Goal: Task Accomplishment & Management: Complete application form

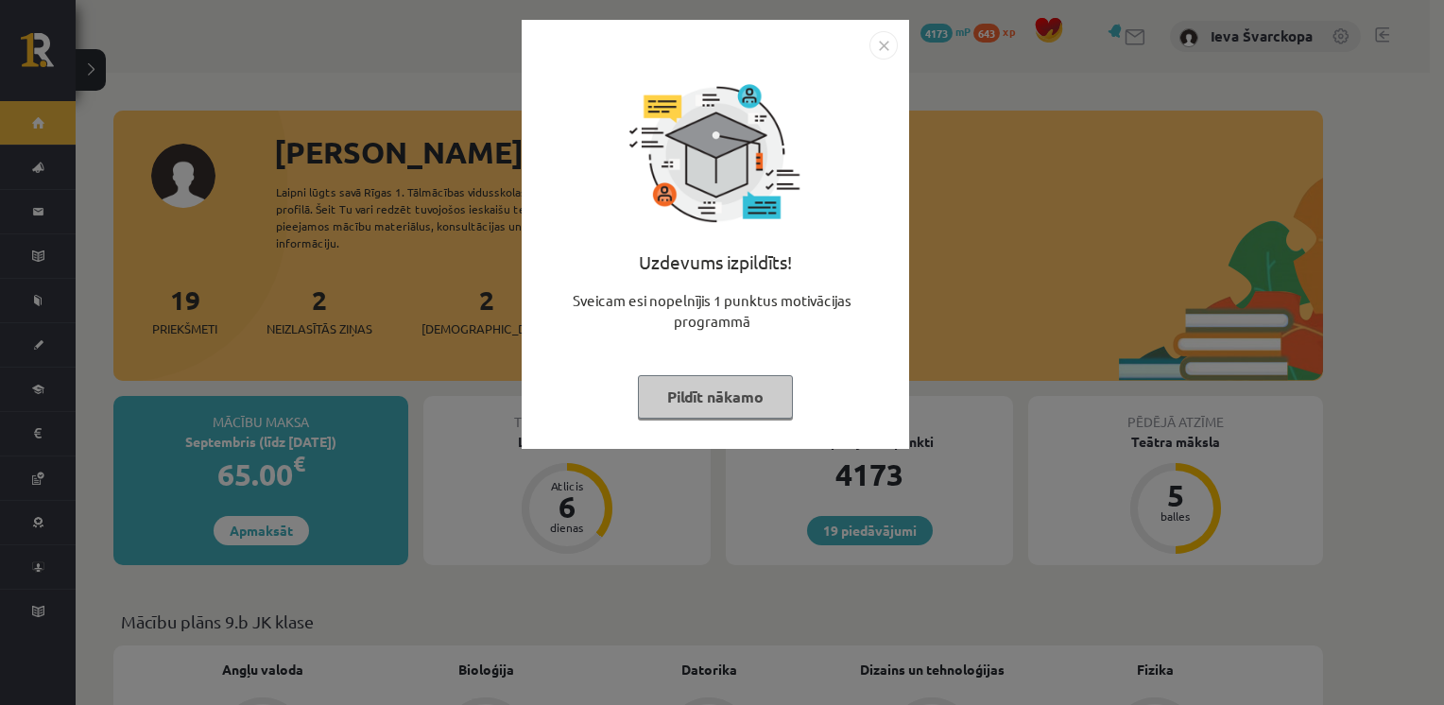
click at [733, 404] on button "Pildīt nākamo" at bounding box center [715, 396] width 155 height 43
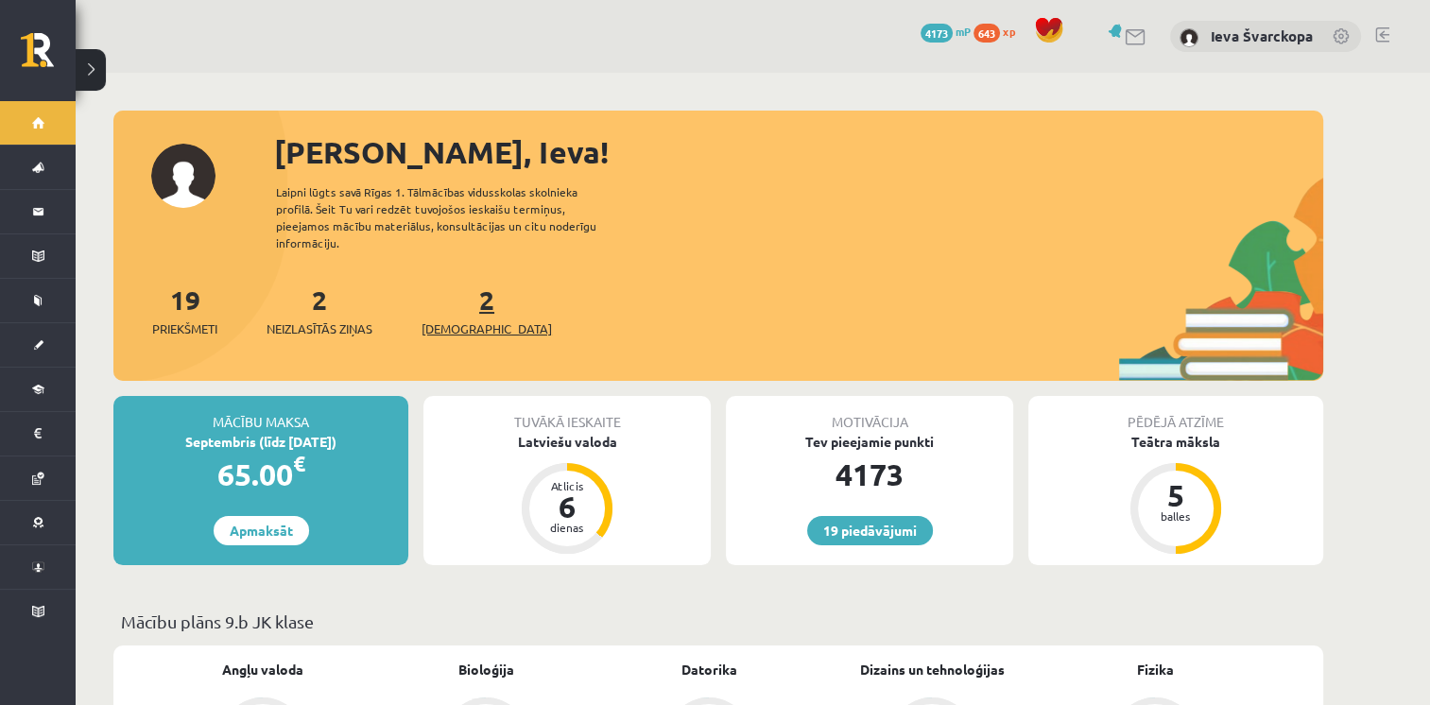
click at [451, 319] on span "[DEMOGRAPHIC_DATA]" at bounding box center [486, 328] width 130 height 19
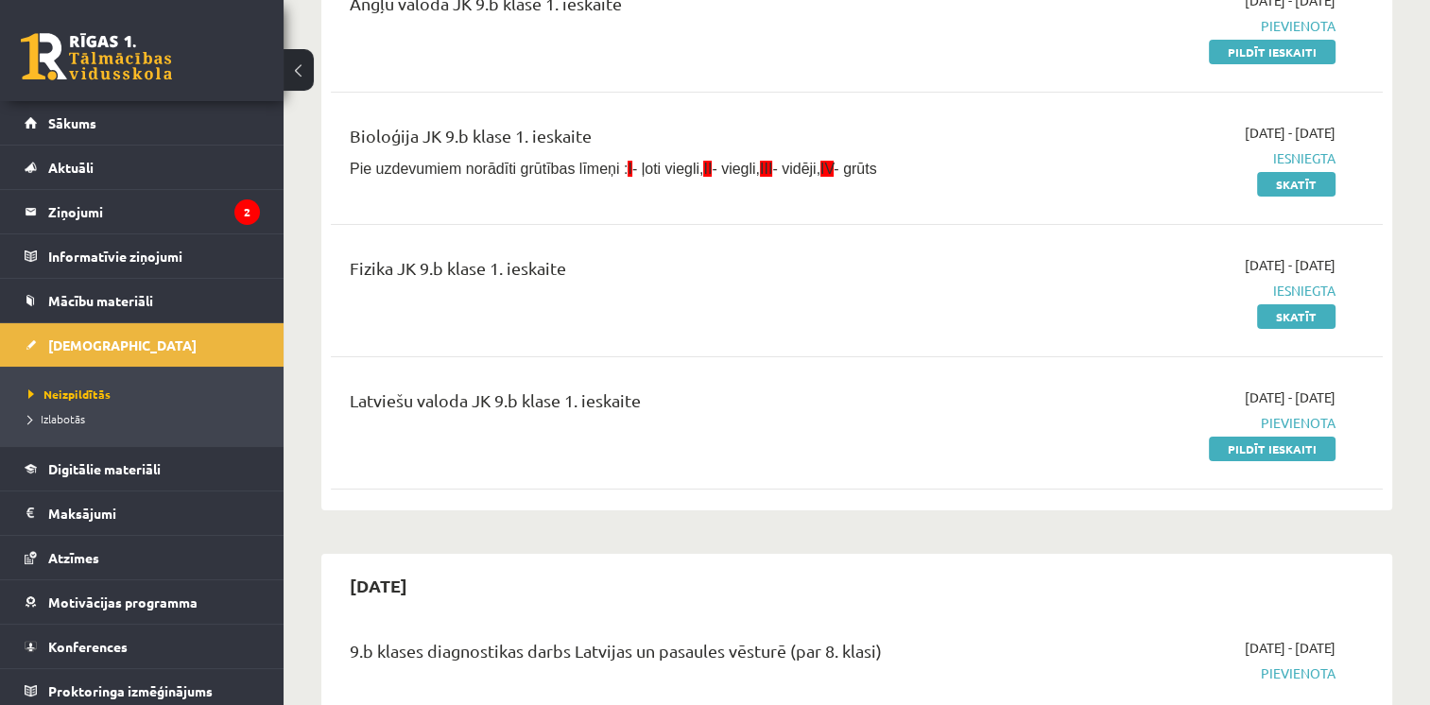
scroll to position [284, 0]
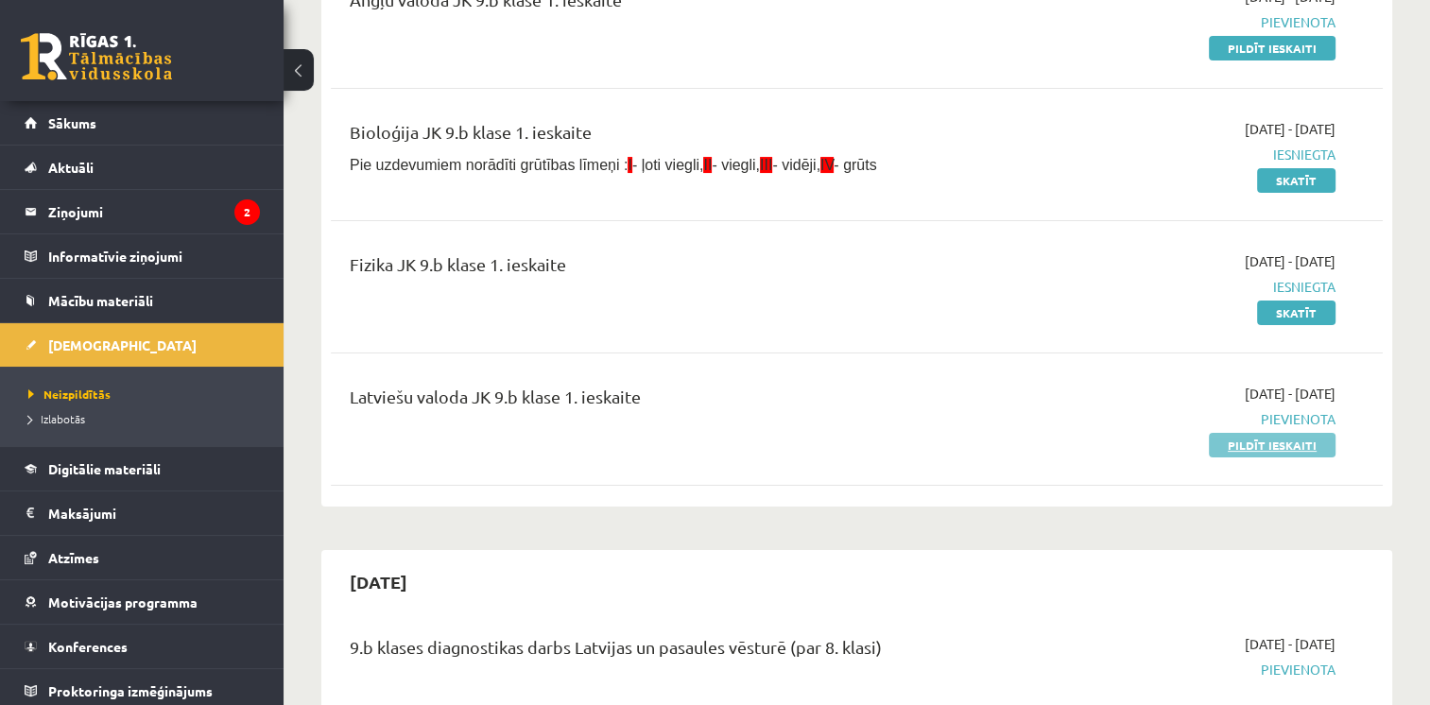
click at [1244, 447] on link "Pildīt ieskaiti" at bounding box center [1272, 445] width 127 height 25
click at [1258, 447] on link "Pildīt ieskaiti" at bounding box center [1272, 445] width 127 height 25
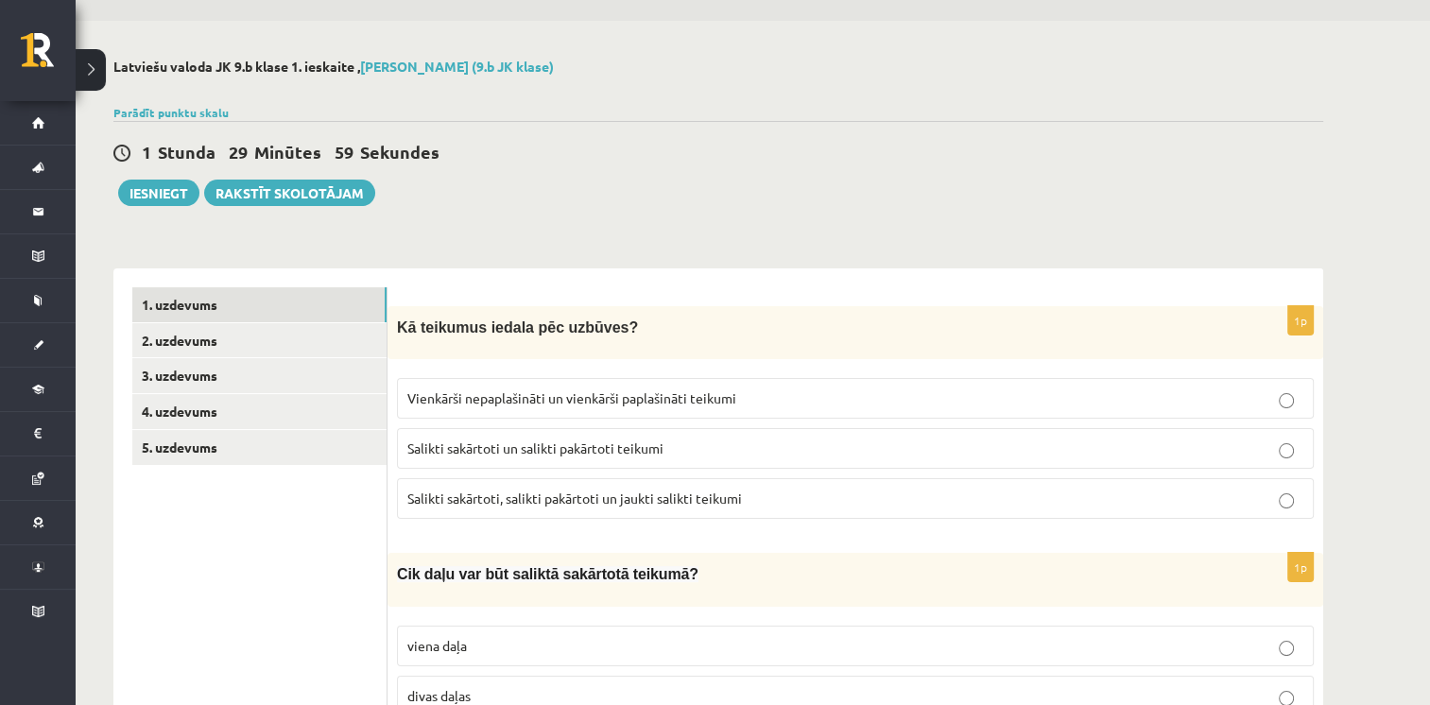
scroll to position [95, 0]
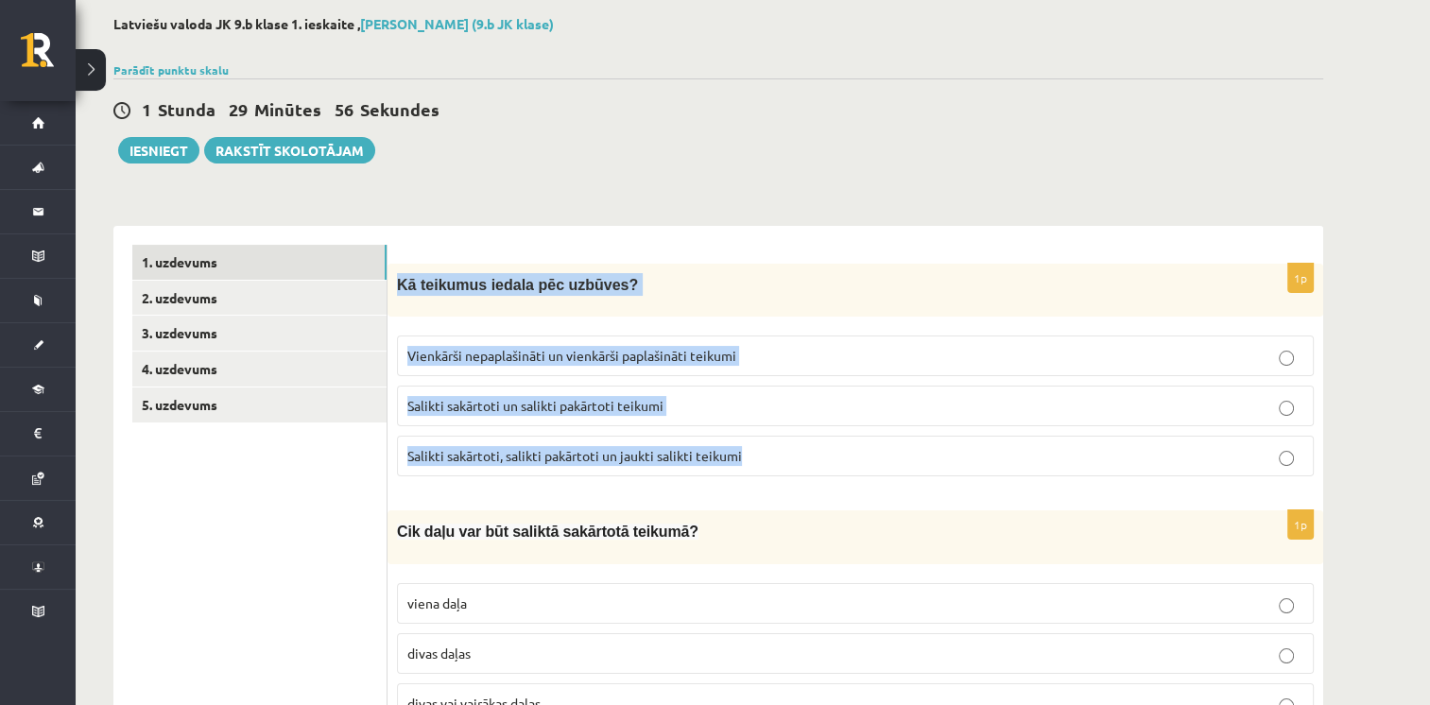
drag, startPoint x: 396, startPoint y: 270, endPoint x: 777, endPoint y: 465, distance: 427.7
click at [777, 465] on div "1p Kā teikumus iedala pēc uzbūves? Vienkārši nepaplašināti un vienkārši paplaši…" at bounding box center [855, 378] width 936 height 228
drag, startPoint x: 777, startPoint y: 465, endPoint x: 661, endPoint y: 454, distance: 116.8
copy div "Kā teikumus iedala pēc uzbūves? Vienkārši nepaplašināti un vienkārši paplašināt…"
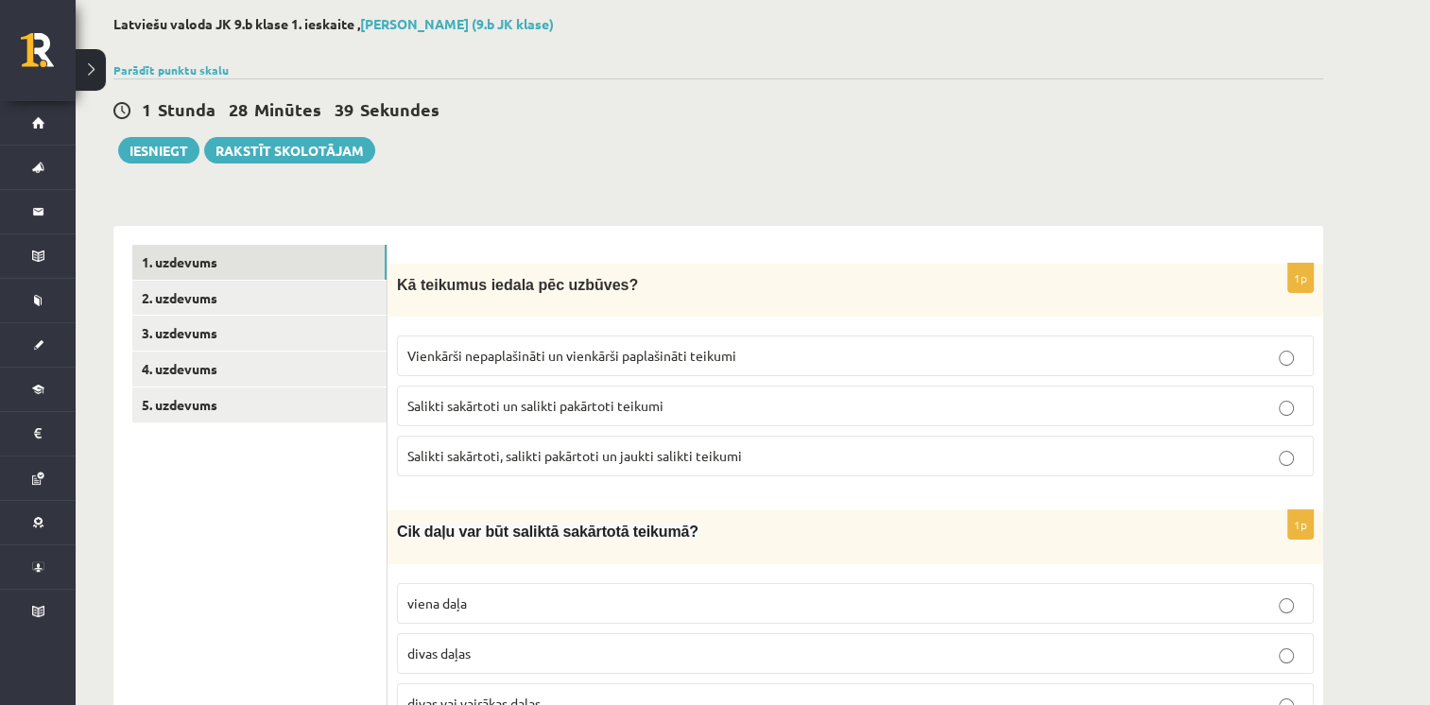
click at [854, 156] on div "1 Stunda 28 Minūtes 39 Sekundes Ieskaite saglabāta! Iesniegt Rakstīt skolotājam" at bounding box center [718, 120] width 1210 height 85
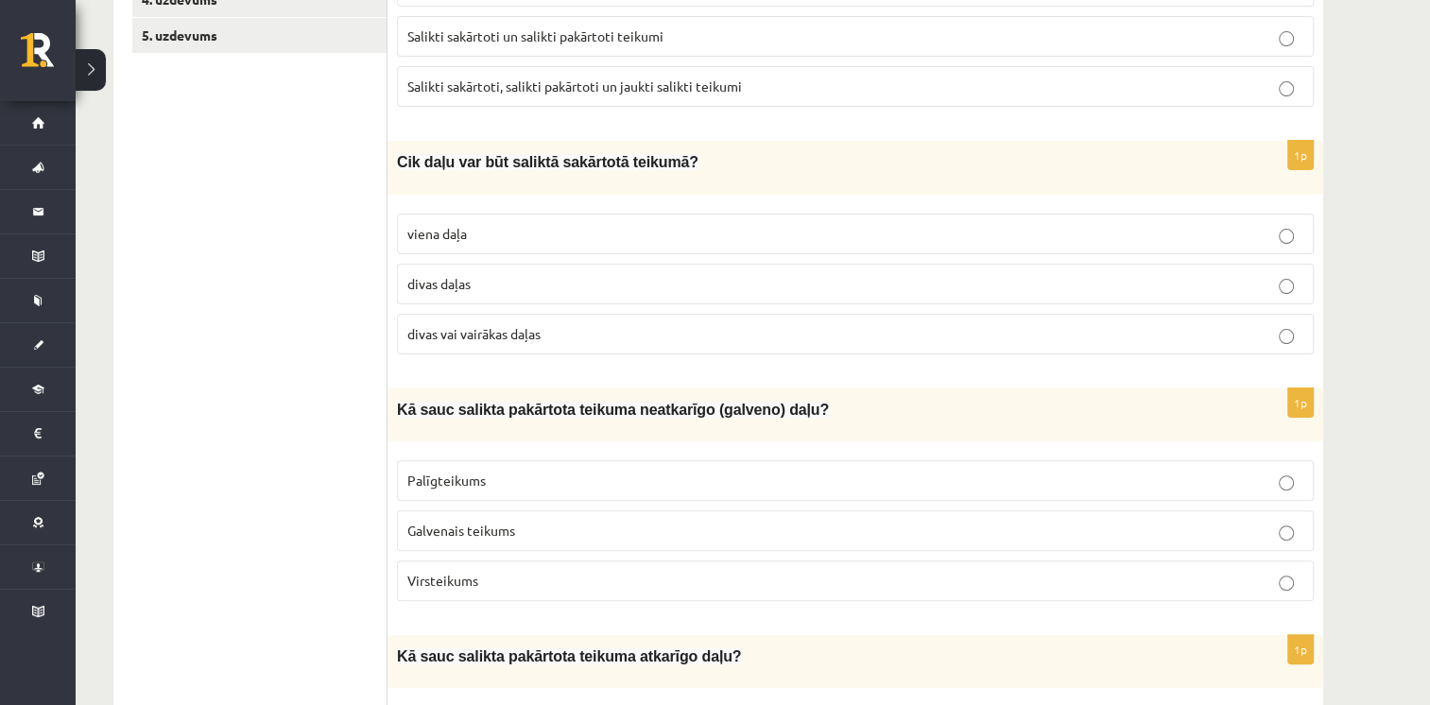
scroll to position [473, 0]
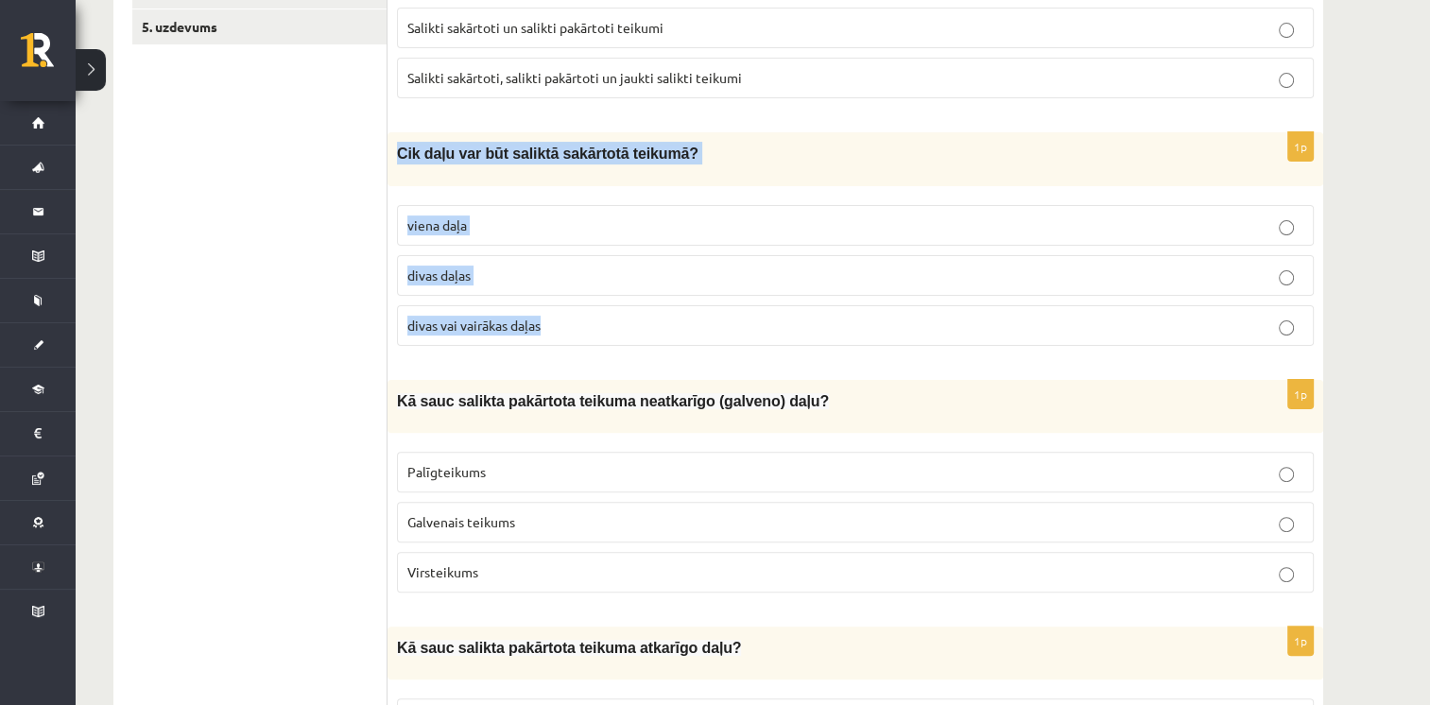
drag, startPoint x: 394, startPoint y: 142, endPoint x: 572, endPoint y: 316, distance: 248.6
click at [572, 316] on div "1p Cik daļu var būt saliktā sakārtotā teikumā? viena daļa divas daļas divas vai…" at bounding box center [855, 246] width 936 height 228
drag, startPoint x: 572, startPoint y: 316, endPoint x: 507, endPoint y: 318, distance: 65.2
copy div "Cik daļu var būt saliktā sakārtotā teikumā? viena daļa divas daļas divas vai va…"
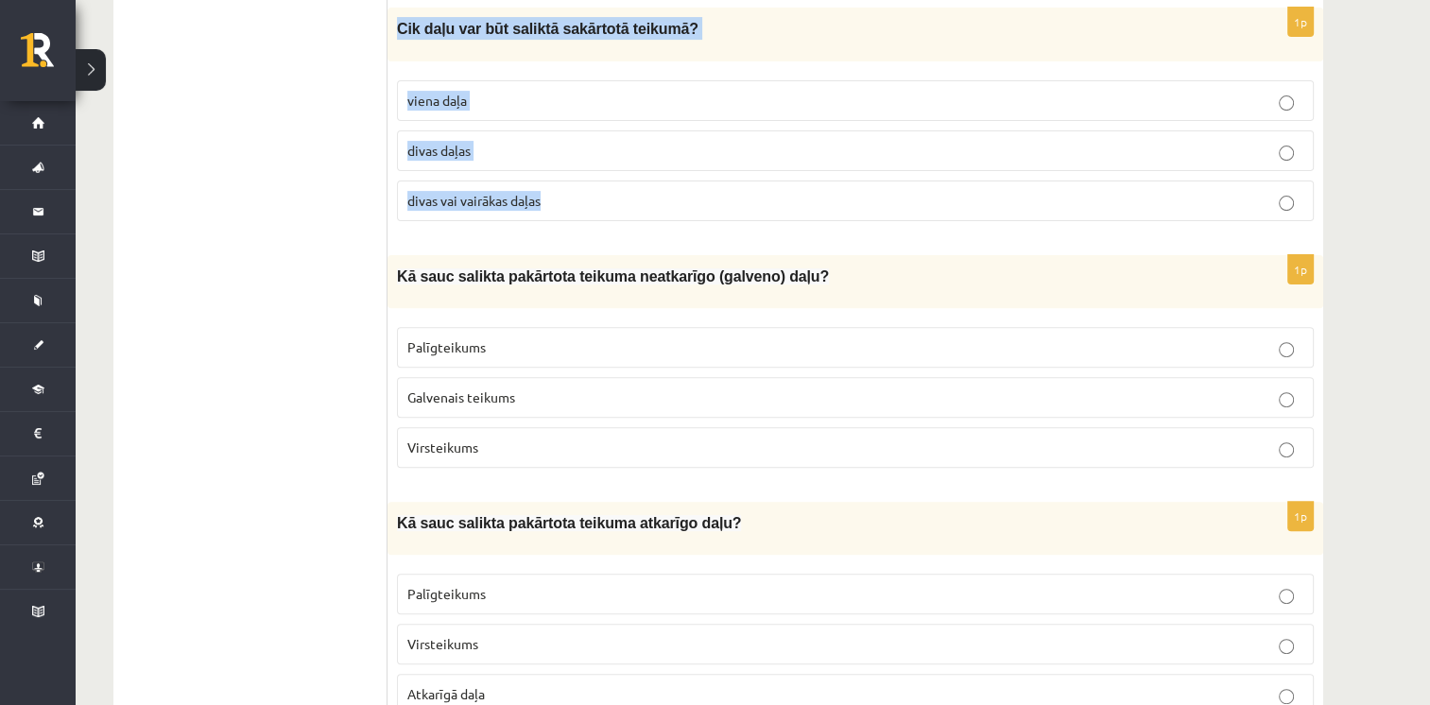
scroll to position [662, 0]
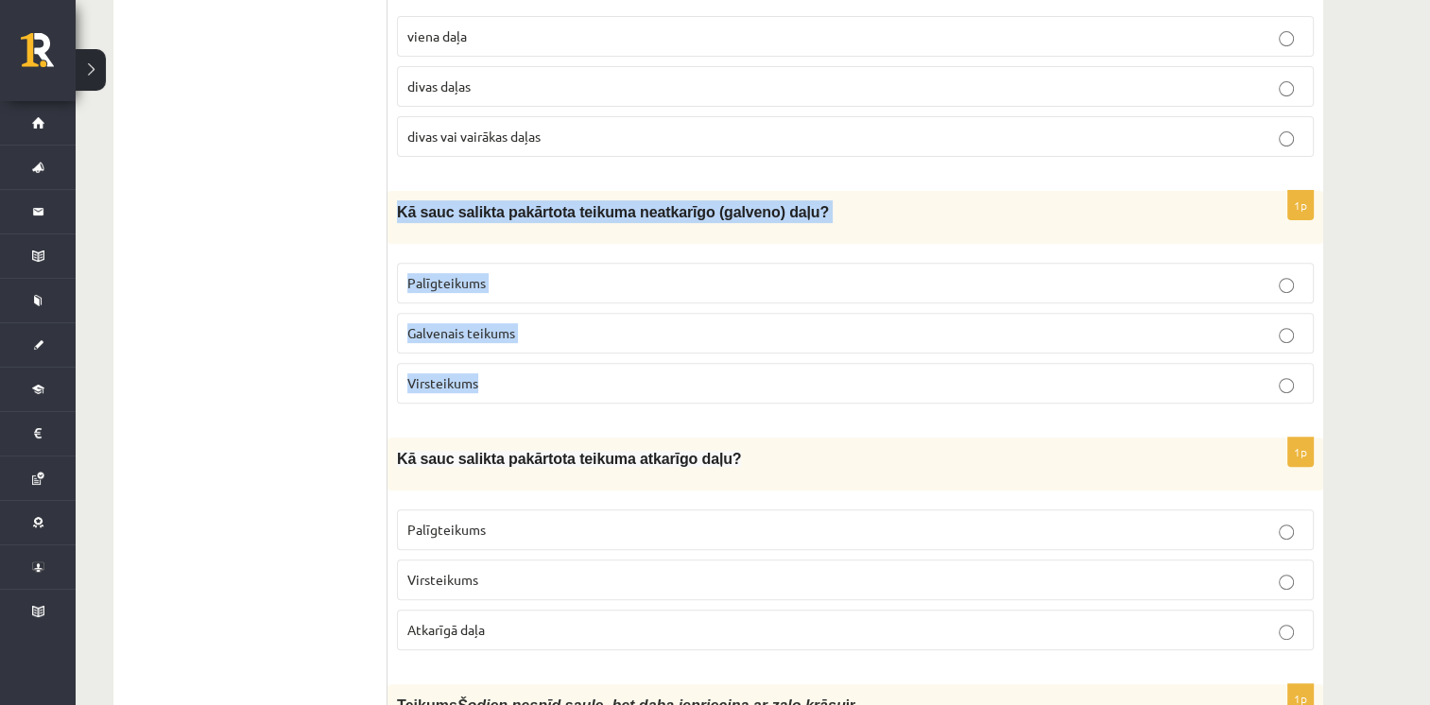
drag, startPoint x: 397, startPoint y: 198, endPoint x: 573, endPoint y: 364, distance: 241.3
click at [573, 364] on div "1p Kā sauc salikta pakārtota teikuma neatkarīgo (galveno) daļu? Palīgteikums Ga…" at bounding box center [855, 305] width 936 height 228
drag, startPoint x: 573, startPoint y: 364, endPoint x: 469, endPoint y: 380, distance: 105.2
copy div "Kā sauc salikta pakārtota teikuma neatkarīgo (galveno) daļu? Palīgteikums Galve…"
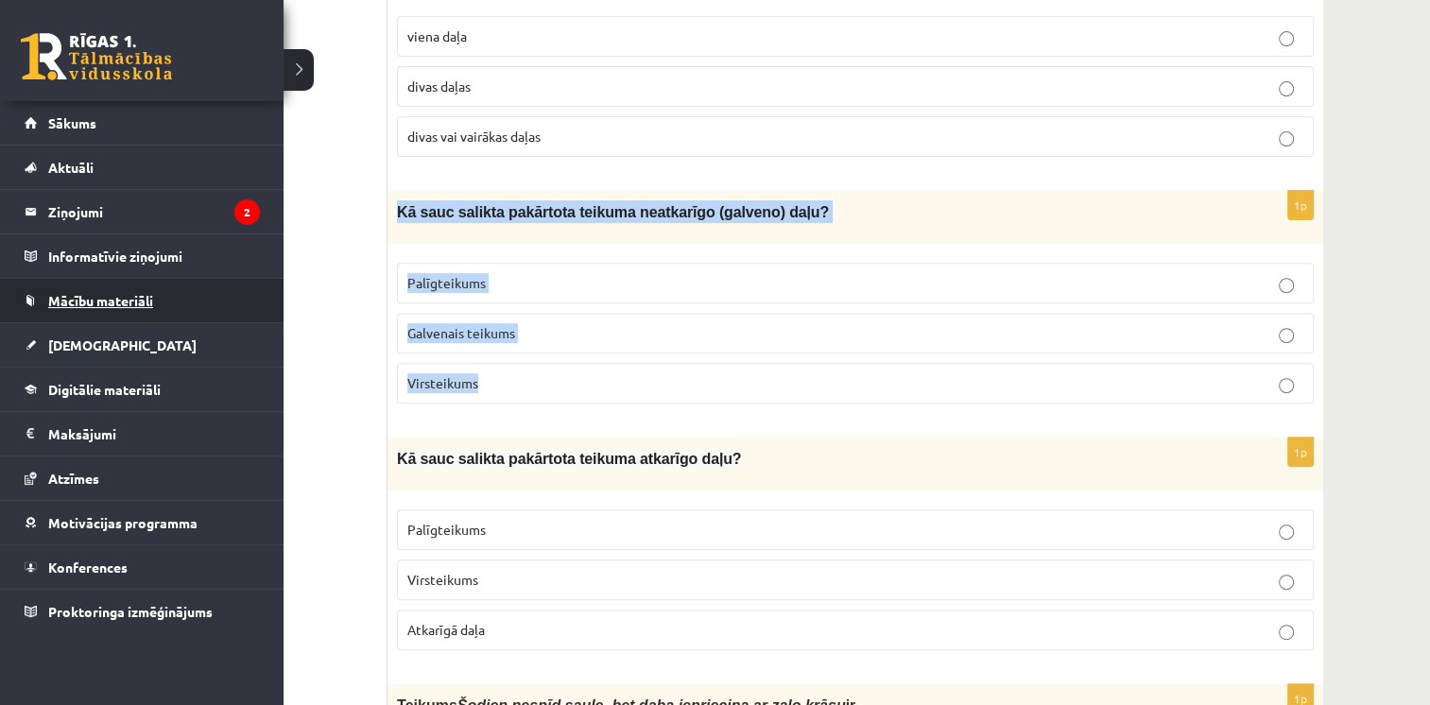
click at [75, 306] on span "Mācību materiāli" at bounding box center [100, 300] width 105 height 17
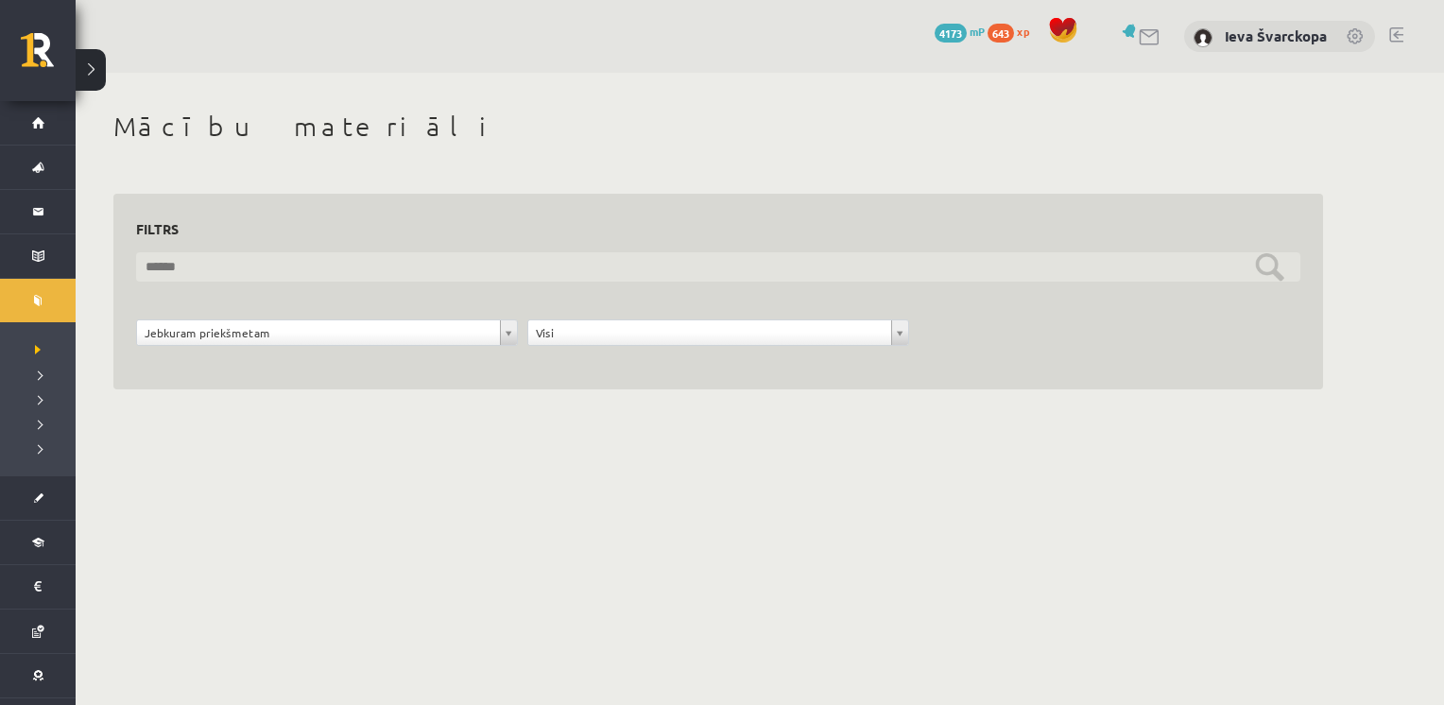
click at [648, 267] on input "text" at bounding box center [718, 266] width 1164 height 29
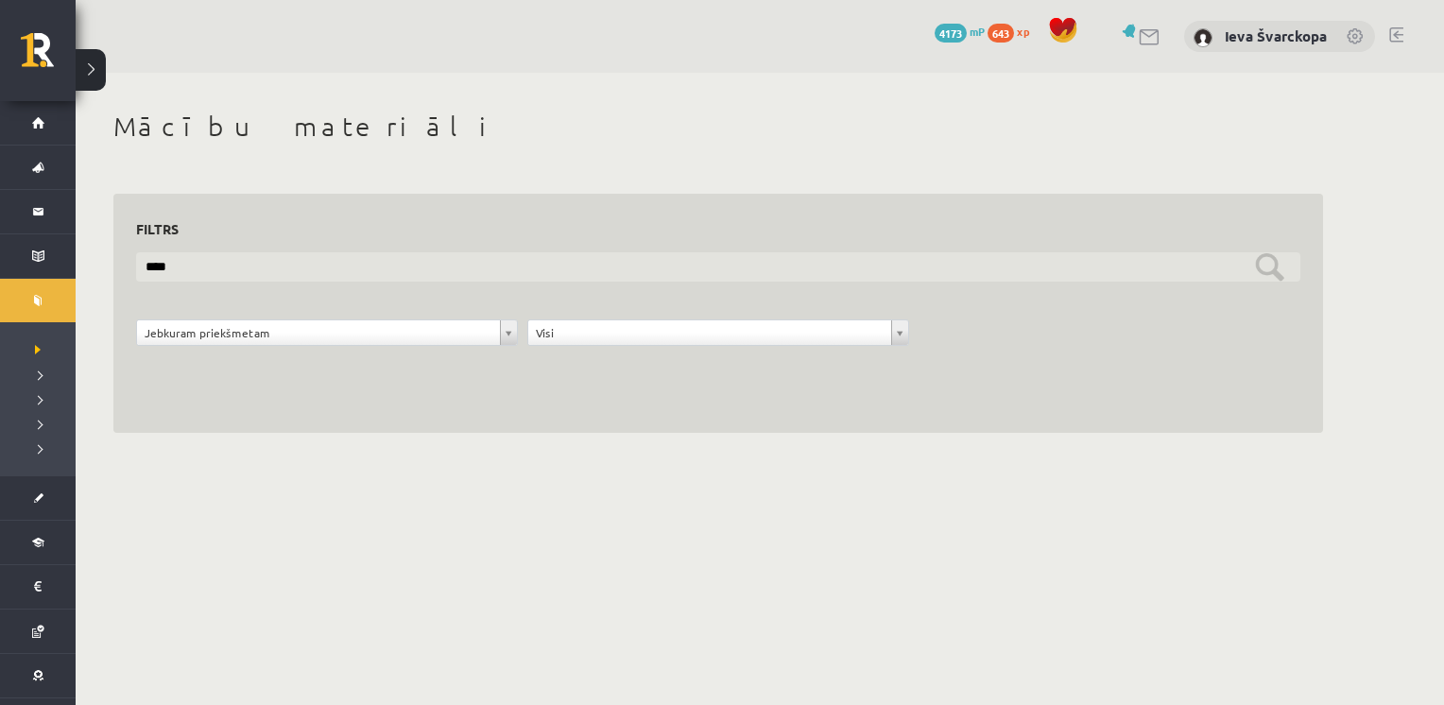
type input "****"
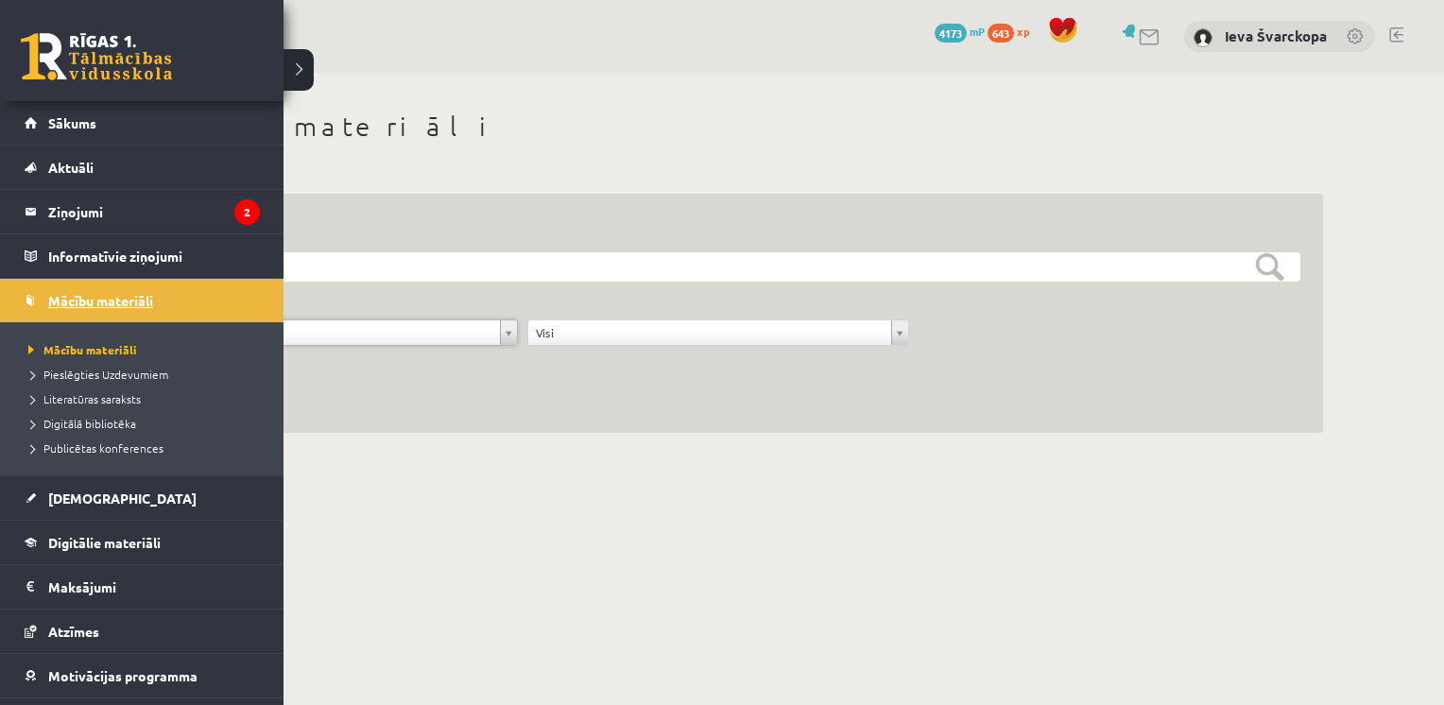
click at [103, 305] on span "Mācību materiāli" at bounding box center [100, 300] width 105 height 17
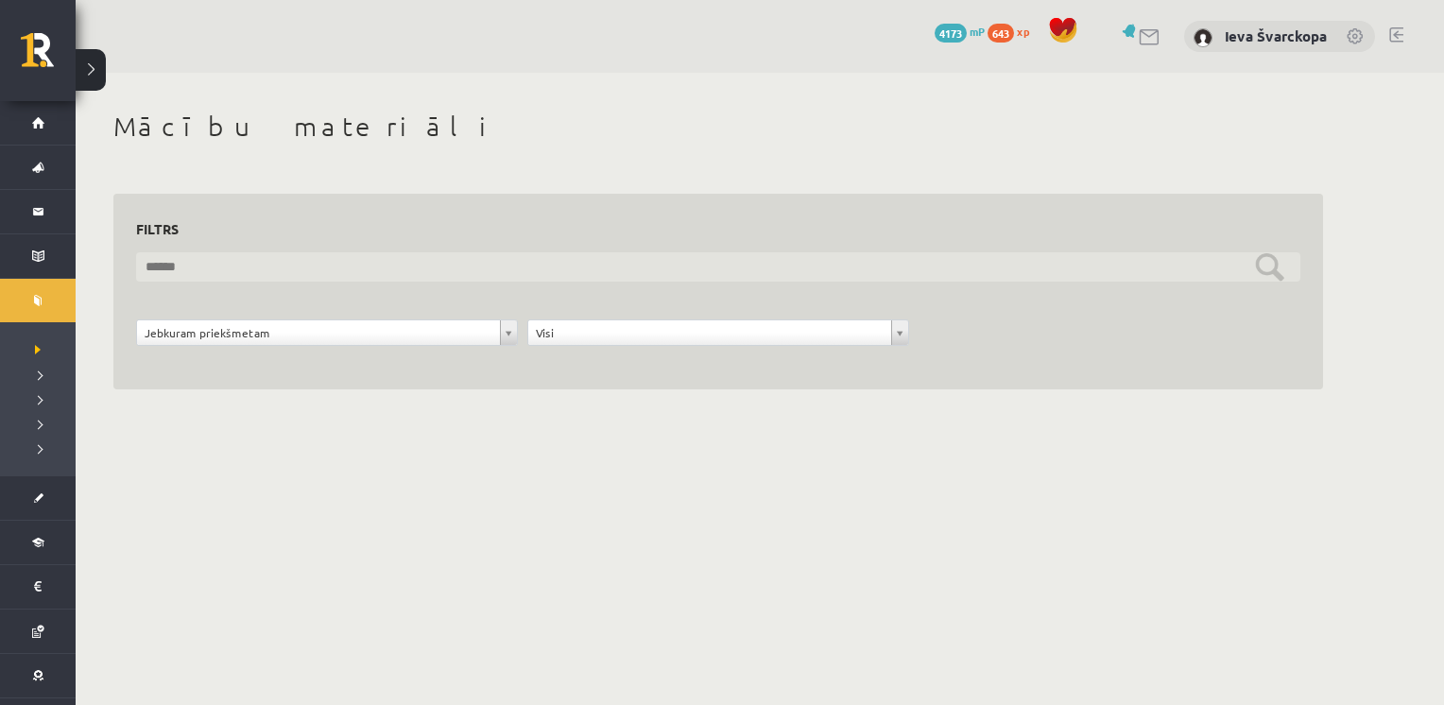
click at [310, 262] on input "text" at bounding box center [718, 266] width 1164 height 29
type input "****"
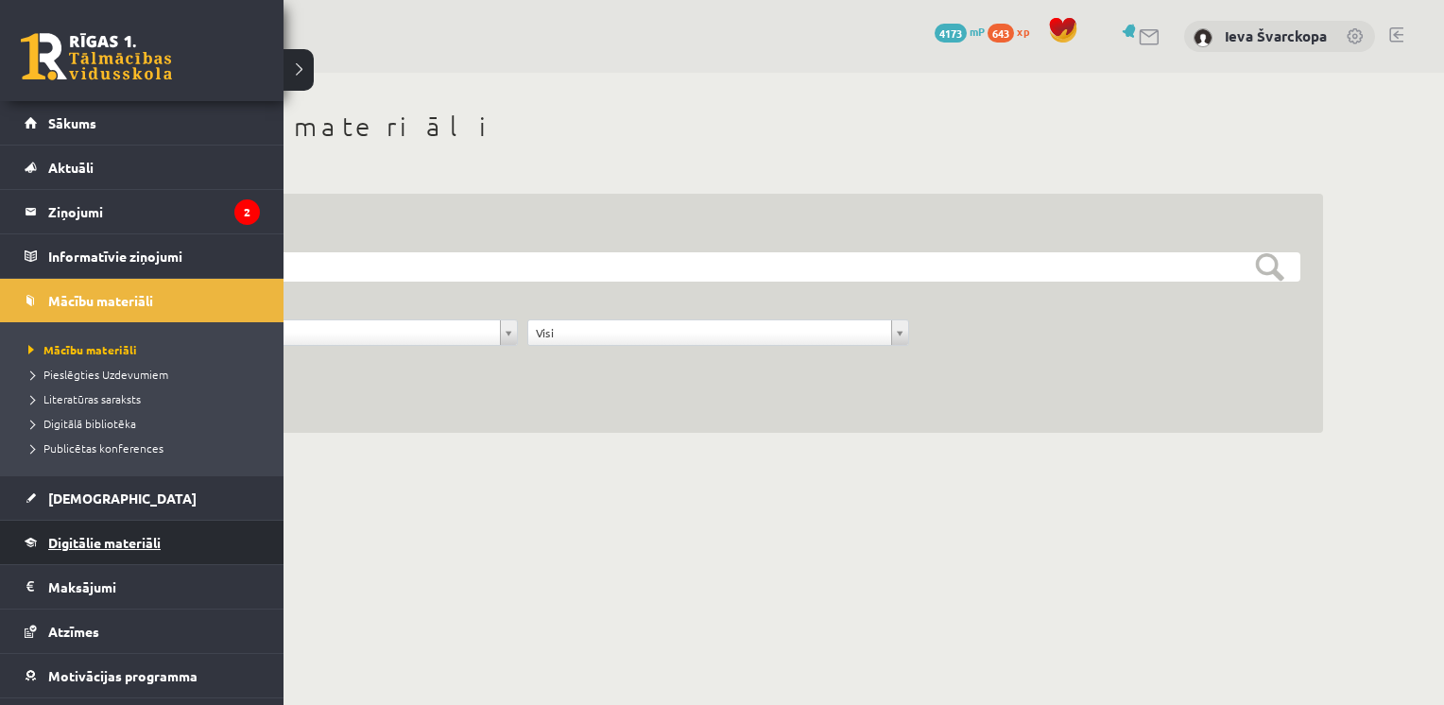
click at [56, 540] on span "Digitālie materiāli" at bounding box center [104, 542] width 112 height 17
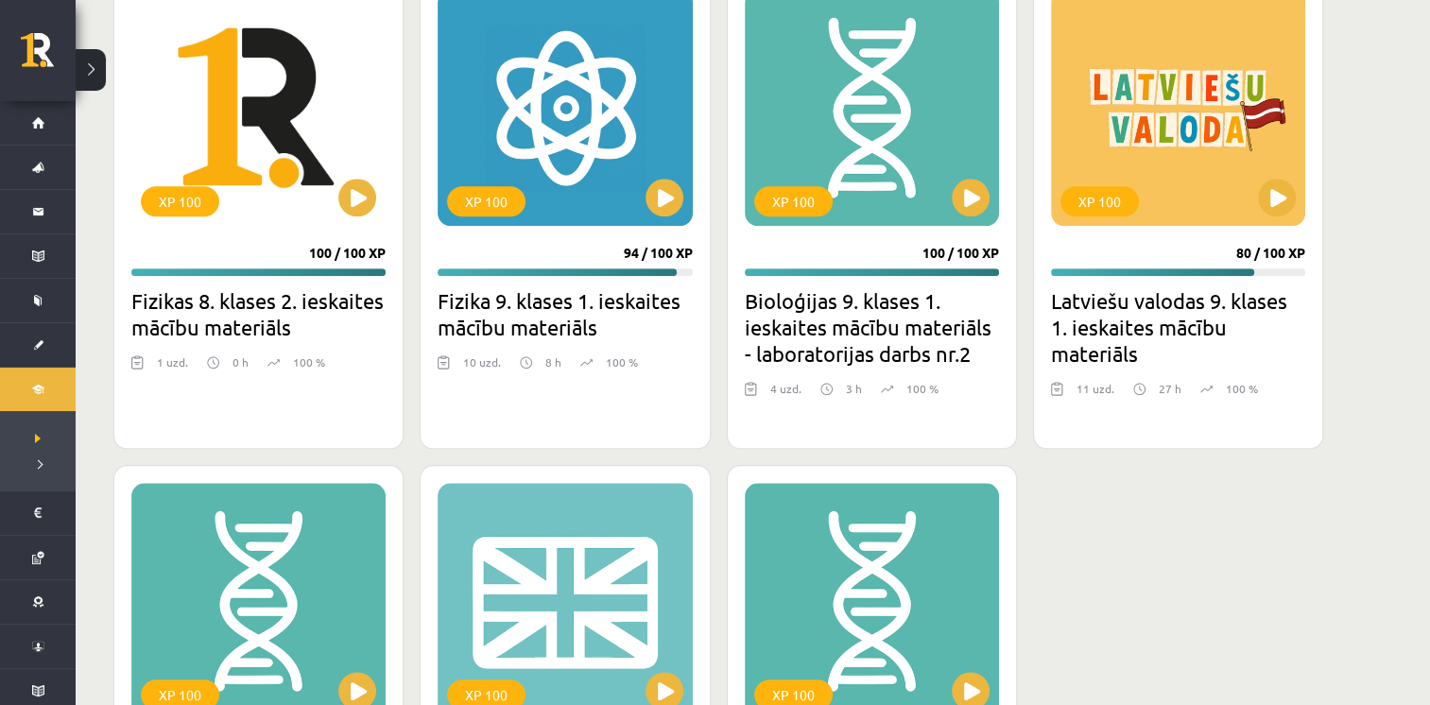
scroll to position [1890, 0]
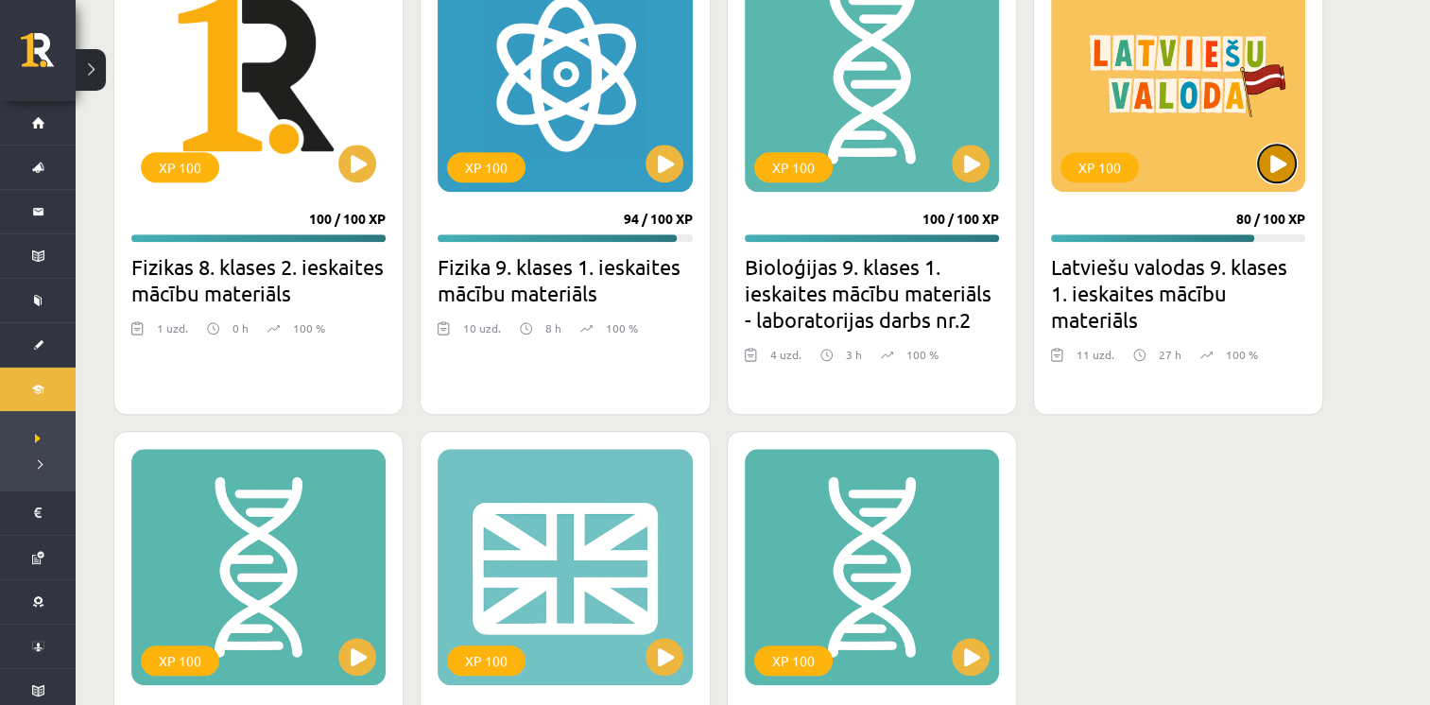
click at [1273, 161] on button at bounding box center [1277, 164] width 38 height 38
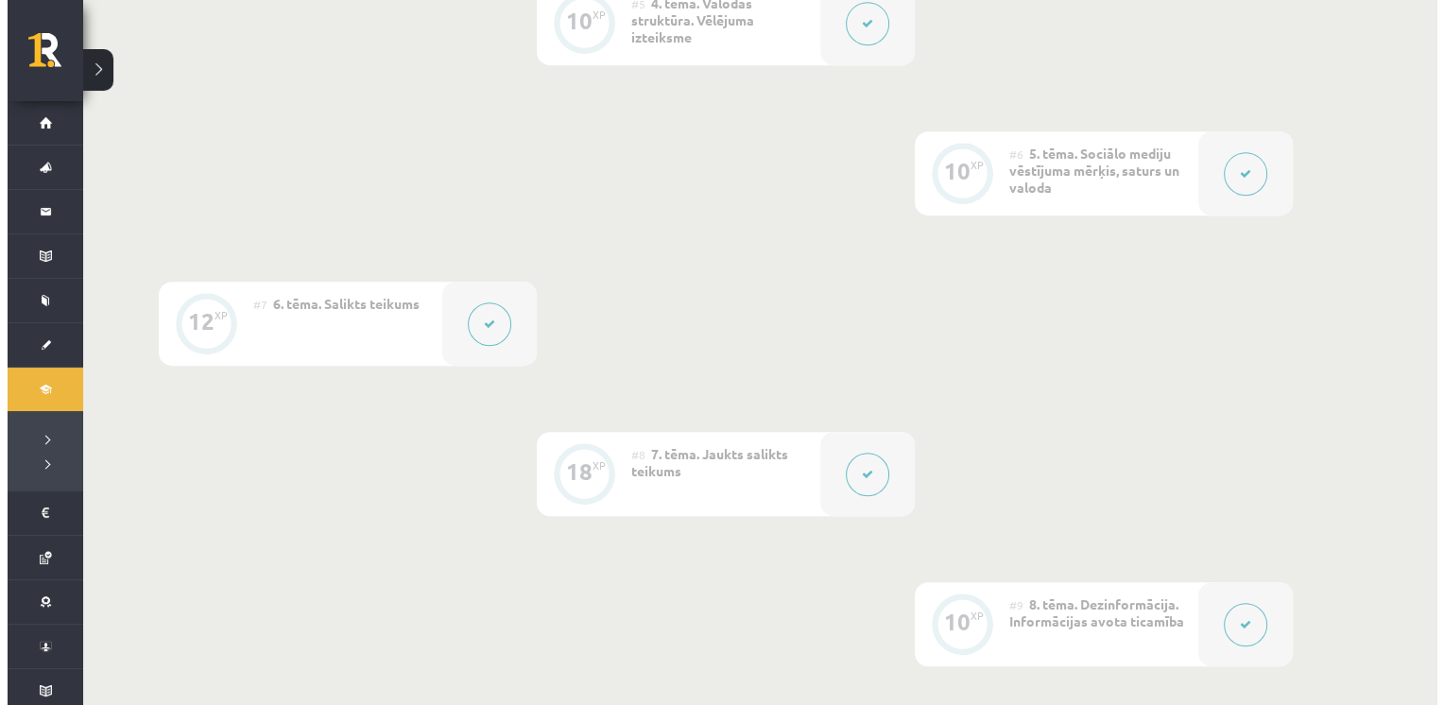
scroll to position [1134, 0]
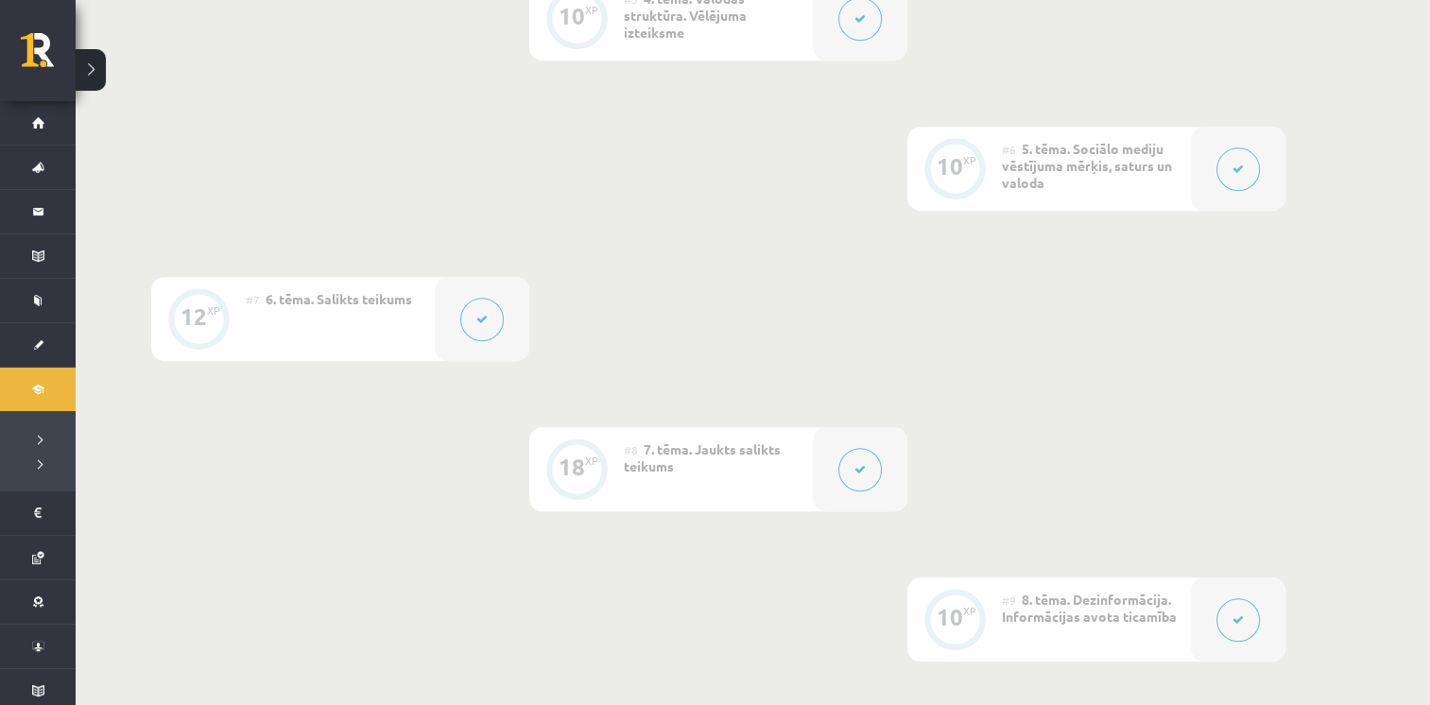
click at [482, 326] on button at bounding box center [481, 319] width 43 height 43
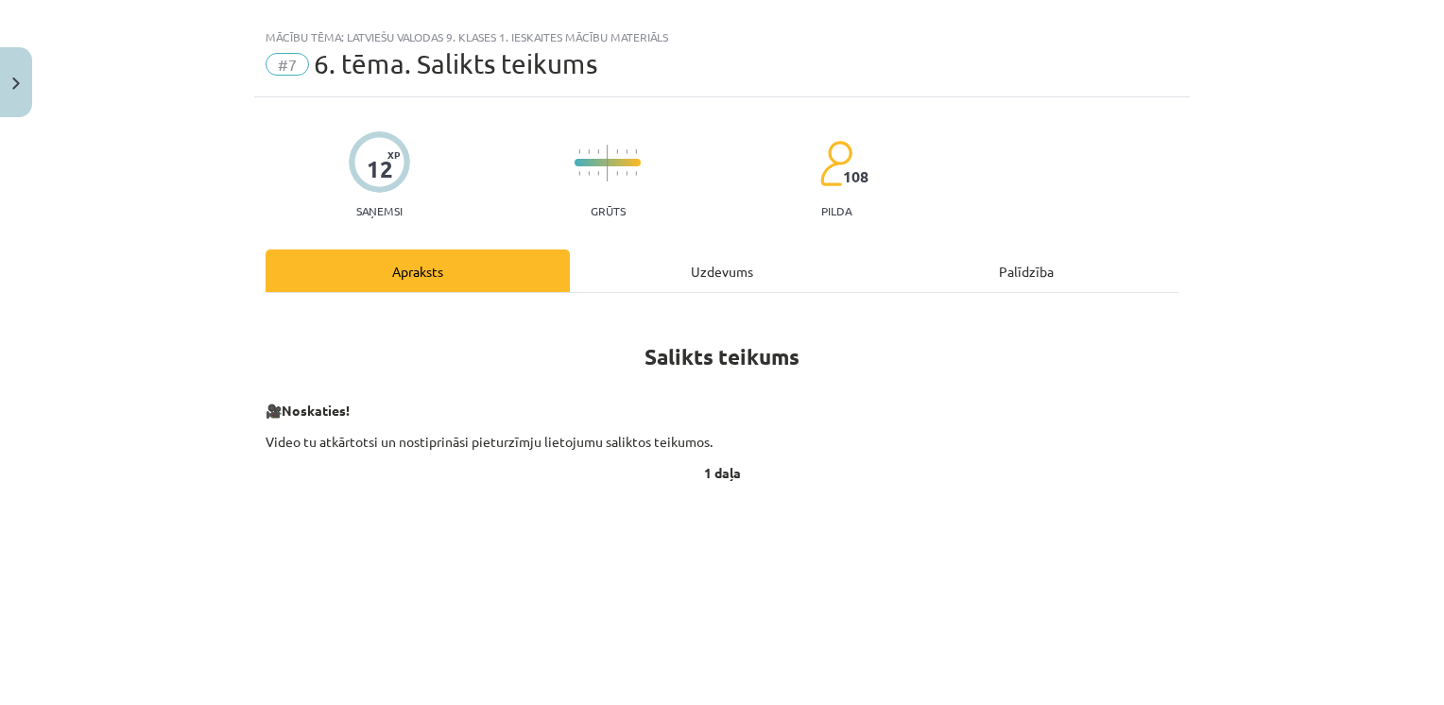
scroll to position [0, 0]
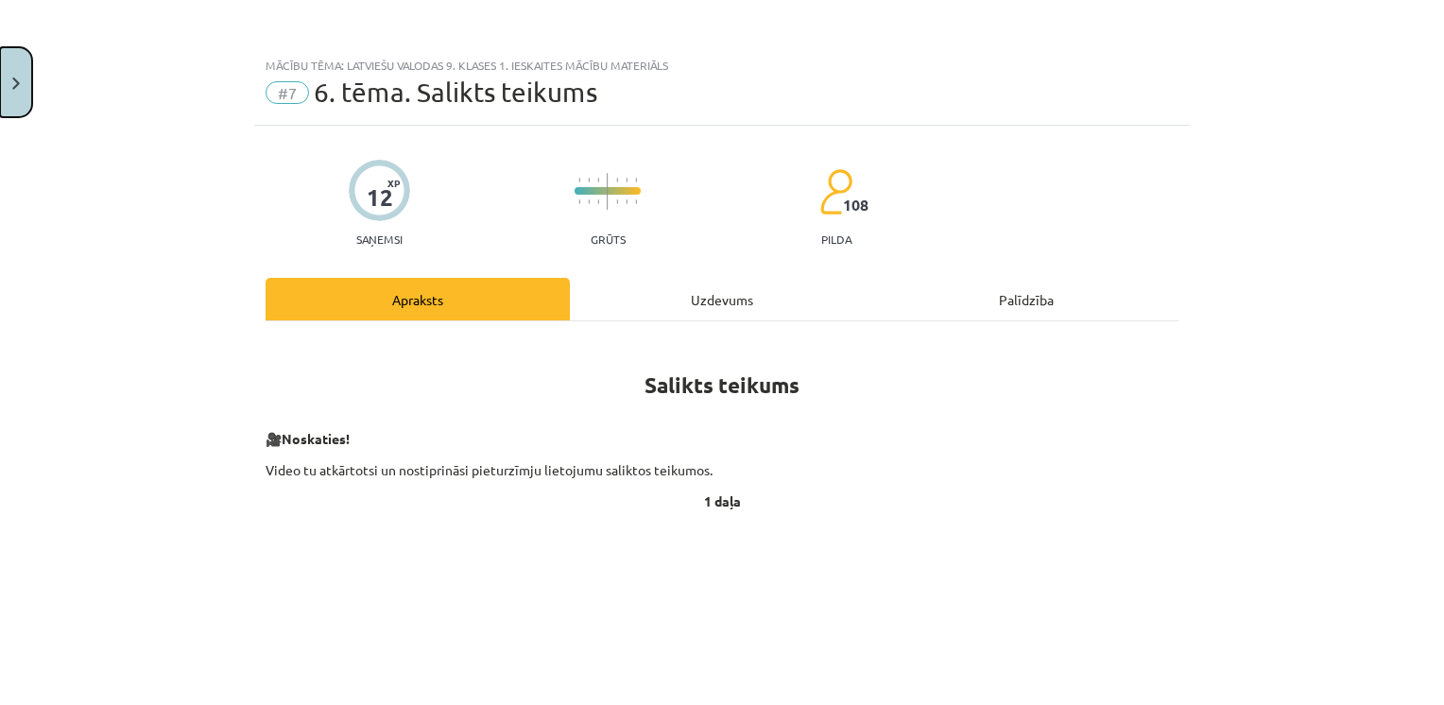
click at [25, 81] on button "Close" at bounding box center [16, 82] width 32 height 70
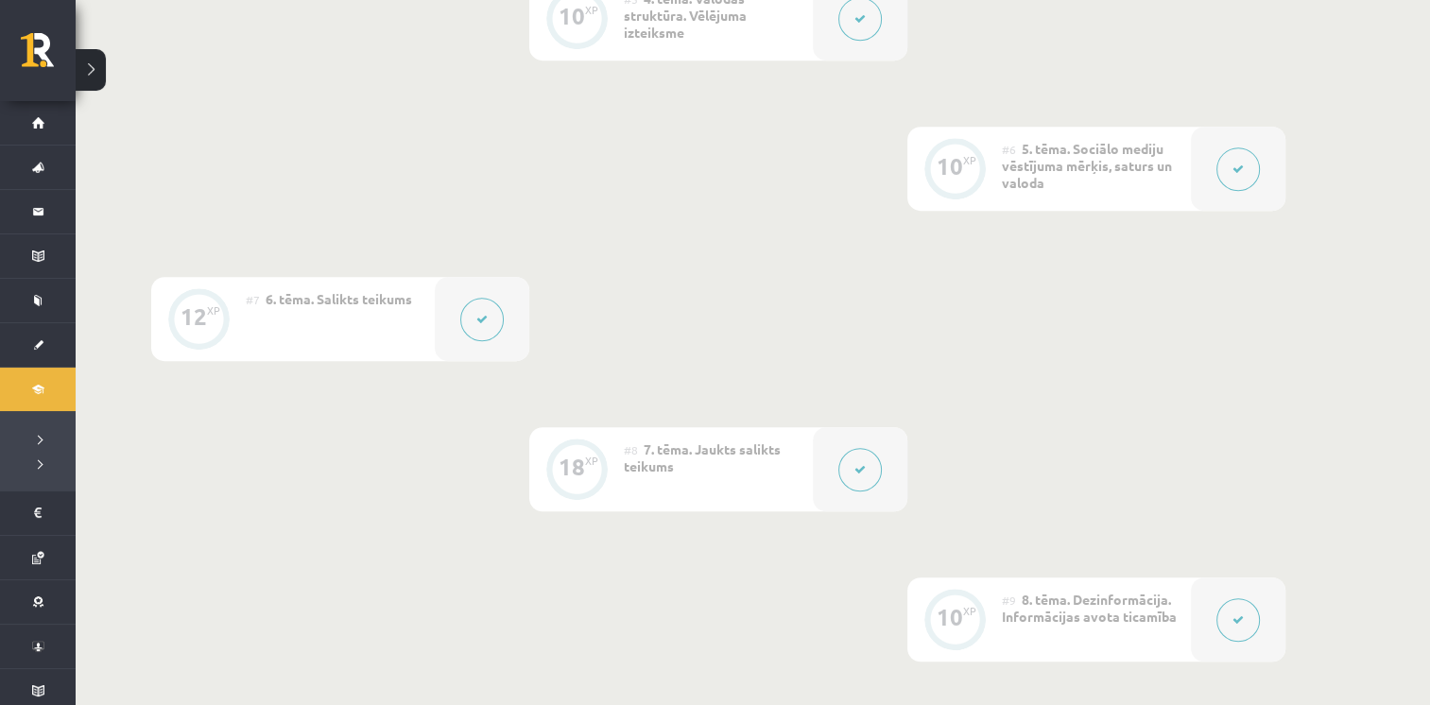
click at [855, 478] on button at bounding box center [859, 469] width 43 height 43
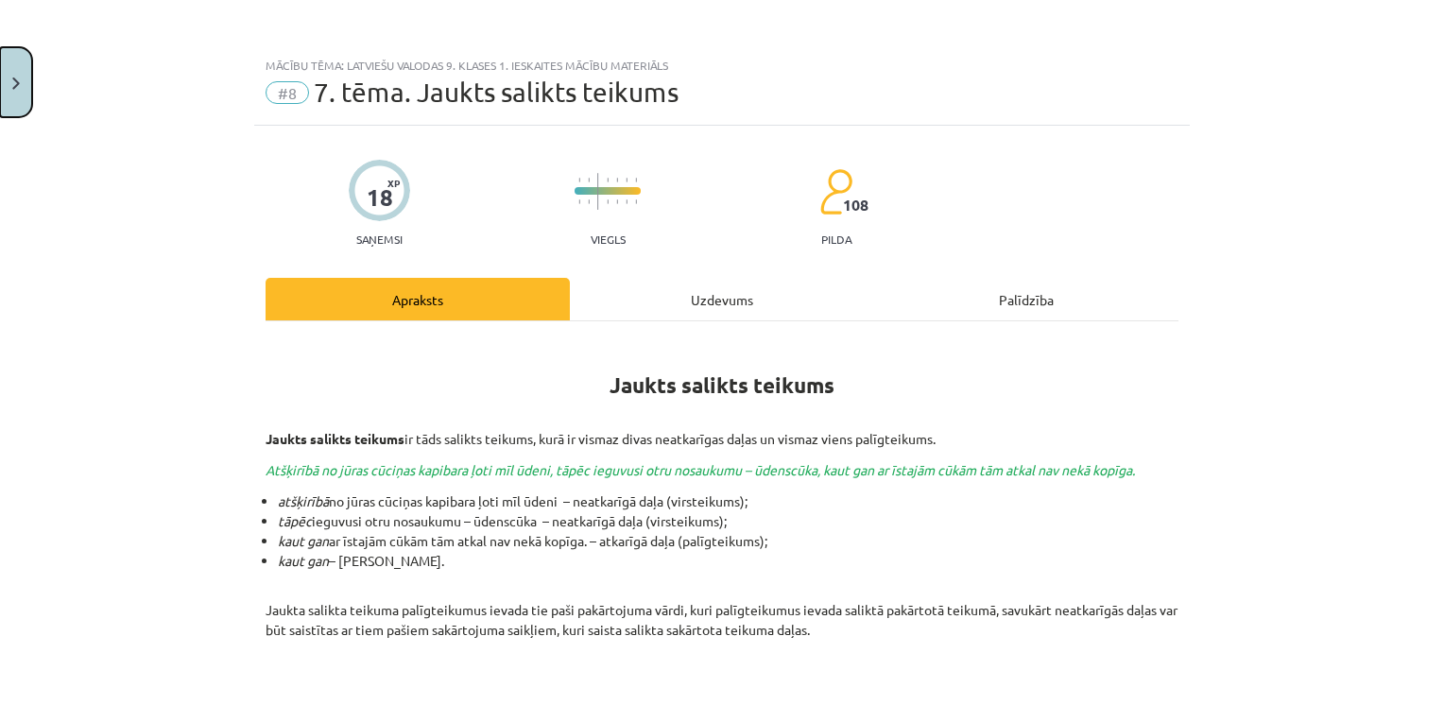
click at [11, 90] on button "Close" at bounding box center [16, 82] width 32 height 70
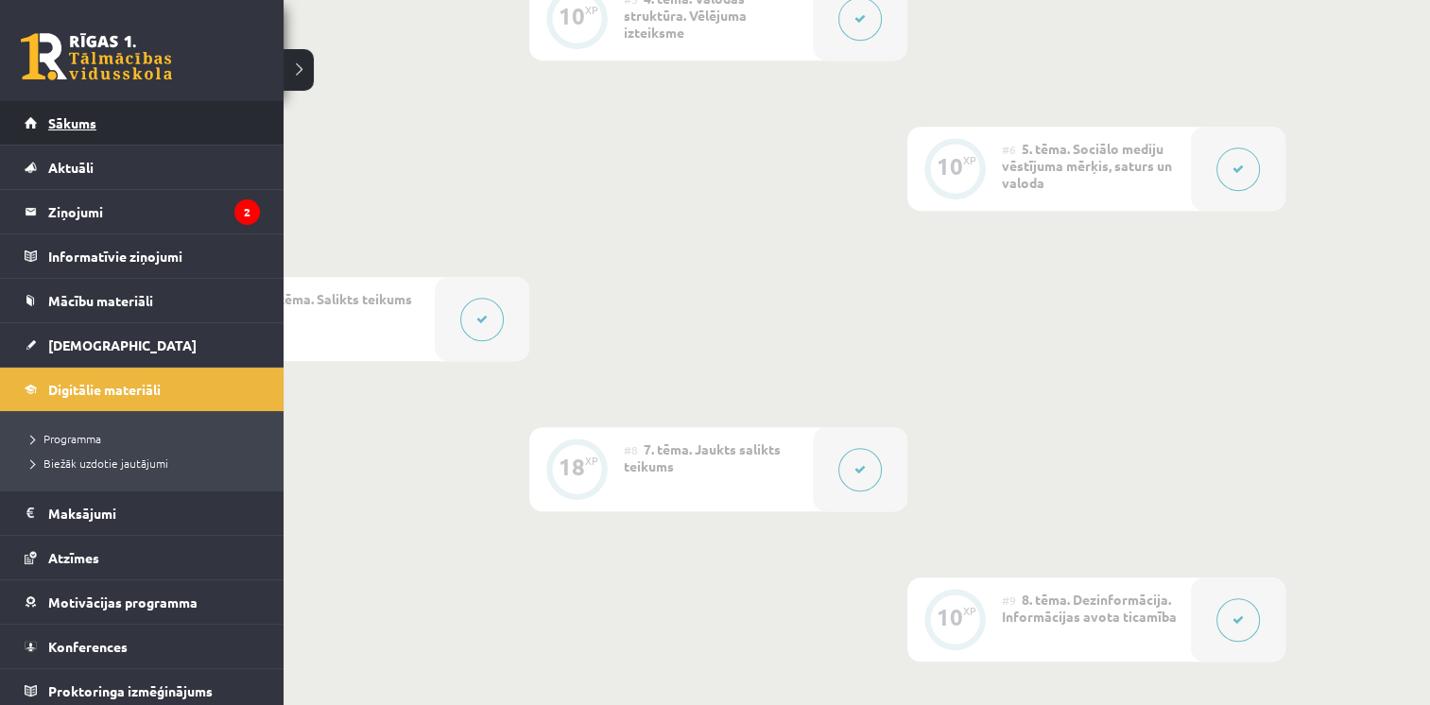
click at [77, 123] on span "Sākums" at bounding box center [72, 122] width 48 height 17
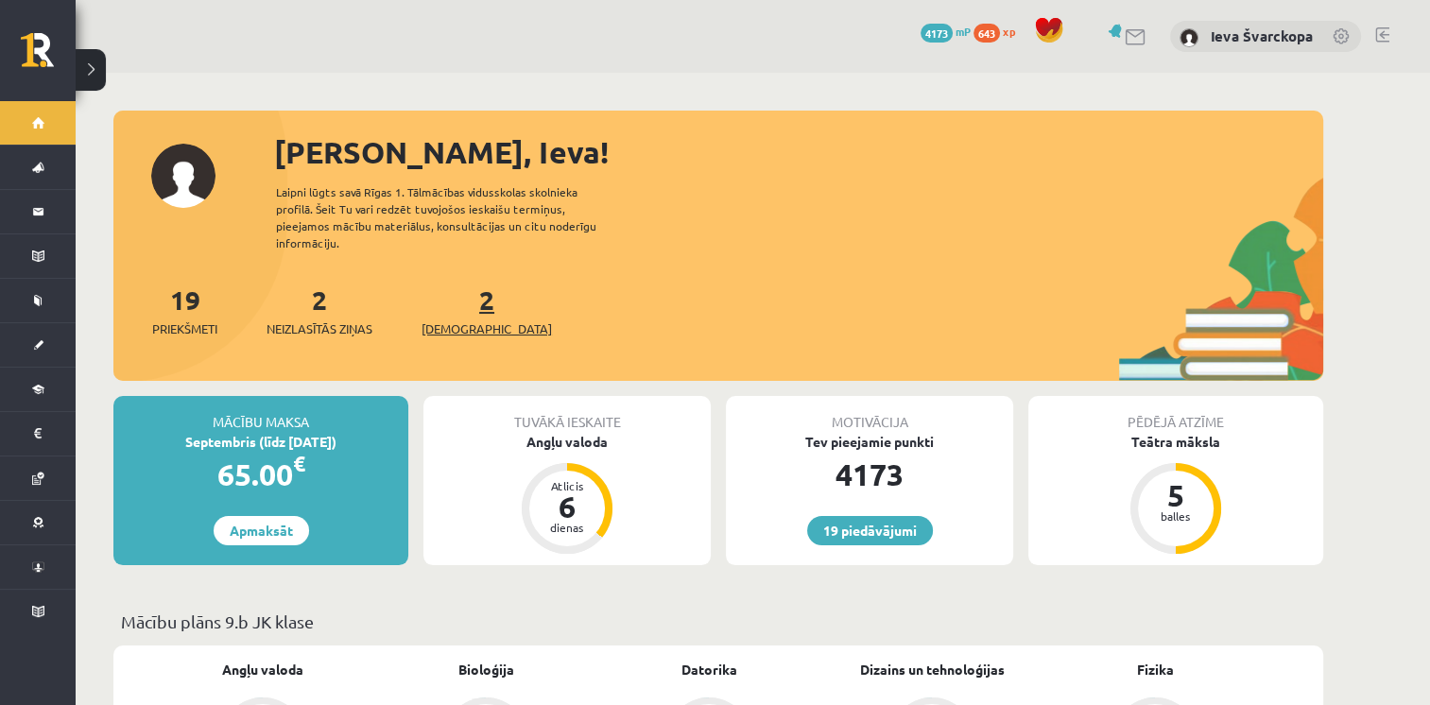
click at [453, 319] on span "[DEMOGRAPHIC_DATA]" at bounding box center [486, 328] width 130 height 19
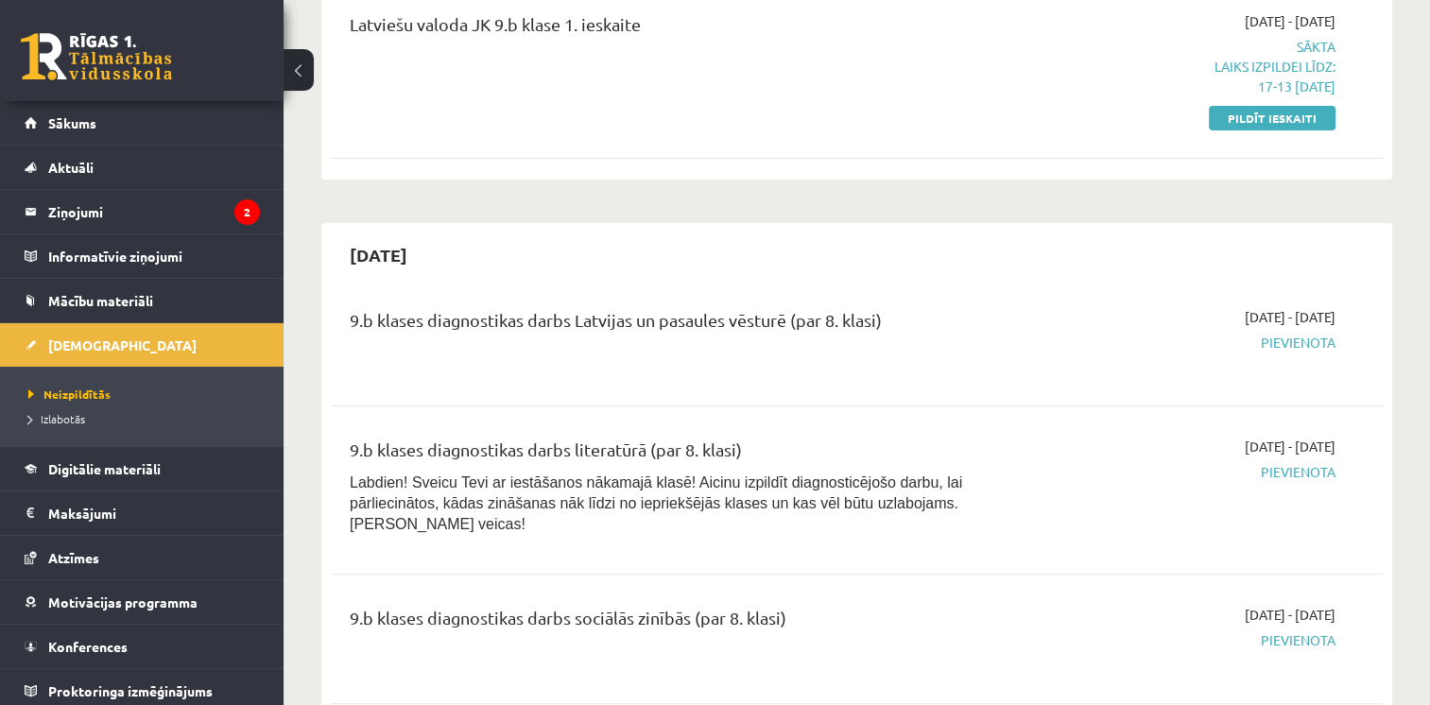
scroll to position [662, 0]
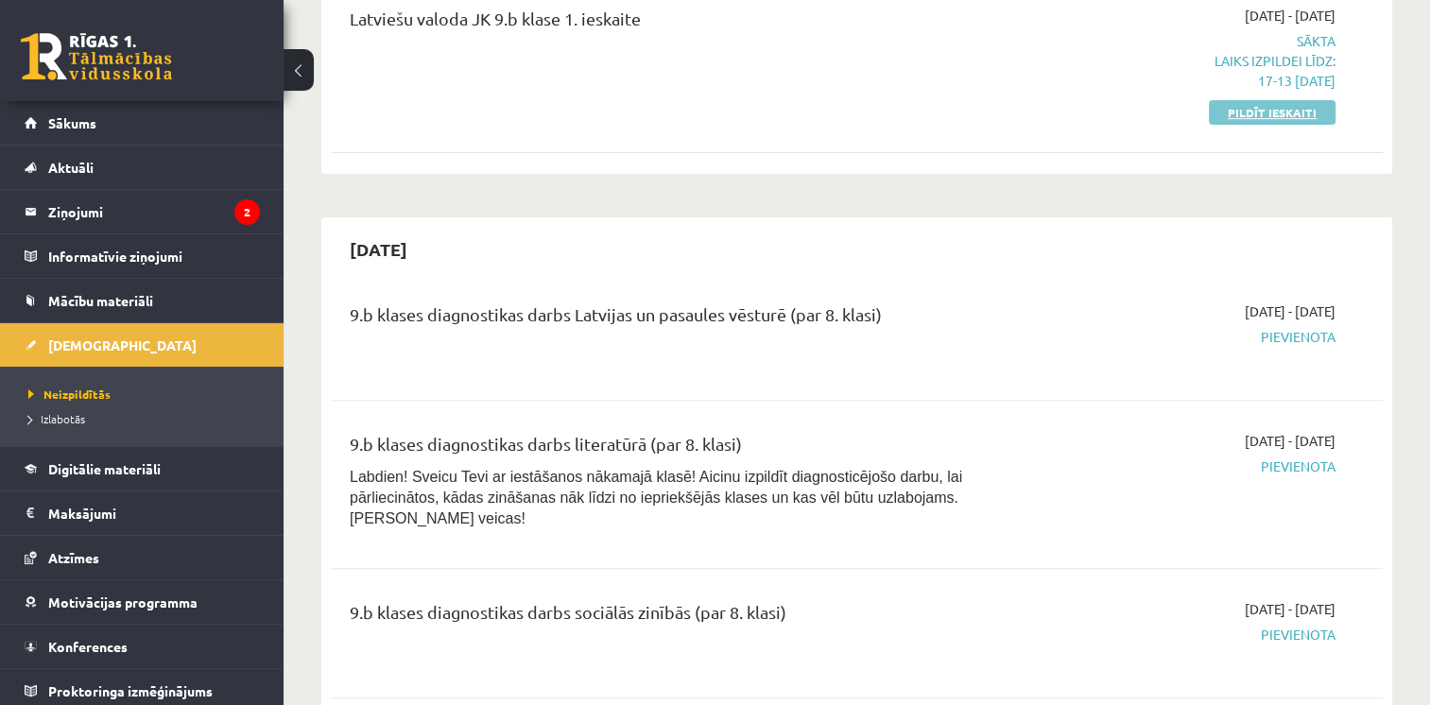
click at [1259, 108] on link "Pildīt ieskaiti" at bounding box center [1272, 112] width 127 height 25
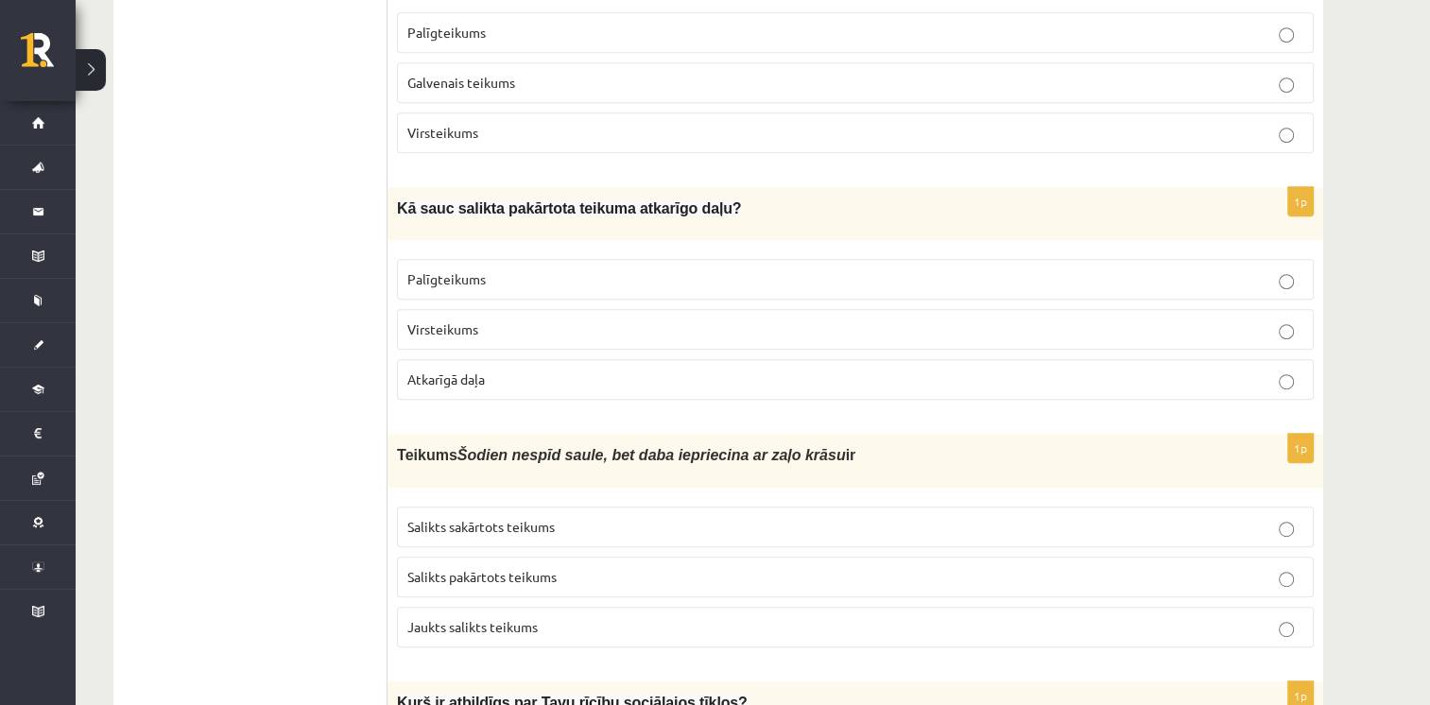
scroll to position [945, 0]
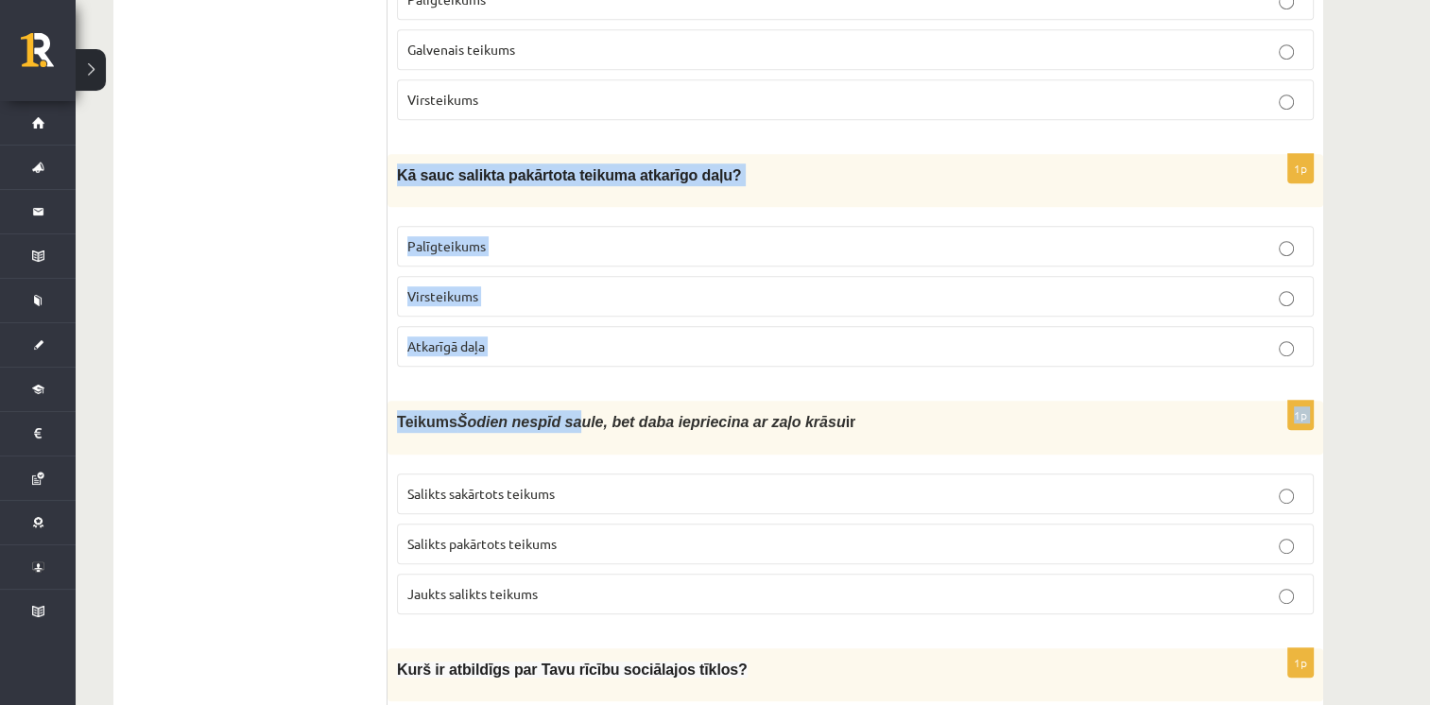
drag, startPoint x: 396, startPoint y: 157, endPoint x: 555, endPoint y: 375, distance: 269.9
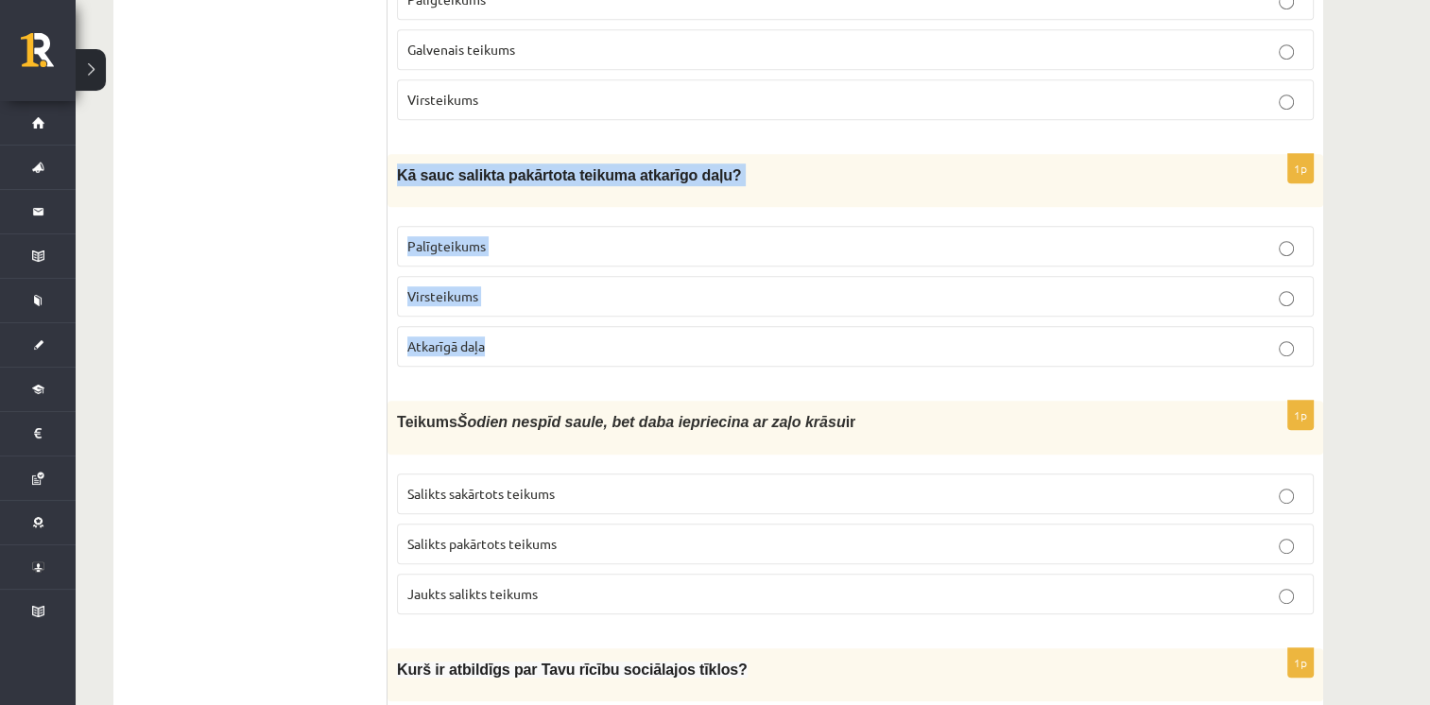
drag, startPoint x: 391, startPoint y: 161, endPoint x: 522, endPoint y: 323, distance: 208.4
click at [522, 323] on div "1p Kā sauc salikta pakārtota teikuma atkarīgo daļu? Palīgteikums Virsteikums At…" at bounding box center [855, 268] width 936 height 228
drag, startPoint x: 522, startPoint y: 323, endPoint x: 457, endPoint y: 336, distance: 65.6
copy div "Kā sauc salikta pakārtota teikuma atkarīgo daļu? Palīgteikums Virsteikums Atkar…"
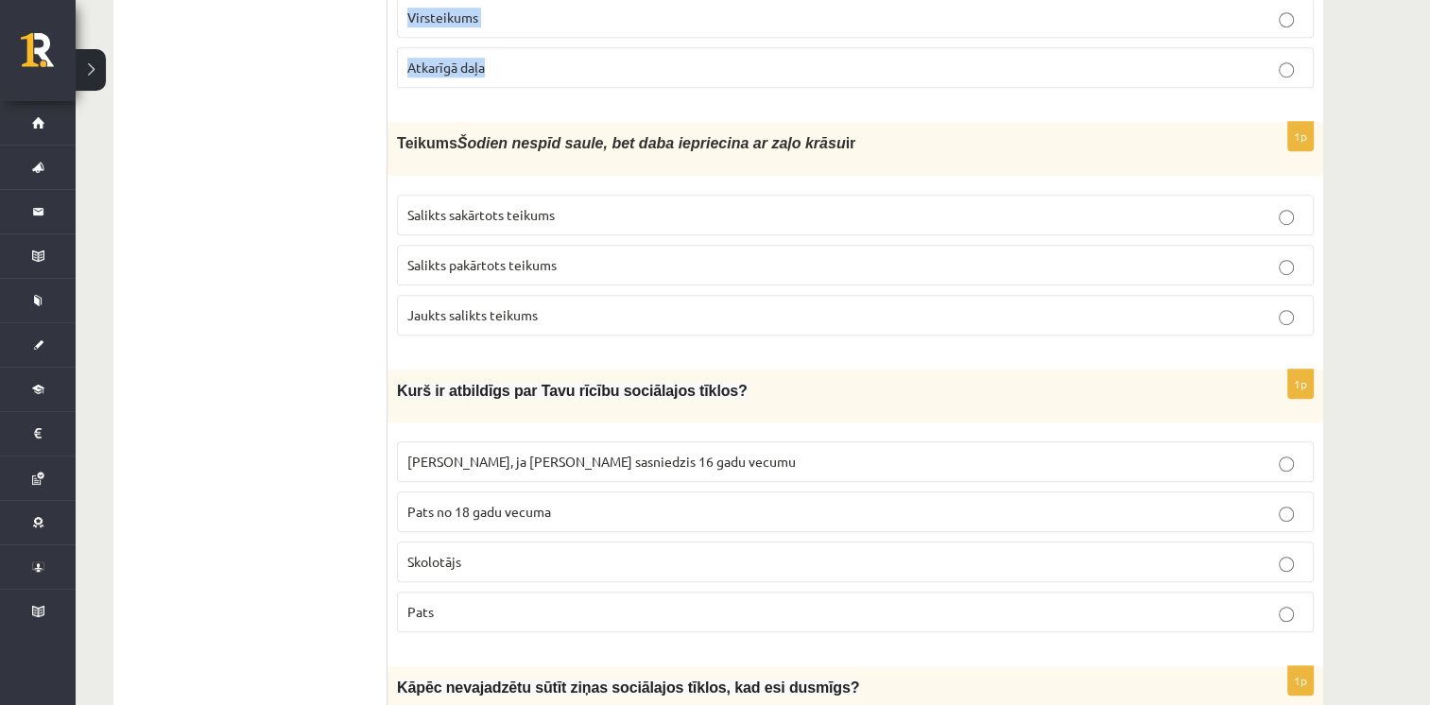
scroll to position [1229, 0]
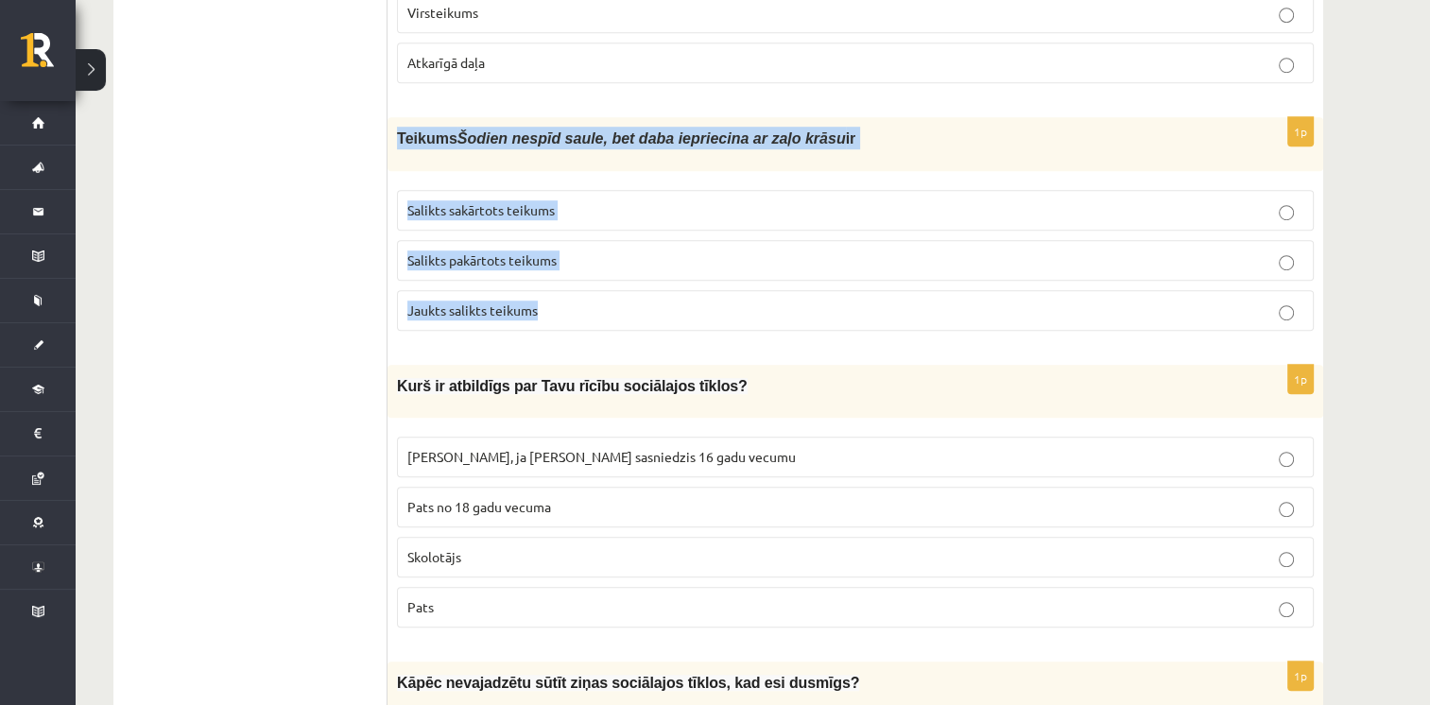
drag, startPoint x: 393, startPoint y: 115, endPoint x: 593, endPoint y: 286, distance: 263.4
click at [593, 286] on div "1p Teikums Šodien nespīd saule, bet daba iepriecina ar zaļo krāsu ir Salikts sa…" at bounding box center [855, 231] width 936 height 228
drag, startPoint x: 593, startPoint y: 286, endPoint x: 476, endPoint y: 288, distance: 117.2
copy div "Teikums Šodien nespīd saule, bet daba iepriecina ar zaļo krāsu ir Salikts sakār…"
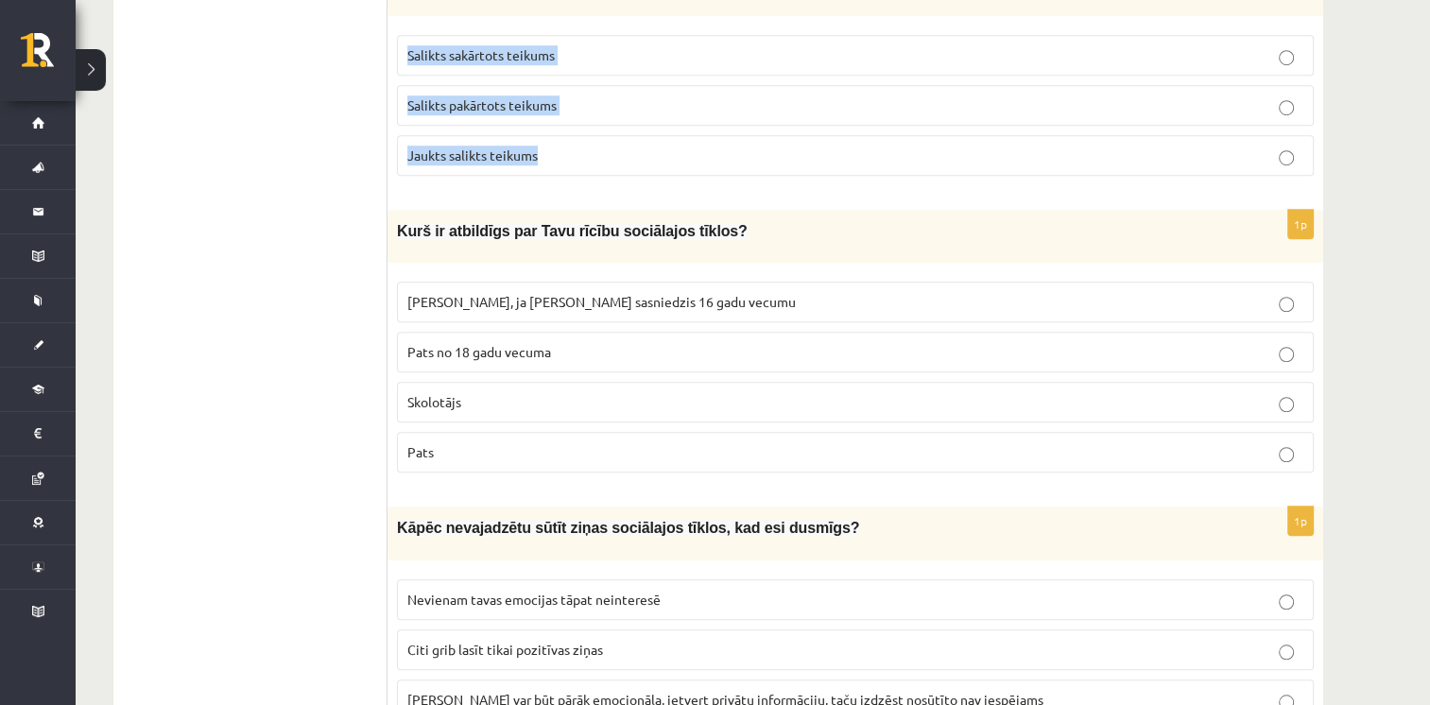
scroll to position [1418, 0]
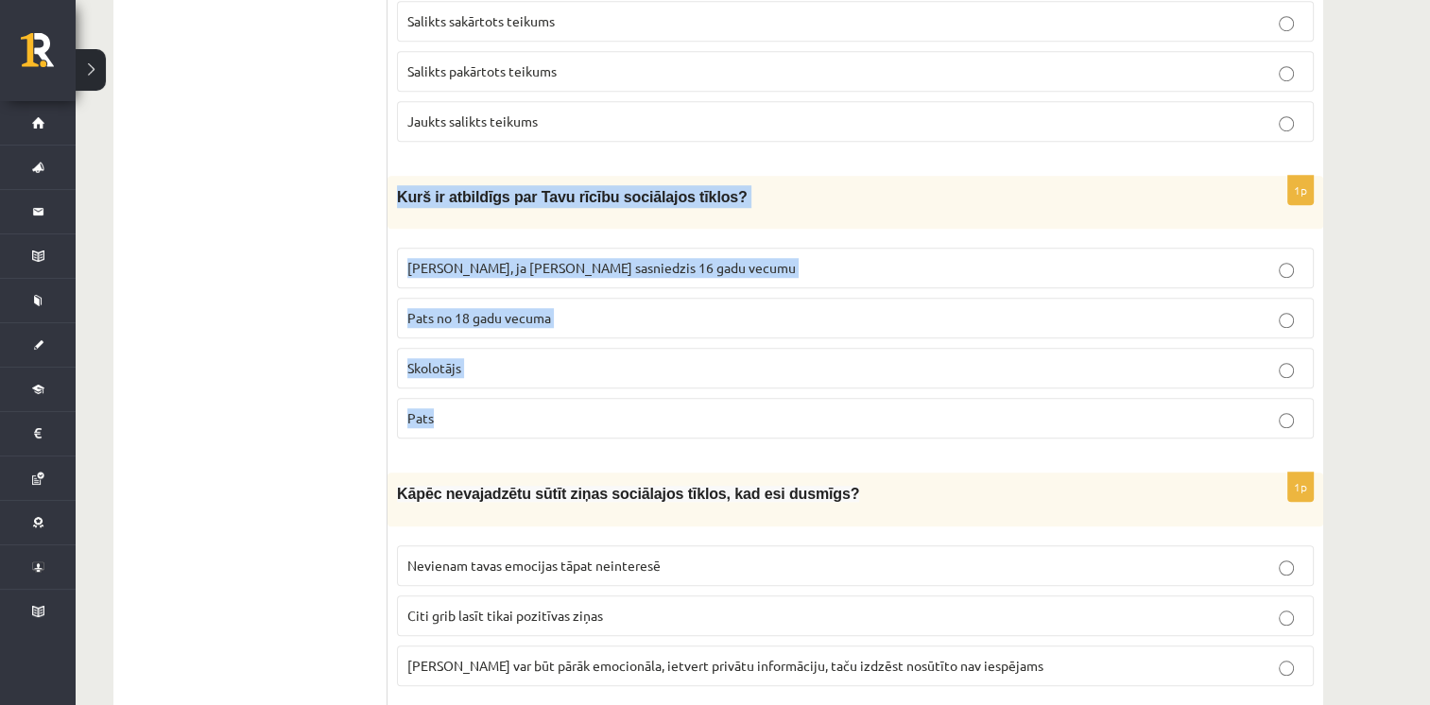
drag, startPoint x: 395, startPoint y: 168, endPoint x: 552, endPoint y: 391, distance: 272.7
click at [552, 391] on div "1p Kurš ir atbildīgs par Tavu rīcību sociālajos tīklos? Vecāki, ja neesmu sasni…" at bounding box center [855, 315] width 936 height 278
drag, startPoint x: 552, startPoint y: 391, endPoint x: 541, endPoint y: 180, distance: 212.0
copy div "Kurš ir atbildīgs par Tavu rīcību sociālajos tīklos? Vecāki, ja neesmu sasniedz…"
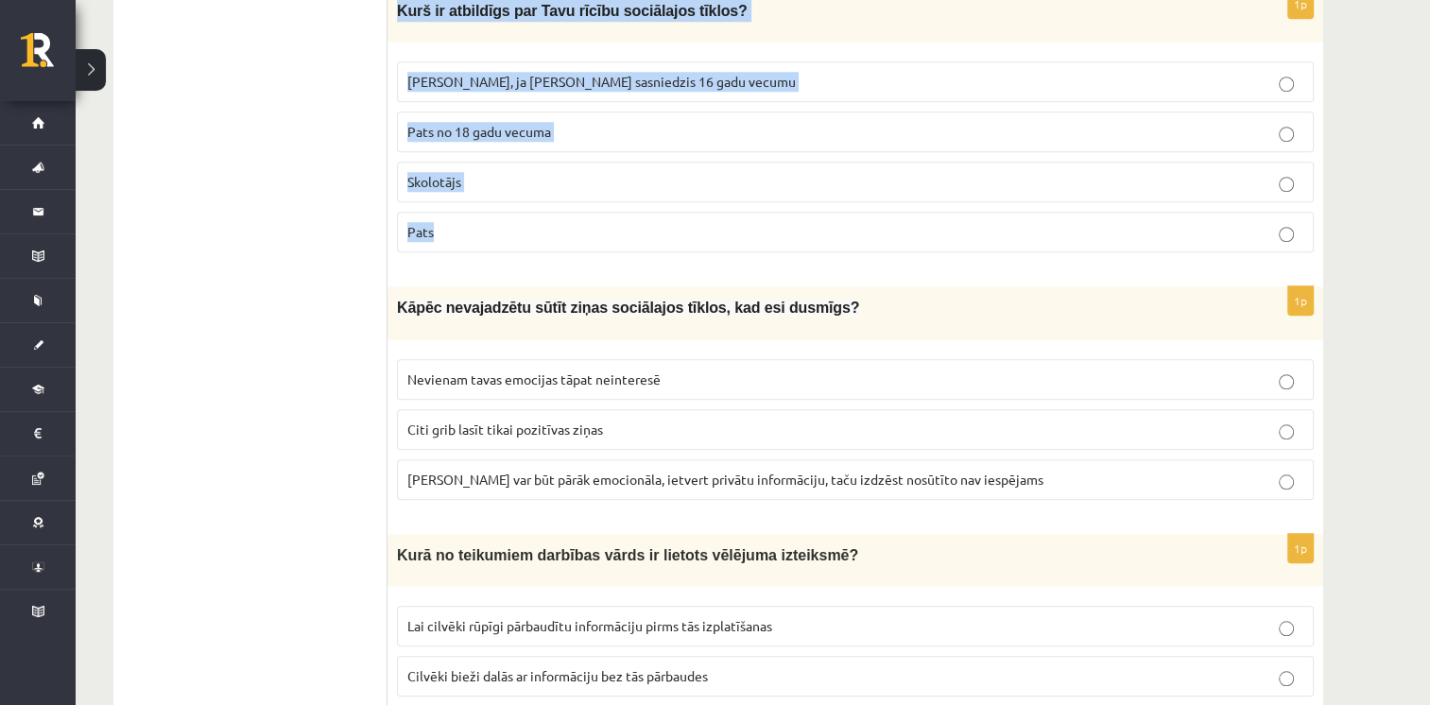
scroll to position [1607, 0]
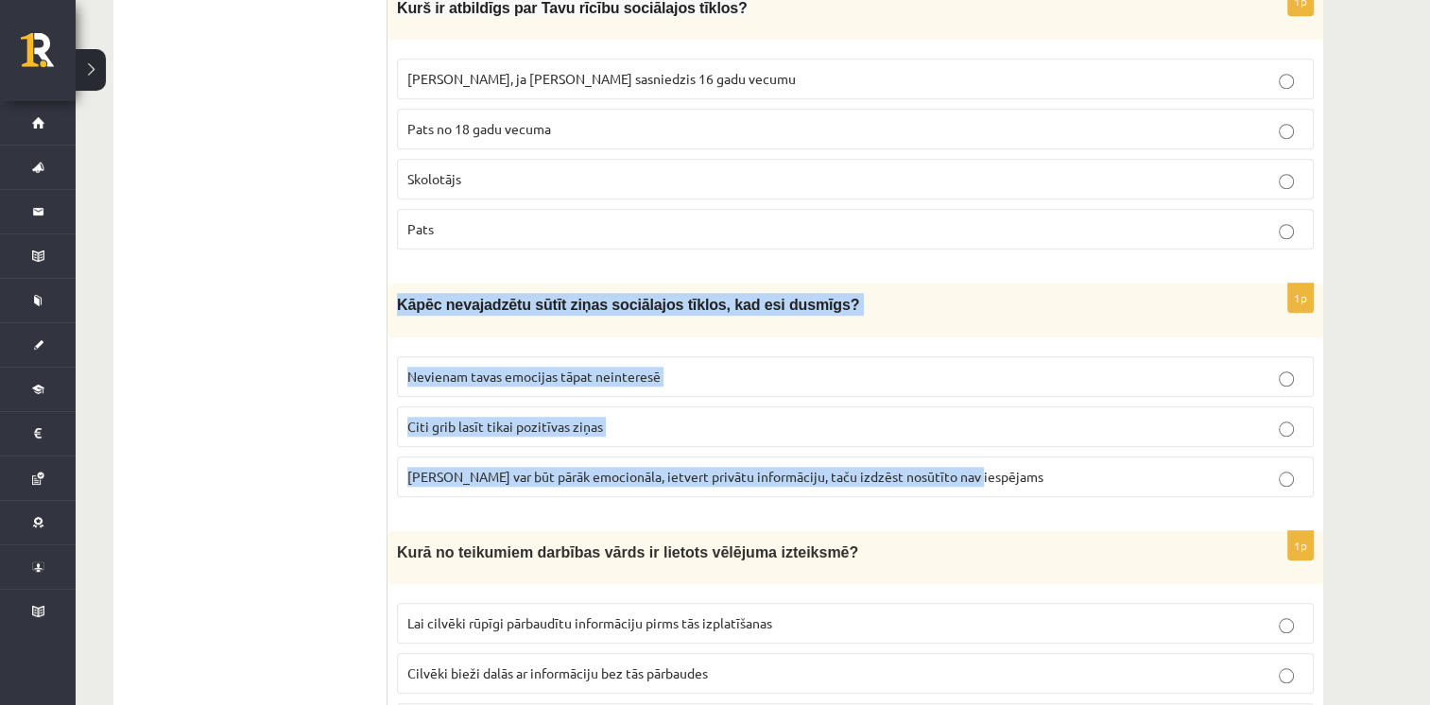
drag, startPoint x: 393, startPoint y: 276, endPoint x: 1035, endPoint y: 456, distance: 666.3
click at [1035, 456] on div "1p Kāpēc nevajadzētu sūtīt ziņas sociālajos tīklos, kad esi dusmīgs? Nevienam t…" at bounding box center [855, 398] width 936 height 228
copy div "Kāpēc nevajadzētu sūtīt ziņas sociālajos tīklos, kad esi dusmīgs? Nevienam tava…"
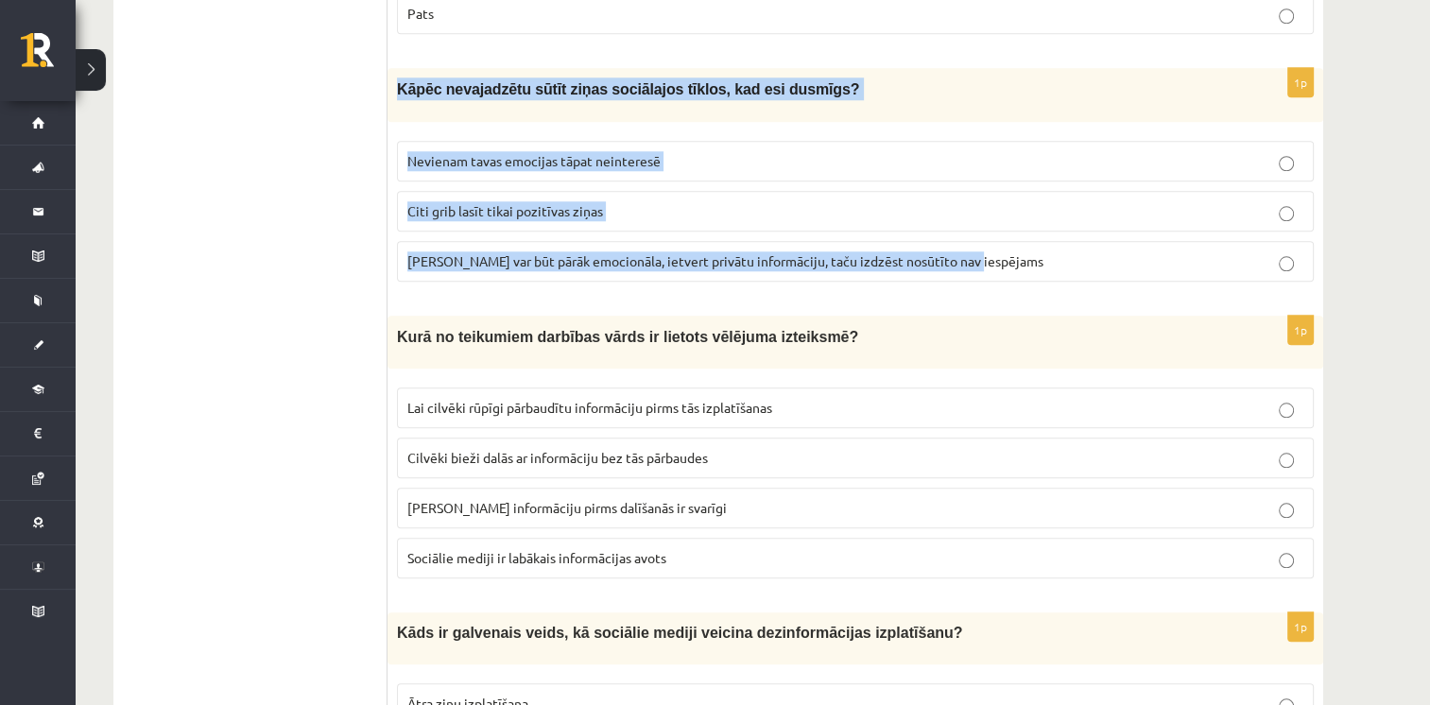
scroll to position [1890, 0]
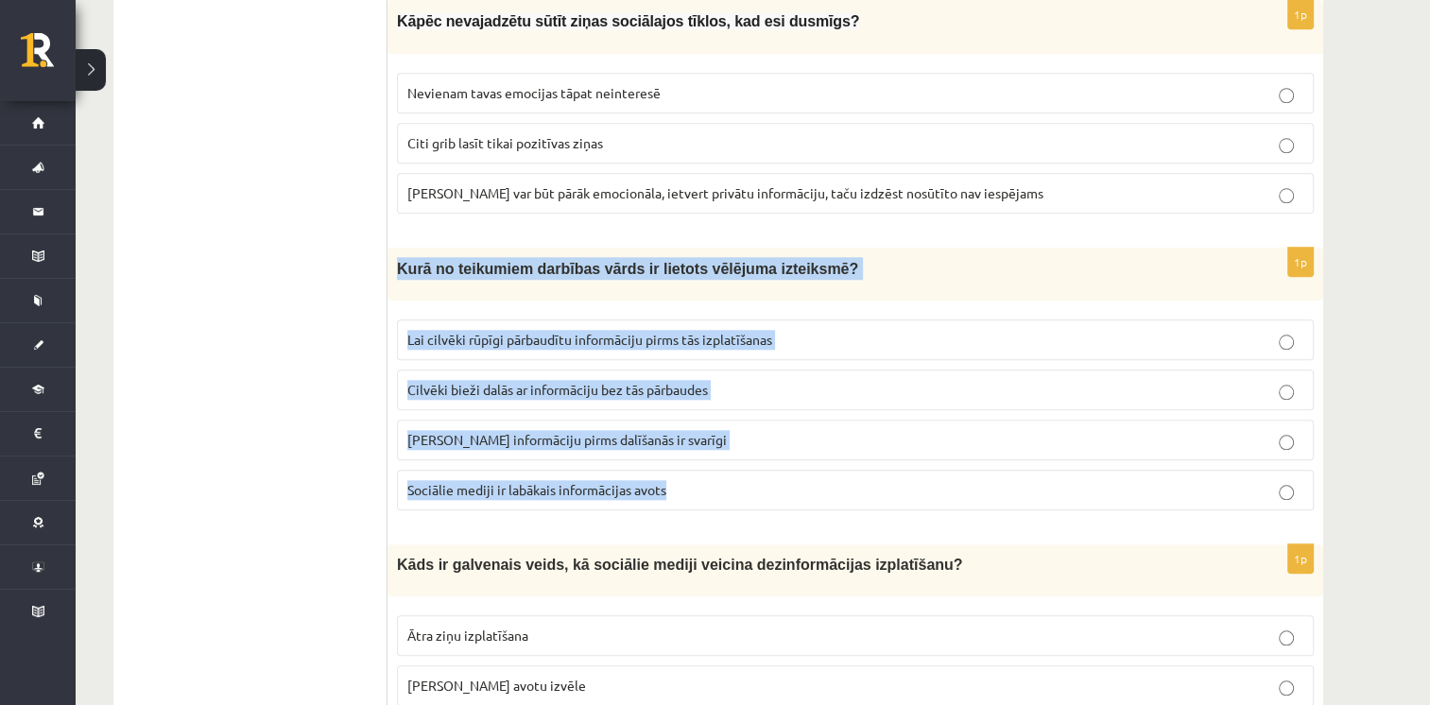
drag, startPoint x: 396, startPoint y: 234, endPoint x: 711, endPoint y: 485, distance: 402.2
click at [711, 485] on div "1p Kurā no teikumiem darbības vārds ir lietots vēlējuma izteiksmē? Lai cilvēki …" at bounding box center [855, 387] width 936 height 278
drag, startPoint x: 711, startPoint y: 485, endPoint x: 646, endPoint y: 470, distance: 66.0
copy div "Kurā no teikumiem darbības vārds ir lietots vēlējuma izteiksmē? Lai cilvēki rūp…"
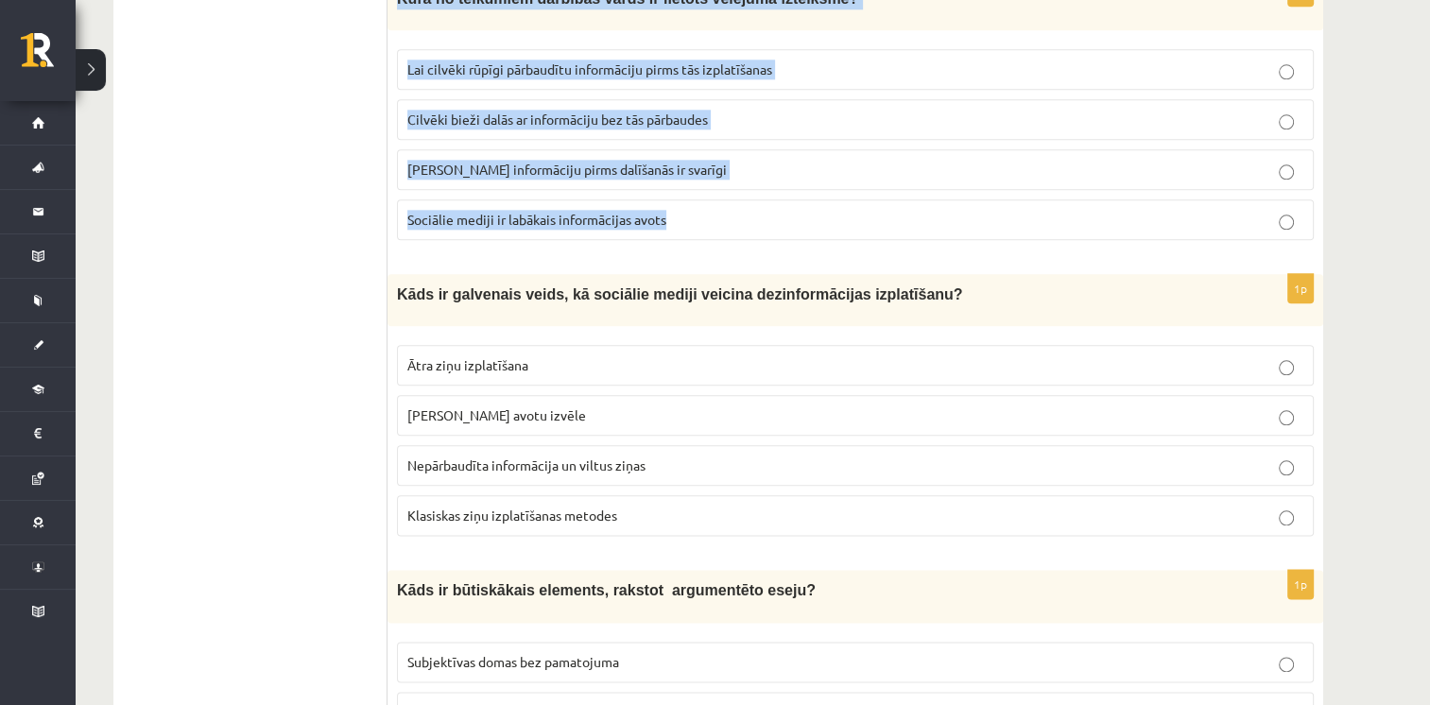
scroll to position [2174, 0]
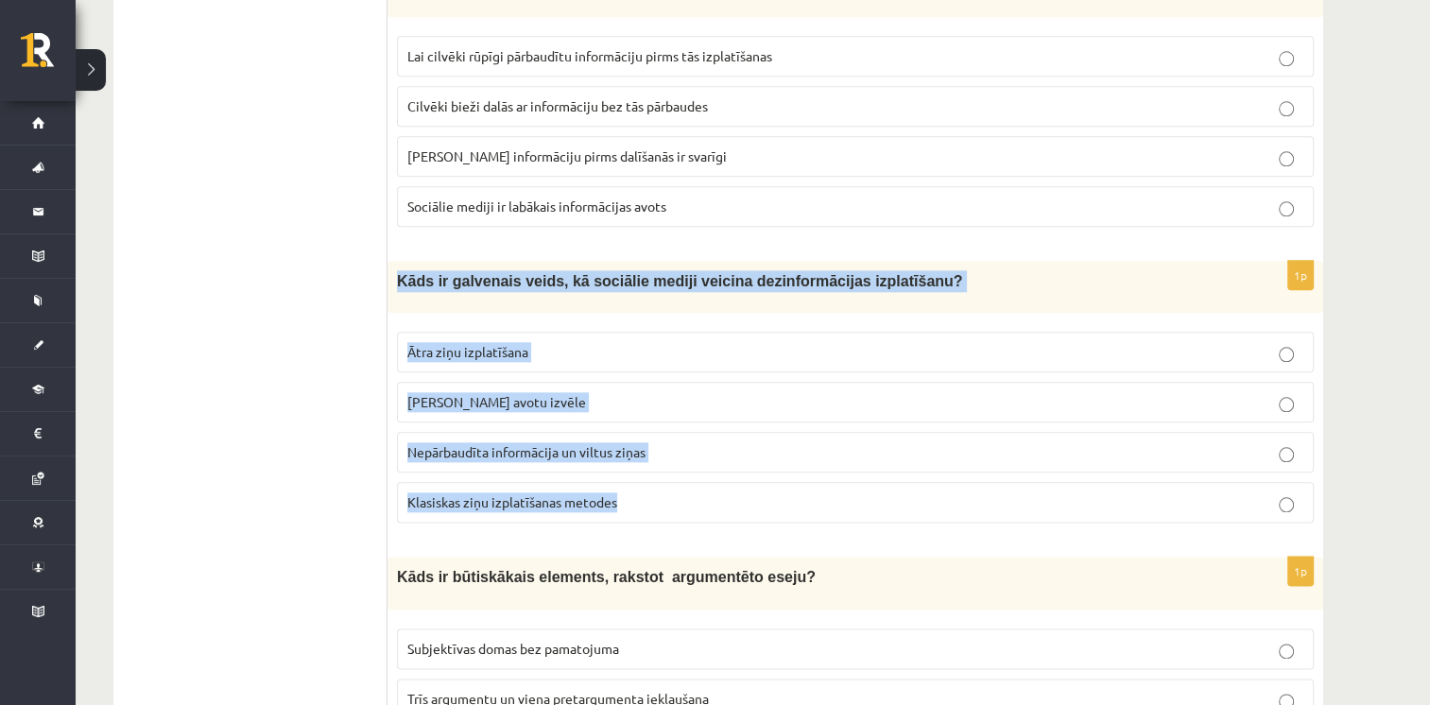
drag, startPoint x: 389, startPoint y: 246, endPoint x: 679, endPoint y: 496, distance: 383.3
click at [679, 496] on div "1p Kāds ir galvenais veids, kā sociālie mediji veicina dezinformācijas izplatīš…" at bounding box center [855, 399] width 936 height 277
drag, startPoint x: 679, startPoint y: 496, endPoint x: 593, endPoint y: 473, distance: 89.9
copy div "Kāds ir galvenais veids, kā sociālie mediji veicina dezinformācijas izplatīšanu…"
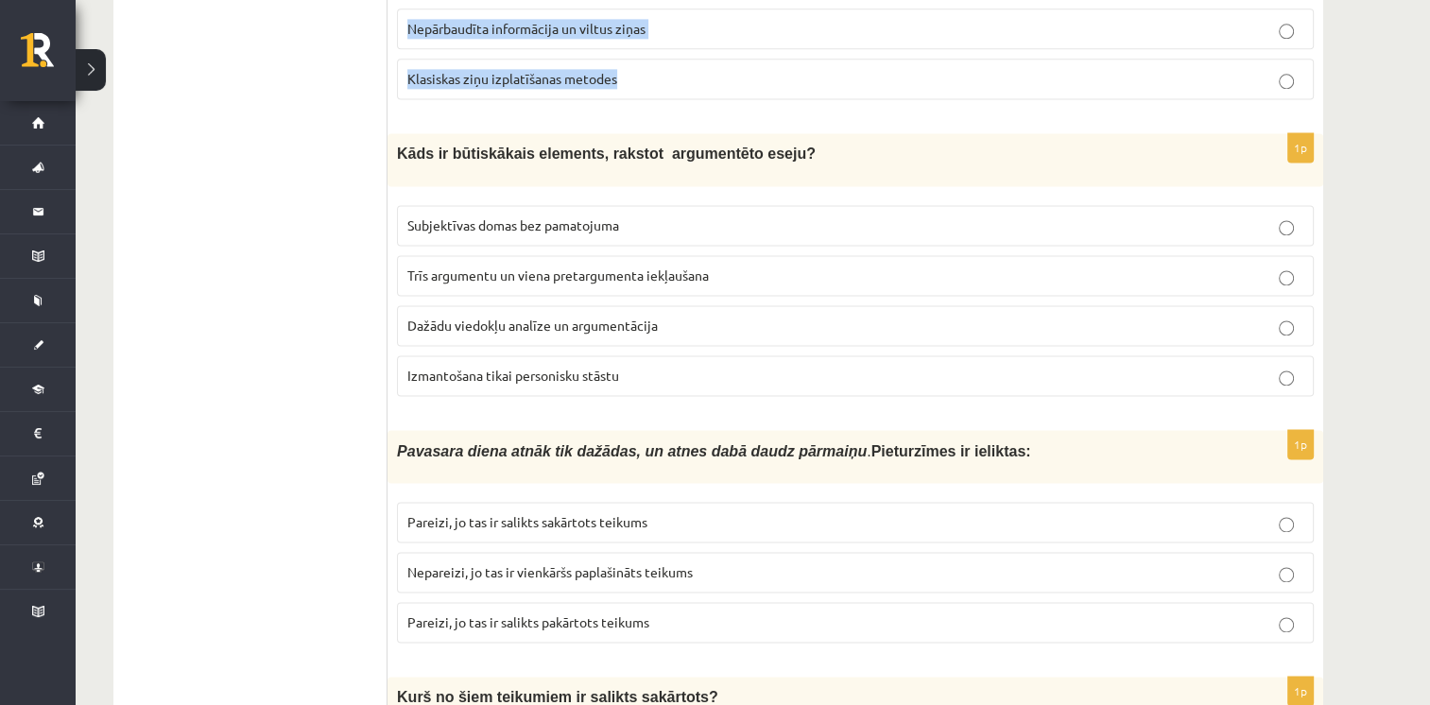
scroll to position [2646, 0]
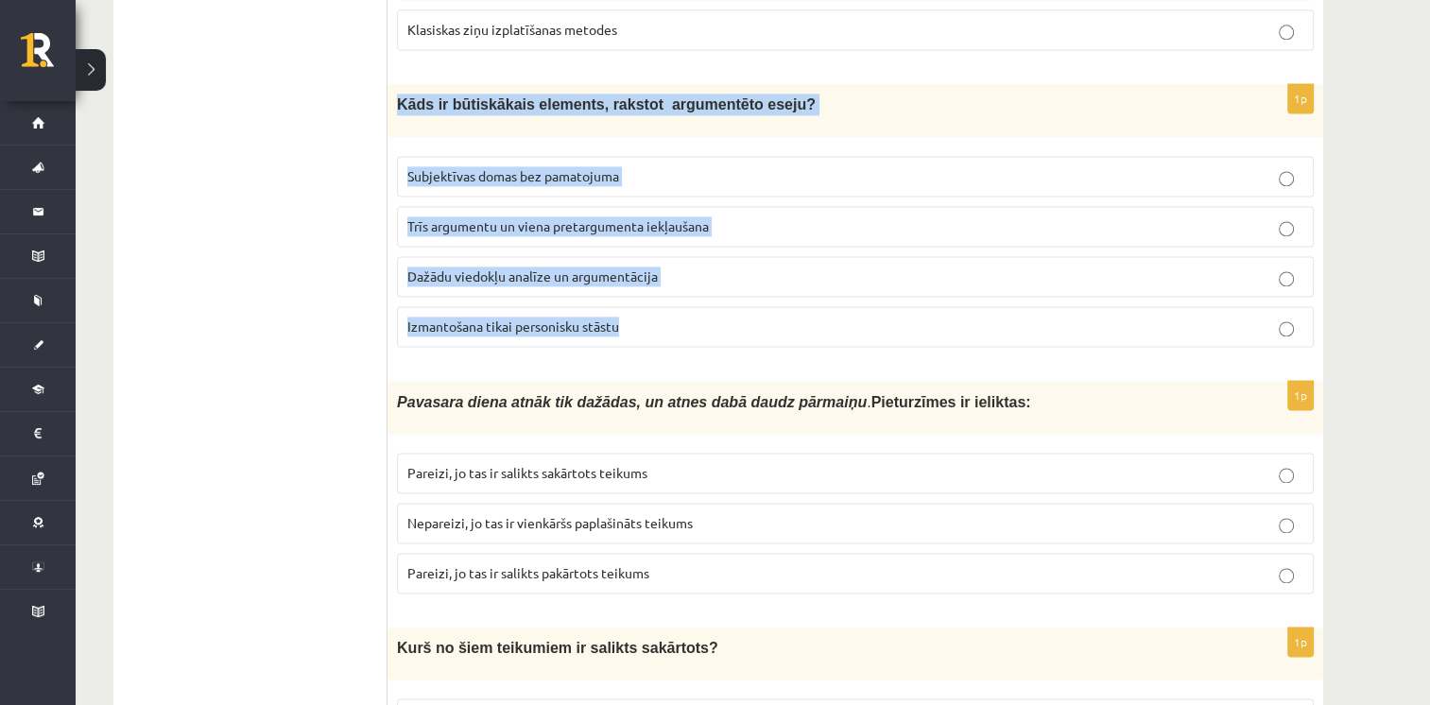
drag, startPoint x: 389, startPoint y: 63, endPoint x: 695, endPoint y: 310, distance: 392.4
click at [695, 310] on div "1p Kāds ir būtiskākais elements, rakstot argumentēto eseju? Subjektīvas domas b…" at bounding box center [855, 222] width 936 height 277
copy div "Kāds ir būtiskākais elements, rakstot argumentēto eseju? Subjektīvas domas bez …"
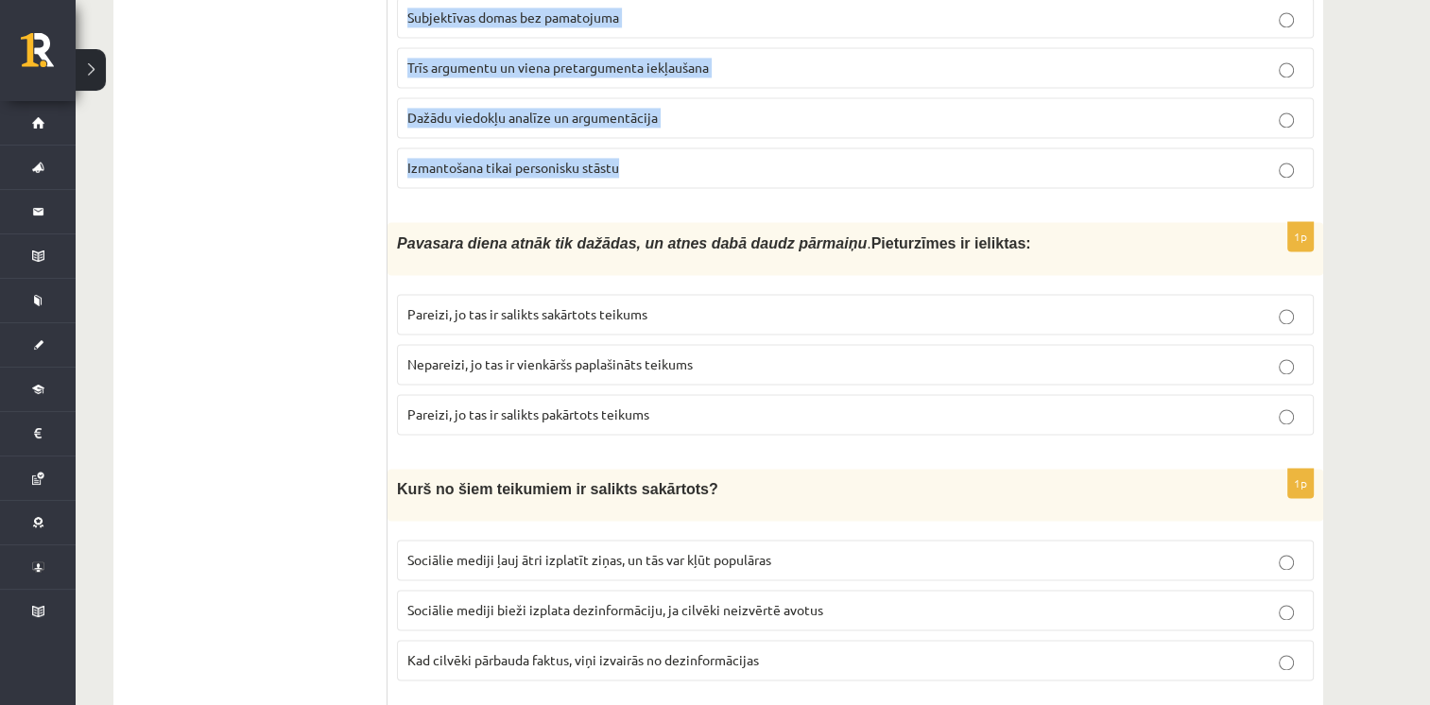
scroll to position [2835, 0]
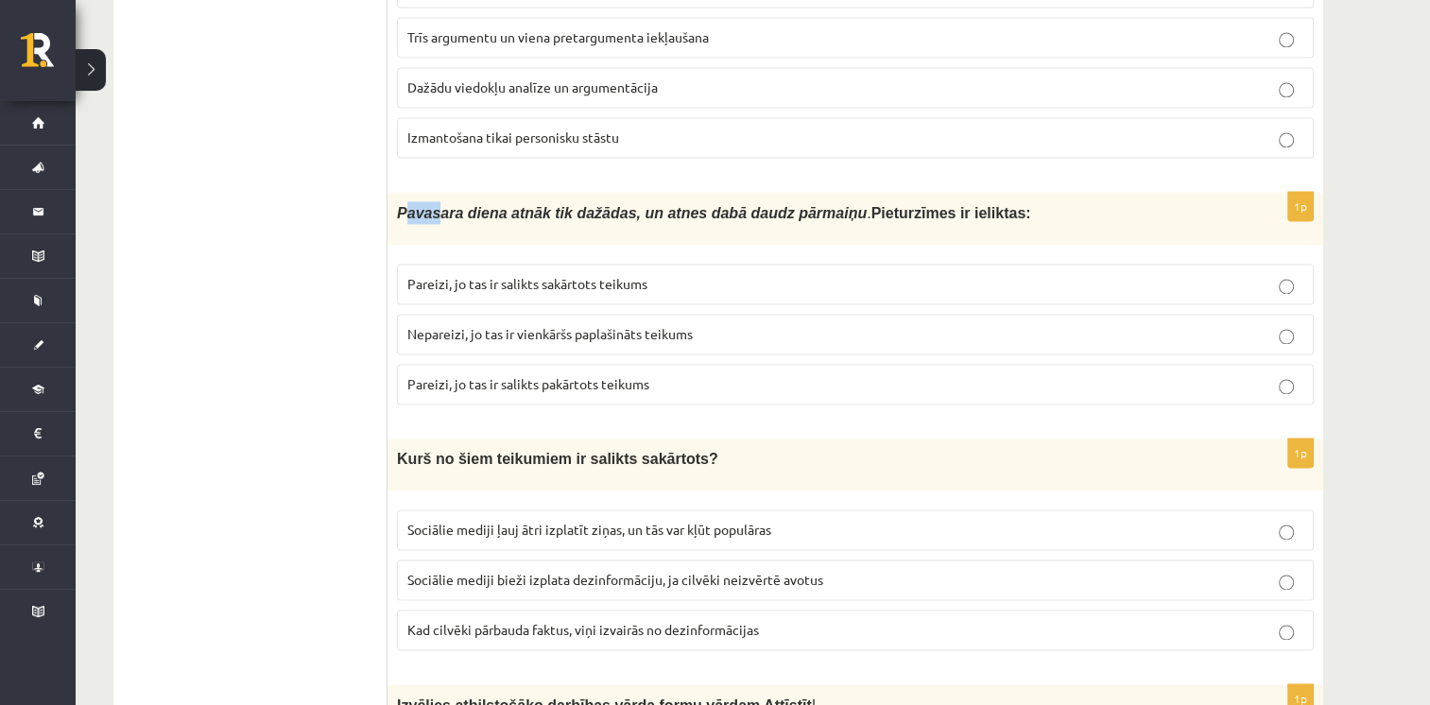
drag, startPoint x: 404, startPoint y: 172, endPoint x: 406, endPoint y: 198, distance: 26.5
click at [407, 198] on div "Pavasara diena atnāk tik dažādas, un atnes dabā daudz pārmaiņu . Pieturzīmes ir…" at bounding box center [855, 218] width 936 height 53
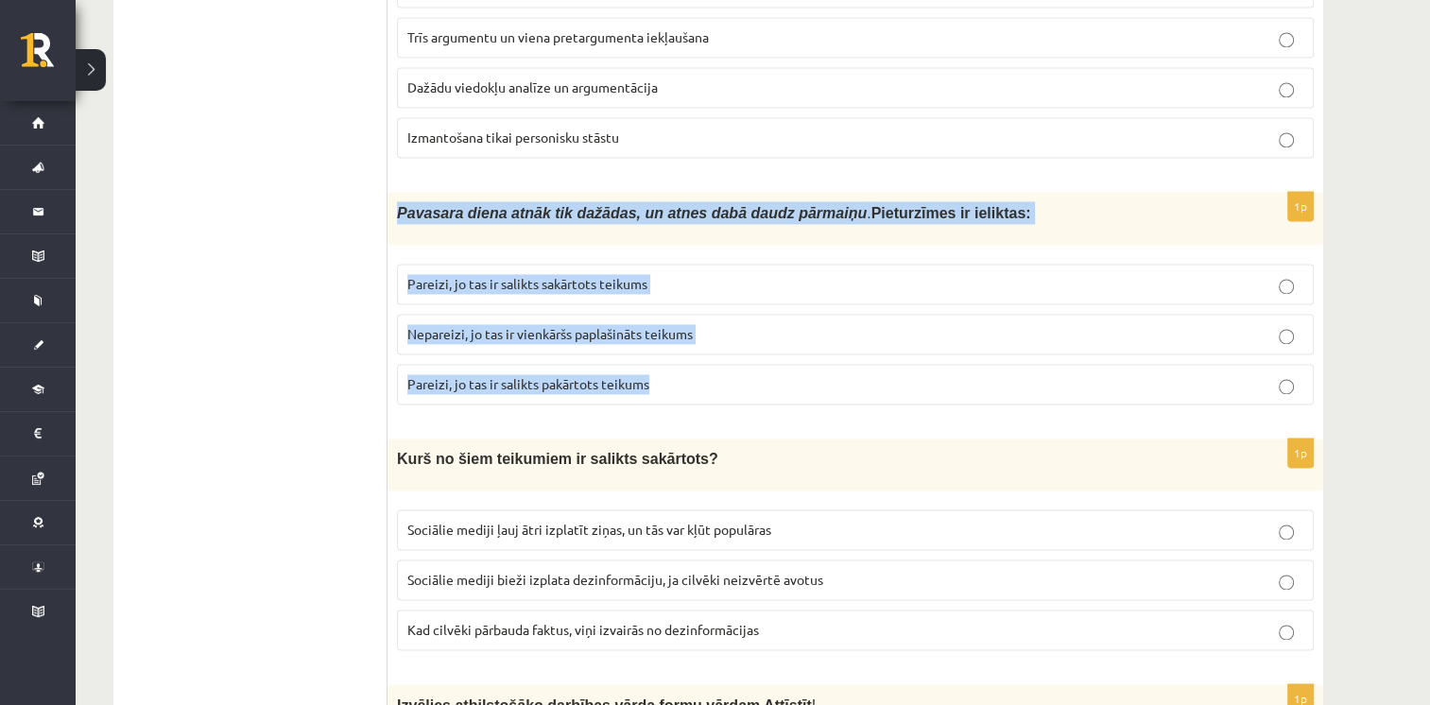
drag, startPoint x: 394, startPoint y: 173, endPoint x: 671, endPoint y: 362, distance: 335.3
click at [671, 362] on div "1p Pavasara diena atnāk tik dažādas, un atnes dabā daudz pārmaiņu . Pieturzīmes…" at bounding box center [855, 306] width 936 height 228
drag, startPoint x: 671, startPoint y: 362, endPoint x: 568, endPoint y: 353, distance: 103.4
copy div "Pavasara diena atnāk tik dažādas, un atnes dabā daudz pārmaiņu . Pieturzīmes ir…"
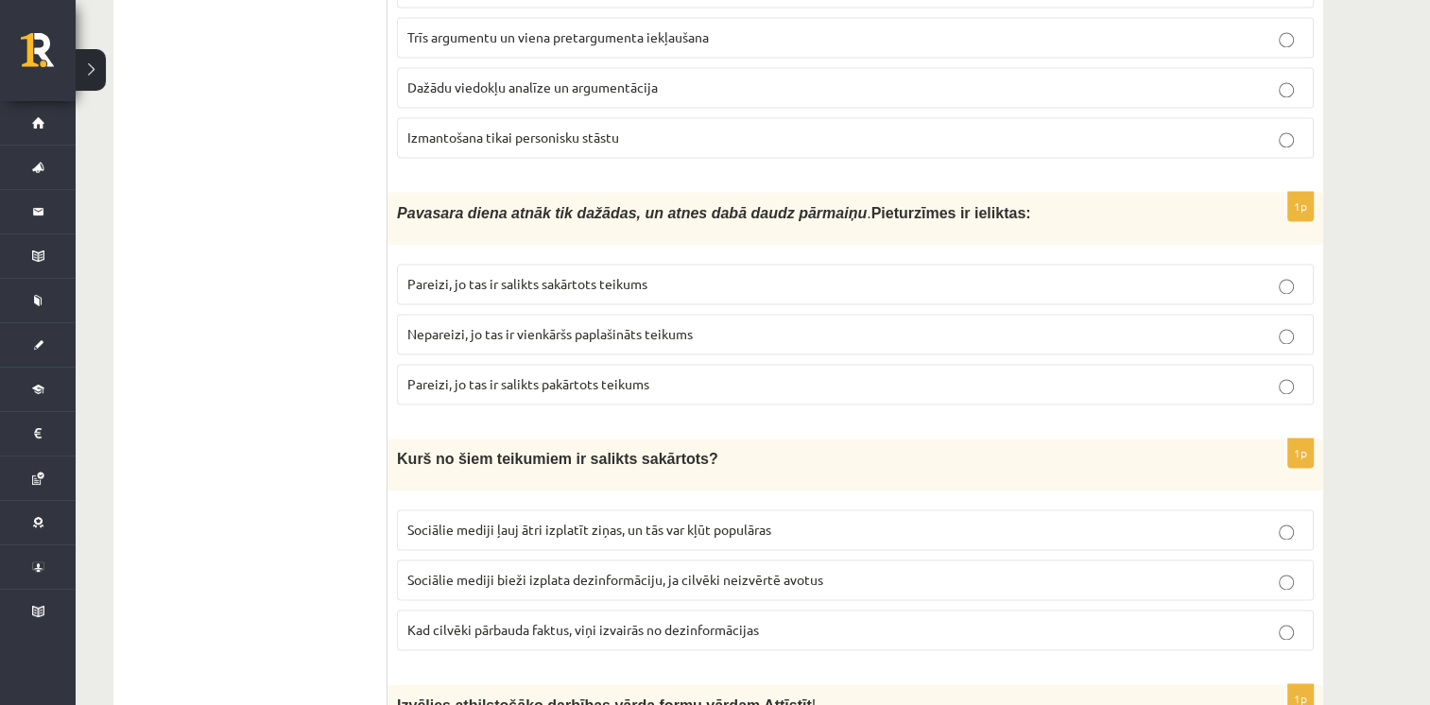
click at [316, 278] on ul "1. uzdevums 2. uzdevums 3. uzdevums 4. uzdevums 5. uzdevums" at bounding box center [259, 198] width 255 height 5389
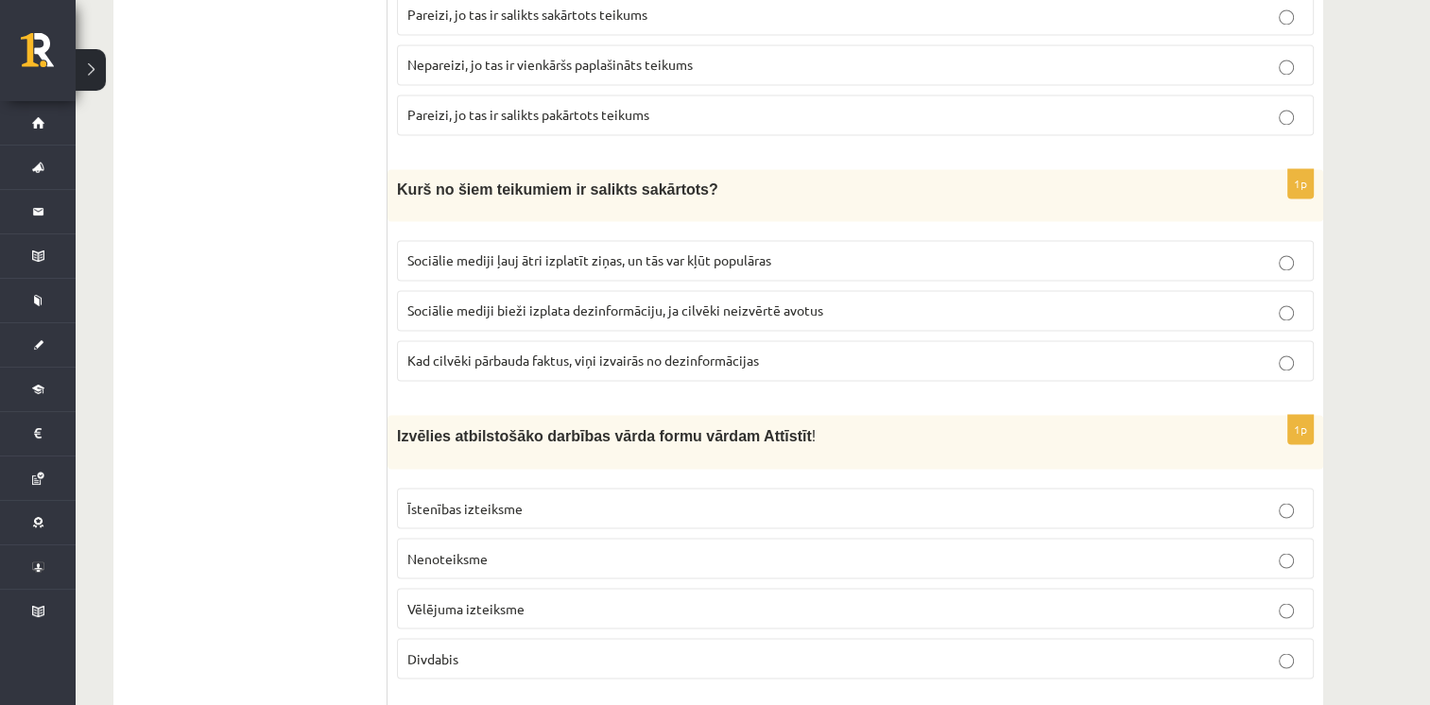
scroll to position [3119, 0]
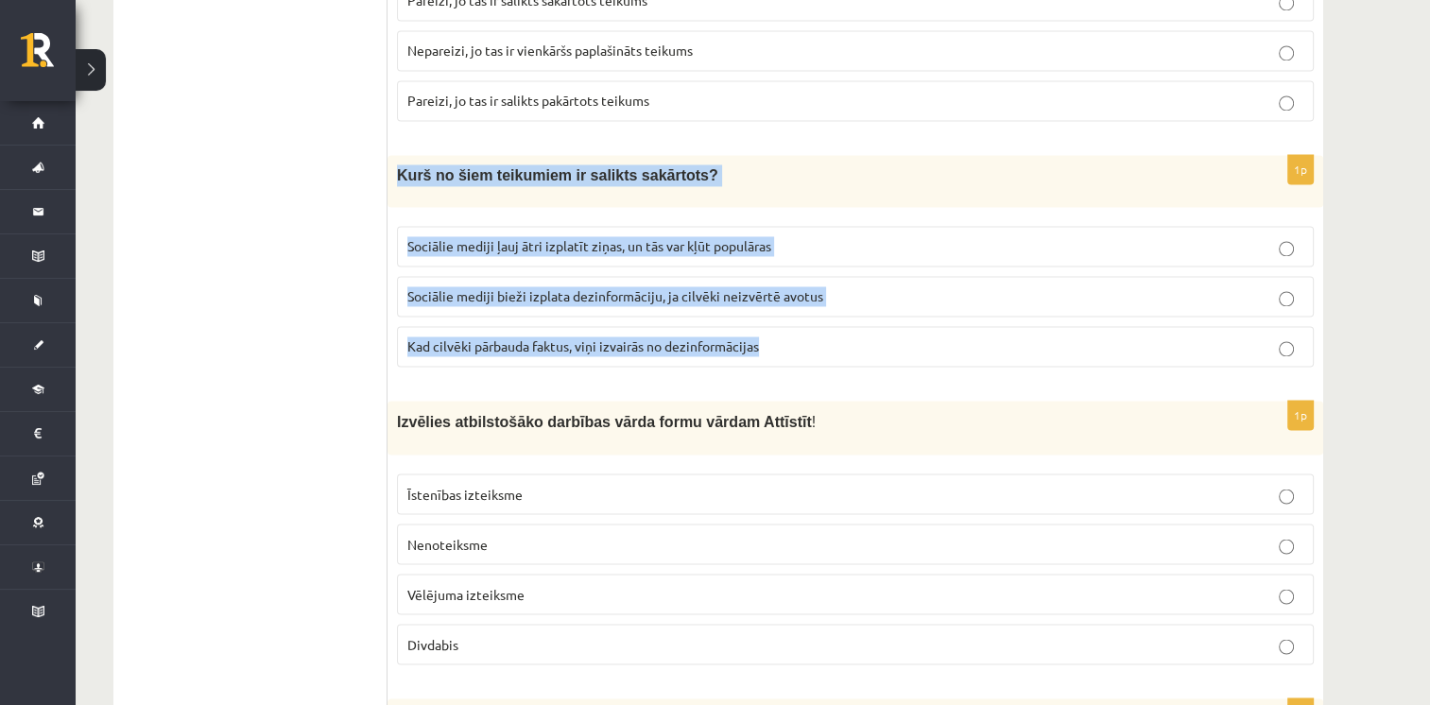
drag, startPoint x: 396, startPoint y: 135, endPoint x: 875, endPoint y: 308, distance: 509.4
click at [875, 308] on div "1p Kurš no šiem teikumiem ir salikts sakārtots? Sociālie mediji ļauj ātri izpla…" at bounding box center [855, 268] width 936 height 227
copy div "Kurš no šiem teikumiem ir salikts sakārtots? Sociālie mediji ļauj ātri izplatīt…"
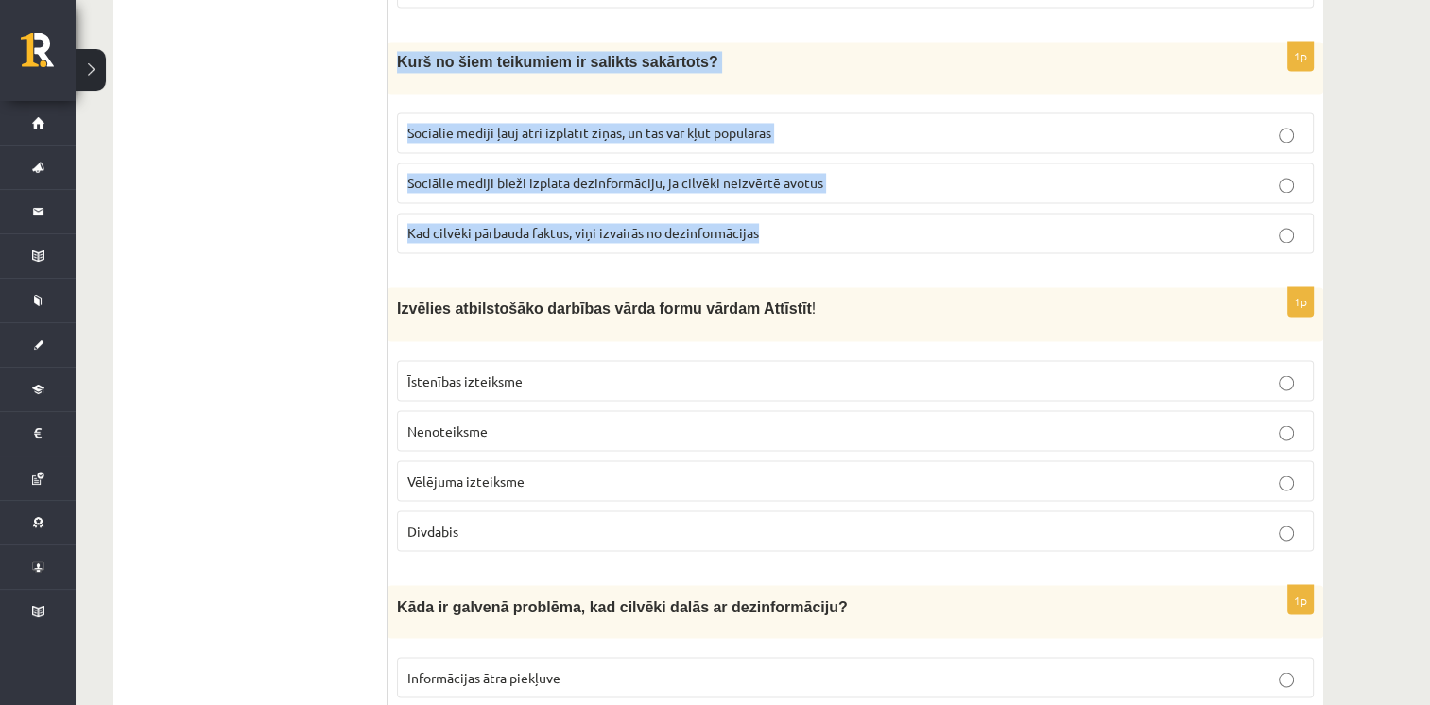
scroll to position [3308, 0]
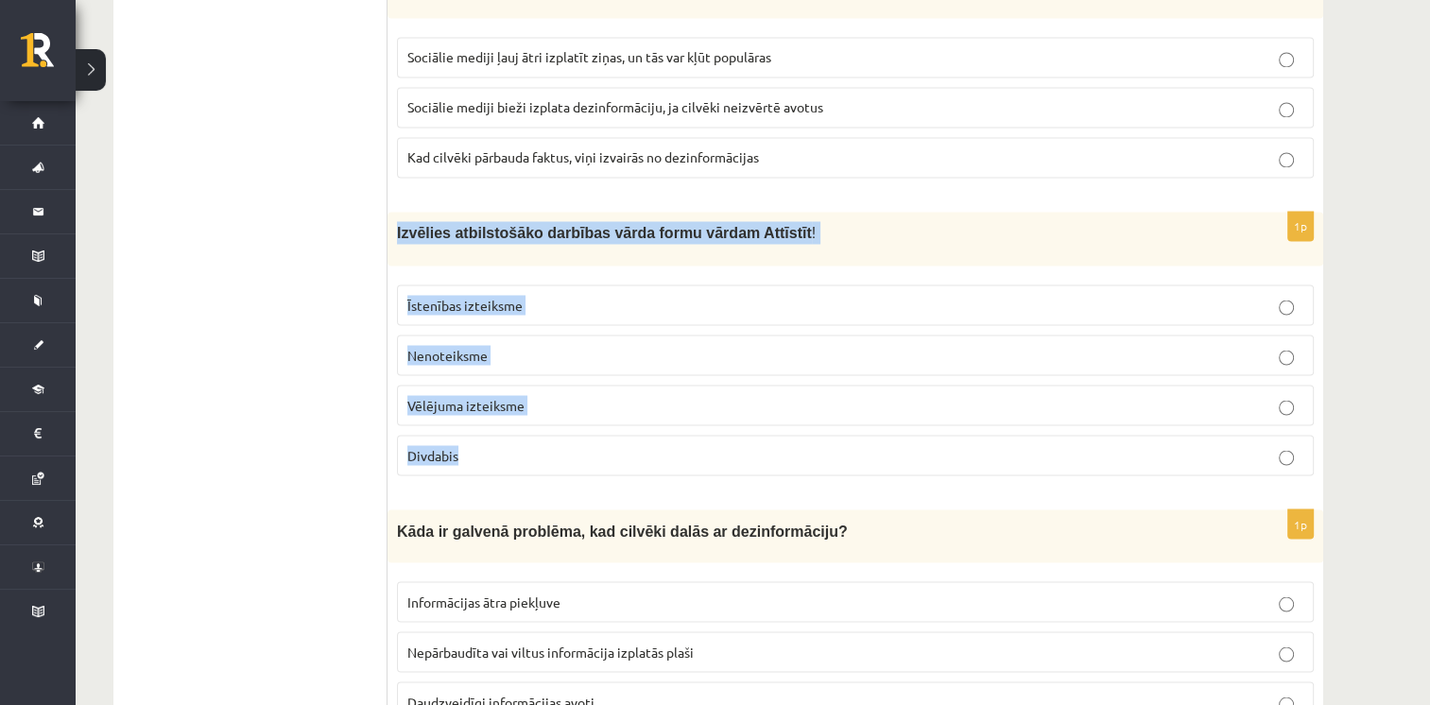
drag, startPoint x: 400, startPoint y: 193, endPoint x: 542, endPoint y: 436, distance: 281.7
click at [542, 436] on div "1p Izvēlies atbilstošāko darbības vārda formu vārdam Attīstīt ! Īstenības iztei…" at bounding box center [855, 351] width 936 height 278
drag, startPoint x: 542, startPoint y: 436, endPoint x: 448, endPoint y: 421, distance: 95.6
copy div "Izvēlies atbilstošāko darbības vārda formu vārdam Attīstīt ! Īstenības izteiksm…"
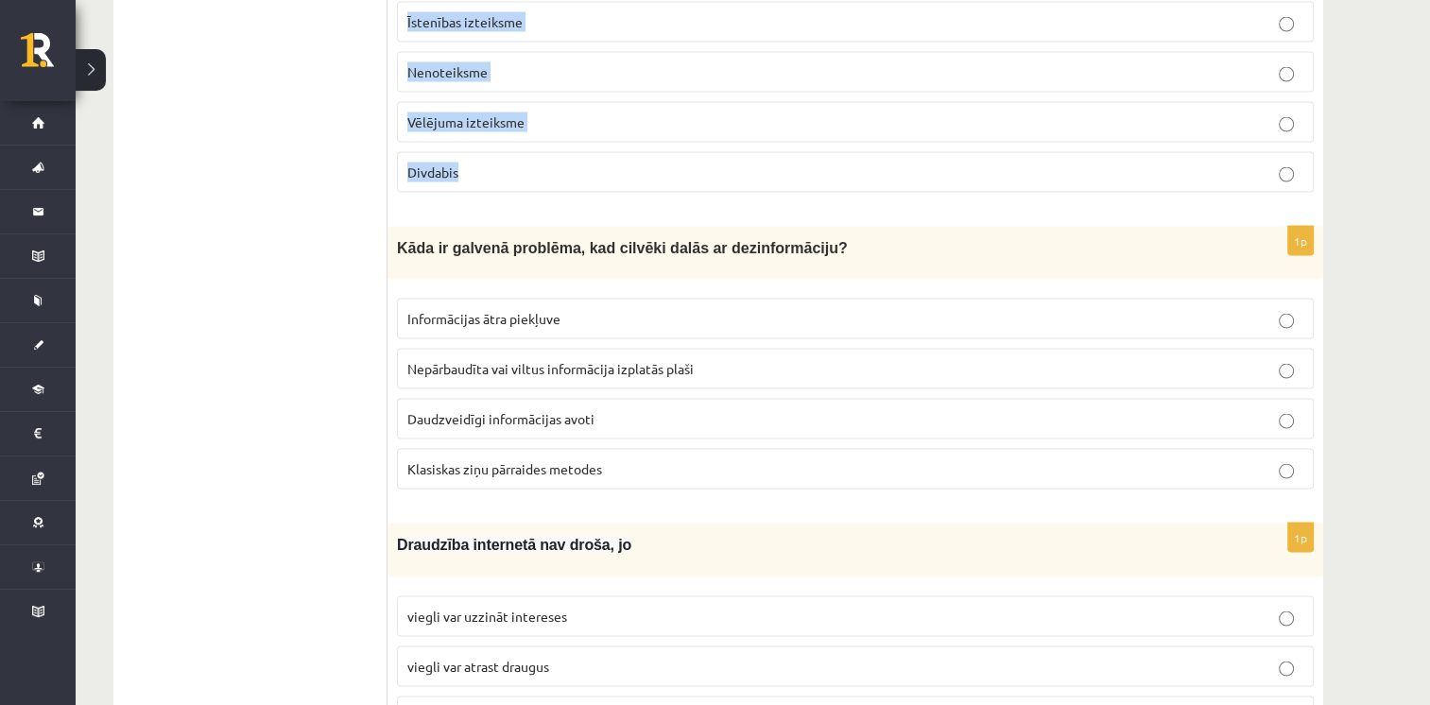
scroll to position [3591, 0]
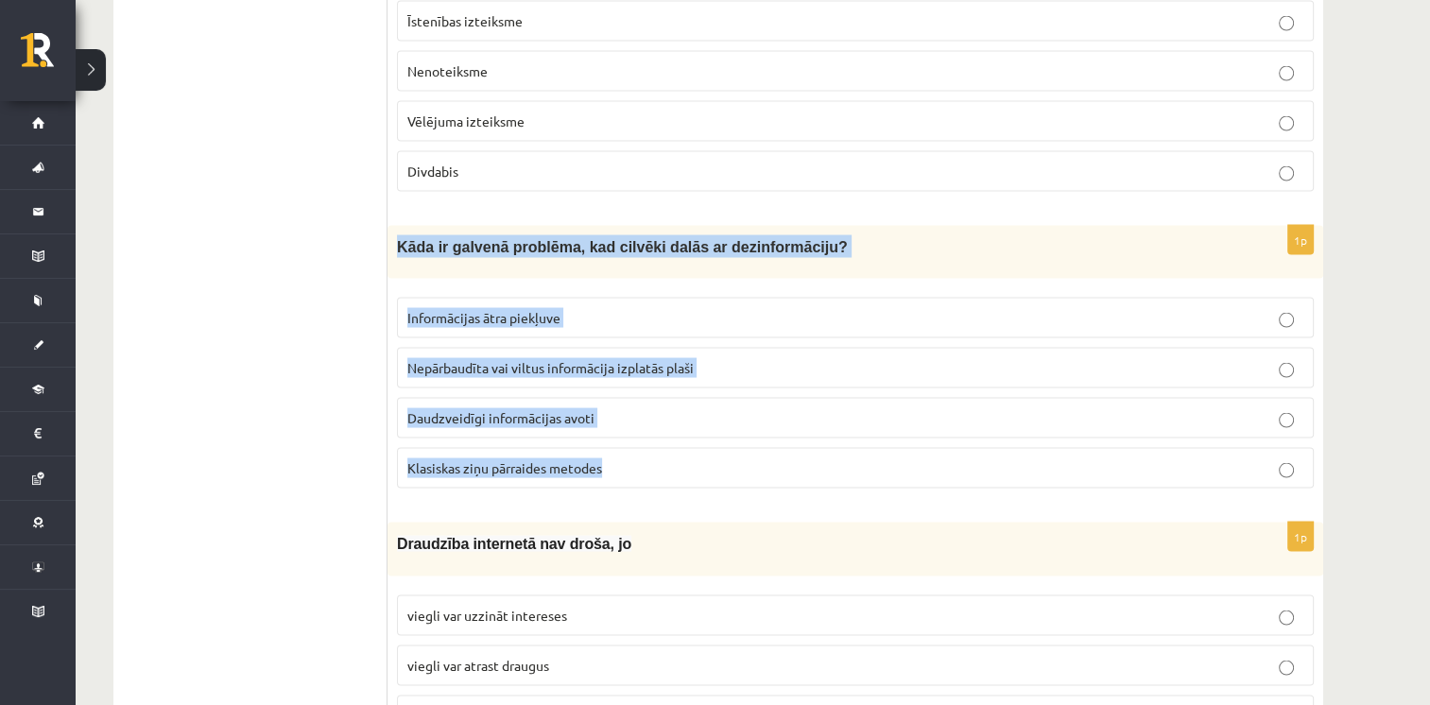
drag, startPoint x: 393, startPoint y: 197, endPoint x: 645, endPoint y: 431, distance: 343.7
click at [645, 431] on div "1p Kāda ir galvenā problēma, kad cilvēki dalās ar dezinformāciju? Informācijas …" at bounding box center [855, 365] width 936 height 278
drag, startPoint x: 645, startPoint y: 431, endPoint x: 593, endPoint y: 425, distance: 51.3
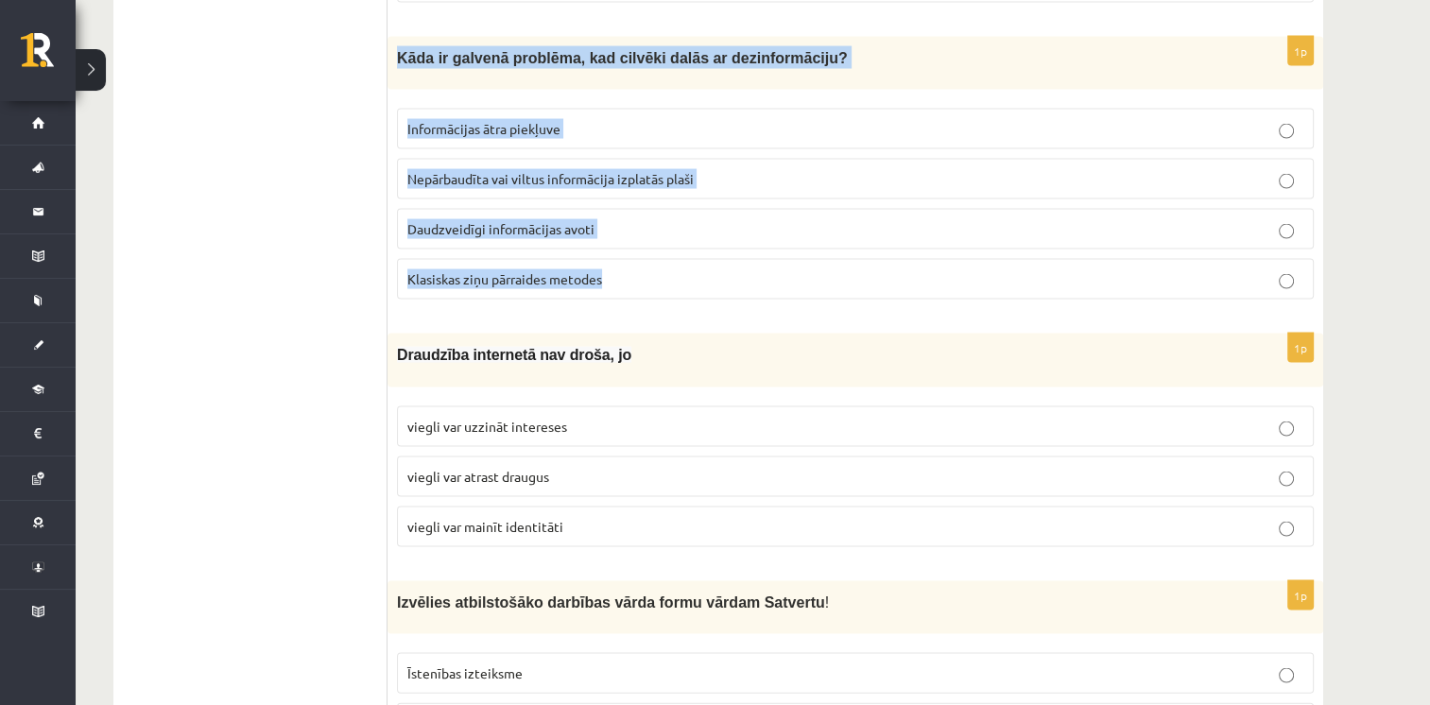
scroll to position [3875, 0]
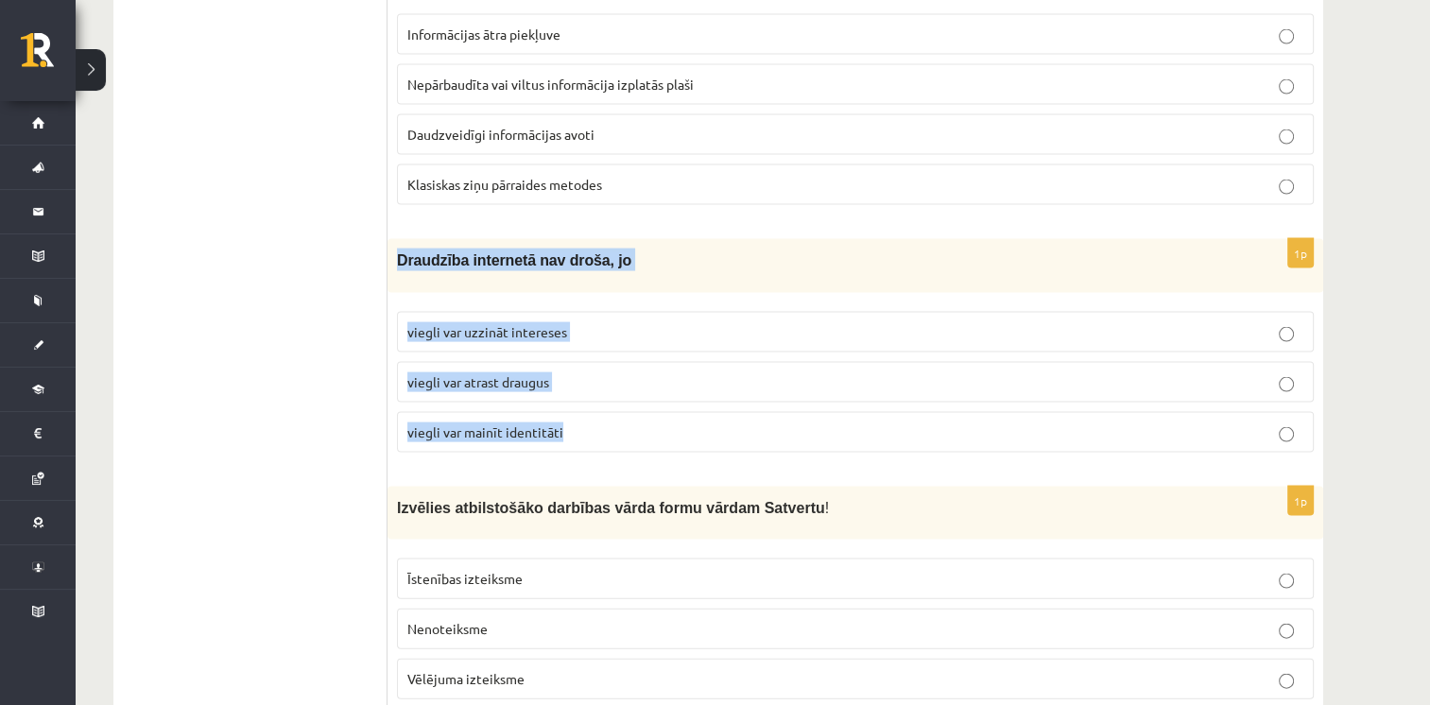
drag, startPoint x: 393, startPoint y: 210, endPoint x: 625, endPoint y: 399, distance: 298.9
click at [625, 399] on div "1p Draudzība internetā nav droša, jo viegli var uzzināt intereses viegli var at…" at bounding box center [855, 353] width 936 height 228
drag, startPoint x: 625, startPoint y: 399, endPoint x: 539, endPoint y: 388, distance: 86.6
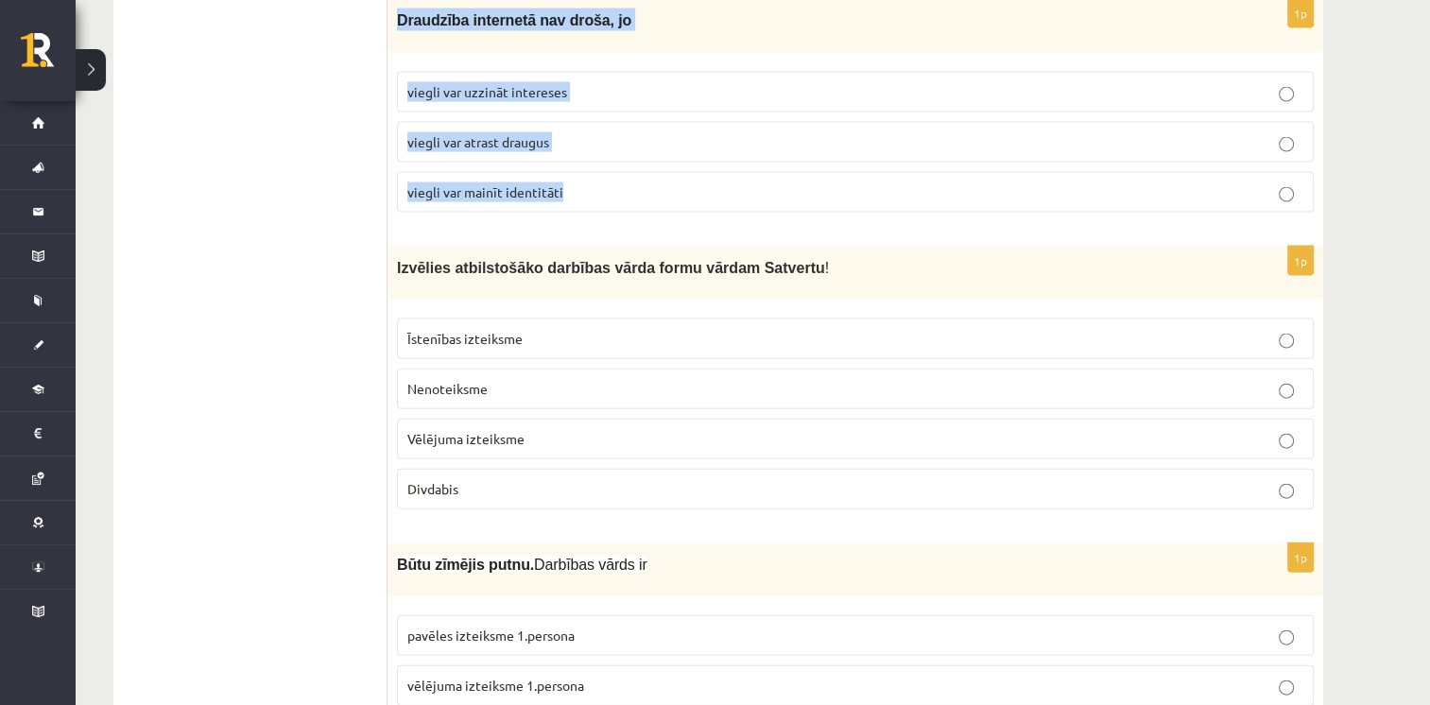
scroll to position [4158, 0]
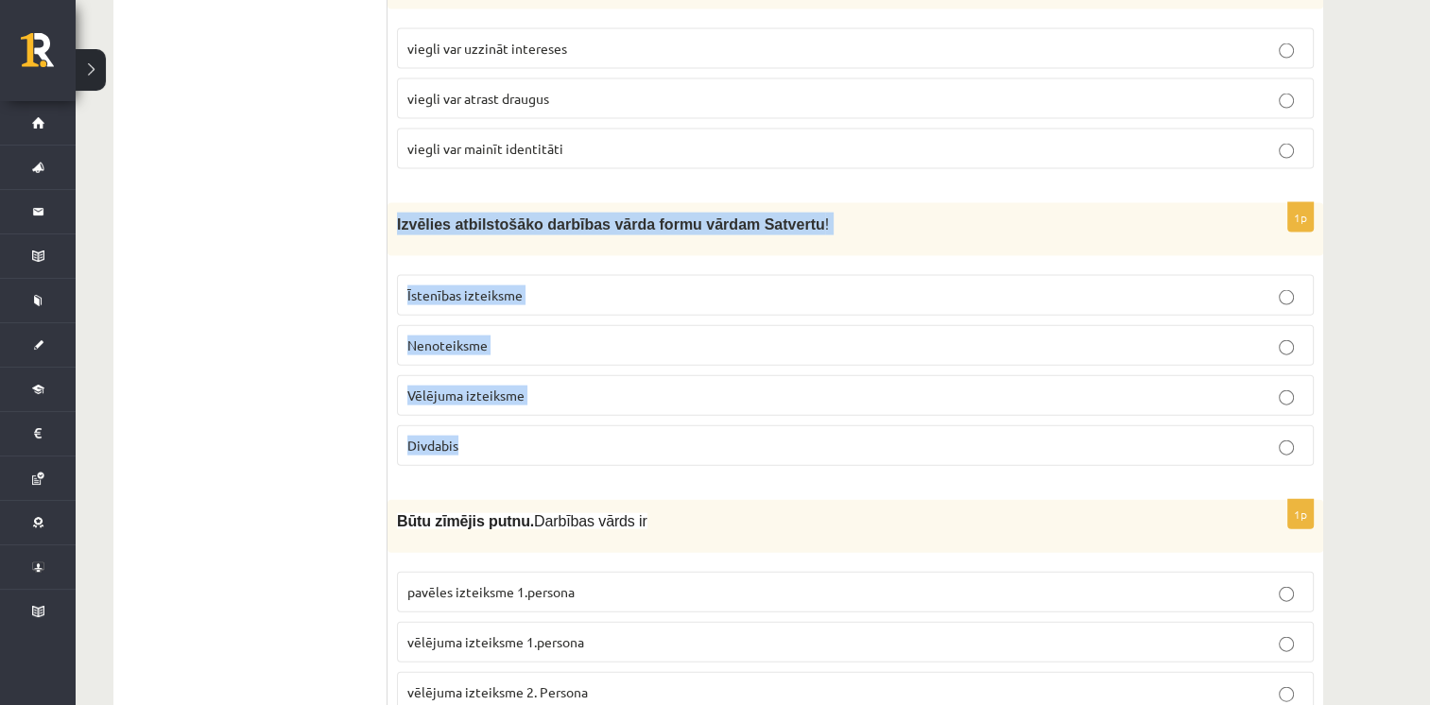
drag, startPoint x: 393, startPoint y: 168, endPoint x: 570, endPoint y: 396, distance: 288.3
click at [570, 396] on div "1p Izvēlies atbilstošāko darbības vārda formu vārdam Satvertu ! Īstenības iztei…" at bounding box center [855, 342] width 936 height 278
drag, startPoint x: 570, startPoint y: 396, endPoint x: 510, endPoint y: 353, distance: 73.2
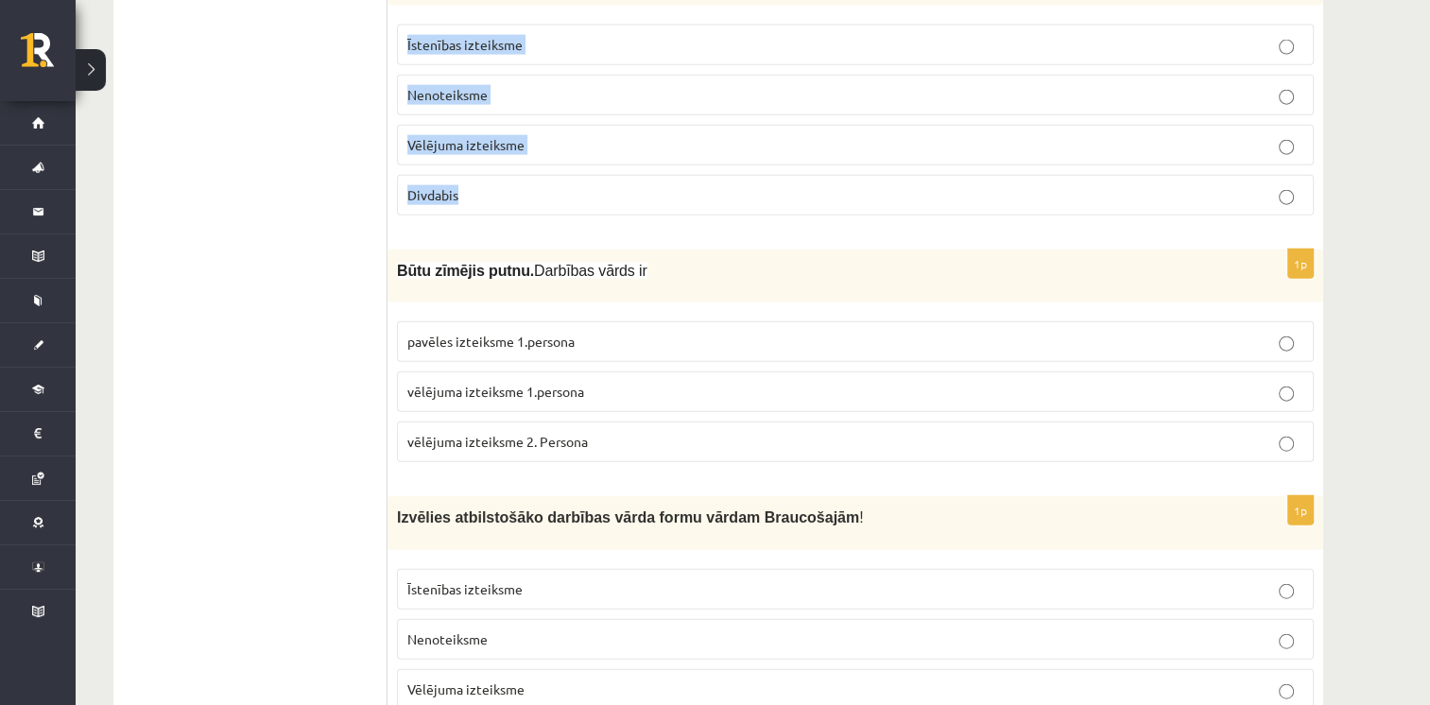
scroll to position [4442, 0]
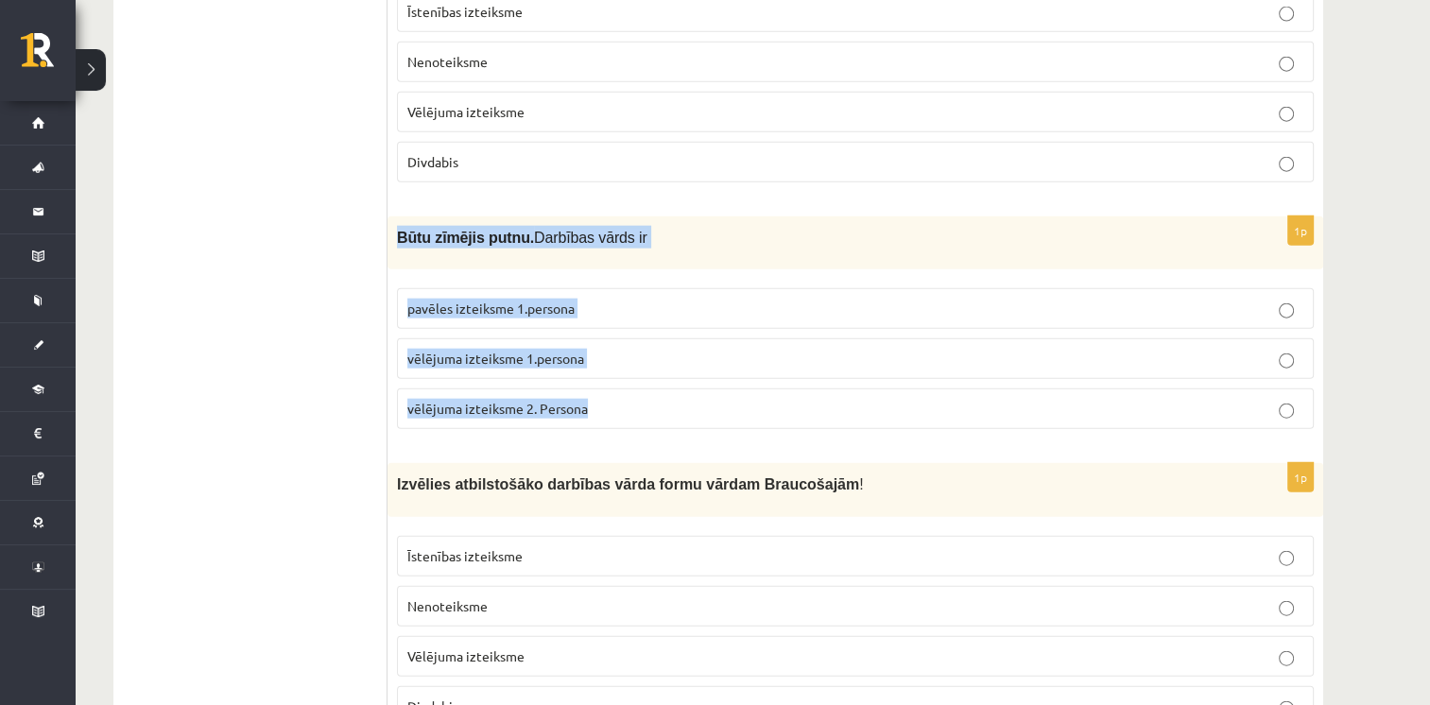
drag, startPoint x: 391, startPoint y: 178, endPoint x: 634, endPoint y: 349, distance: 297.1
click at [634, 349] on div "1p Būtu zīmējis putnu. Darbības vārds ir pavēles izteiksme 1.persona vēlējuma i…" at bounding box center [855, 330] width 936 height 228
drag, startPoint x: 634, startPoint y: 349, endPoint x: 567, endPoint y: 361, distance: 68.2
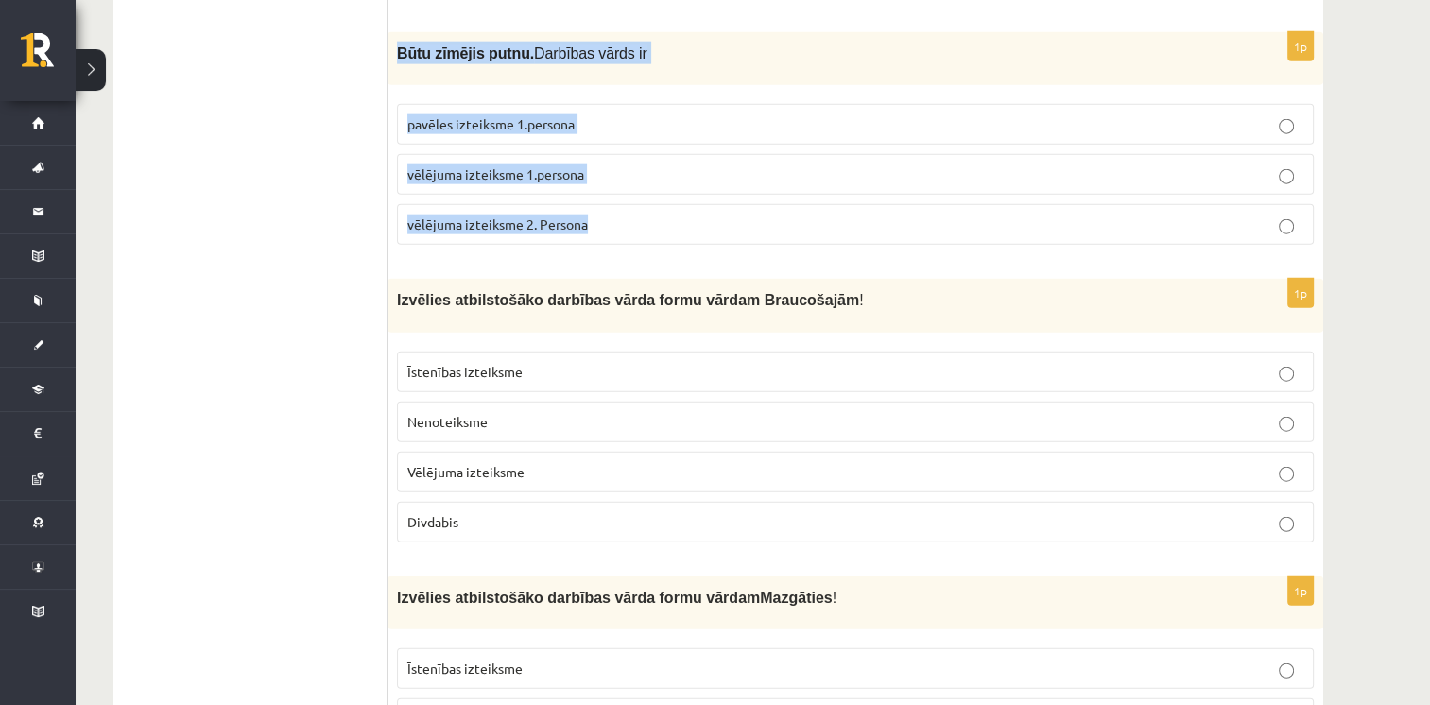
scroll to position [4631, 0]
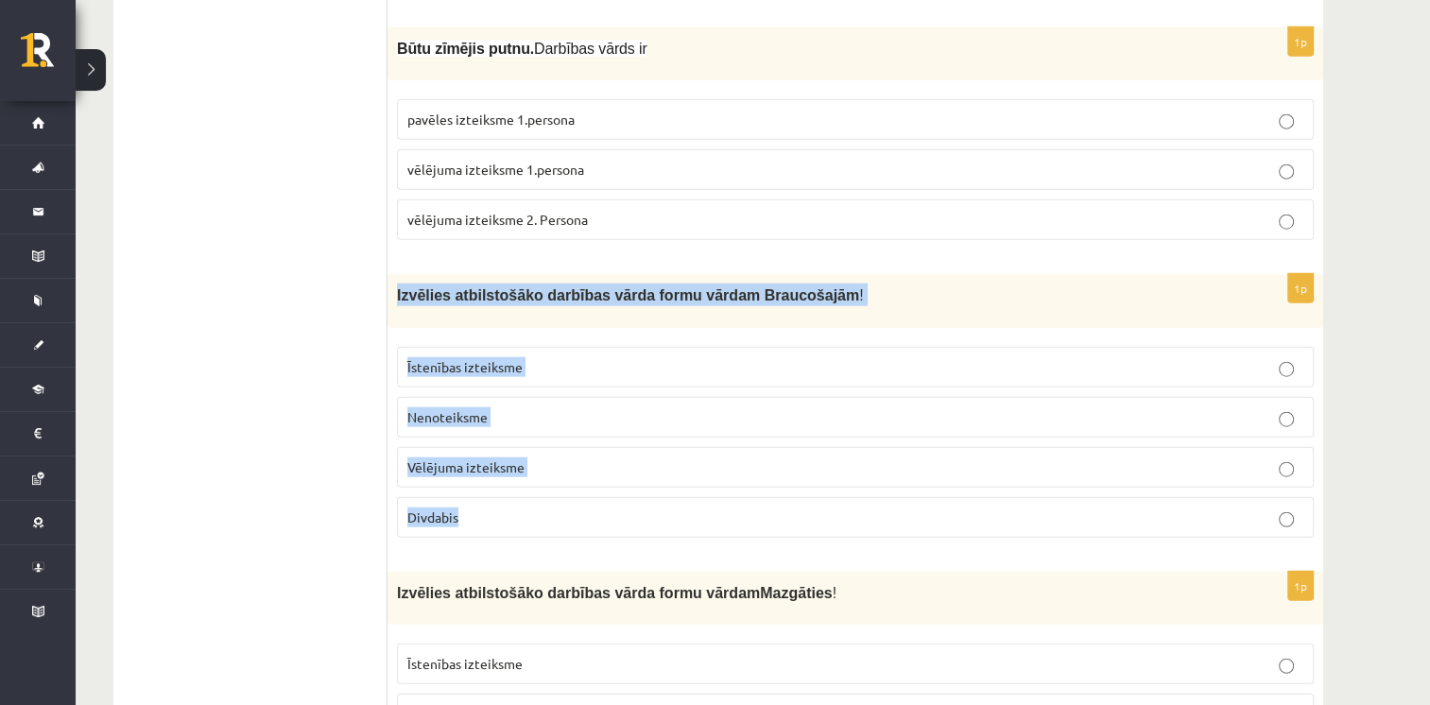
drag, startPoint x: 395, startPoint y: 232, endPoint x: 548, endPoint y: 470, distance: 282.3
click at [548, 470] on div "1p Izvēlies atbilstošāko darbības vārda formu vārdam Braucošajām ! Īstenības iz…" at bounding box center [855, 413] width 936 height 278
drag, startPoint x: 548, startPoint y: 470, endPoint x: 420, endPoint y: 465, distance: 128.6
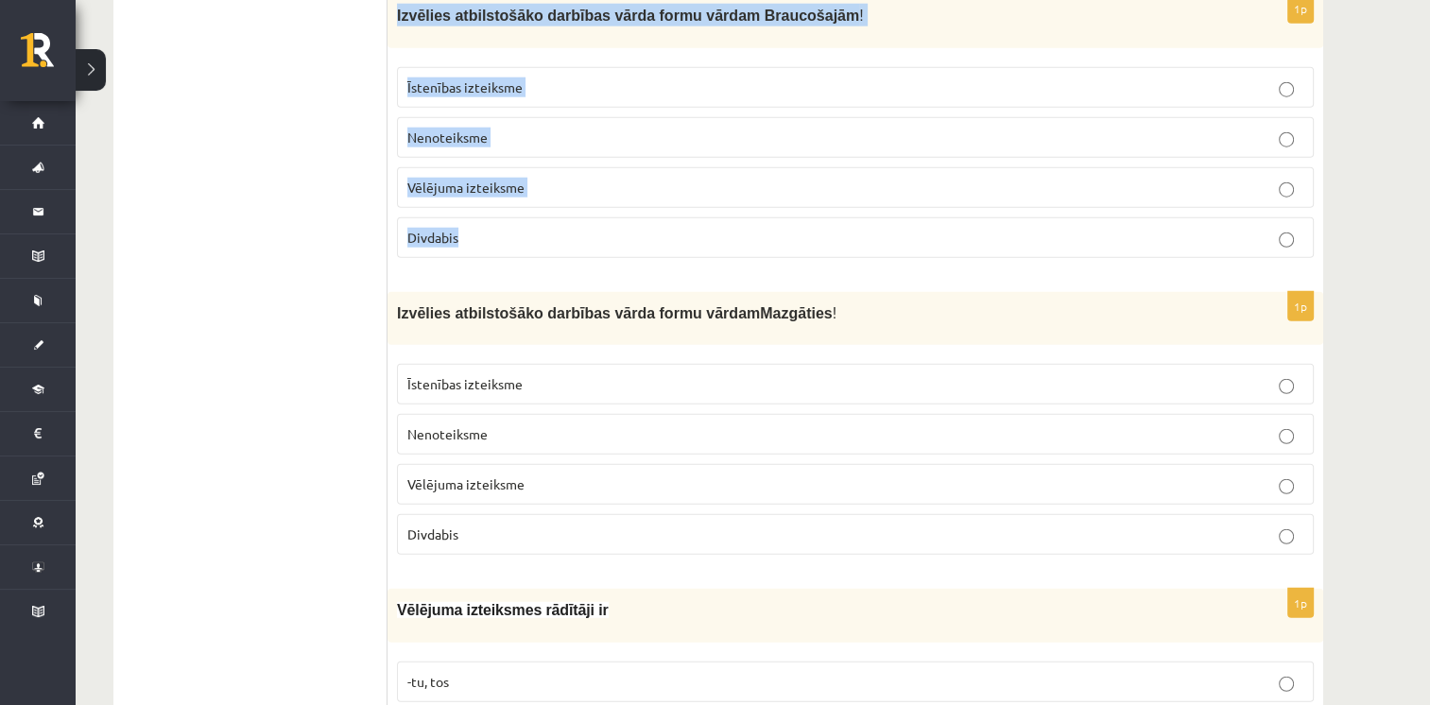
scroll to position [4914, 0]
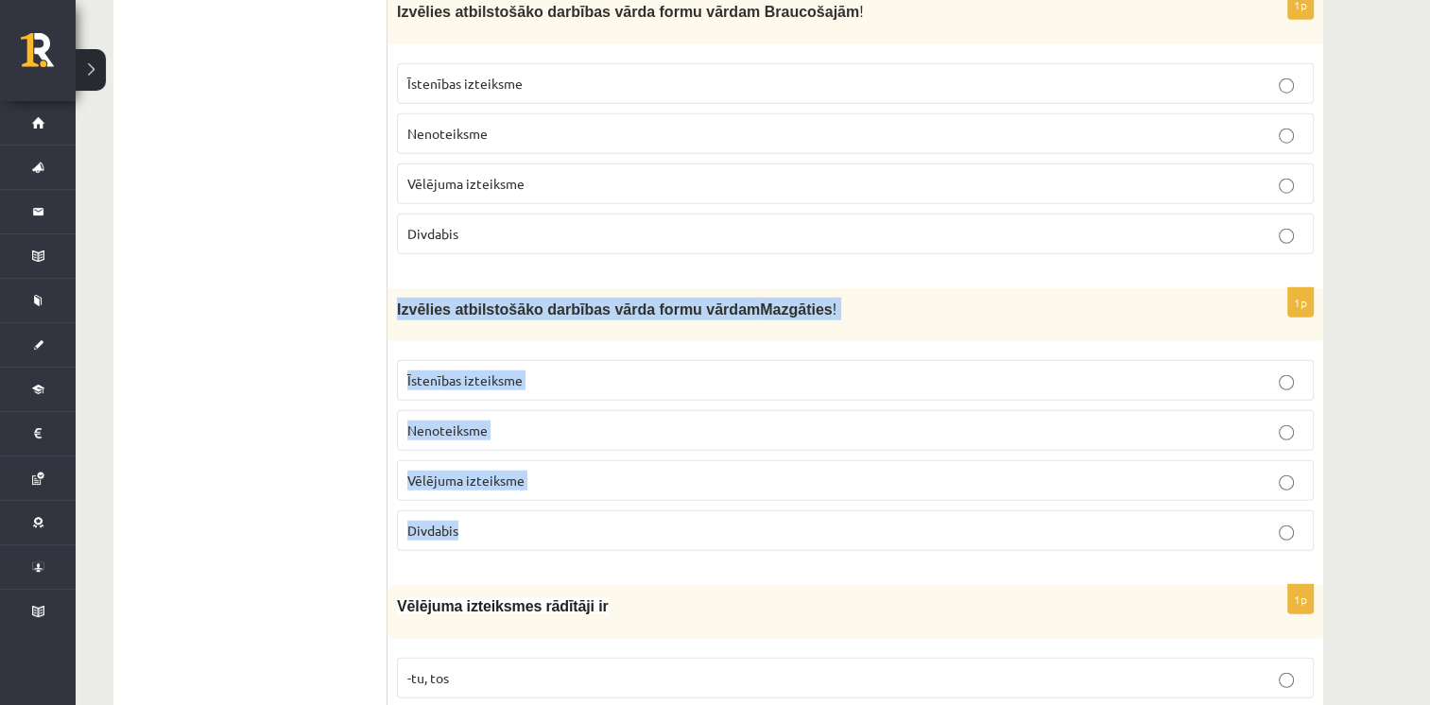
drag, startPoint x: 393, startPoint y: 241, endPoint x: 531, endPoint y: 467, distance: 264.7
click at [531, 467] on div "1p Izvēlies atbilstošāko darbības vārda formu vārdam Mazgāties ! Īstenības izte…" at bounding box center [855, 427] width 936 height 278
drag, startPoint x: 531, startPoint y: 467, endPoint x: 442, endPoint y: 471, distance: 88.9
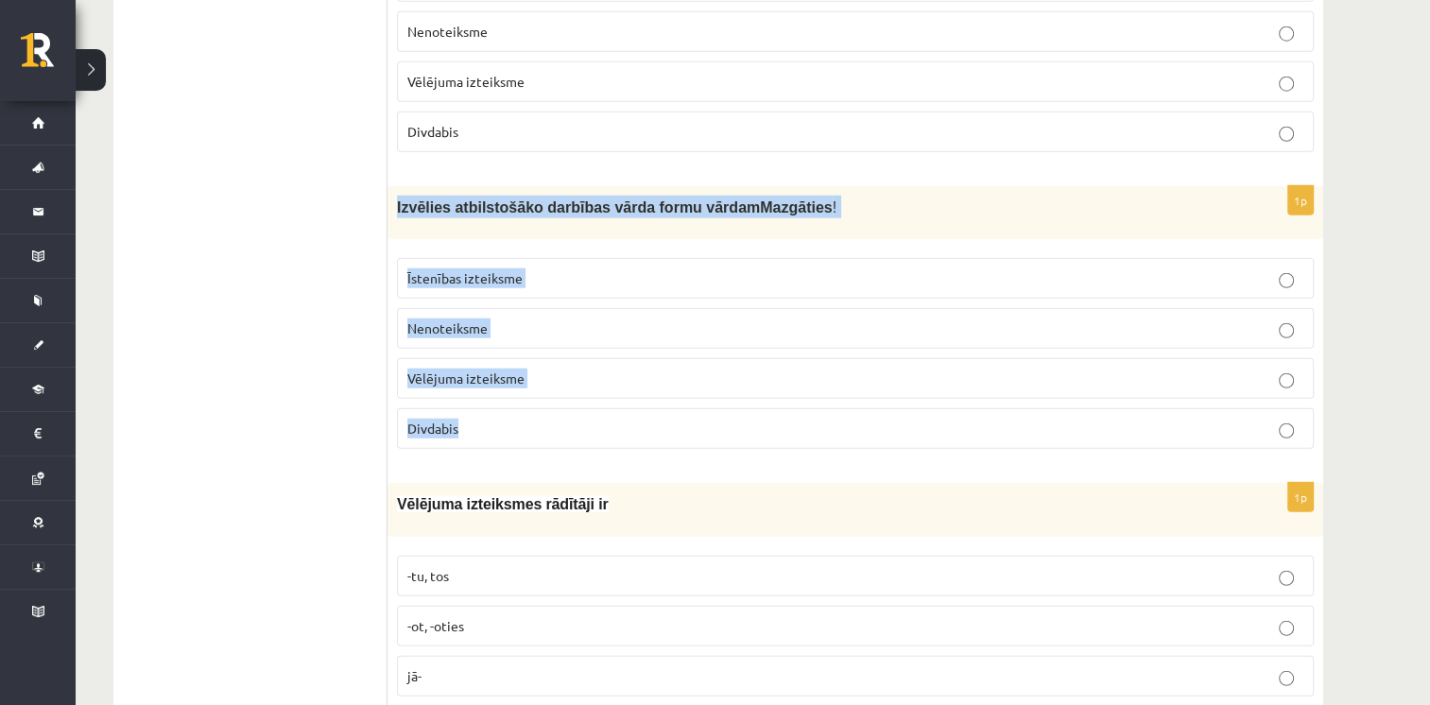
scroll to position [5018, 0]
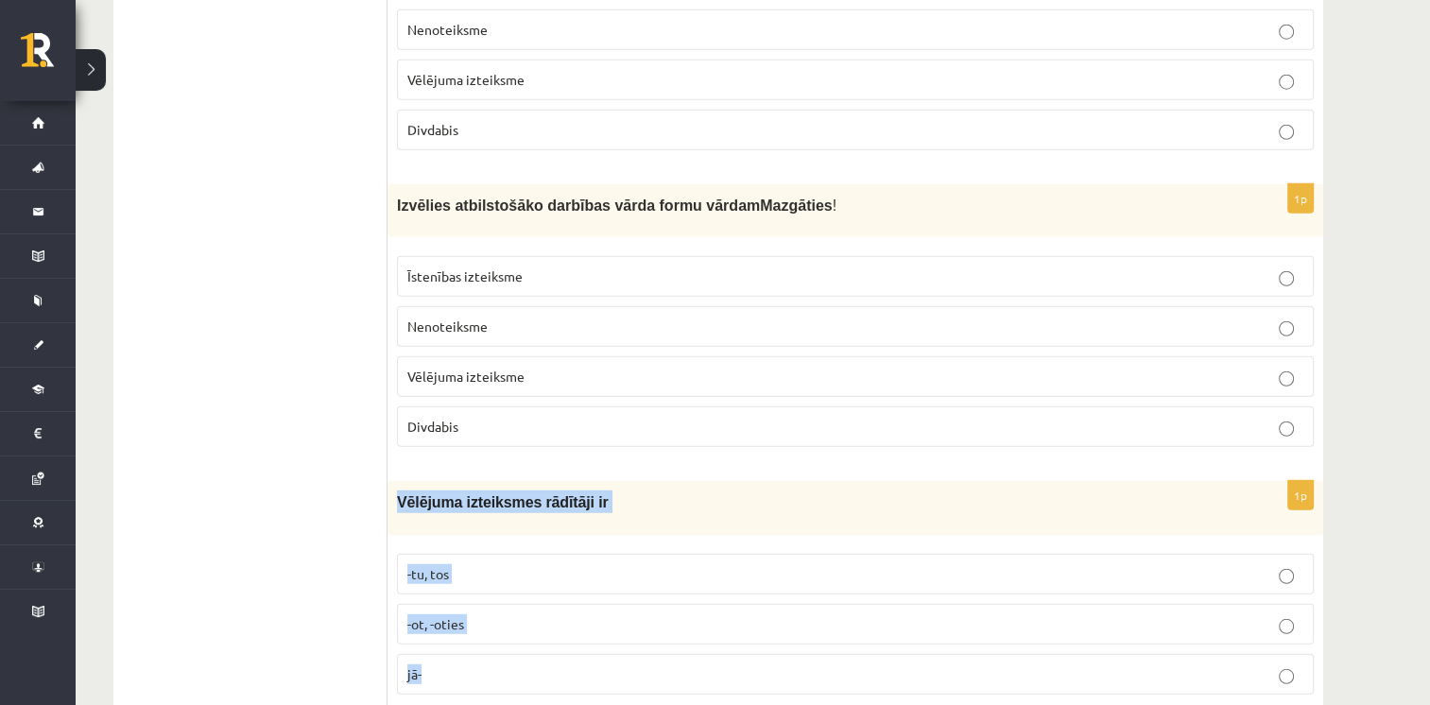
drag, startPoint x: 397, startPoint y: 438, endPoint x: 530, endPoint y: 621, distance: 226.6
click at [530, 621] on div "1p Vēlējuma izteiksmes rādītāji ir -tu, tos -ot, -oties jā-" at bounding box center [855, 595] width 936 height 228
drag, startPoint x: 530, startPoint y: 621, endPoint x: 473, endPoint y: 444, distance: 185.6
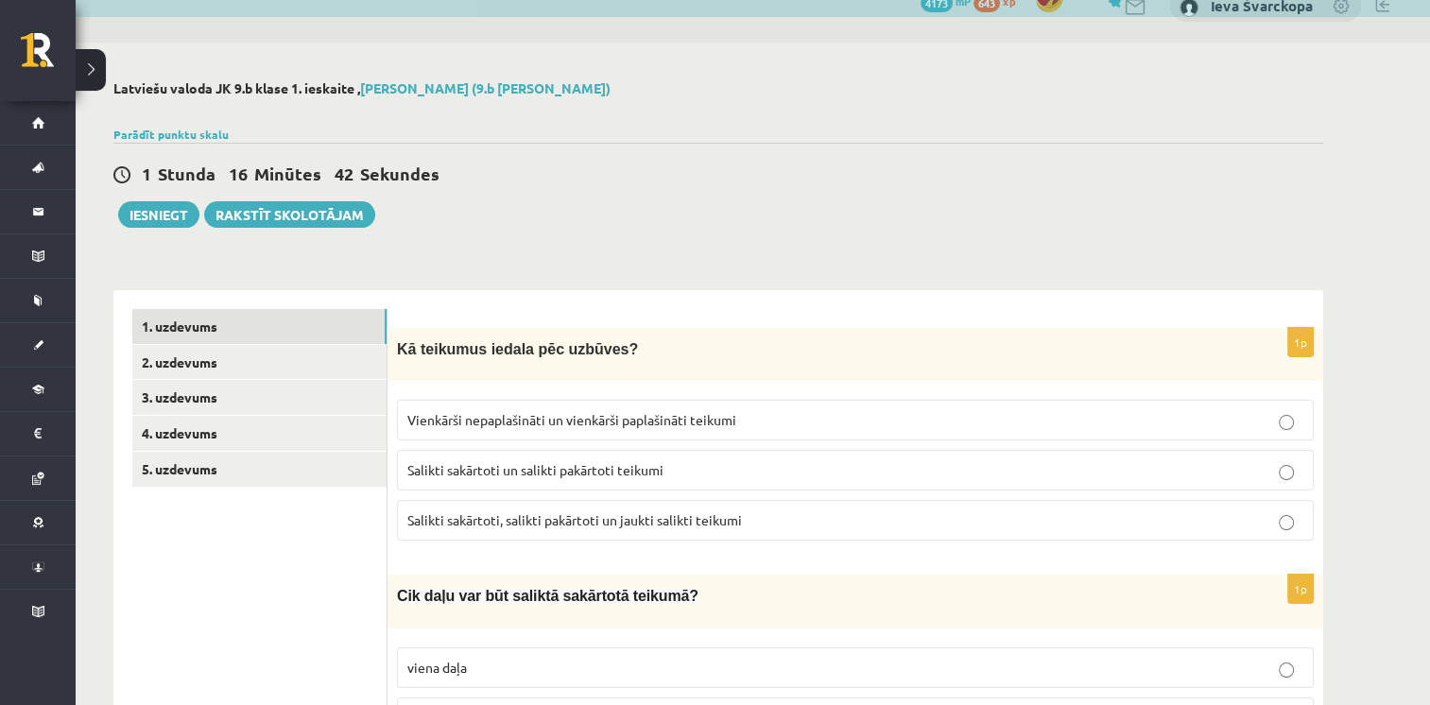
scroll to position [9, 0]
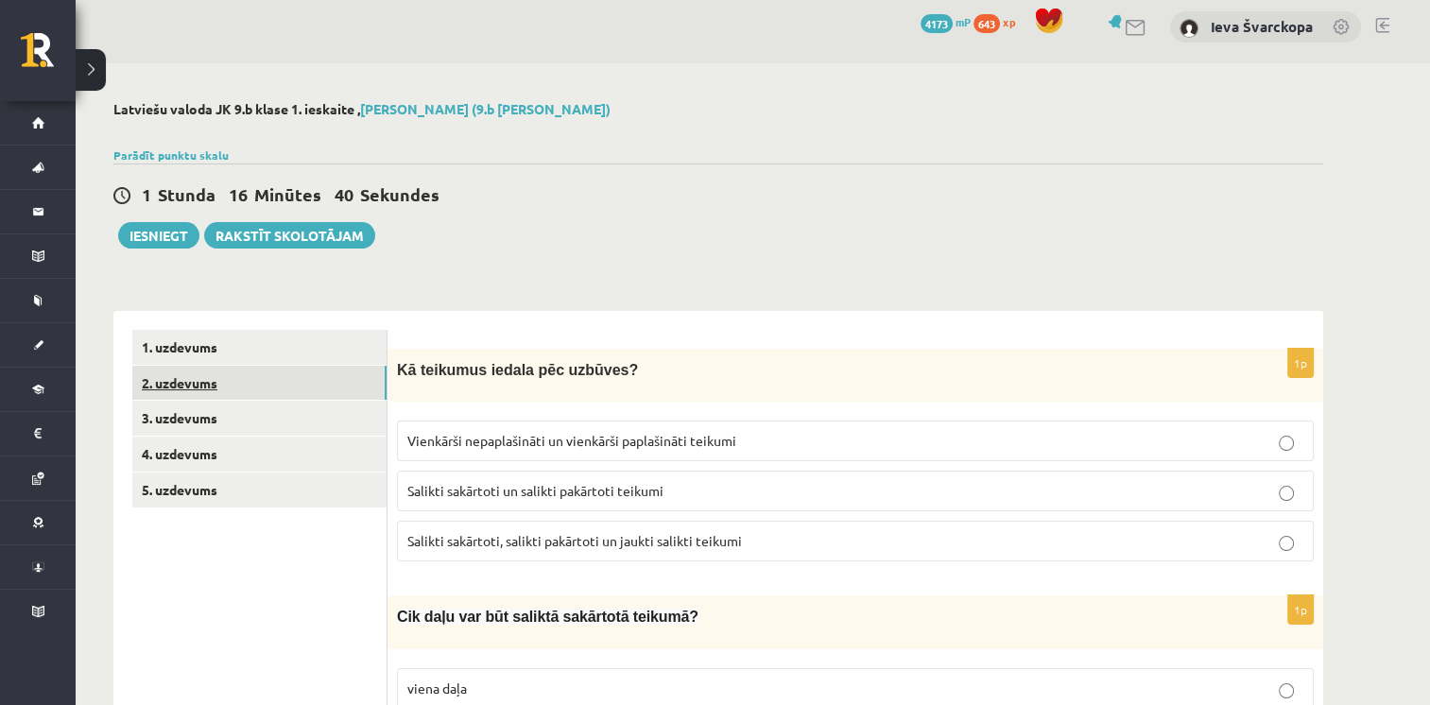
click at [179, 387] on link "2. uzdevums" at bounding box center [259, 383] width 254 height 35
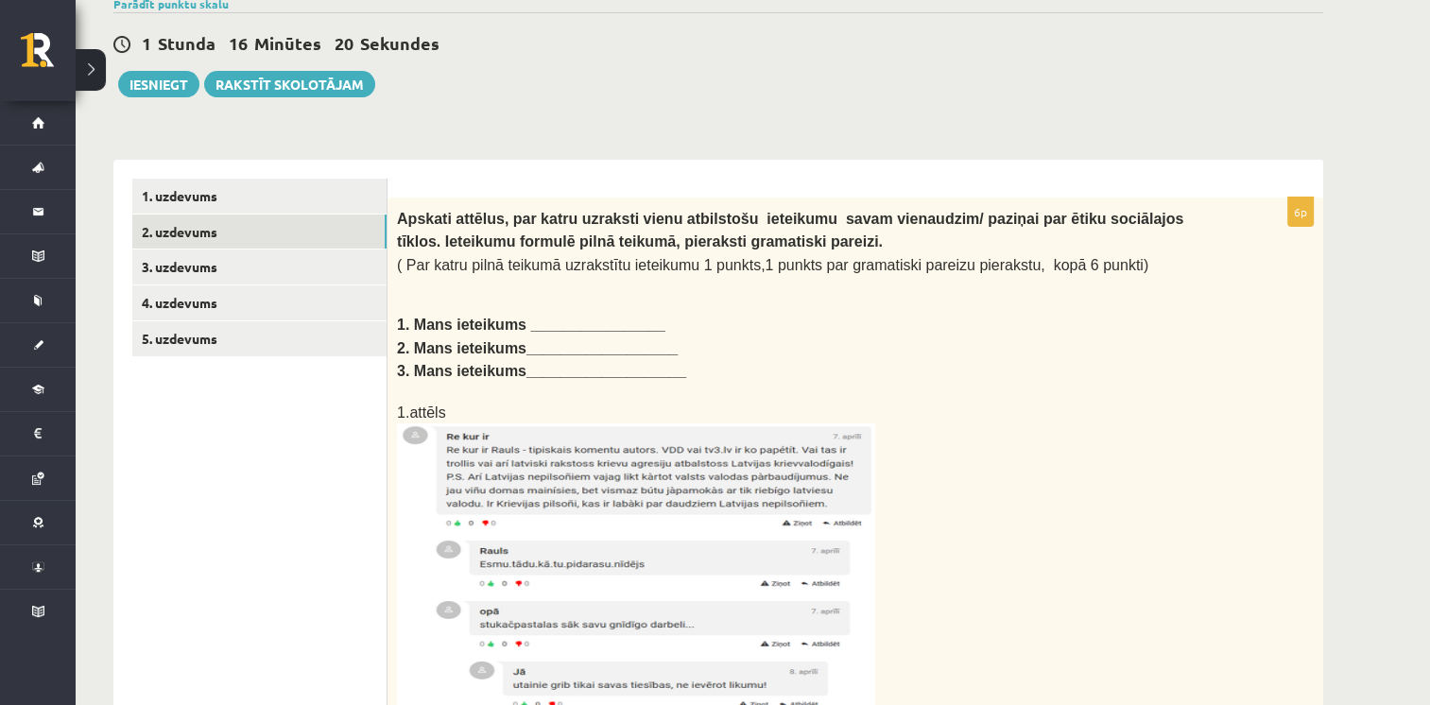
scroll to position [152, 0]
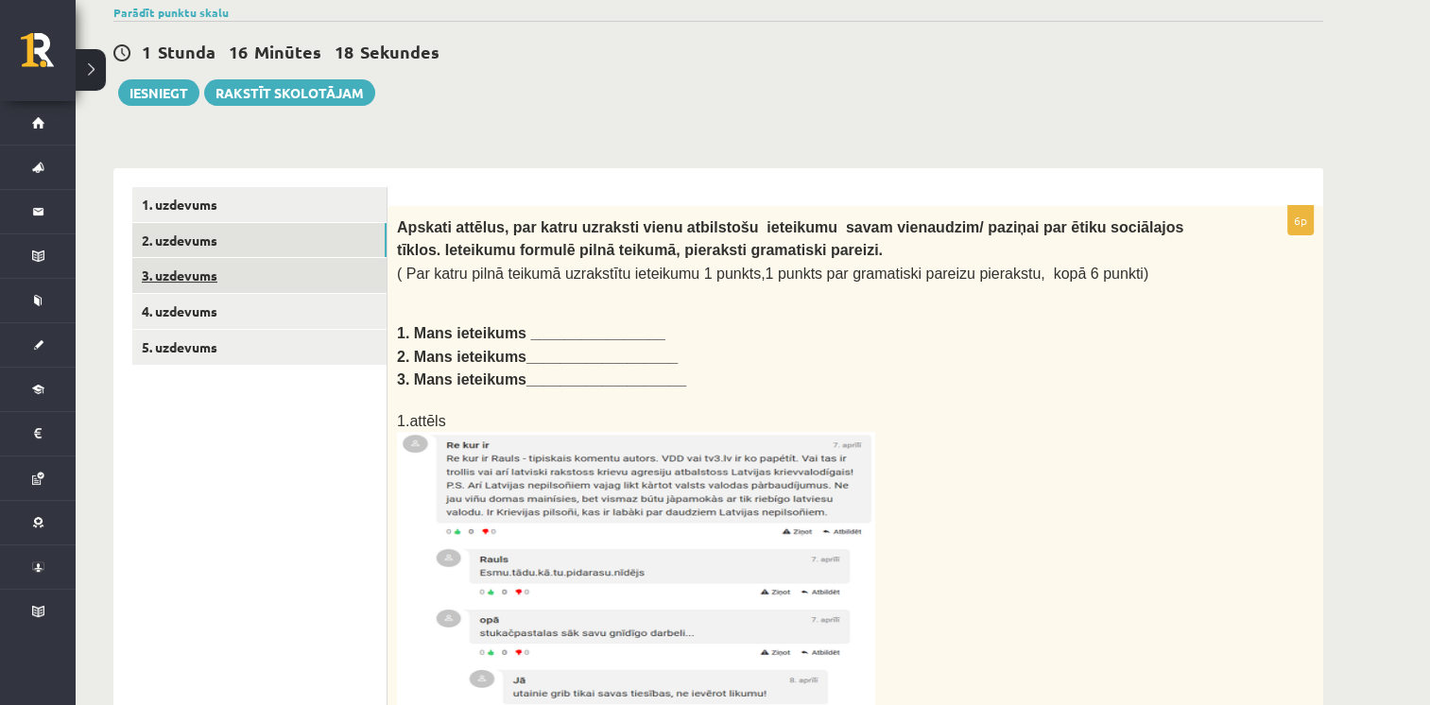
click at [201, 278] on link "3. uzdevums" at bounding box center [259, 275] width 254 height 35
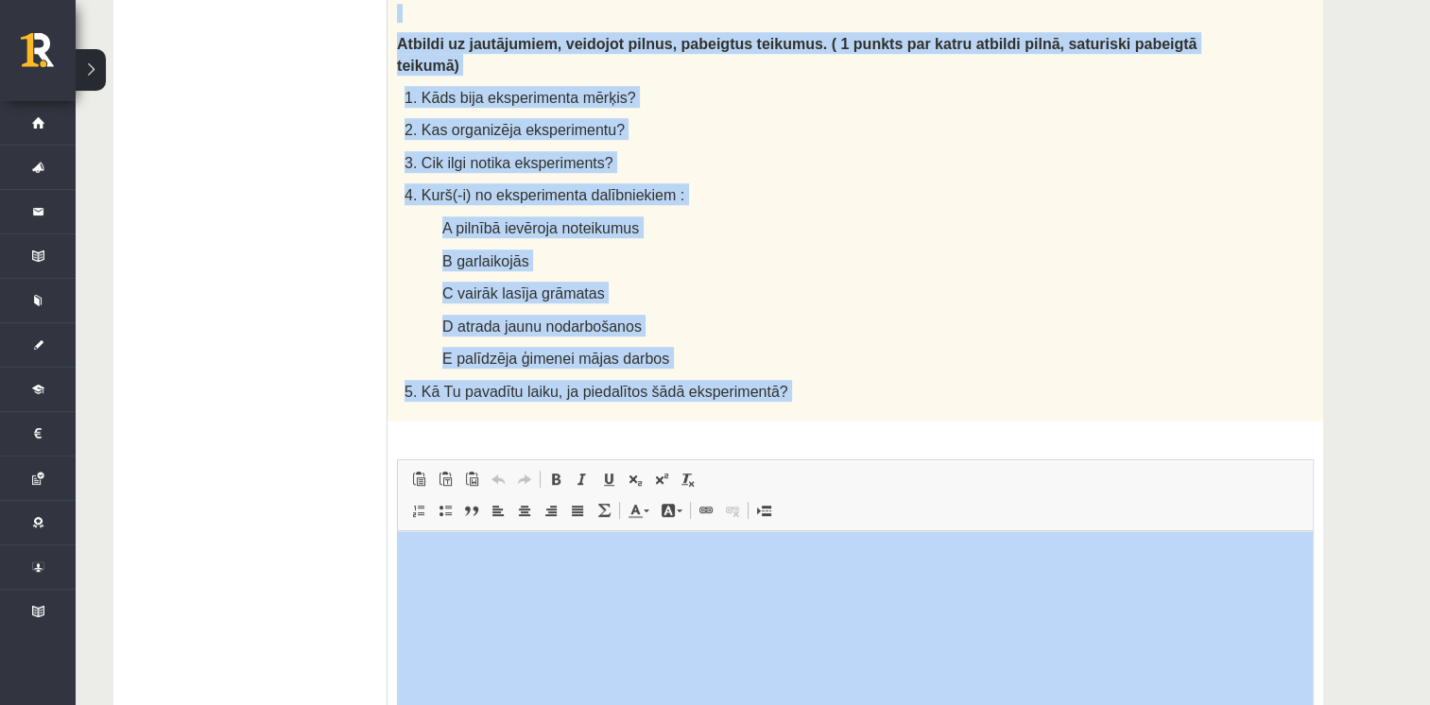
scroll to position [1161, 0]
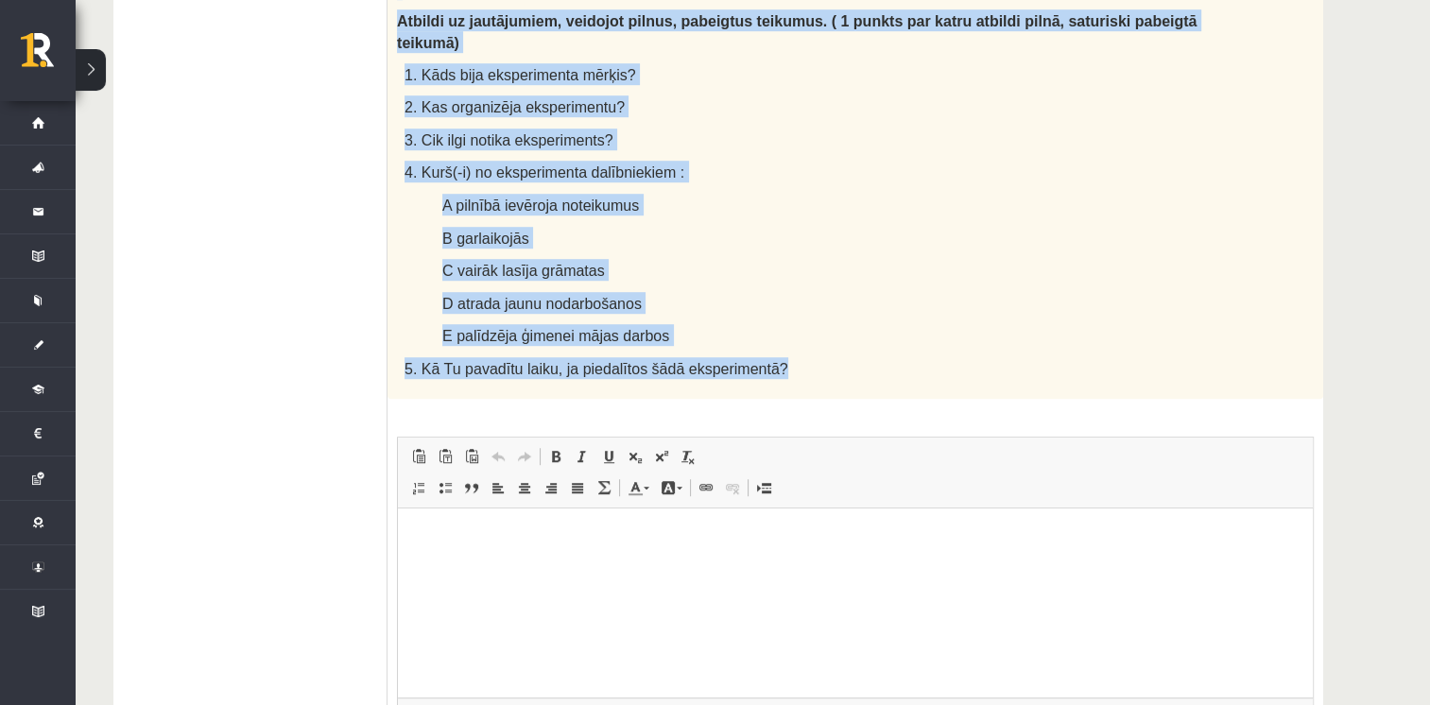
drag, startPoint x: 393, startPoint y: 121, endPoint x: 789, endPoint y: 305, distance: 436.8
drag, startPoint x: 789, startPoint y: 305, endPoint x: 717, endPoint y: 298, distance: 72.2
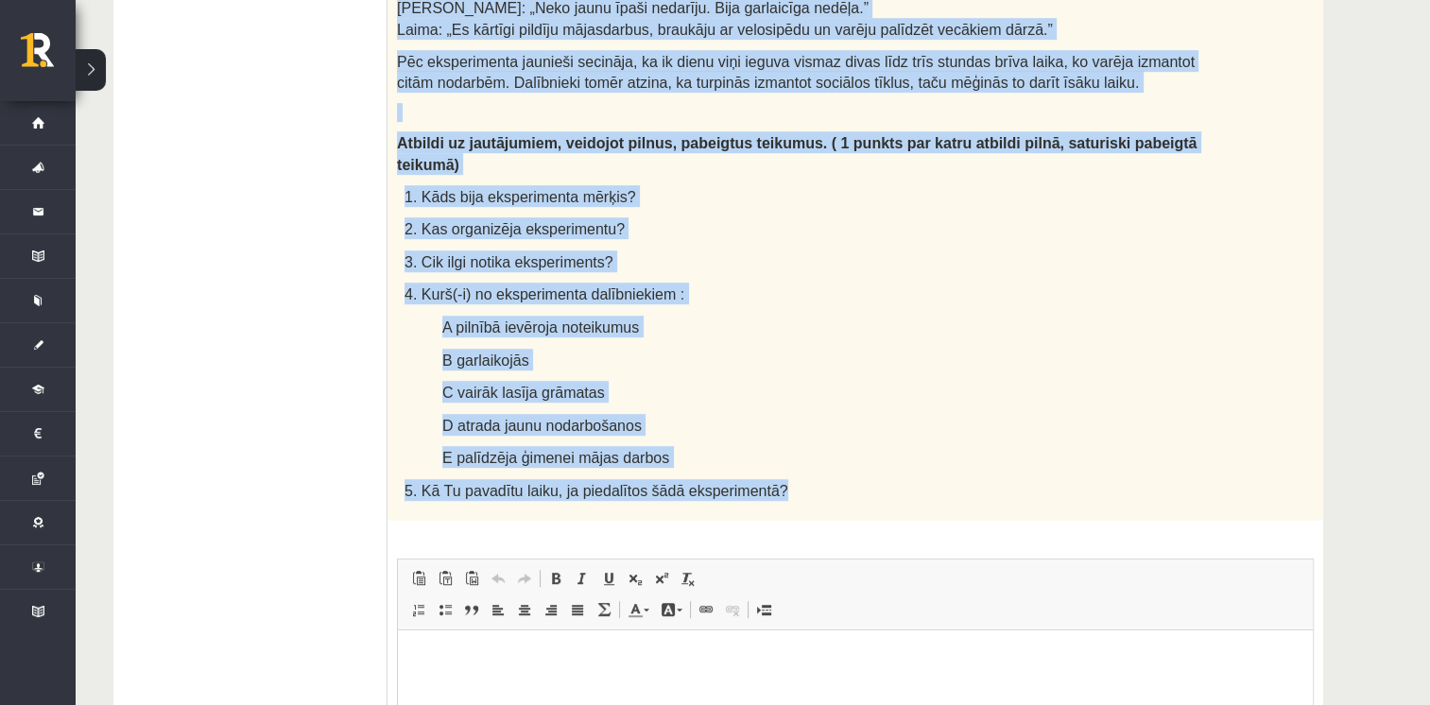
scroll to position [1066, 0]
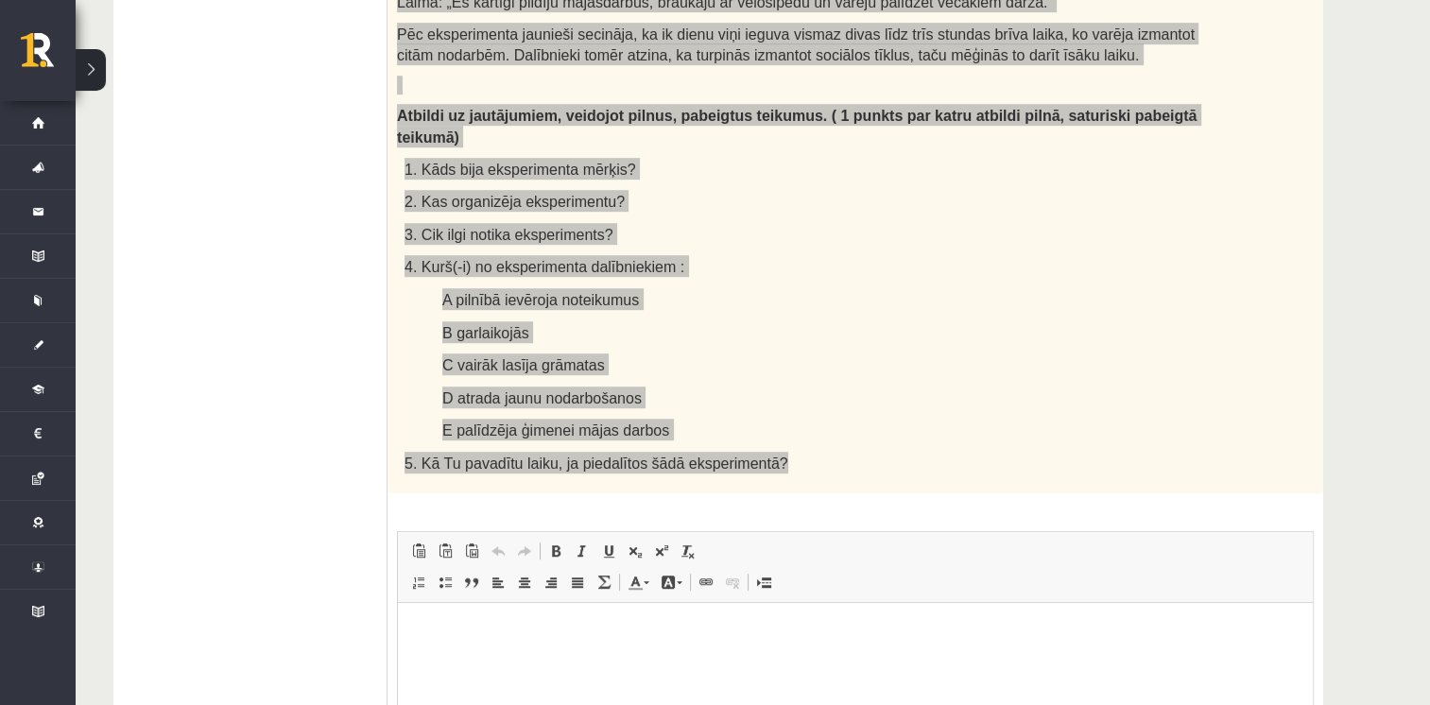
click at [425, 616] on html at bounding box center [855, 631] width 915 height 58
click at [487, 562] on span "Paste" at bounding box center [480, 567] width 15 height 15
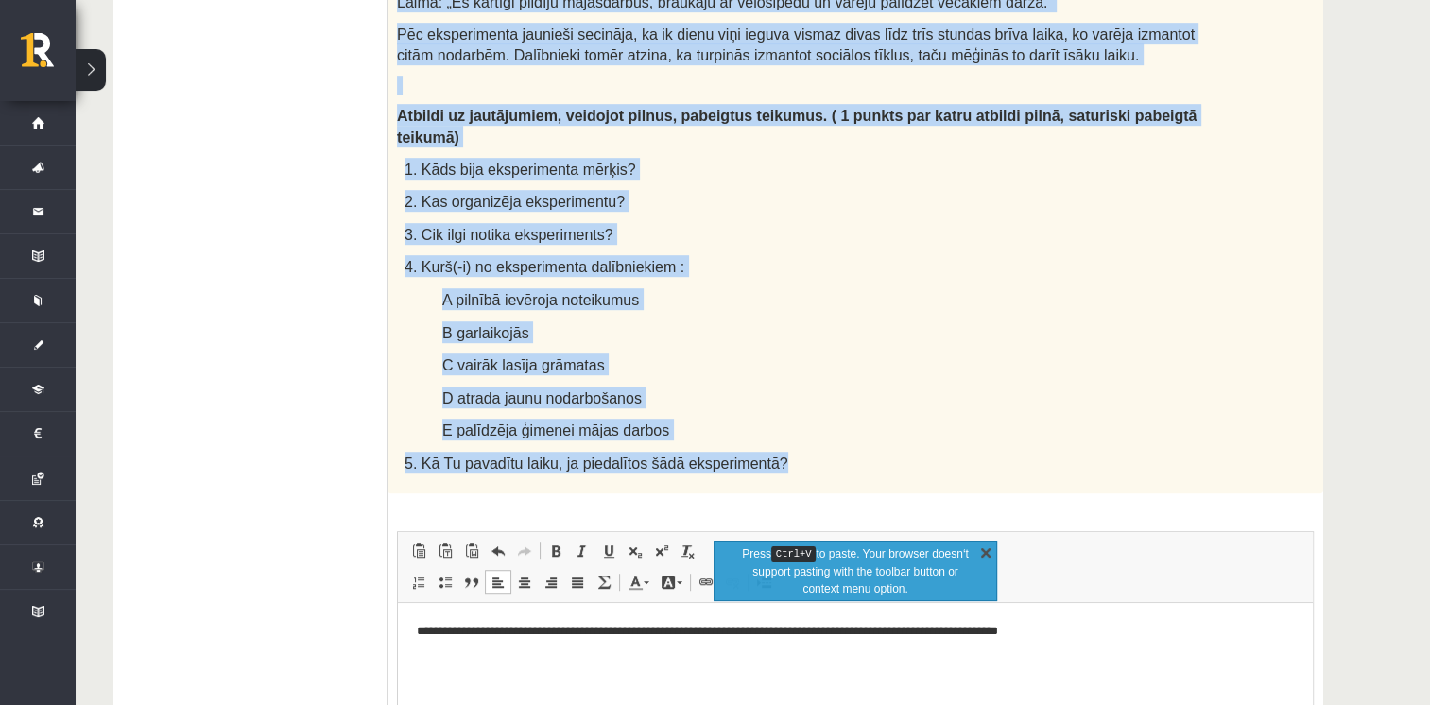
click at [985, 552] on link "X" at bounding box center [985, 551] width 19 height 19
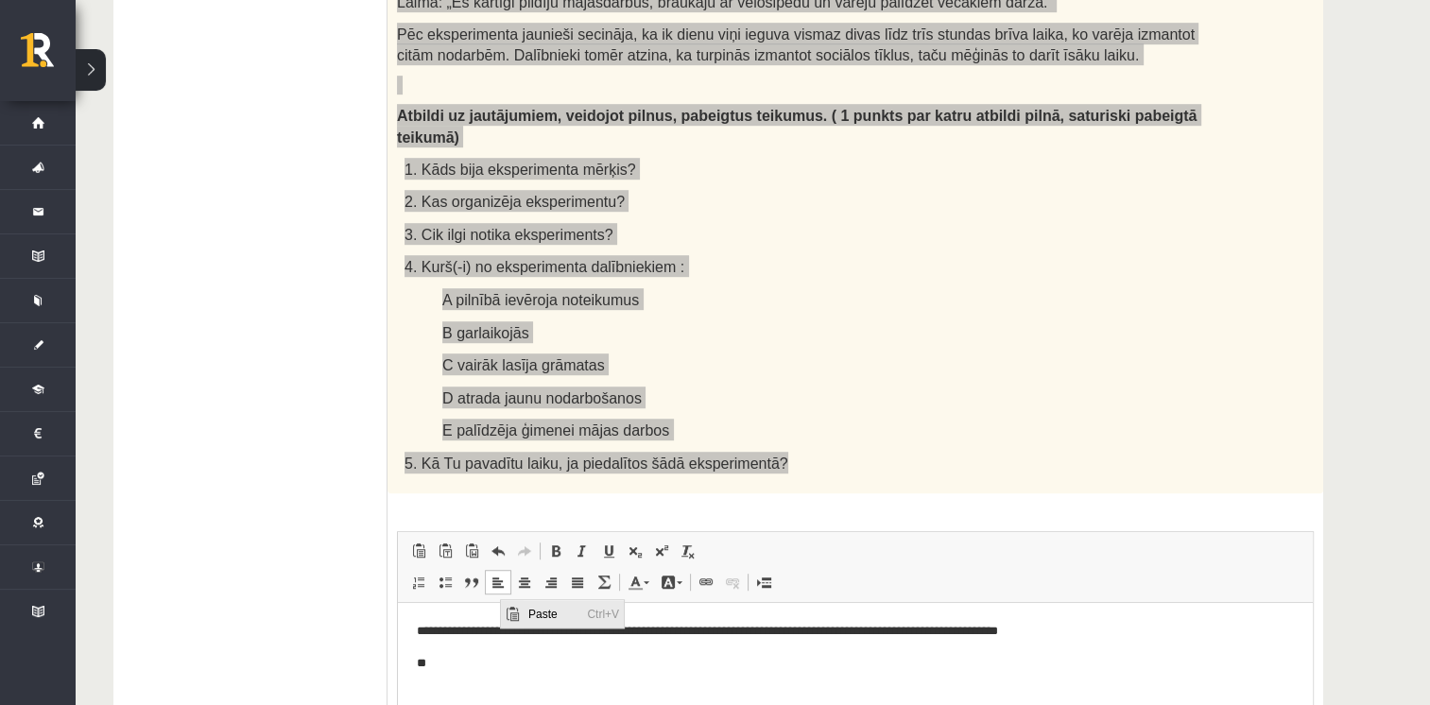
drag, startPoint x: 539, startPoint y: 615, endPoint x: 645, endPoint y: 683, distance: 126.6
click at [539, 615] on span "Paste" at bounding box center [552, 612] width 59 height 27
drag, startPoint x: 515, startPoint y: 705, endPoint x: 480, endPoint y: 697, distance: 35.8
click at [536, 642] on span "Paste" at bounding box center [532, 640] width 59 height 27
click at [494, 662] on span "Paste Ctrl+V" at bounding box center [533, 665] width 123 height 27
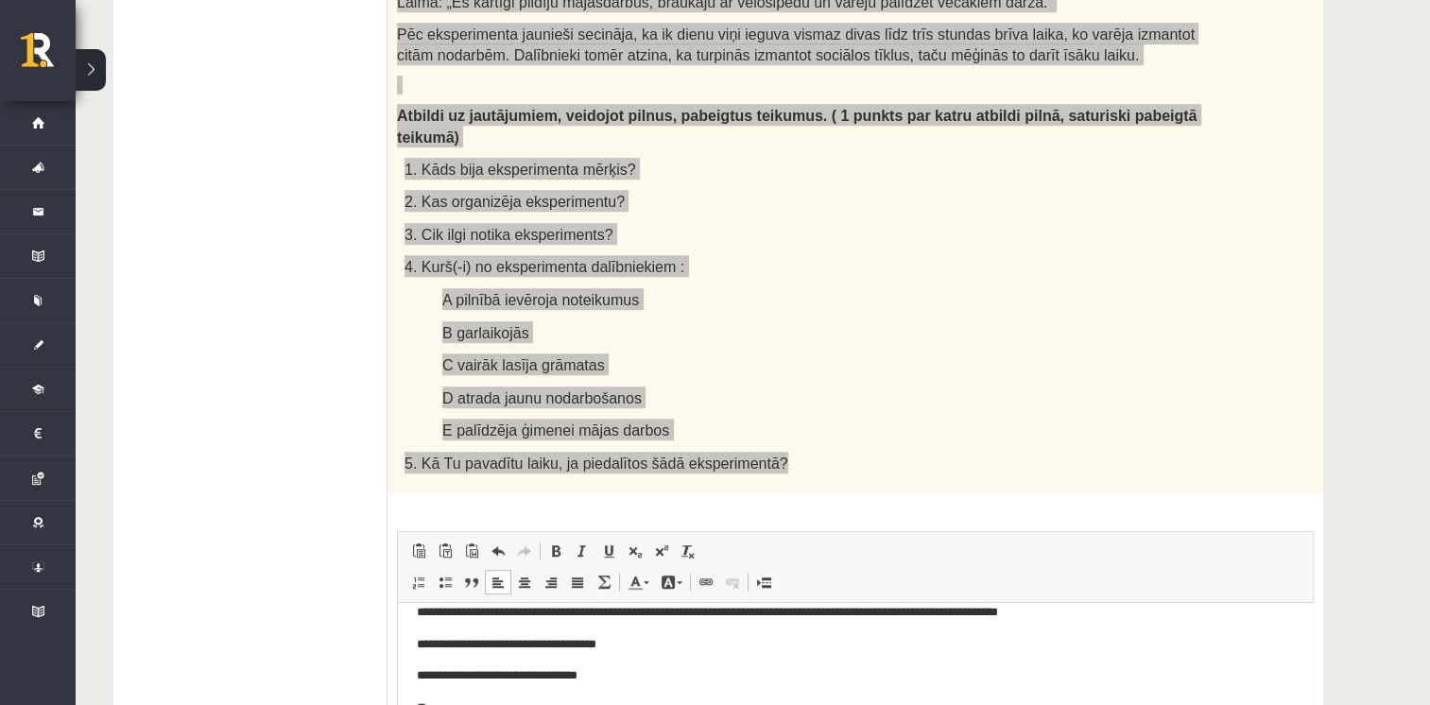
scroll to position [27, 0]
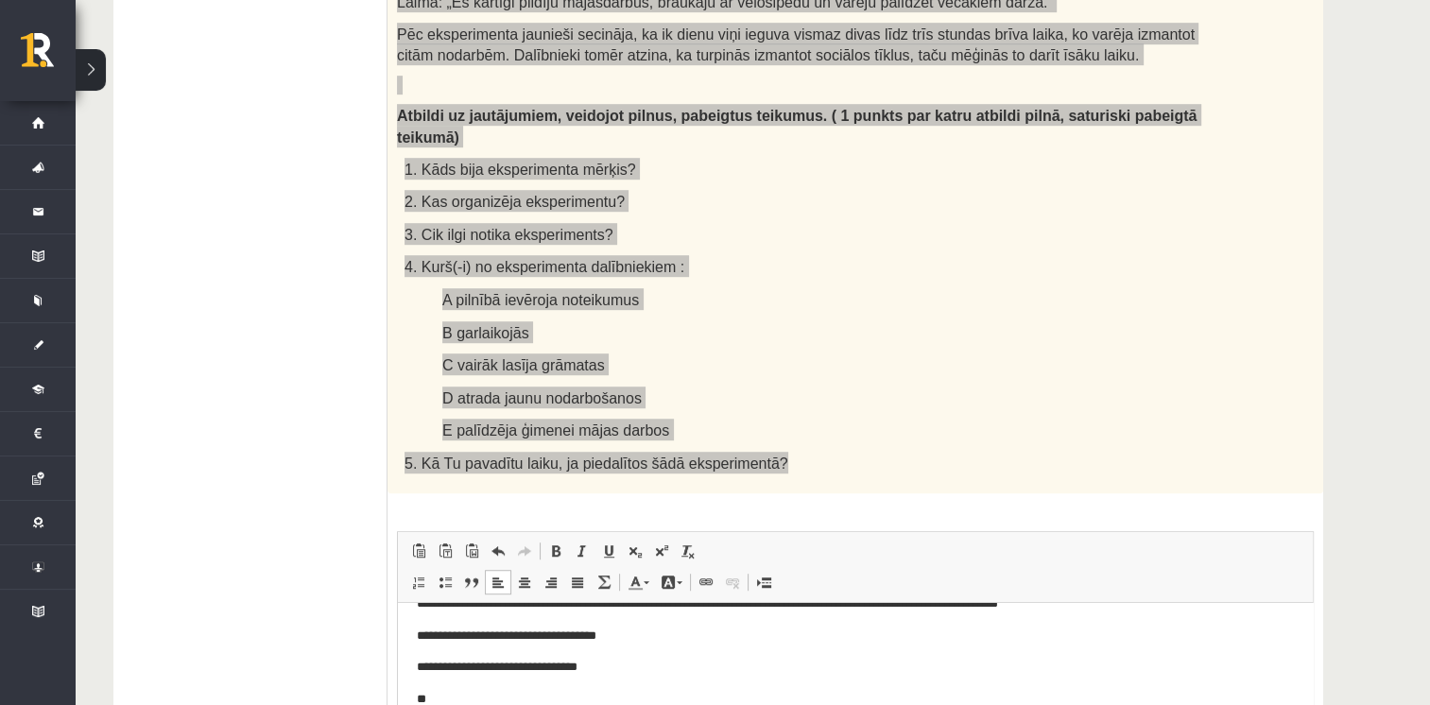
drag, startPoint x: 476, startPoint y: 674, endPoint x: 612, endPoint y: 817, distance: 197.2
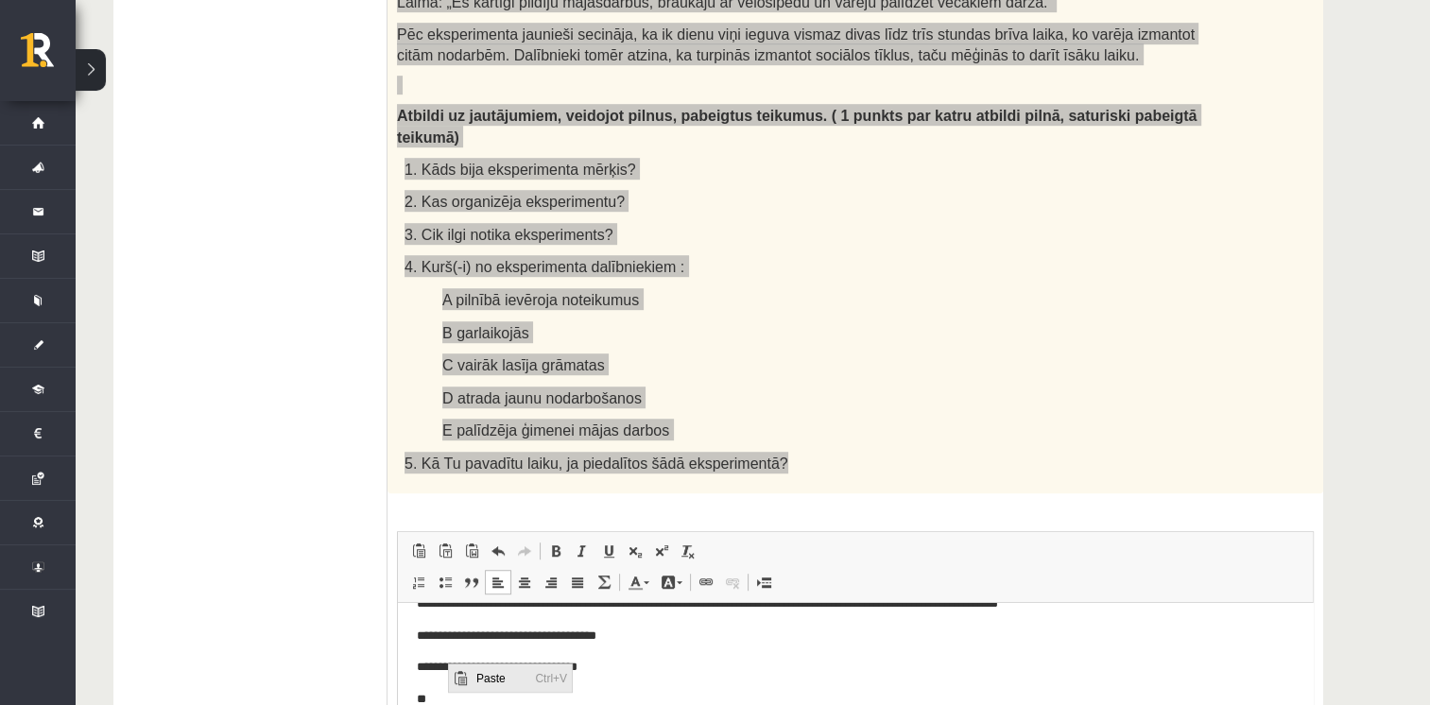
click at [476, 674] on span "Paste" at bounding box center [500, 677] width 59 height 27
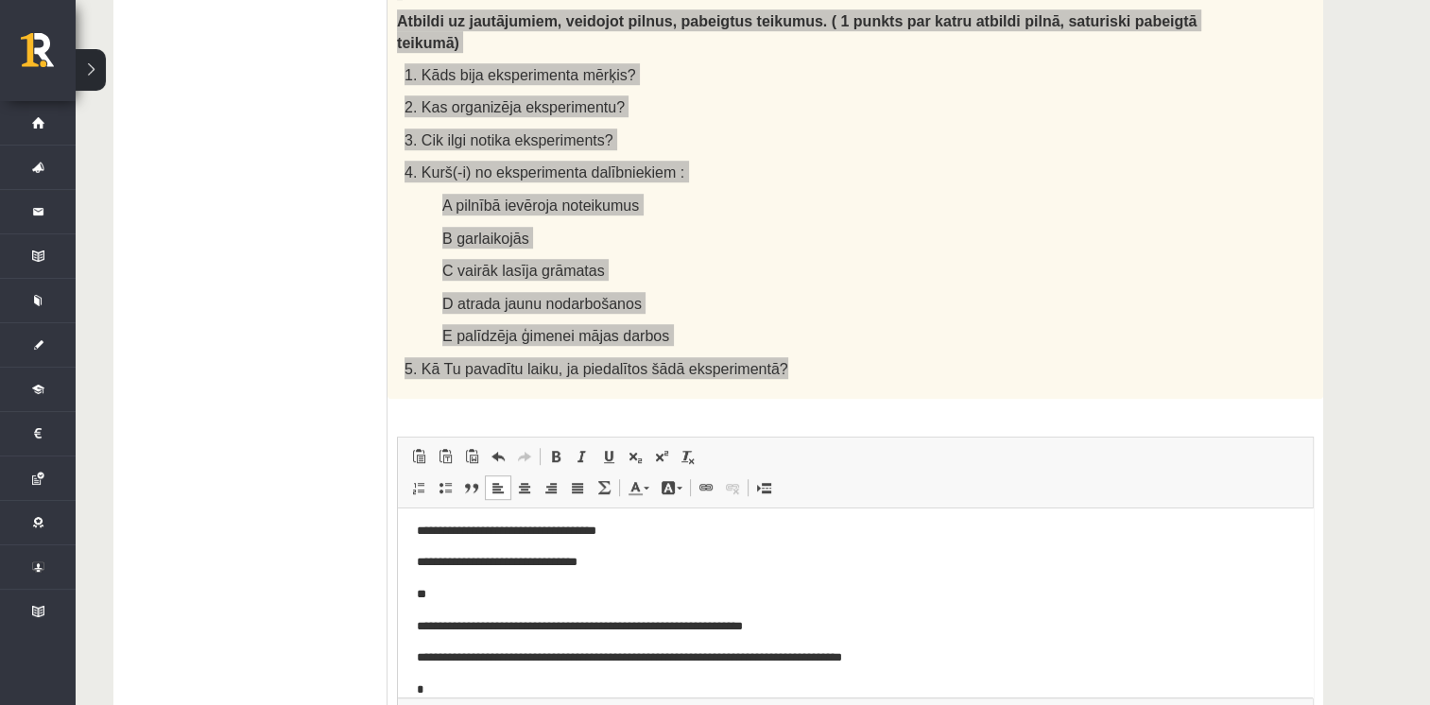
scroll to position [38, 0]
click at [426, 655] on p "**********" at bounding box center [849, 657] width 864 height 20
click at [448, 690] on p "**" at bounding box center [849, 689] width 864 height 20
click at [507, 625] on span "Paste" at bounding box center [518, 625] width 59 height 27
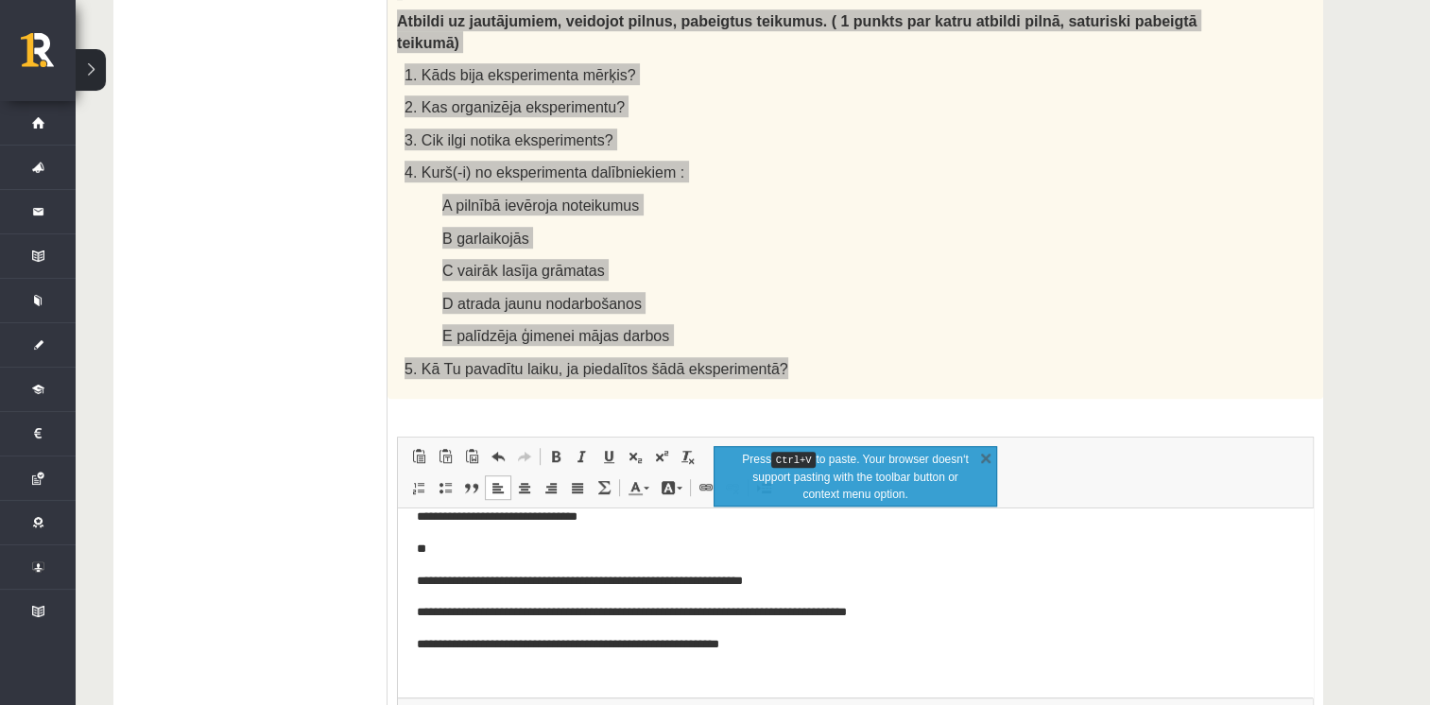
scroll to position [92, 0]
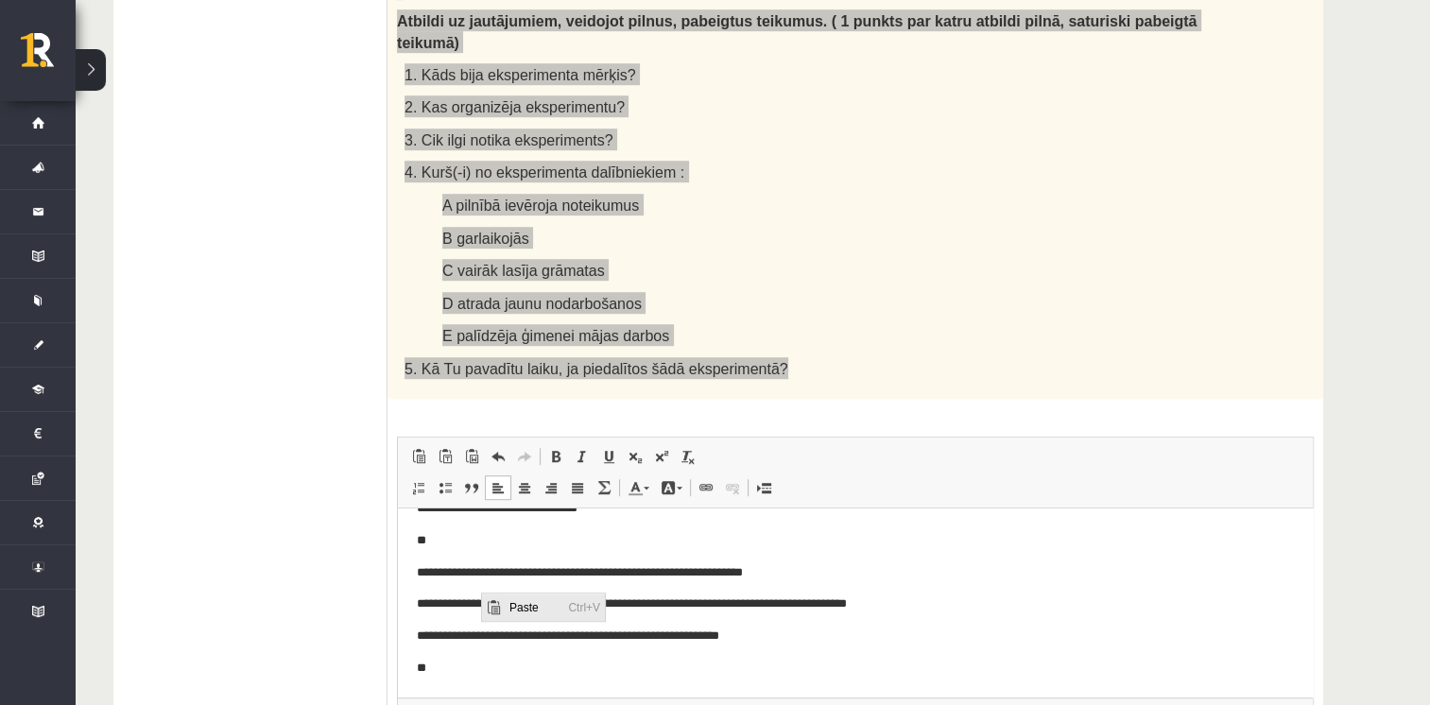
click at [529, 608] on span "Paste" at bounding box center [533, 606] width 59 height 27
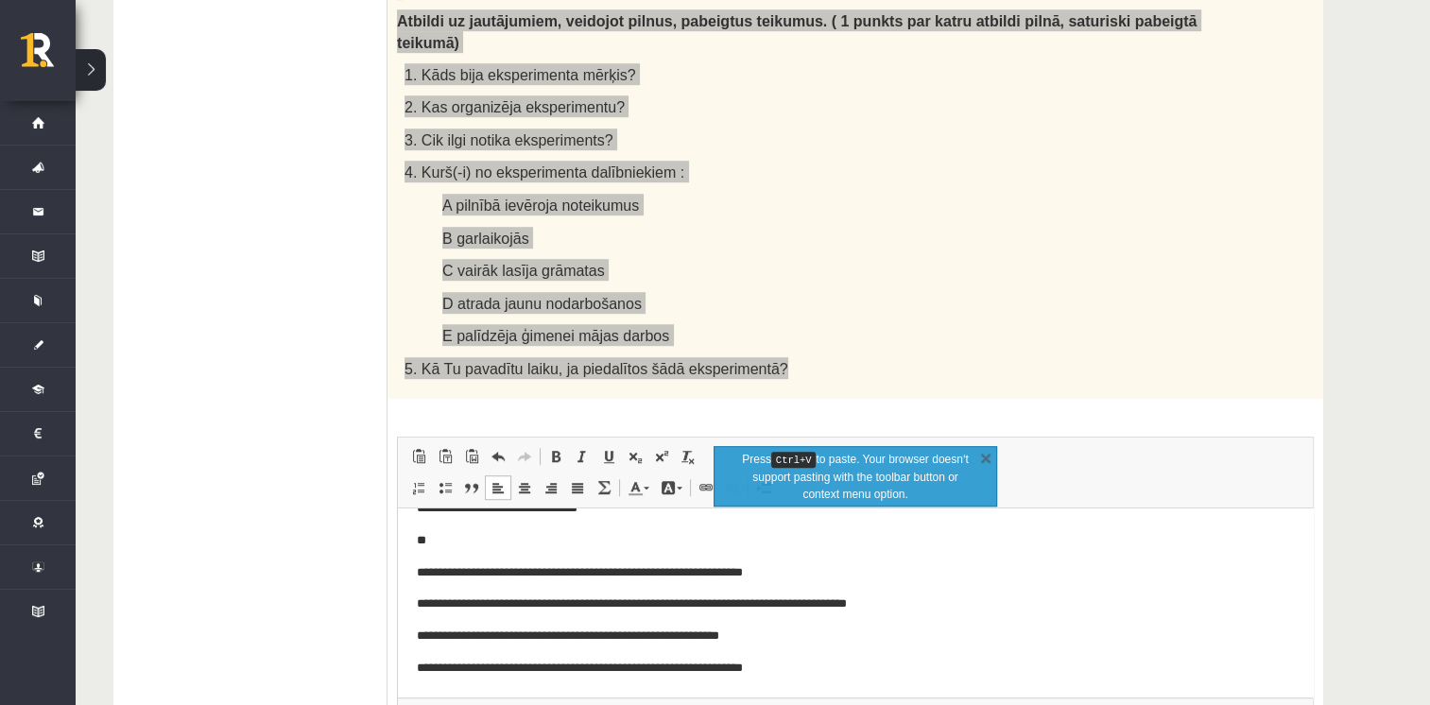
scroll to position [102, 0]
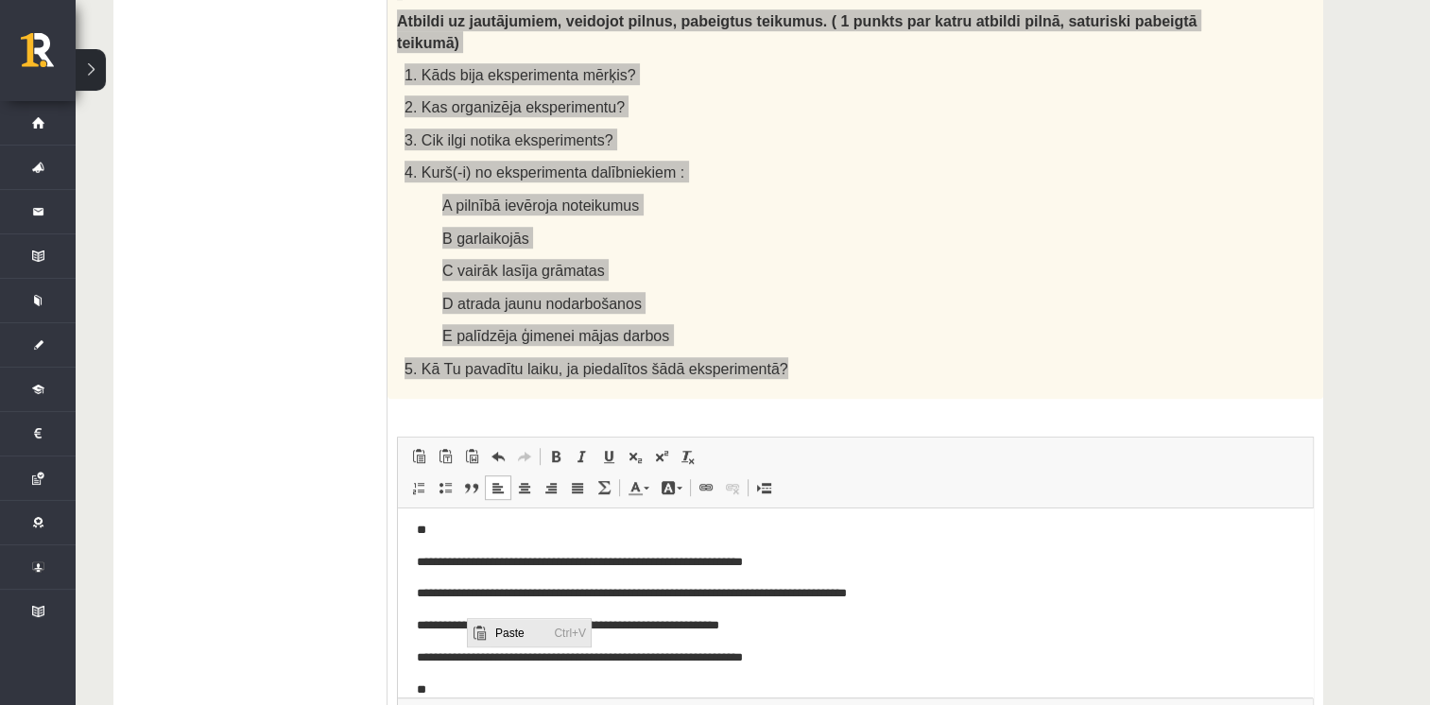
click at [495, 625] on span "Paste" at bounding box center [519, 631] width 59 height 27
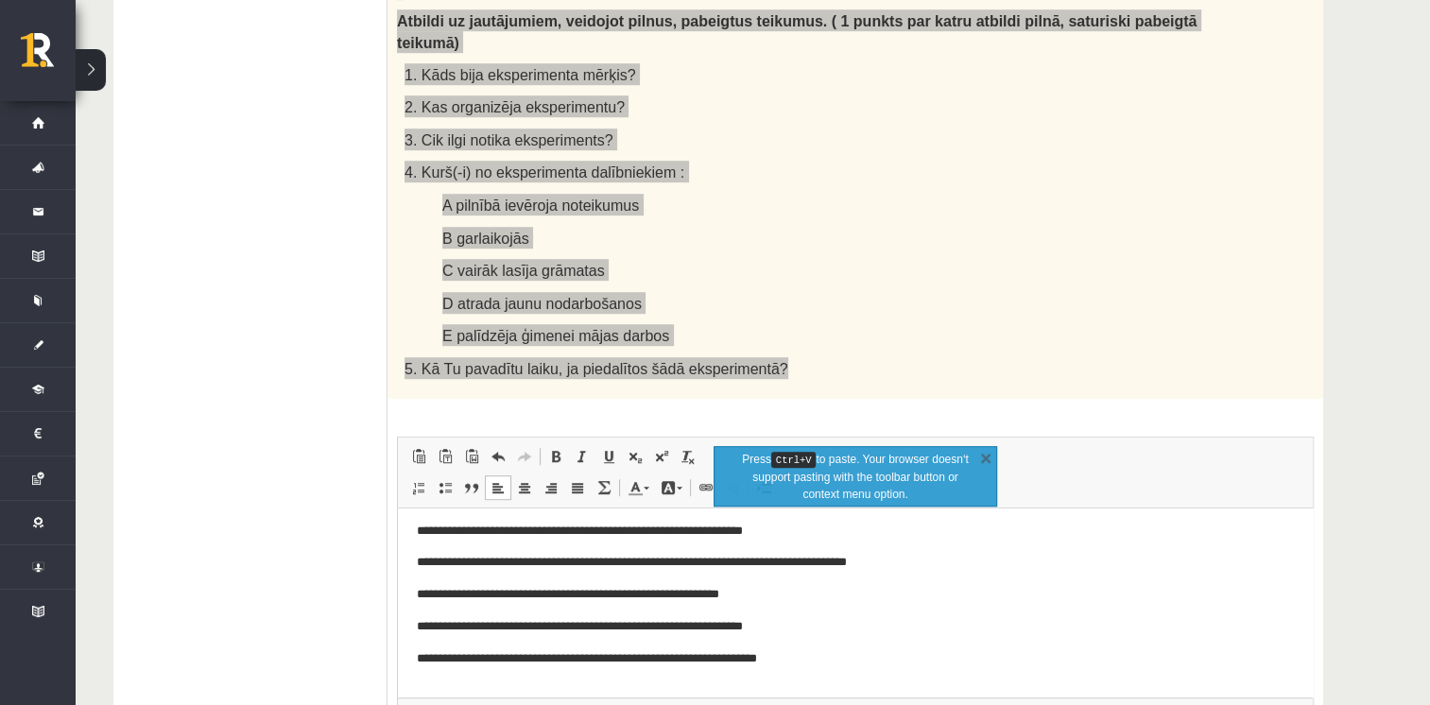
scroll to position [134, 0]
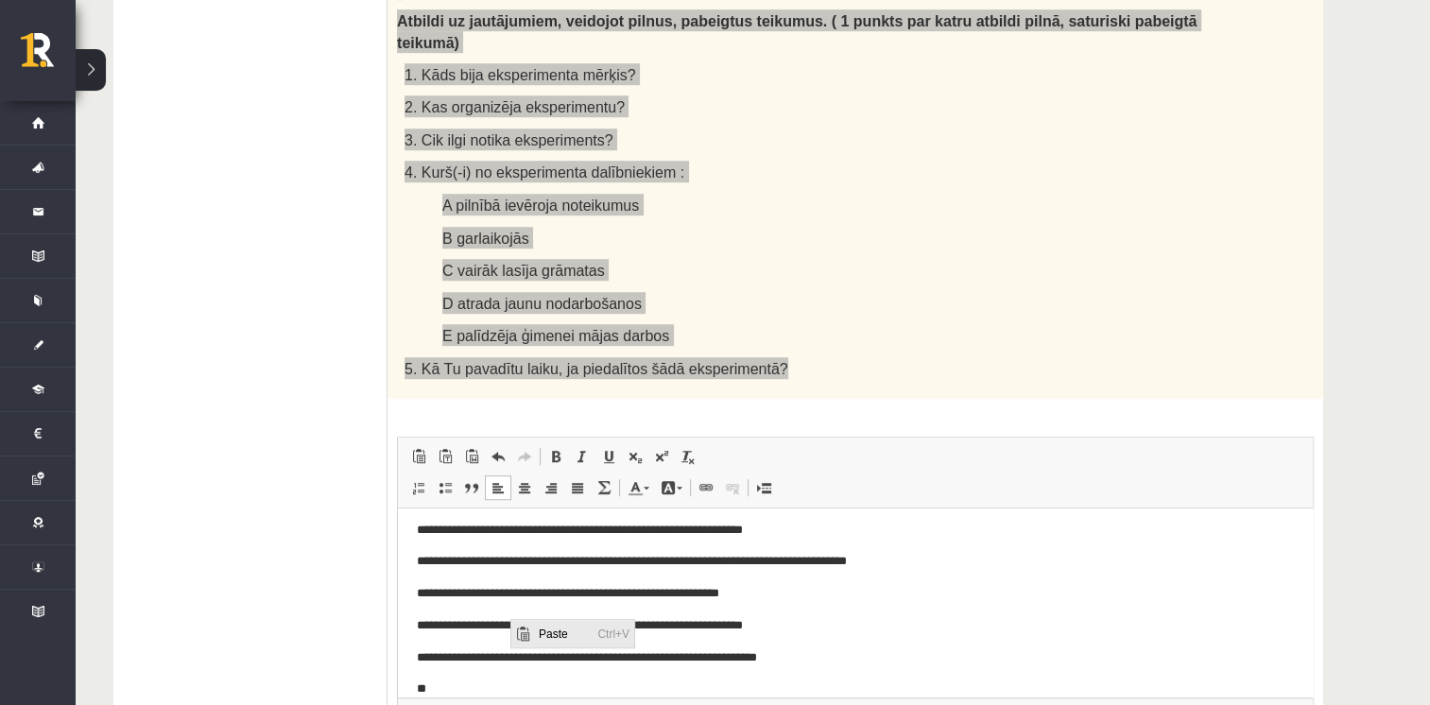
click at [530, 623] on span "Paste" at bounding box center [521, 632] width 23 height 27
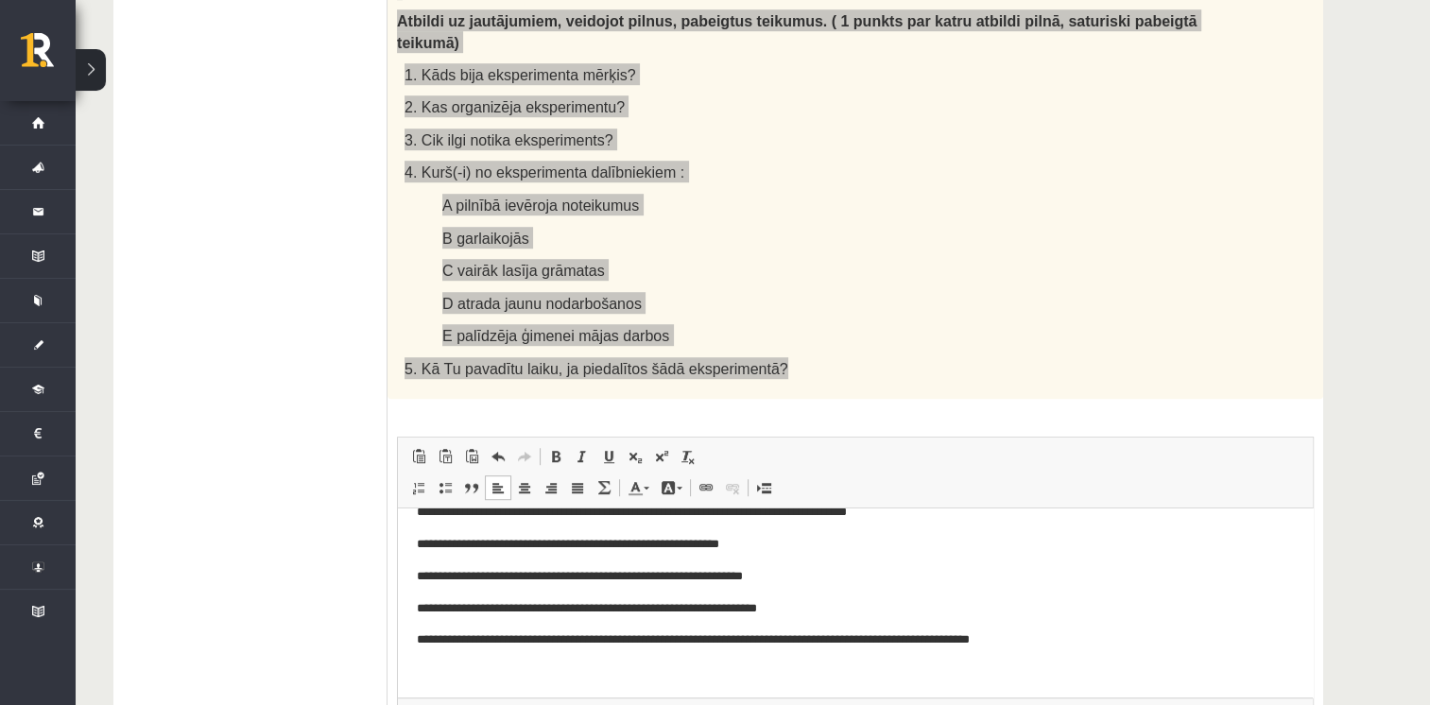
scroll to position [188, 0]
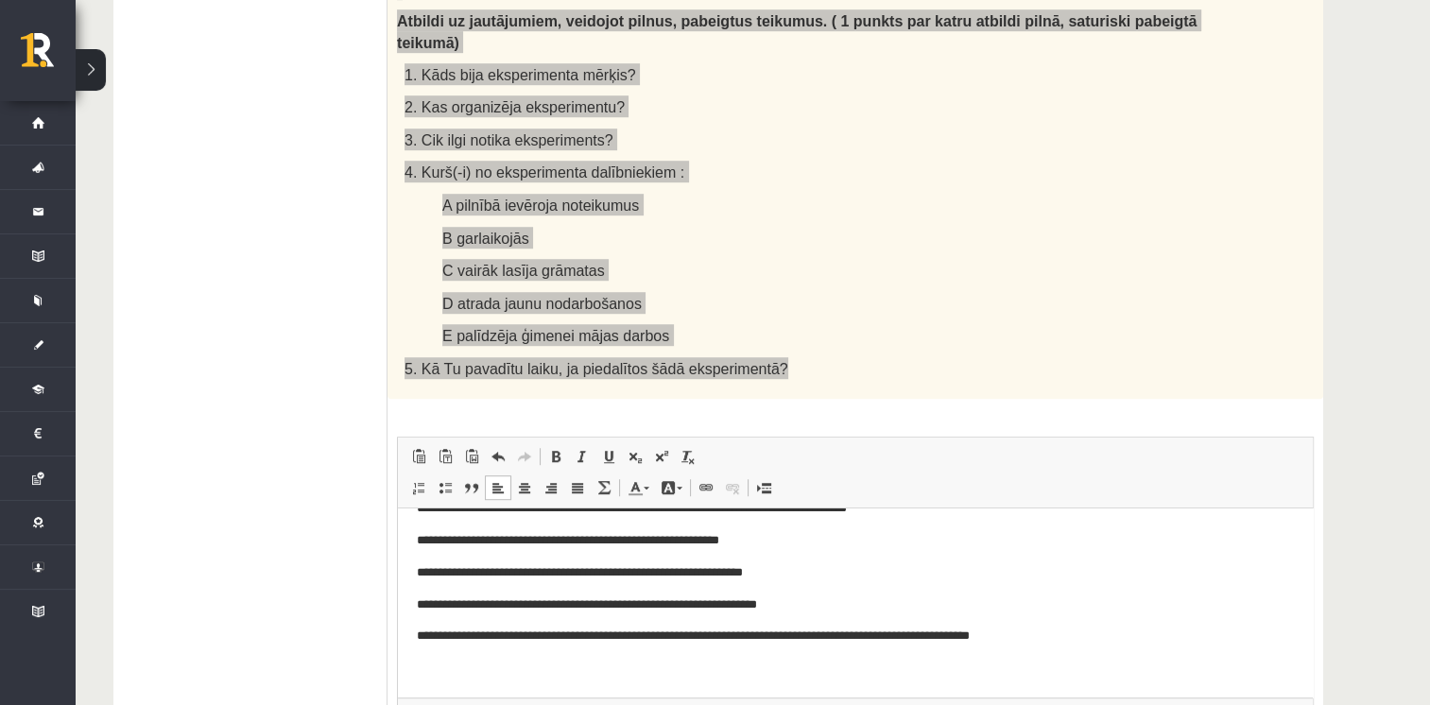
click at [925, 633] on p "**********" at bounding box center [849, 636] width 864 height 20
click at [1066, 632] on p "**********" at bounding box center [849, 636] width 864 height 20
click at [934, 637] on p "**********" at bounding box center [849, 636] width 864 height 20
click at [1071, 635] on p "**********" at bounding box center [849, 636] width 864 height 20
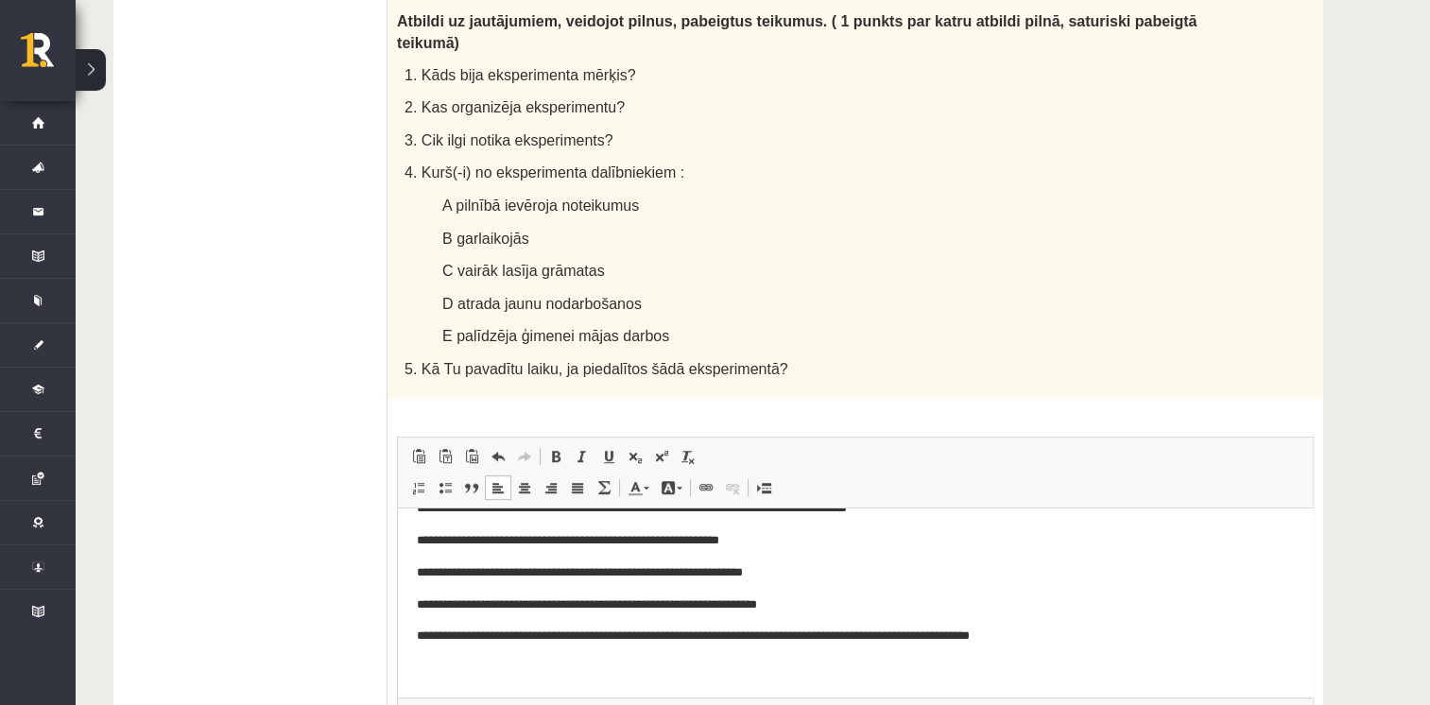
click at [230, 249] on ul "1. uzdevums 2. uzdevums 3. uzdevums 4. uzdevums 5. uzdevums" at bounding box center [259, 4] width 255 height 1651
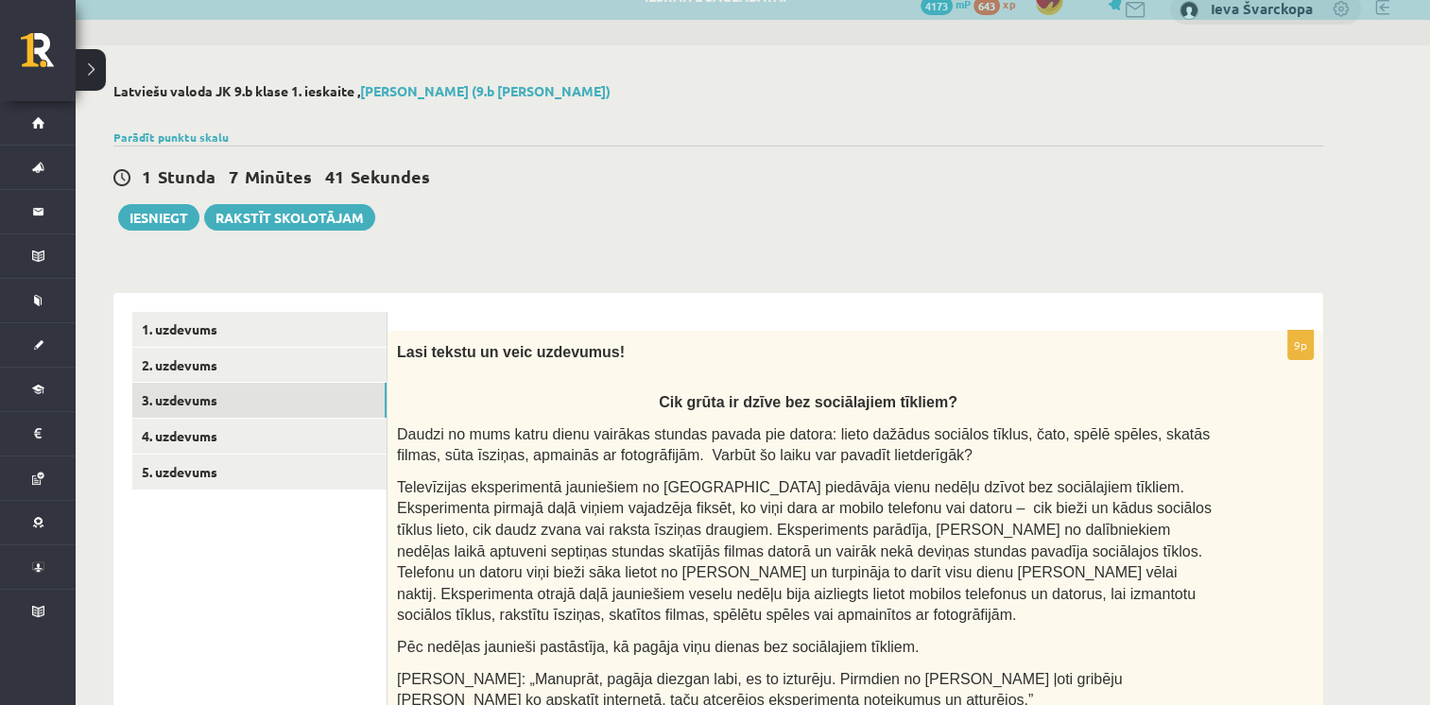
scroll to position [26, 0]
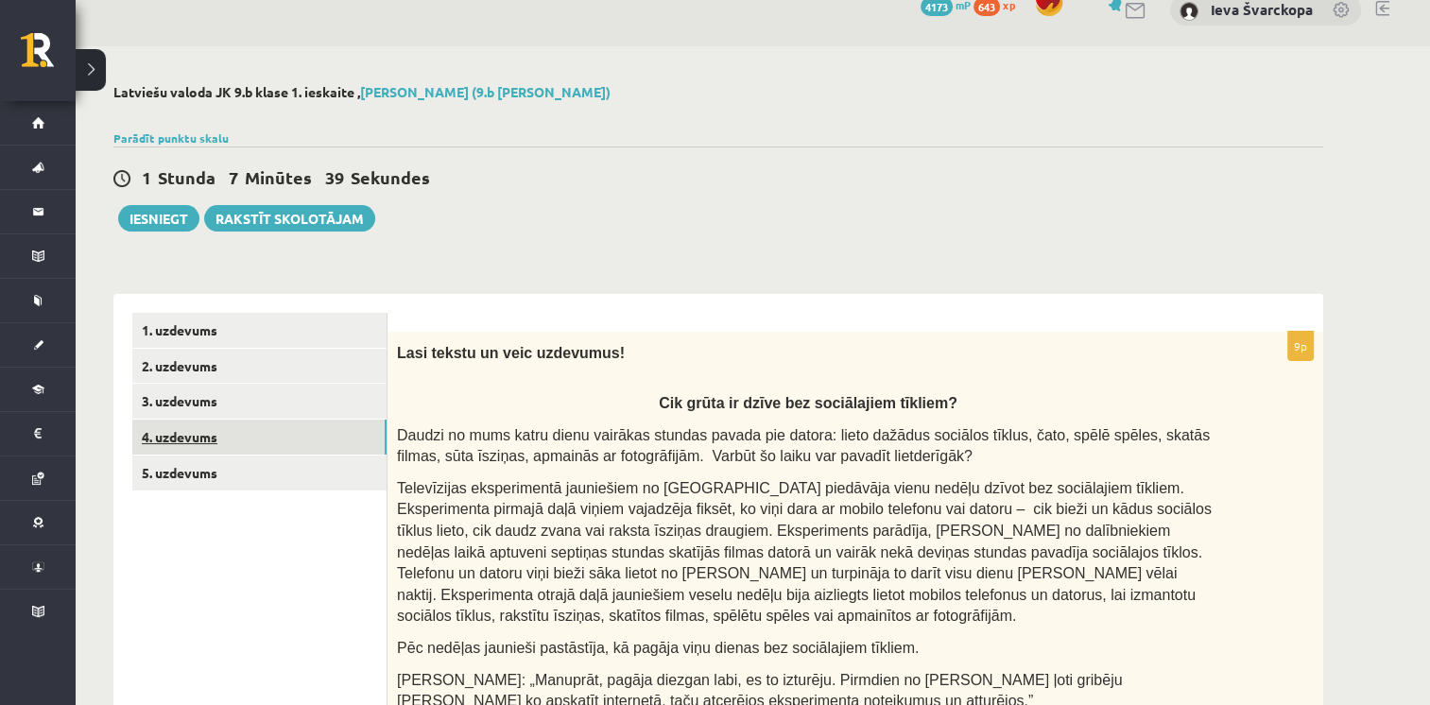
click at [181, 436] on link "4. uzdevums" at bounding box center [259, 437] width 254 height 35
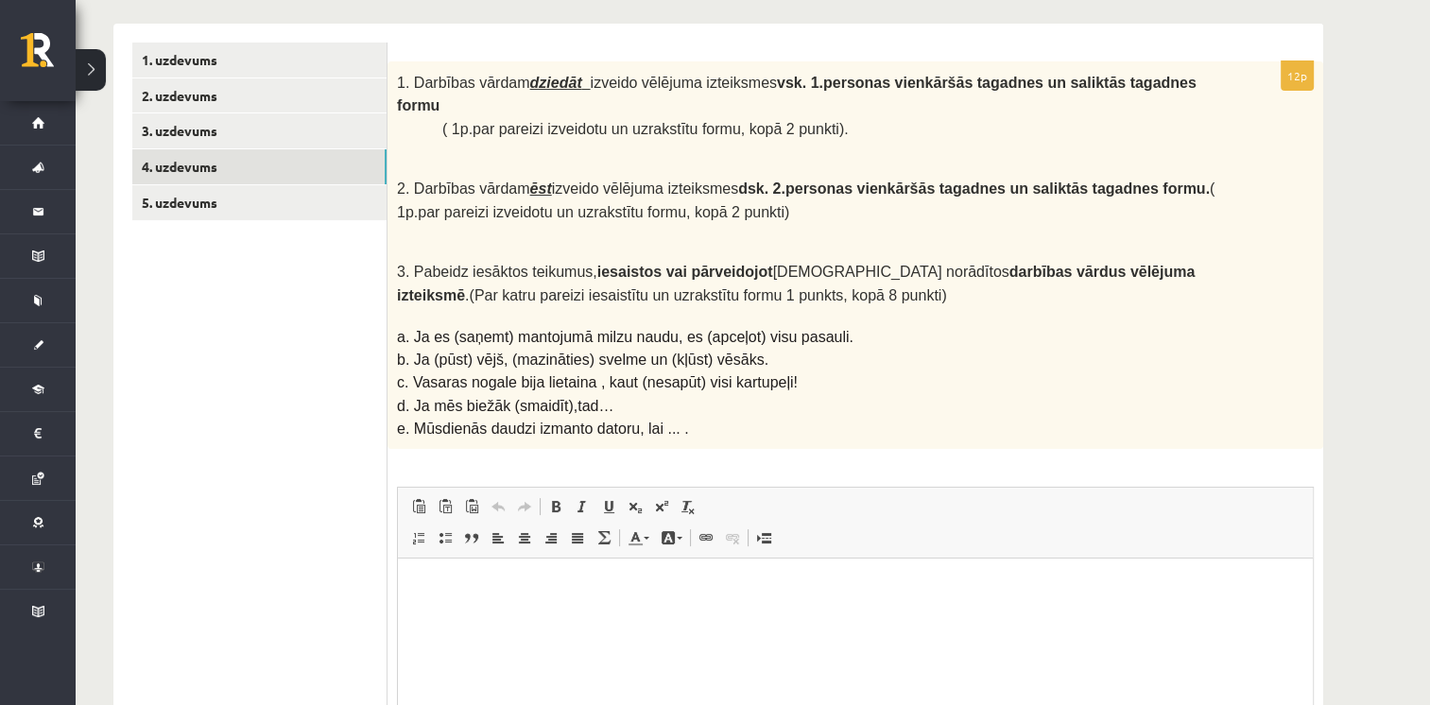
scroll to position [0, 0]
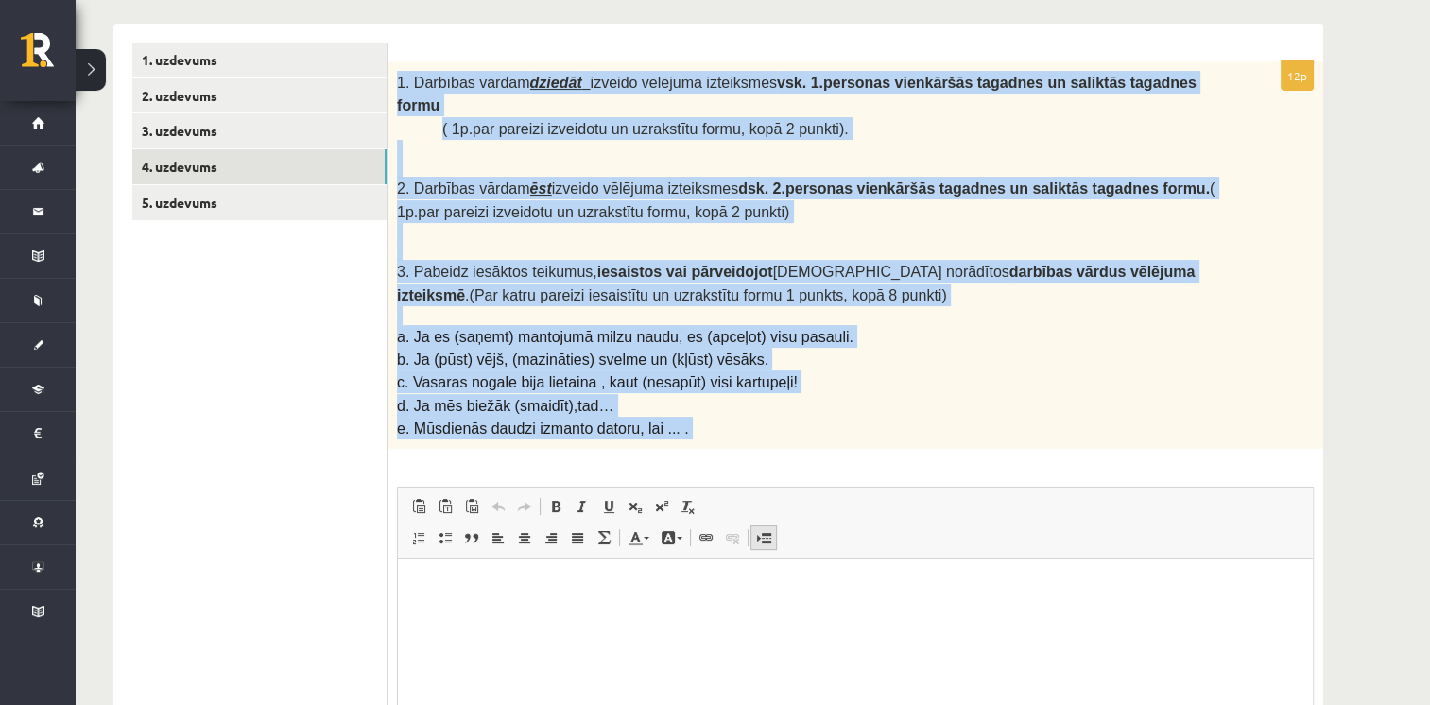
drag, startPoint x: 393, startPoint y: 77, endPoint x: 771, endPoint y: 490, distance: 560.6
click at [771, 490] on div "12p 1. Darbības vārdam dziedāt izveido vēlējuma izteiksmes vsk. 1.personas vien…" at bounding box center [855, 470] width 936 height 819
drag, startPoint x: 771, startPoint y: 490, endPoint x: 681, endPoint y: 342, distance: 173.4
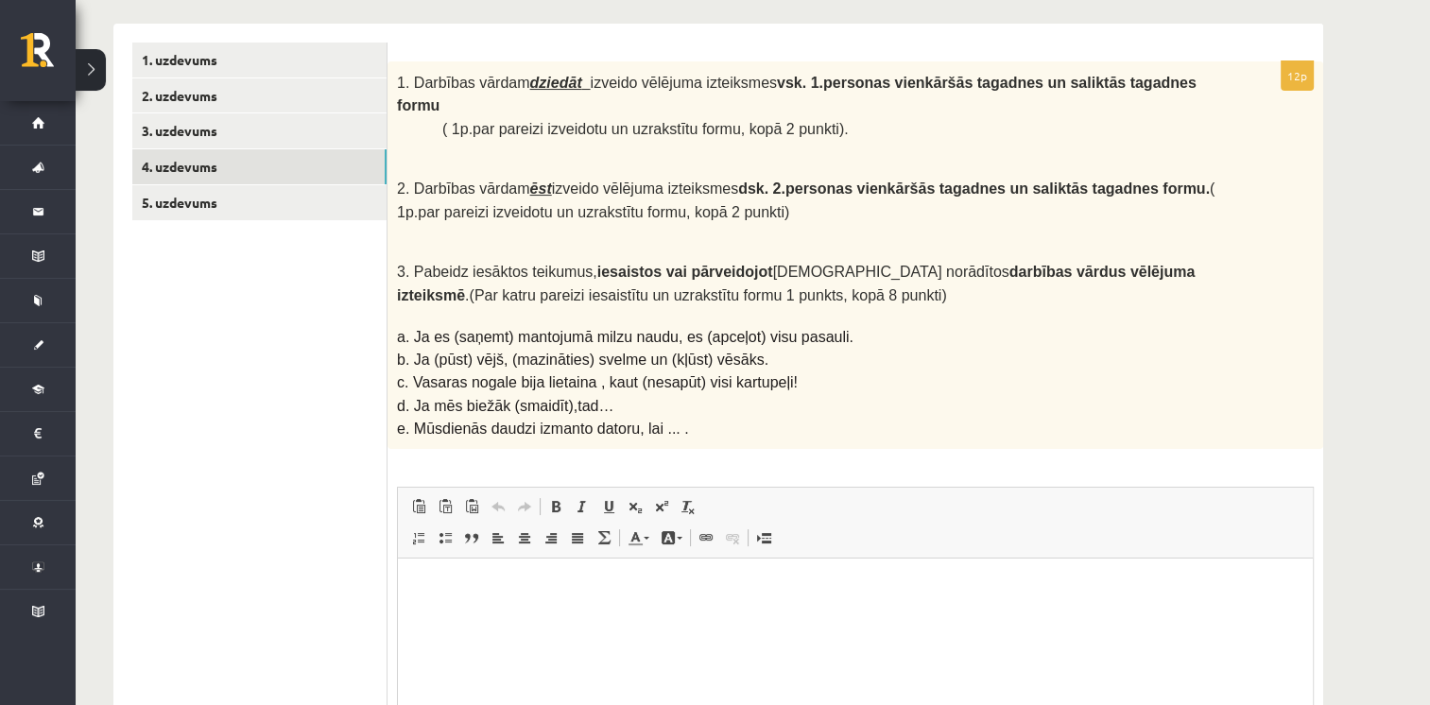
click at [732, 616] on html at bounding box center [855, 588] width 915 height 58
drag, startPoint x: 429, startPoint y: 584, endPoint x: 533, endPoint y: 588, distance: 104.0
click at [533, 588] on p "**********" at bounding box center [856, 587] width 878 height 20
click at [568, 583] on span "Copy" at bounding box center [581, 586] width 59 height 27
click at [443, 652] on p "**" at bounding box center [856, 651] width 878 height 20
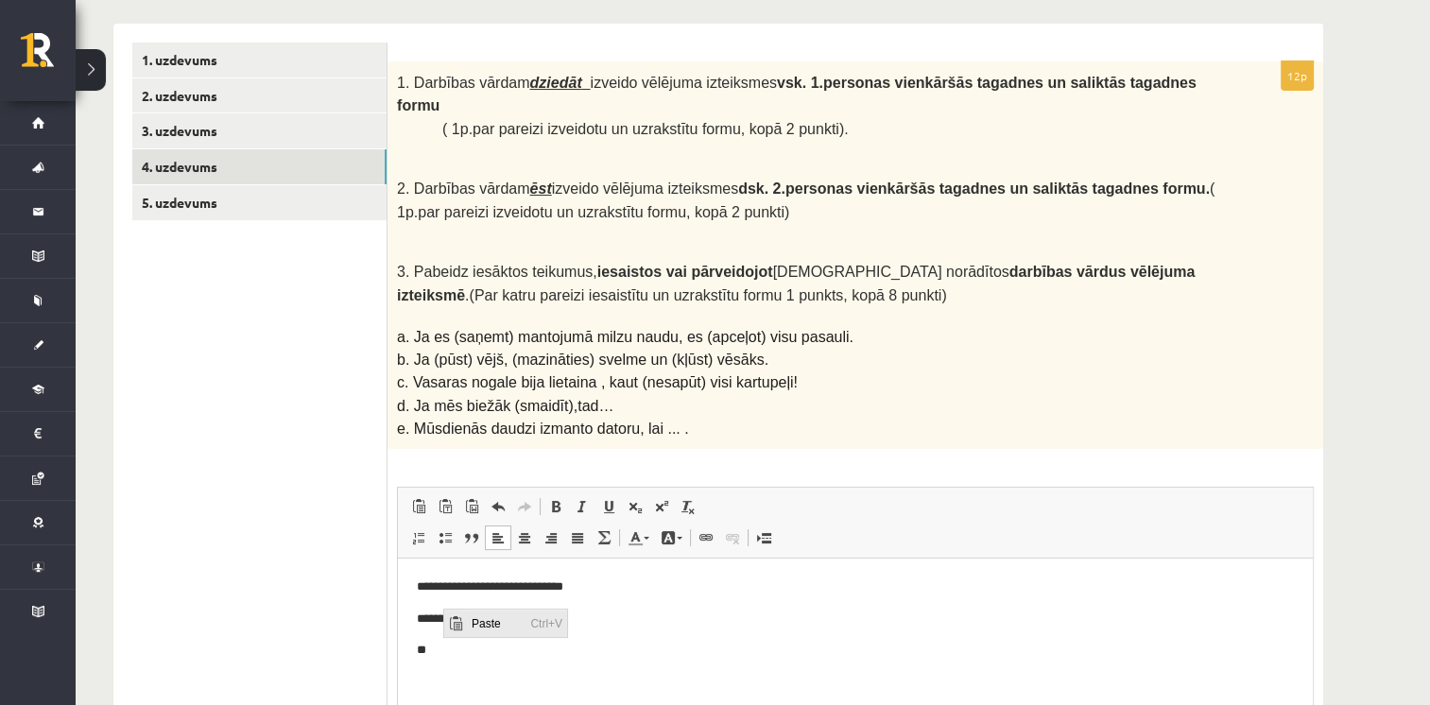
click at [473, 614] on span "Paste" at bounding box center [495, 623] width 59 height 27
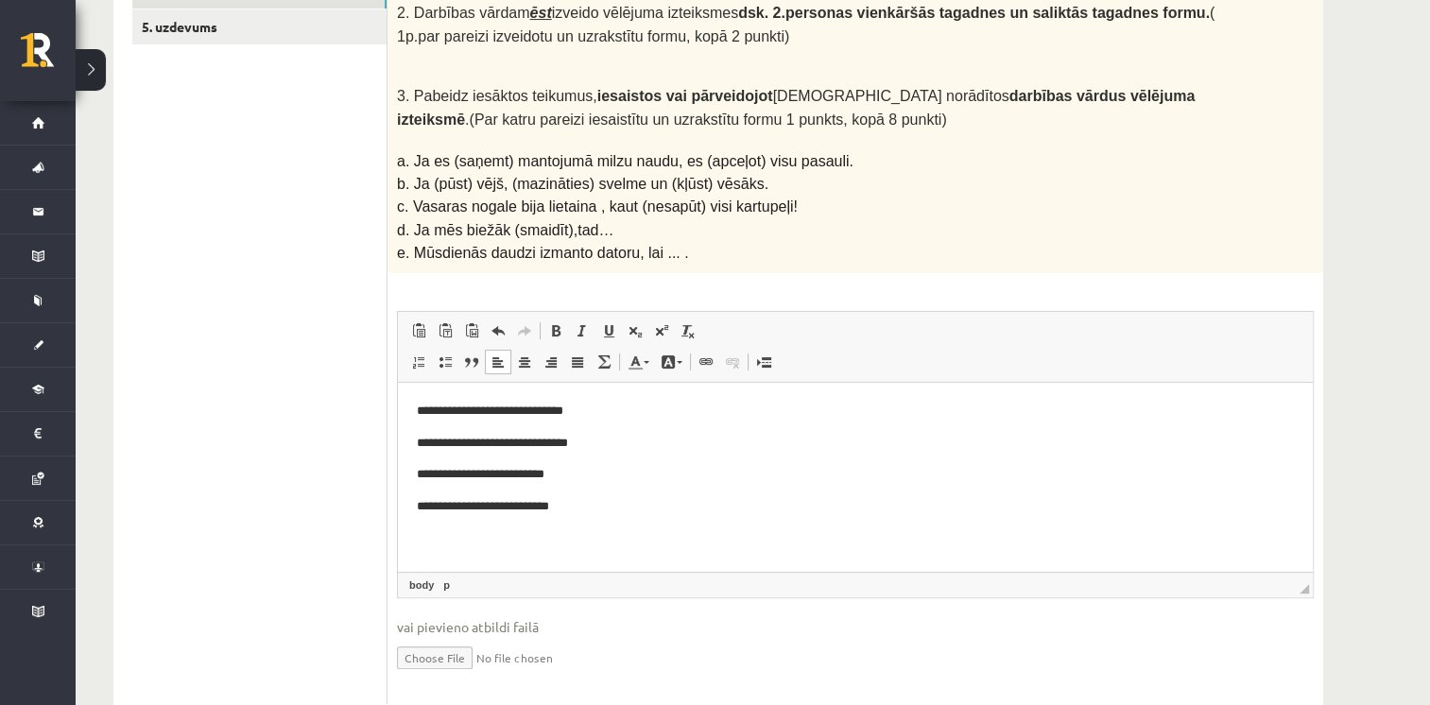
scroll to position [484, 0]
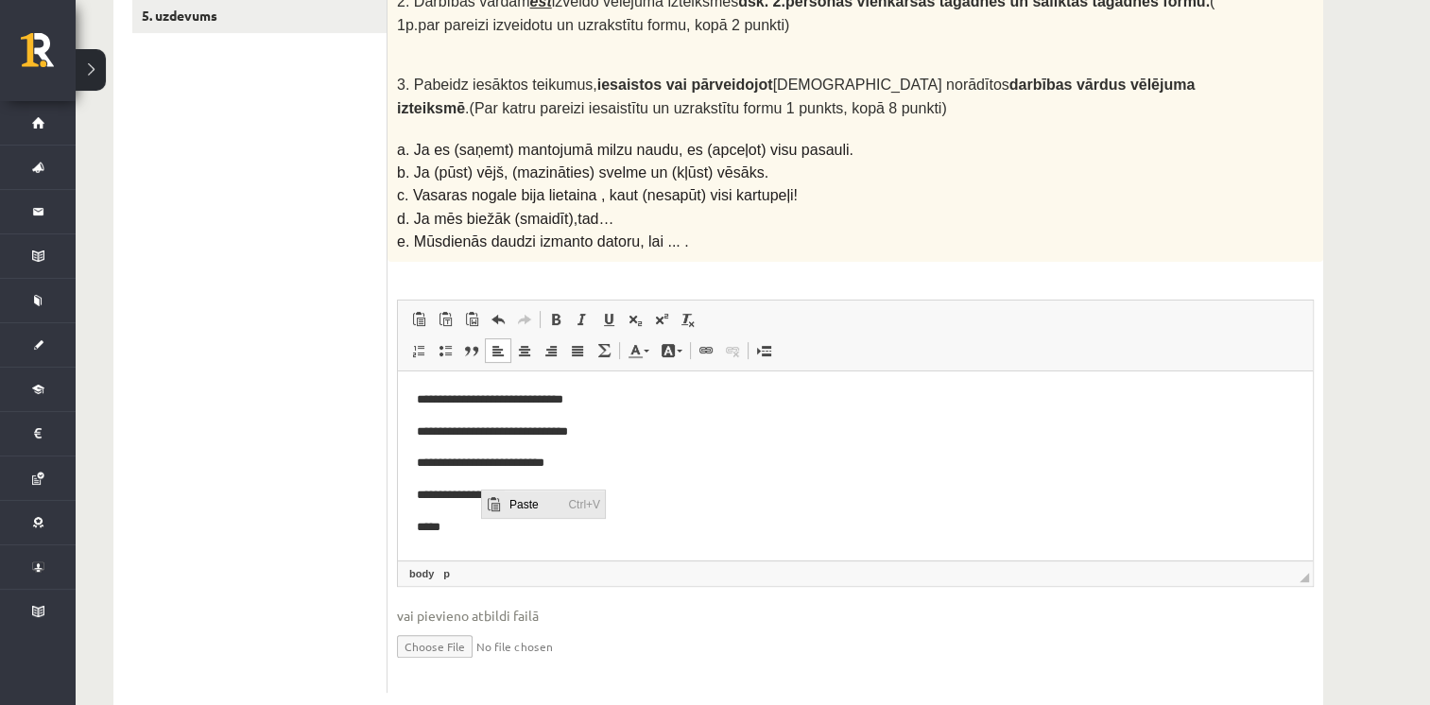
drag, startPoint x: 506, startPoint y: 503, endPoint x: 610, endPoint y: 655, distance: 184.3
click at [506, 503] on span "Paste" at bounding box center [533, 503] width 59 height 27
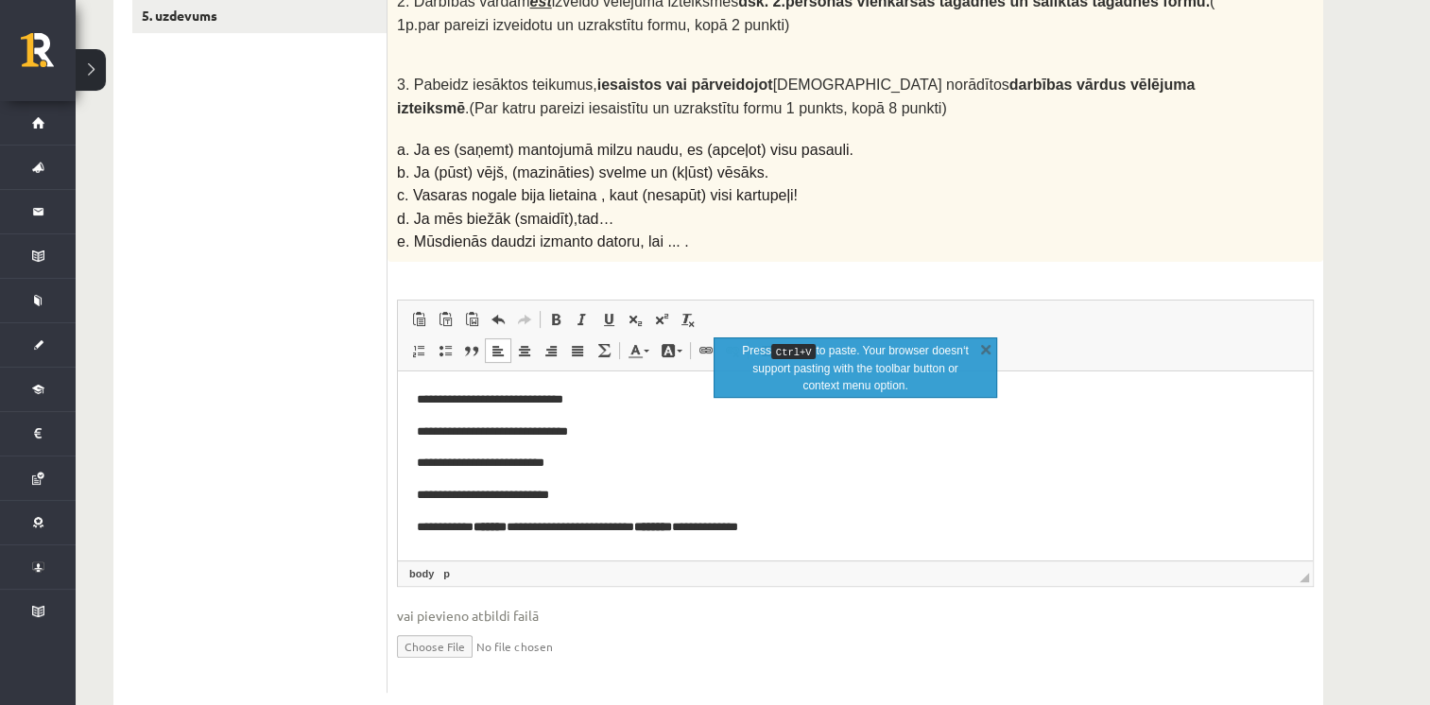
click at [507, 529] on strong "*******" at bounding box center [489, 527] width 33 height 12
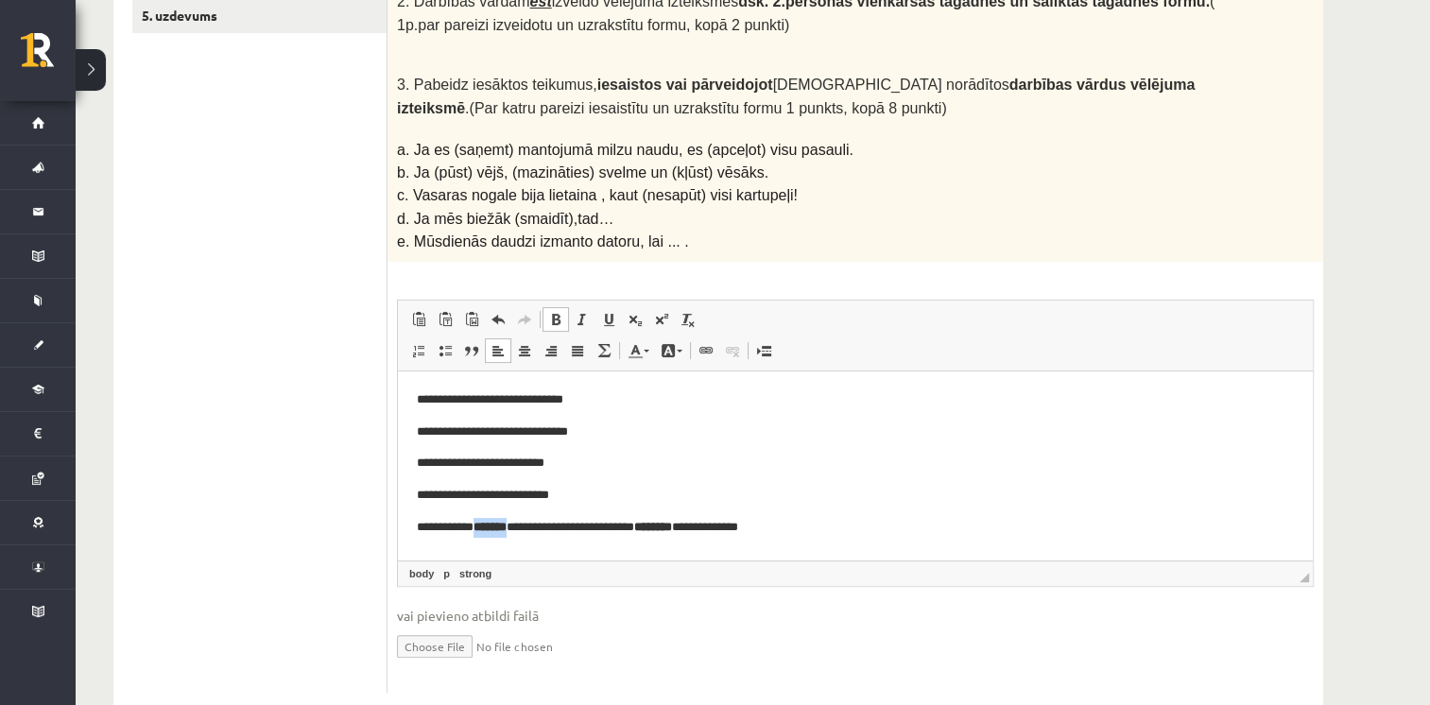
drag, startPoint x: 476, startPoint y: 527, endPoint x: 527, endPoint y: 531, distance: 51.2
click at [527, 531] on p "**********" at bounding box center [856, 528] width 878 height 20
click at [556, 312] on span at bounding box center [555, 319] width 15 height 15
click at [632, 491] on p "**********" at bounding box center [856, 496] width 878 height 20
click at [553, 312] on span at bounding box center [555, 319] width 15 height 15
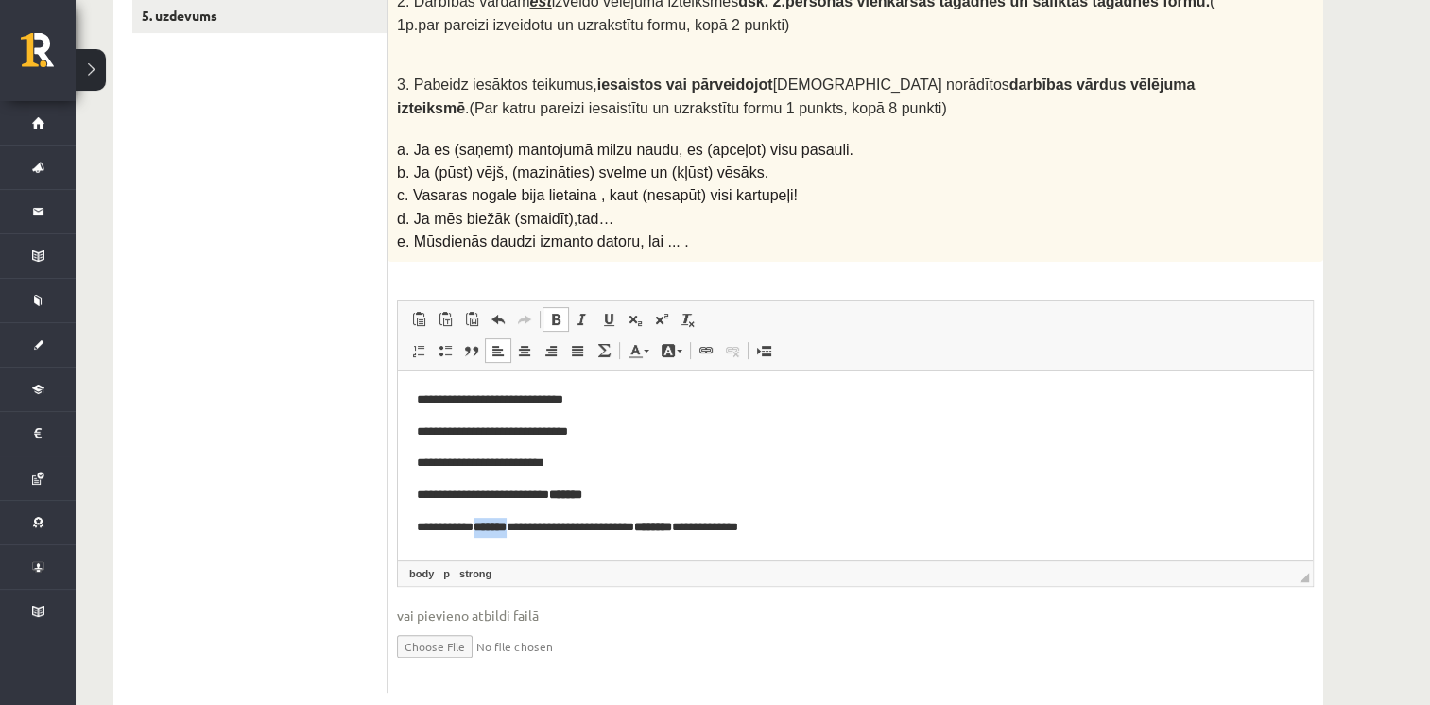
drag, startPoint x: 478, startPoint y: 525, endPoint x: 526, endPoint y: 524, distance: 48.2
click at [507, 524] on strong "*******" at bounding box center [489, 527] width 33 height 12
click at [557, 312] on span at bounding box center [555, 319] width 15 height 15
click at [552, 312] on span at bounding box center [555, 319] width 15 height 15
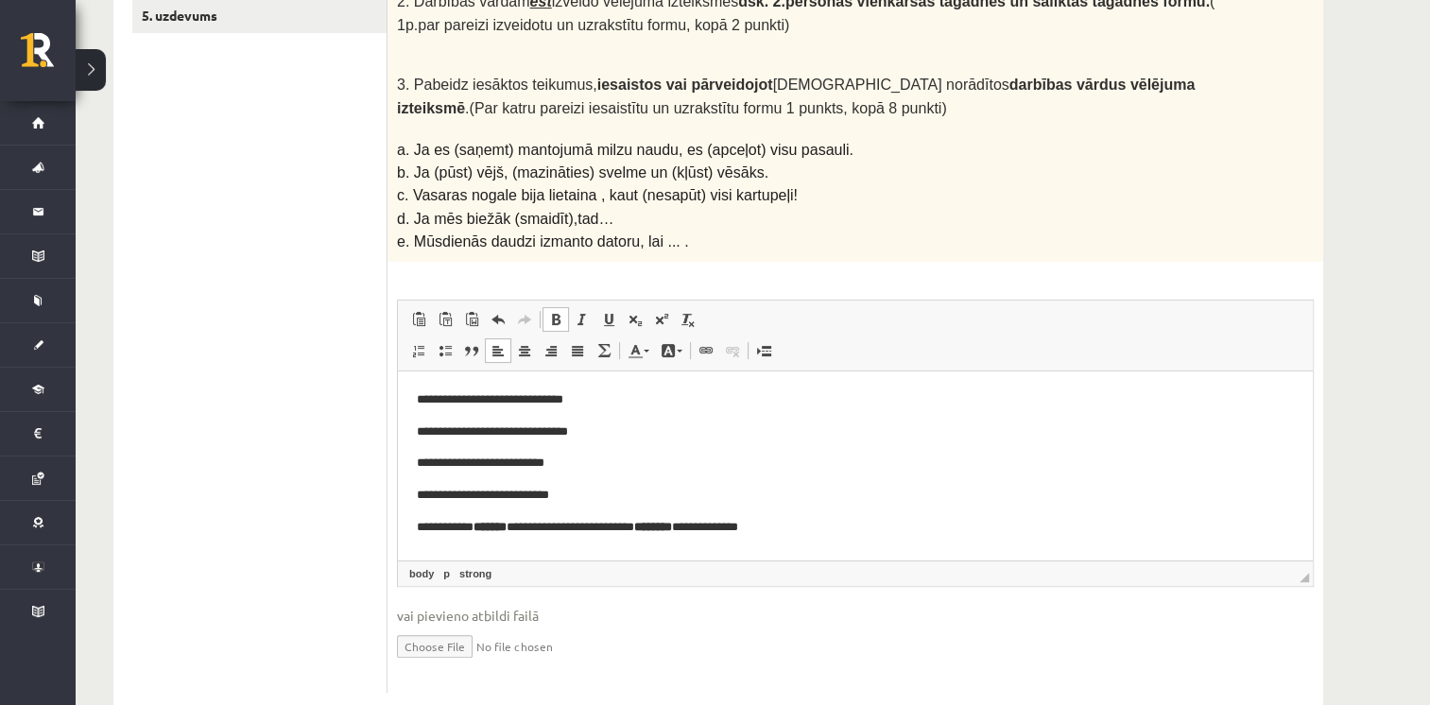
click at [647, 443] on body "**********" at bounding box center [855, 463] width 877 height 146
click at [507, 529] on strong "*******" at bounding box center [489, 527] width 33 height 12
click at [731, 528] on p "**********" at bounding box center [856, 528] width 878 height 20
click at [826, 537] on p "**********" at bounding box center [856, 528] width 878 height 20
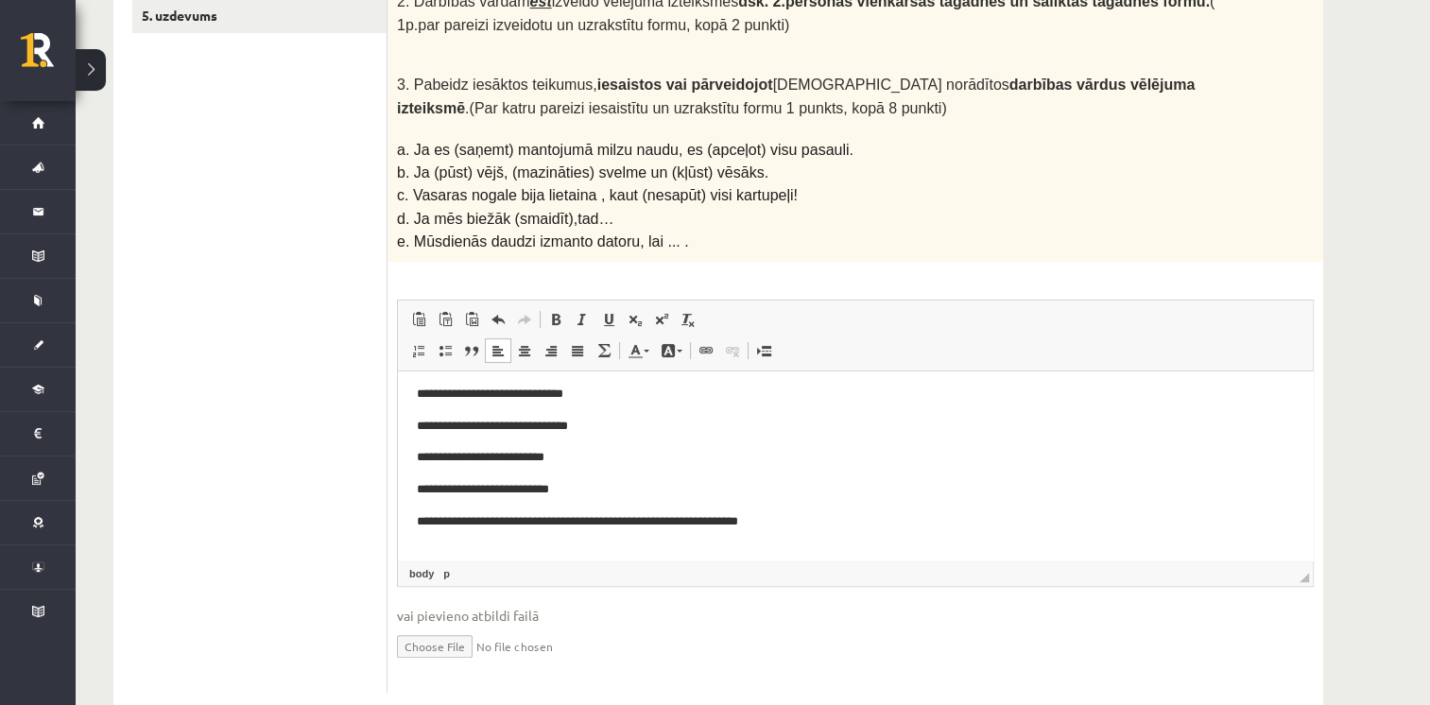
scroll to position [7, 0]
click at [495, 532] on span "Paste" at bounding box center [507, 526] width 59 height 27
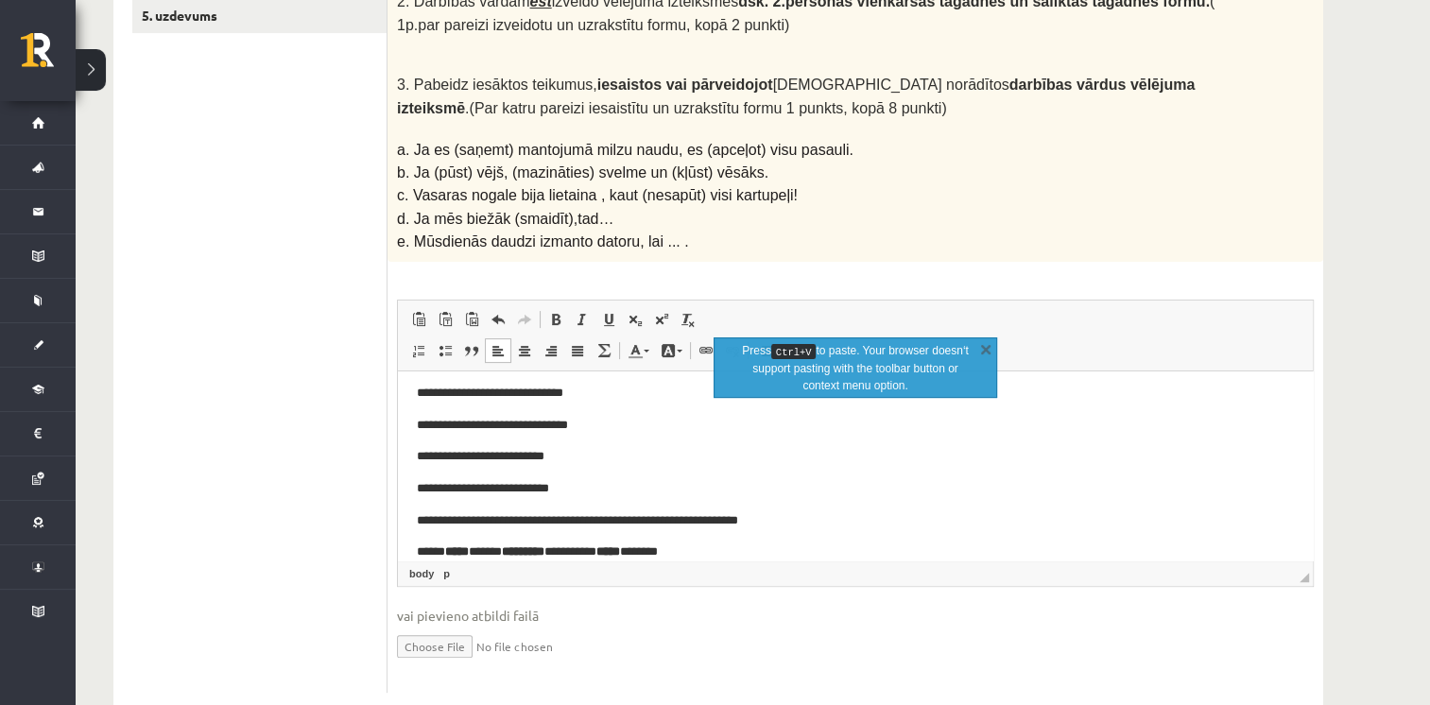
click at [496, 552] on p "***** ***** ***** ********* ********* ***** *******" at bounding box center [849, 552] width 864 height 20
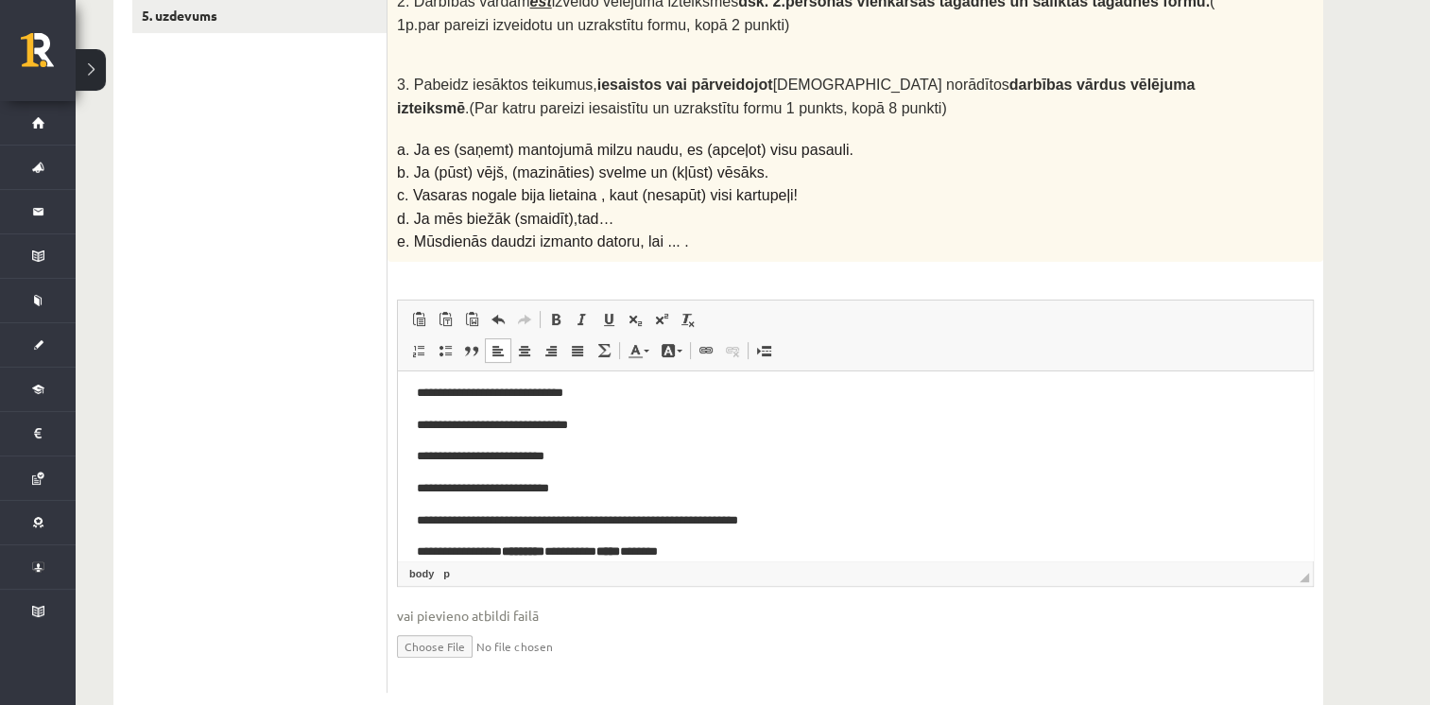
click at [583, 552] on p "**********" at bounding box center [849, 552] width 864 height 20
click at [671, 552] on p "**********" at bounding box center [849, 552] width 864 height 20
click at [727, 551] on p "**********" at bounding box center [849, 552] width 864 height 20
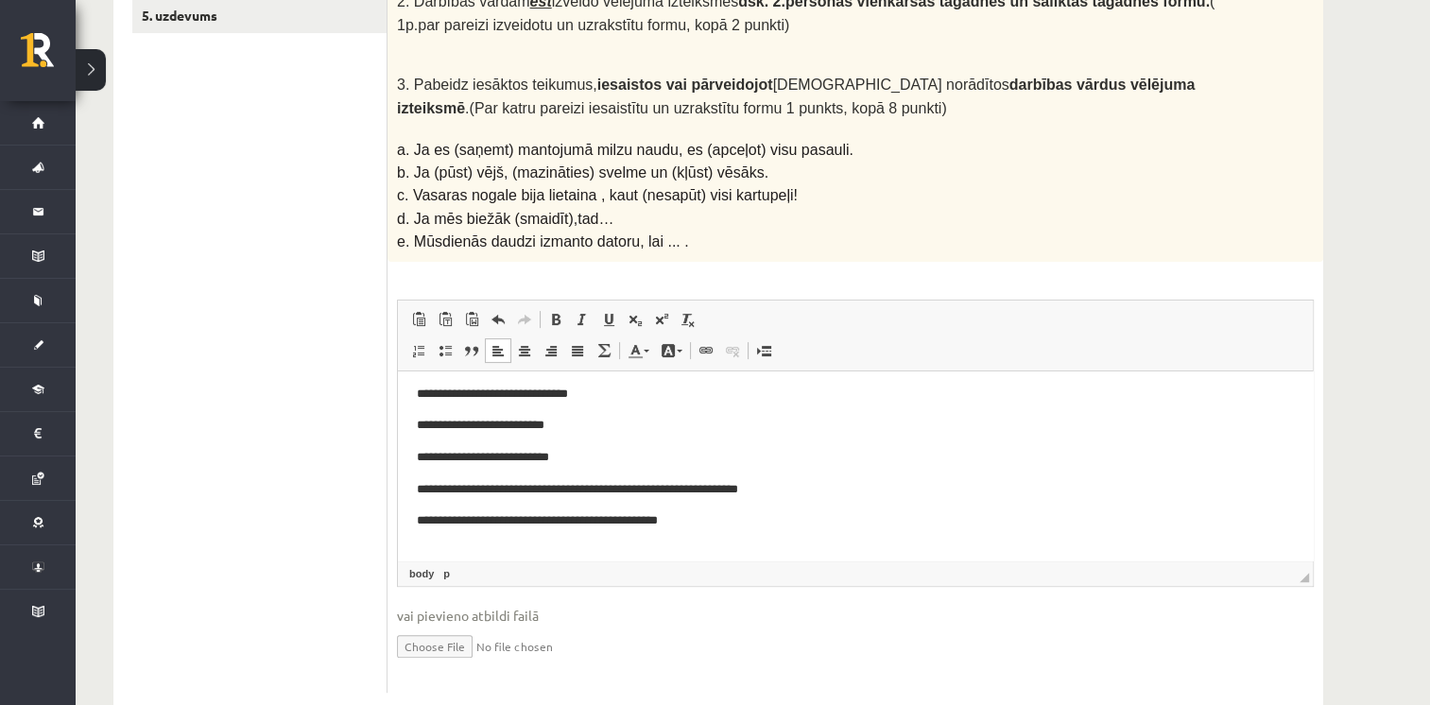
scroll to position [38, 0]
click at [508, 529] on span "Paste" at bounding box center [526, 527] width 59 height 27
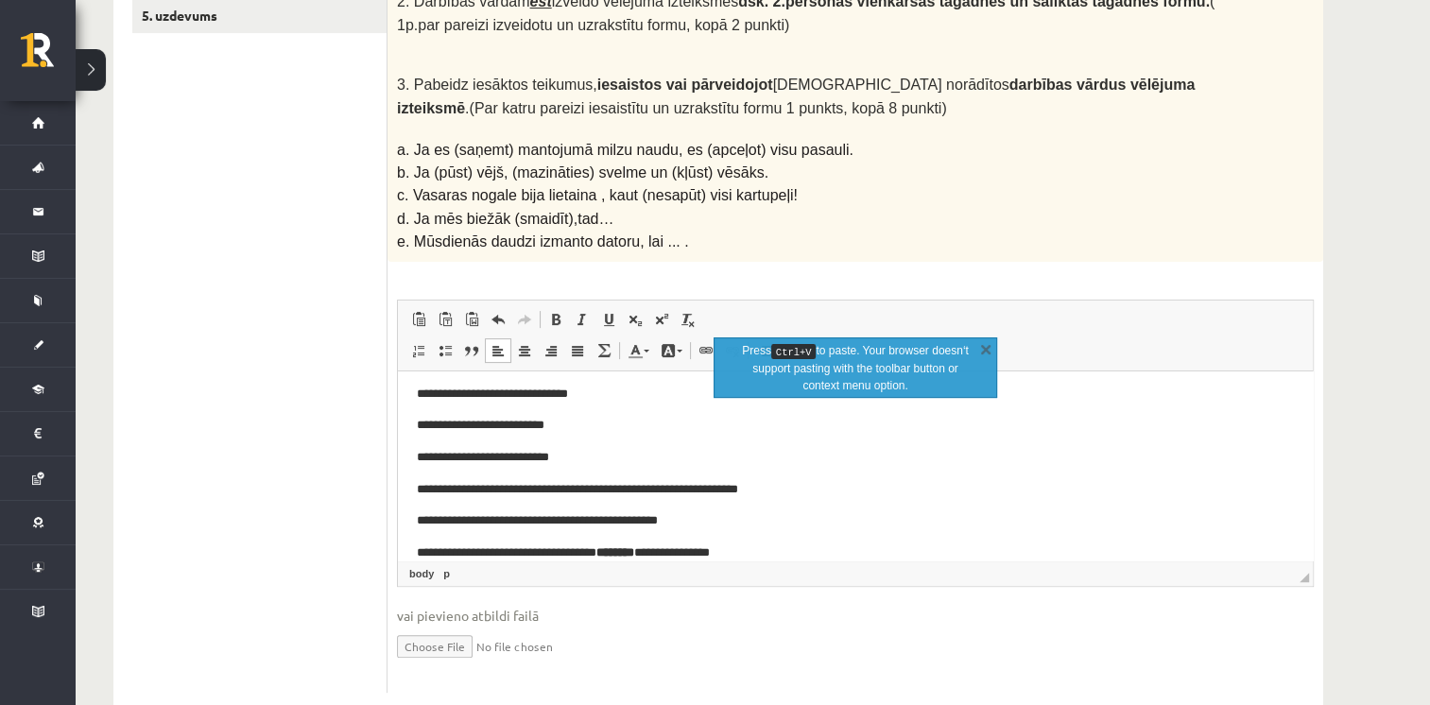
click at [681, 552] on p "**********" at bounding box center [849, 553] width 864 height 20
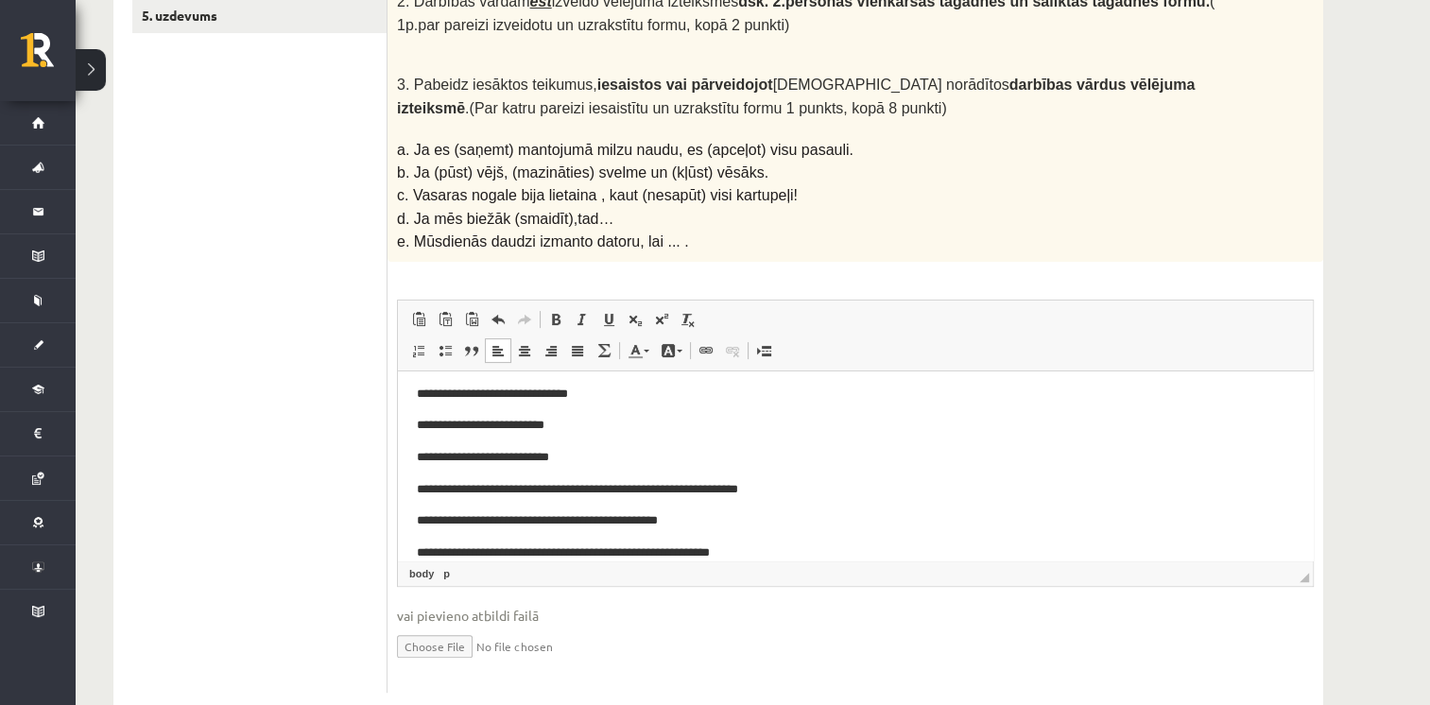
click at [771, 549] on p "**********" at bounding box center [849, 553] width 864 height 20
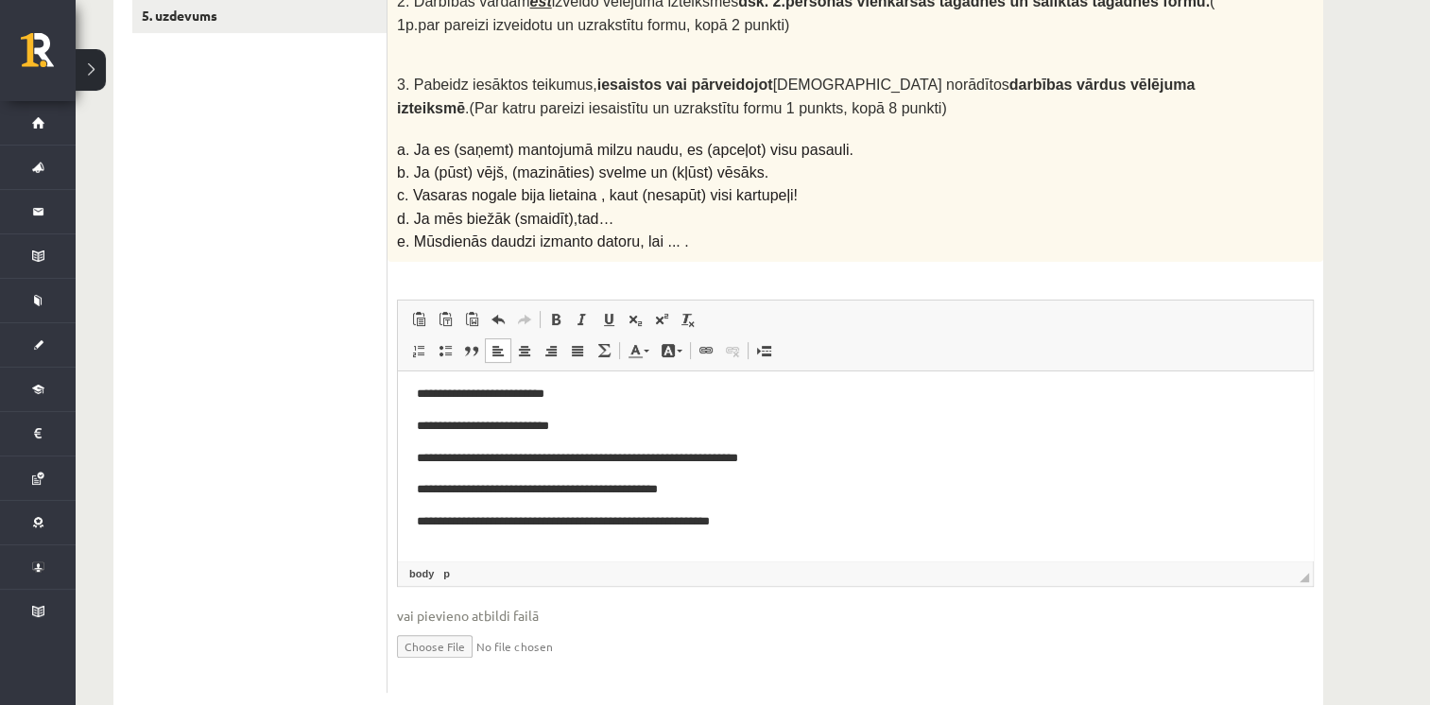
scroll to position [70, 0]
click at [490, 521] on span "Paste" at bounding box center [481, 515] width 23 height 27
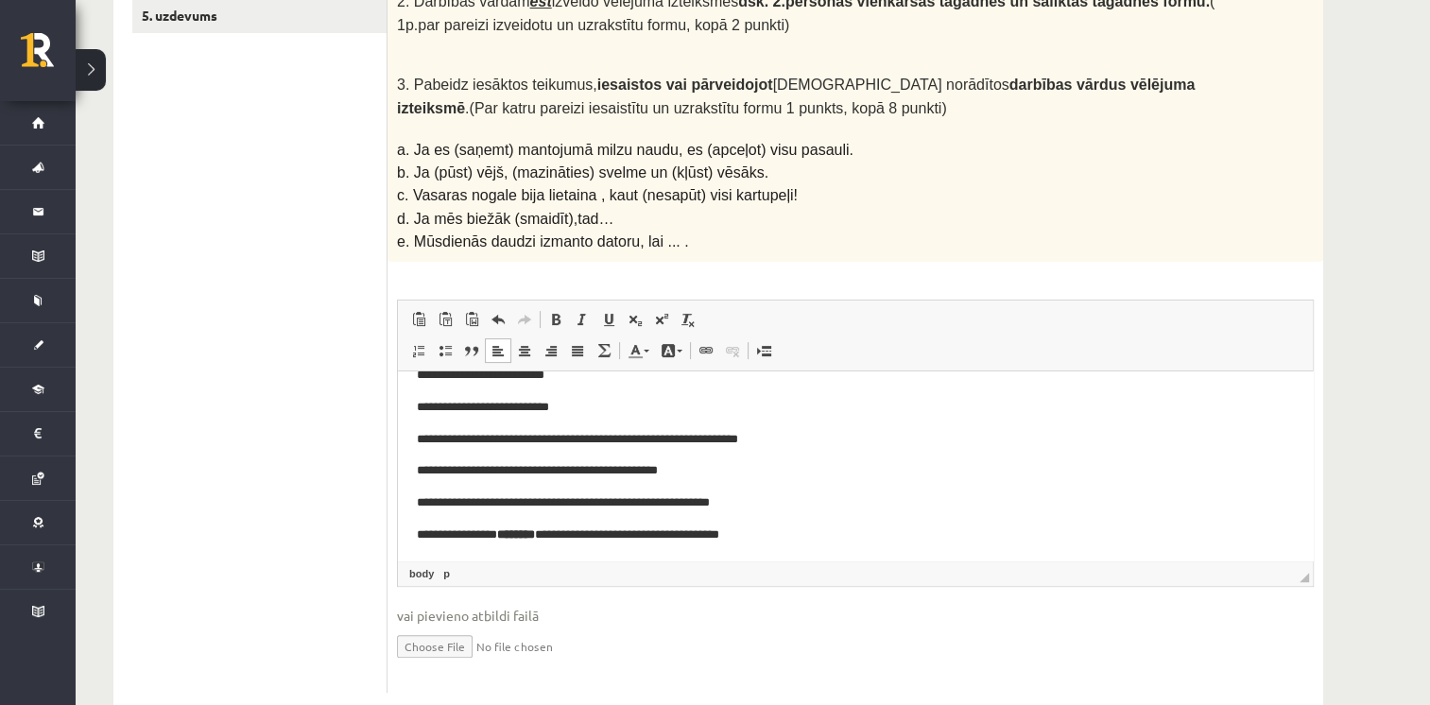
scroll to position [92, 0]
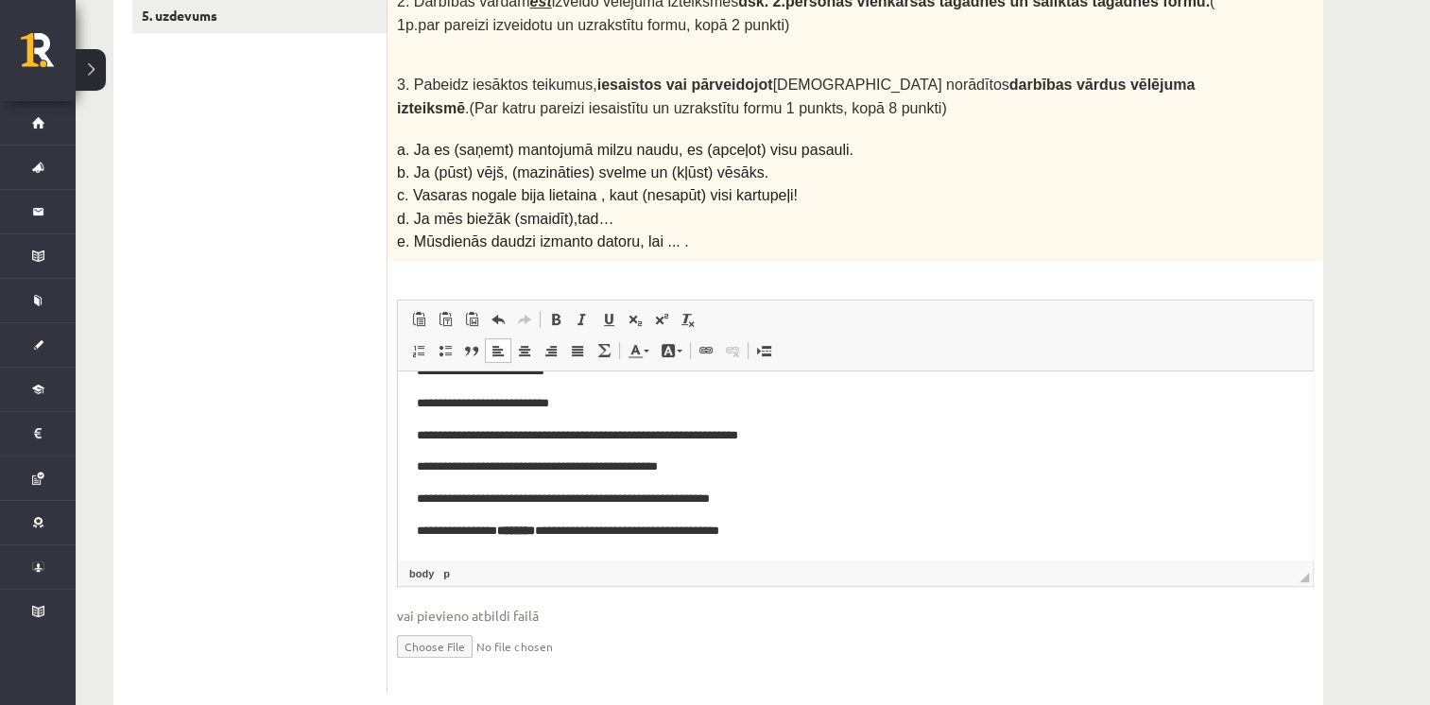
click at [535, 531] on strong "********" at bounding box center [516, 530] width 38 height 12
click at [780, 533] on p "**********" at bounding box center [849, 532] width 864 height 20
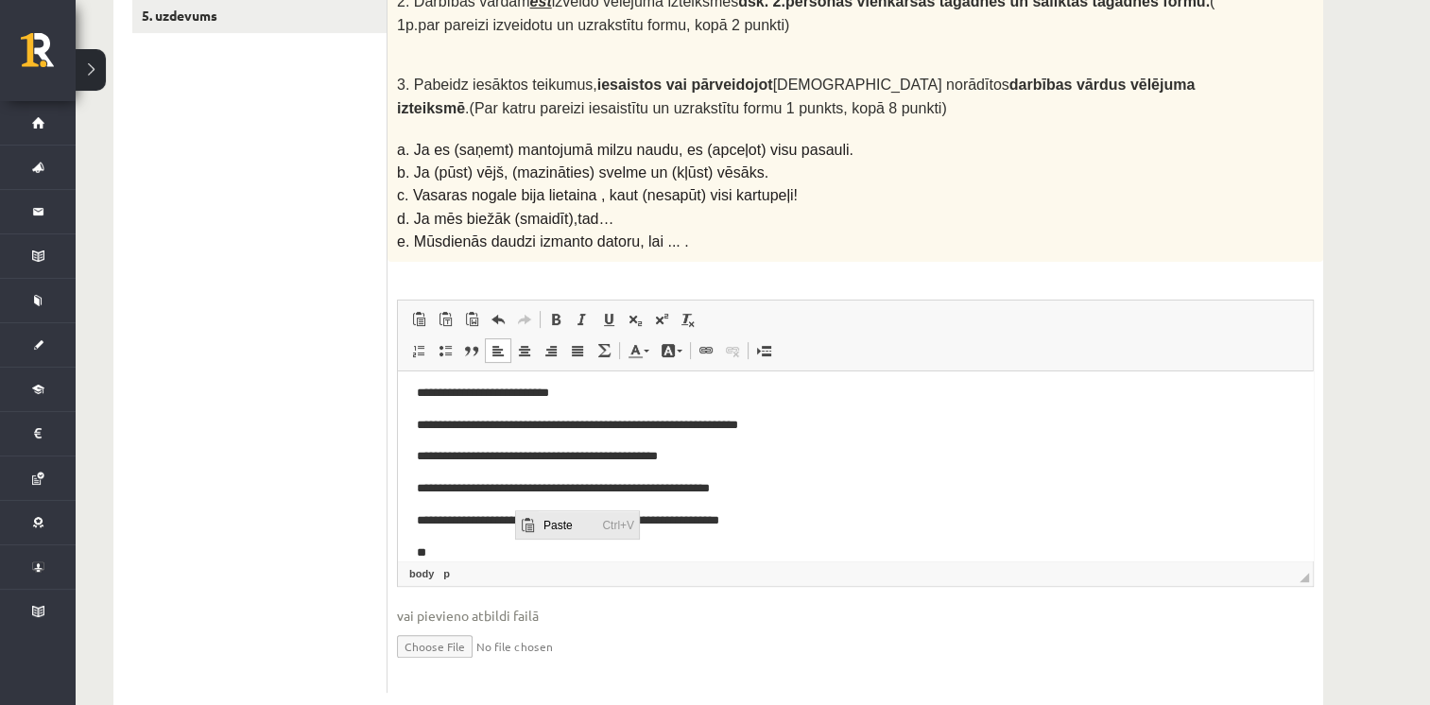
click at [547, 524] on span "Paste" at bounding box center [567, 524] width 59 height 27
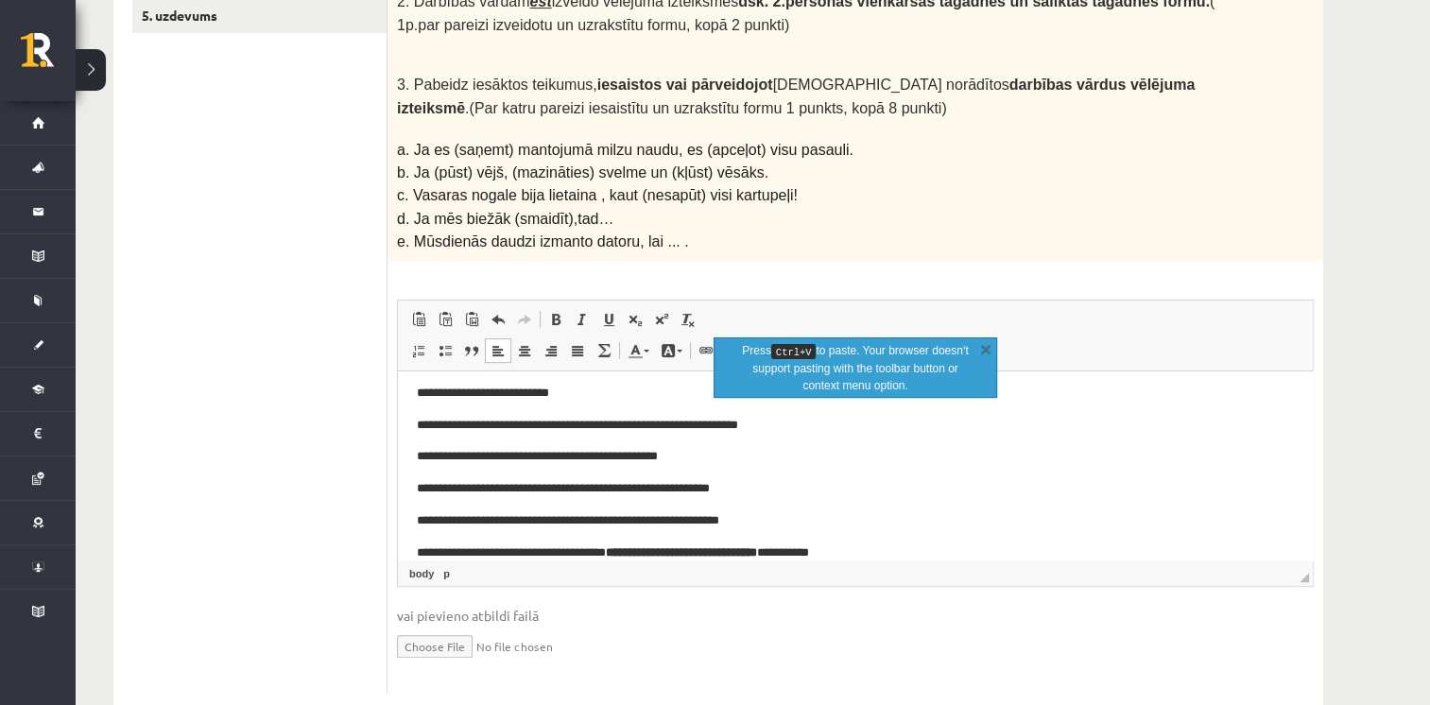
click at [845, 556] on p "**********" at bounding box center [849, 553] width 864 height 20
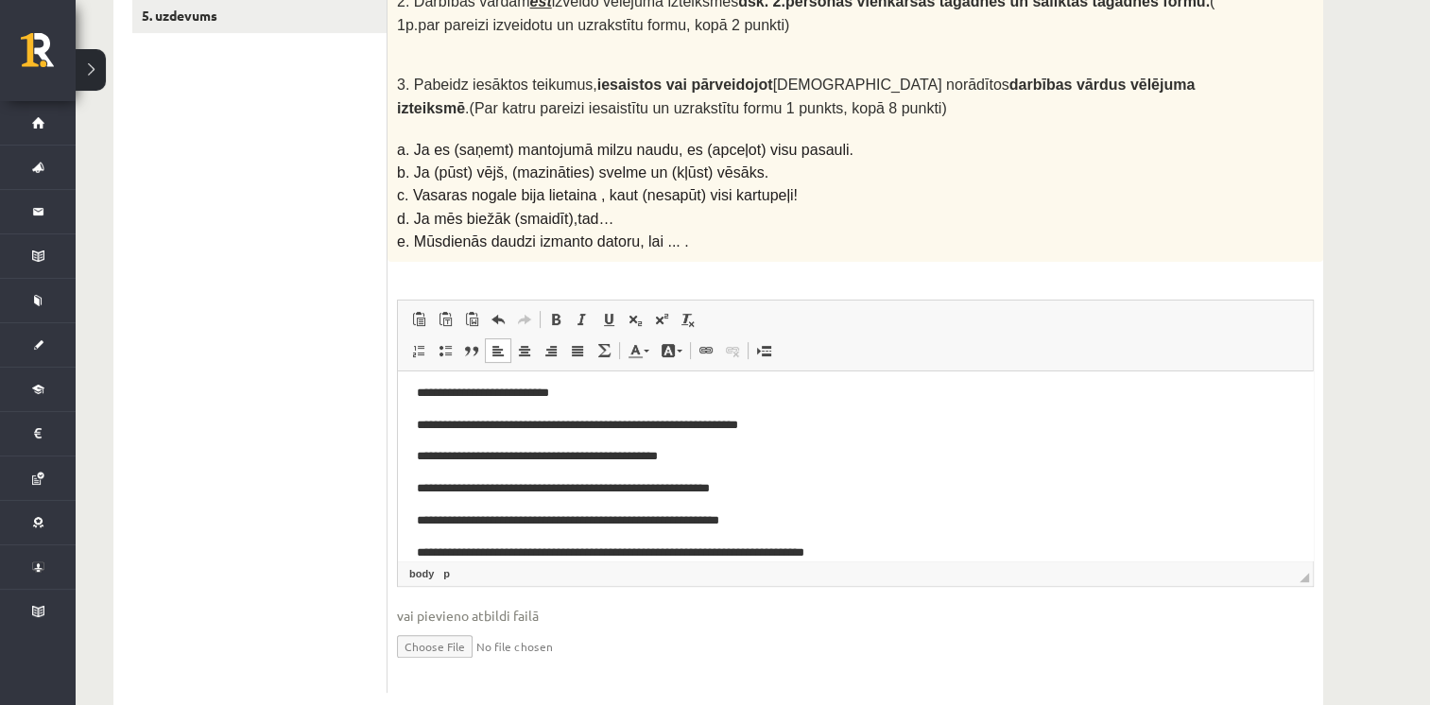
click at [761, 552] on p "**********" at bounding box center [849, 553] width 864 height 20
click at [950, 542] on body "**********" at bounding box center [855, 425] width 877 height 274
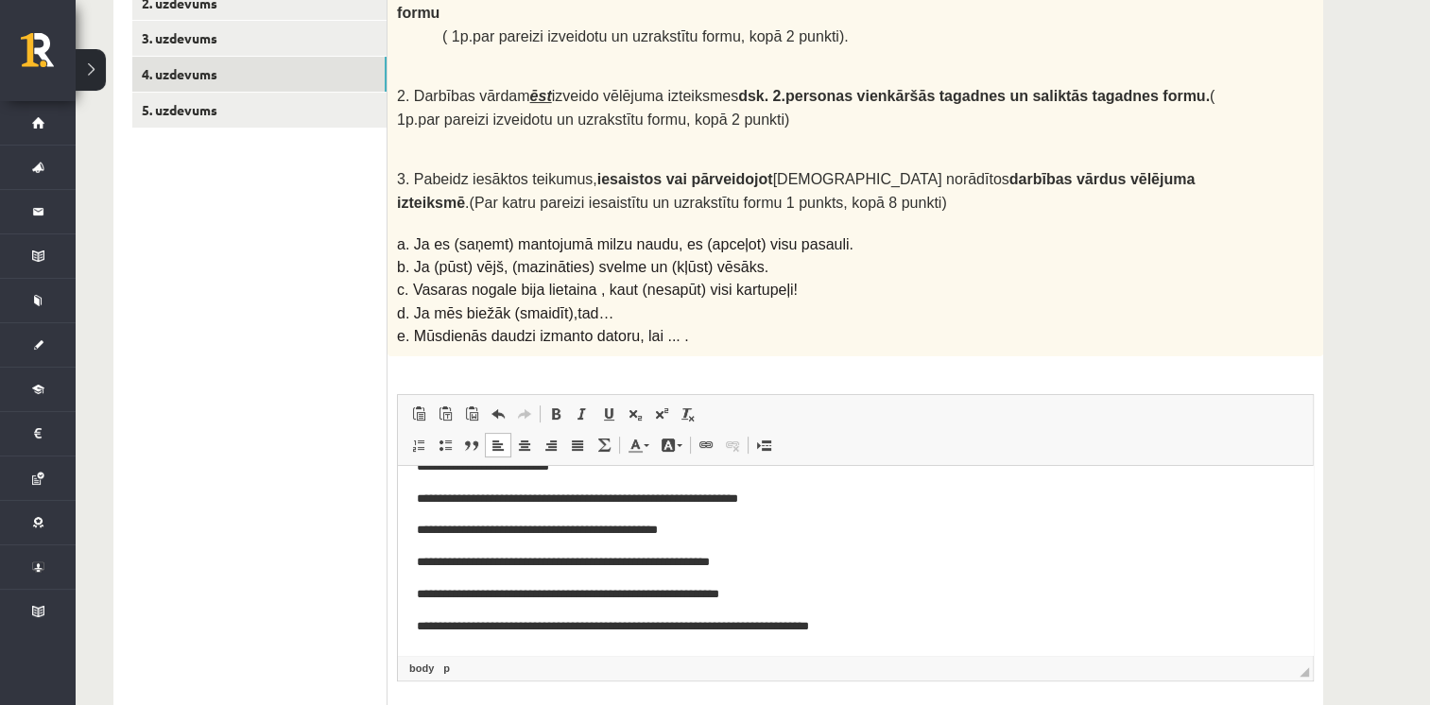
click at [277, 394] on ul "1. uzdevums 2. uzdevums 3. uzdevums 4. uzdevums 5. uzdevums" at bounding box center [259, 369] width 255 height 838
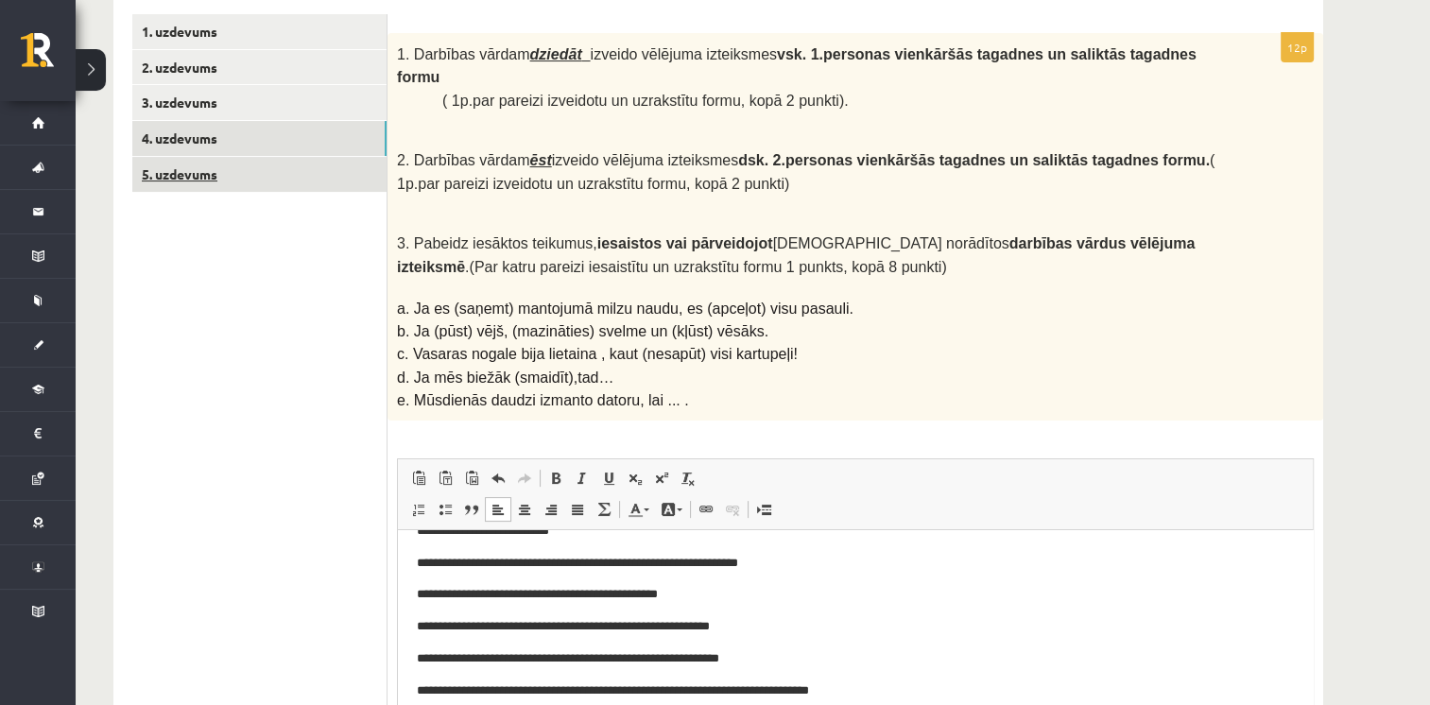
scroll to position [200, 0]
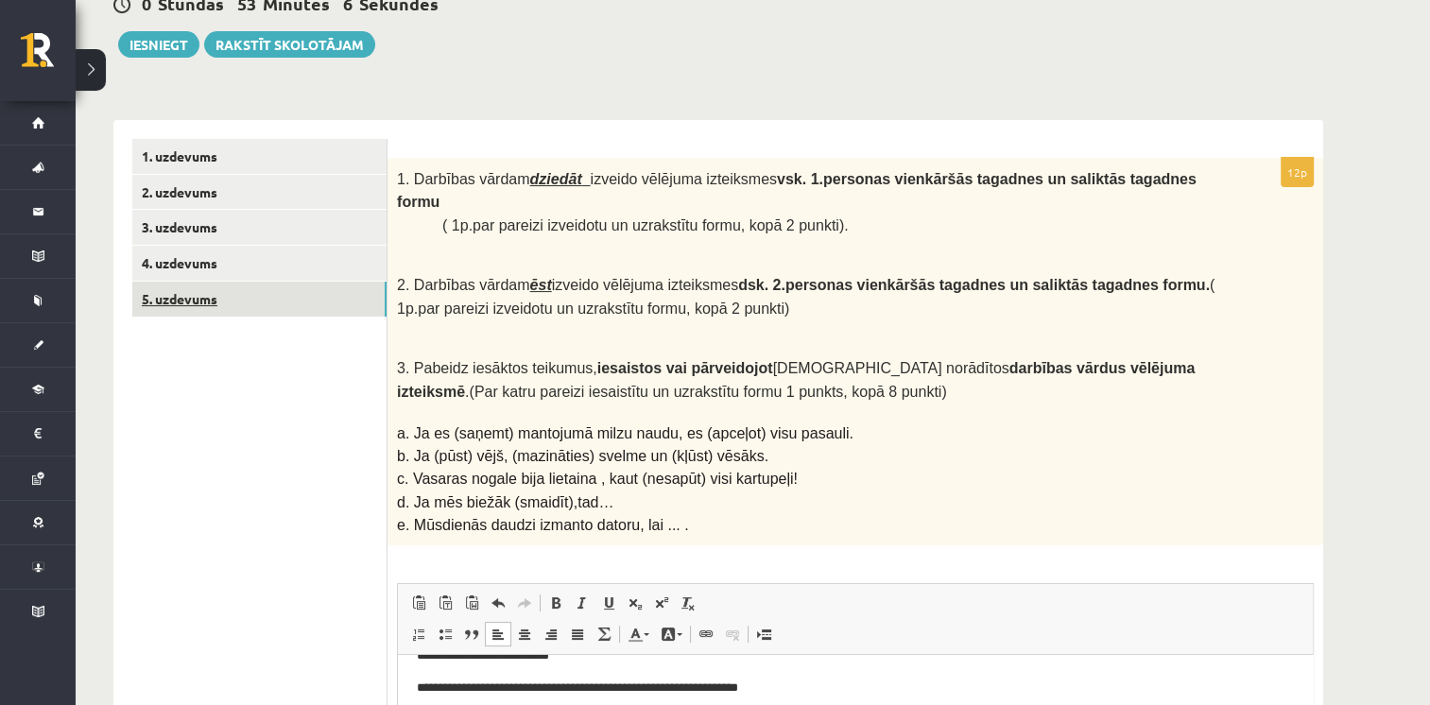
click at [178, 293] on link "5. uzdevums" at bounding box center [259, 299] width 254 height 35
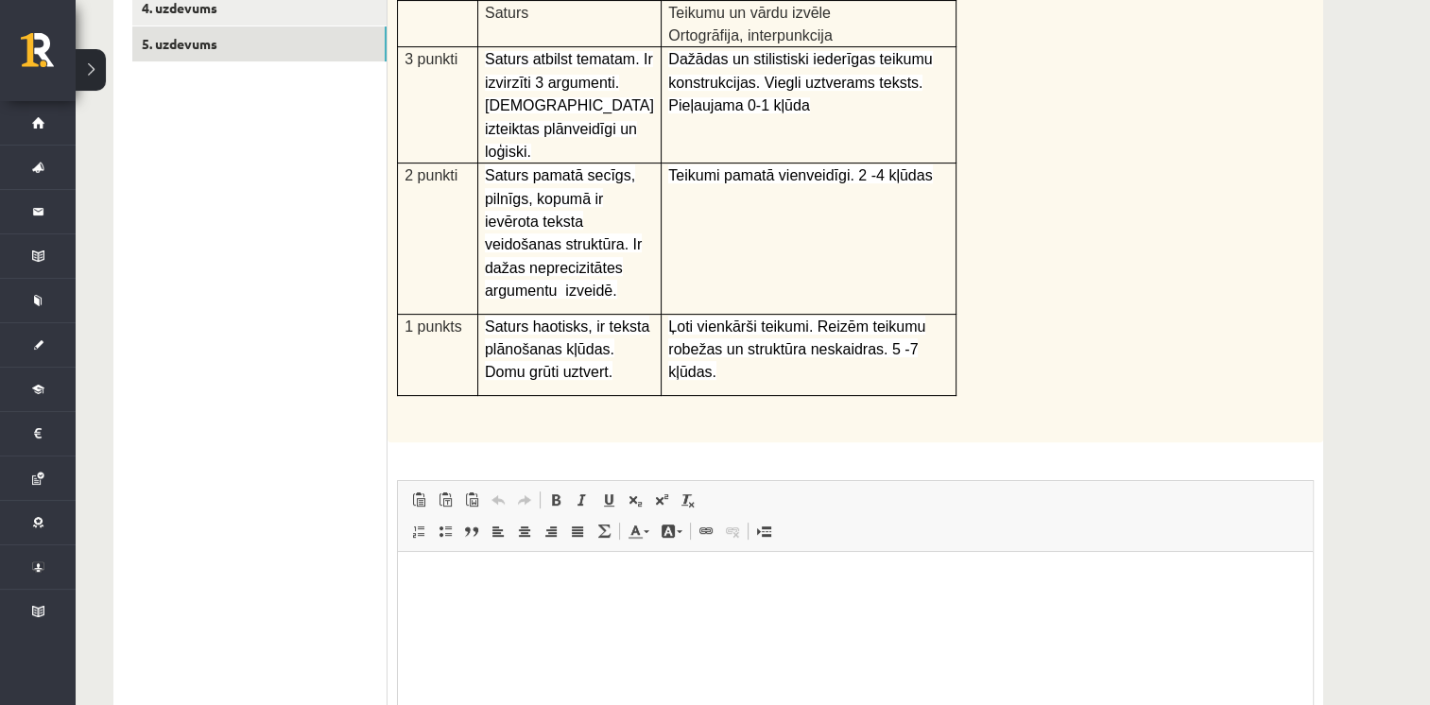
scroll to position [267, 0]
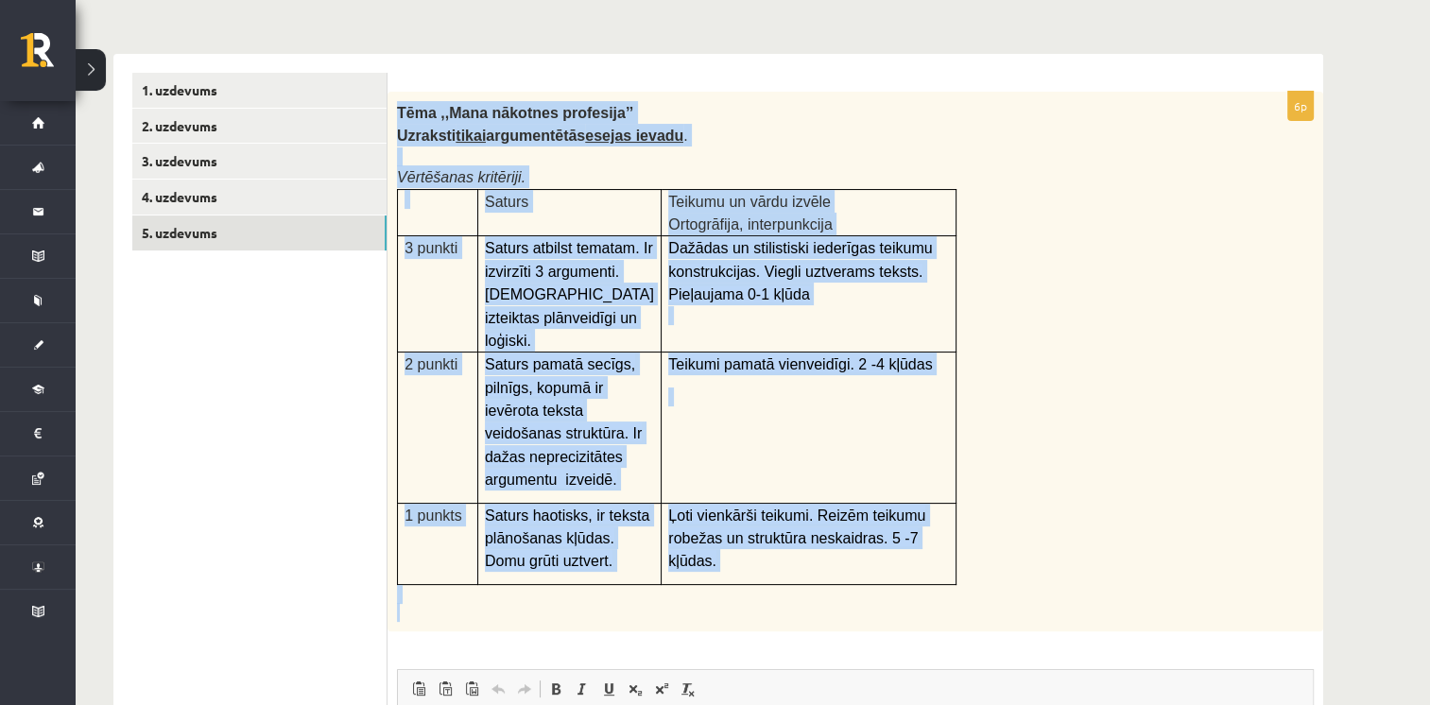
drag, startPoint x: 397, startPoint y: 105, endPoint x: 966, endPoint y: 582, distance: 742.6
click at [966, 582] on div "Tēma ,,Mana nākotnes profesija’’ Uzraksti tikai argumentētās esejas ievadu . Vē…" at bounding box center [855, 362] width 936 height 540
click at [1127, 293] on div "Tēma ,,Mana nākotnes profesija’’ Uzraksti tikai argumentētās esejas ievadu . Vē…" at bounding box center [855, 362] width 936 height 540
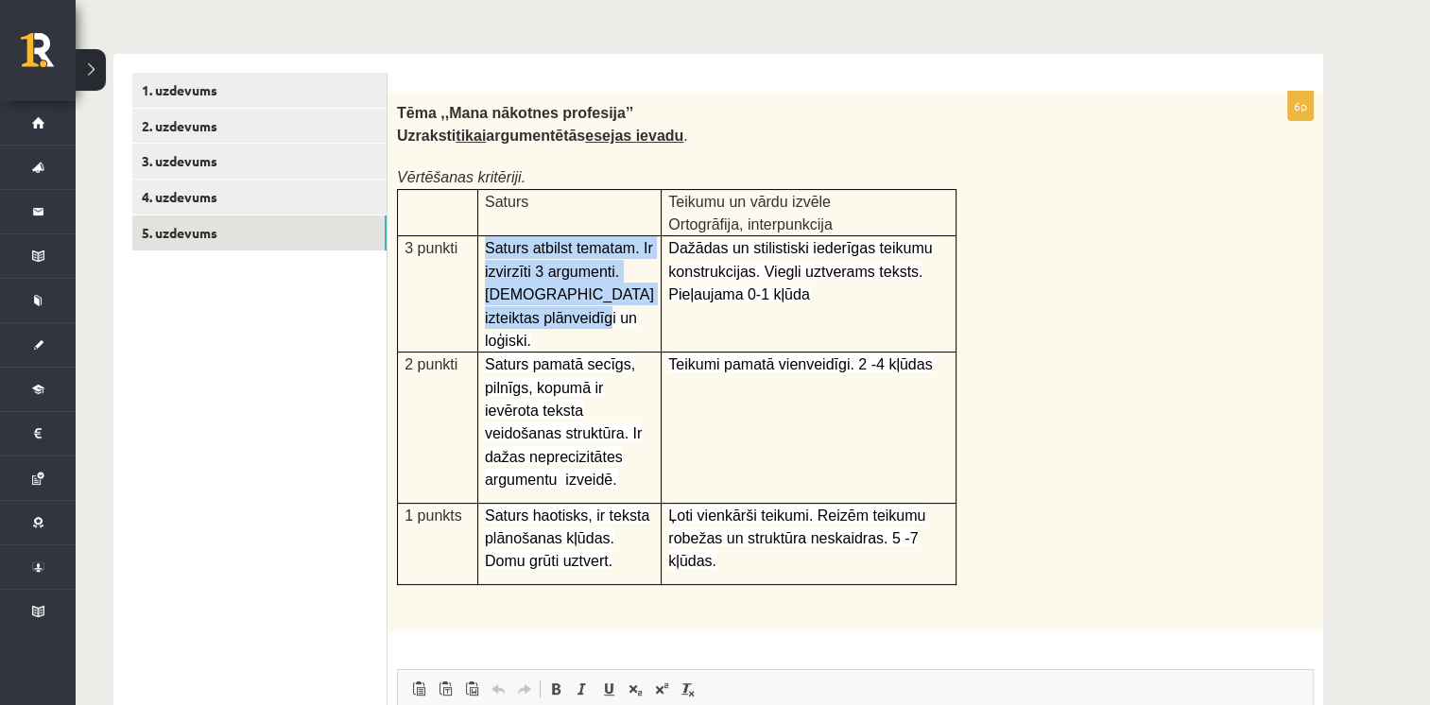
drag, startPoint x: 486, startPoint y: 235, endPoint x: 628, endPoint y: 316, distance: 162.9
click at [628, 316] on p "Saturs atbilst tematam. Ir izvirzīti 3 argumenti.Domas izteiktas plānveidīgi un…" at bounding box center [569, 293] width 169 height 115
drag, startPoint x: 628, startPoint y: 316, endPoint x: 559, endPoint y: 289, distance: 73.0
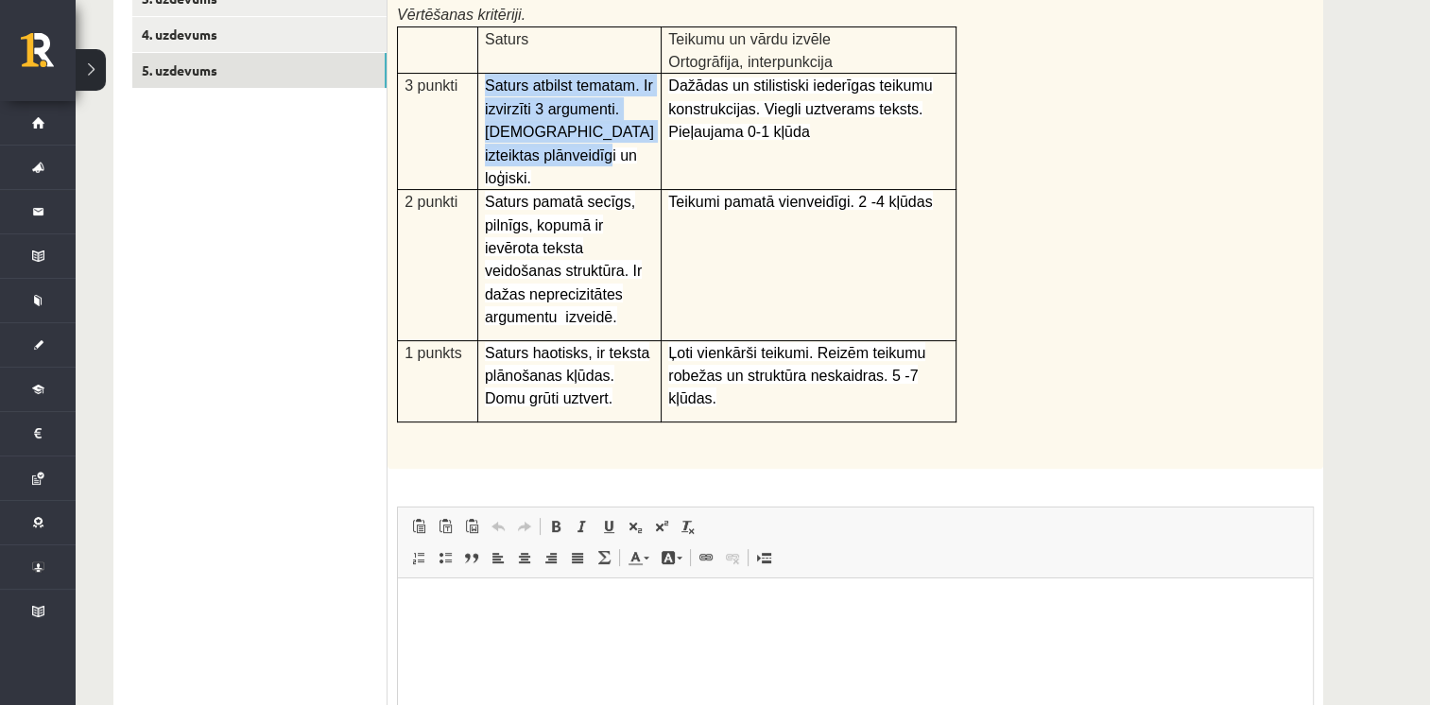
scroll to position [643, 0]
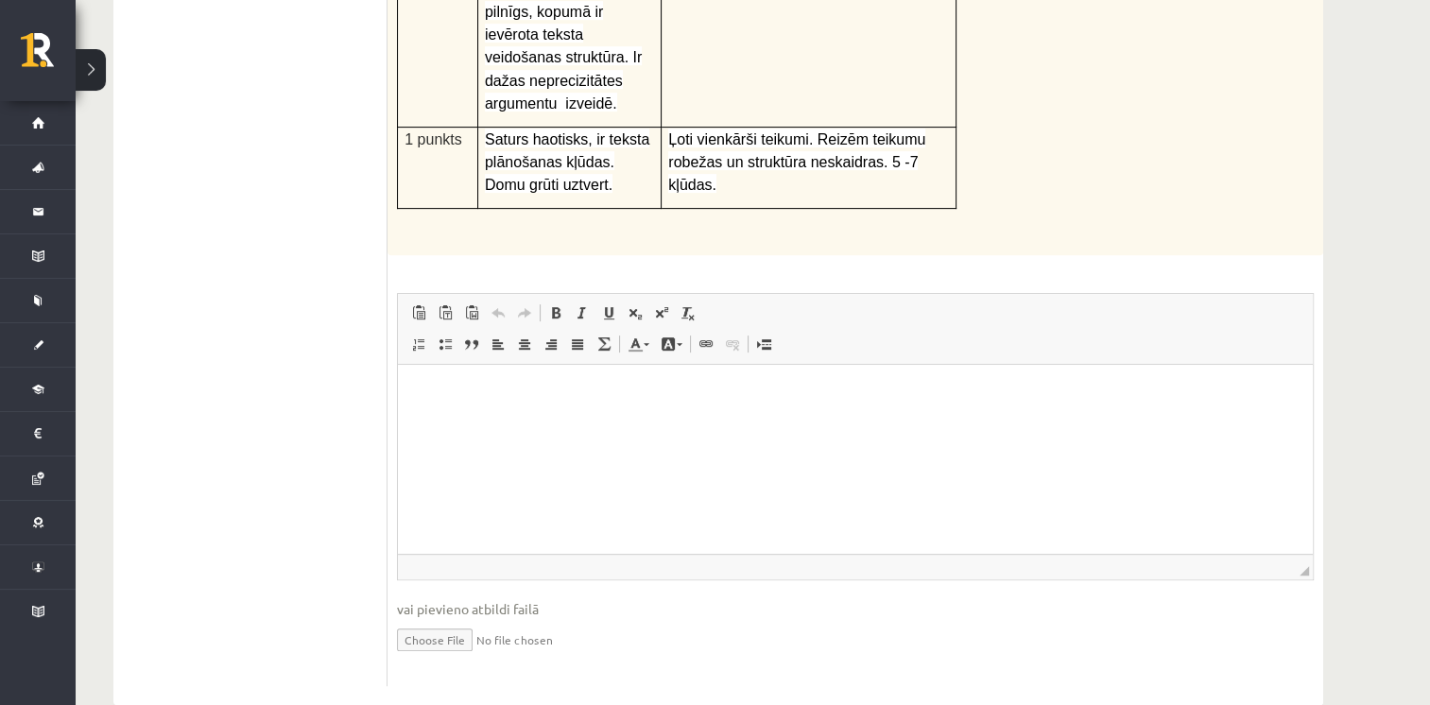
click at [538, 422] on html at bounding box center [855, 394] width 915 height 58
drag, startPoint x: 538, startPoint y: 438, endPoint x: 444, endPoint y: 384, distance: 108.0
click at [444, 384] on p "Editor, wiswyg-editor-user-answer-47025003536780" at bounding box center [855, 394] width 877 height 20
drag, startPoint x: 447, startPoint y: 383, endPoint x: 442, endPoint y: 401, distance: 18.6
click at [442, 401] on p "Editor, wiswyg-editor-user-answer-47025003536780" at bounding box center [855, 394] width 877 height 20
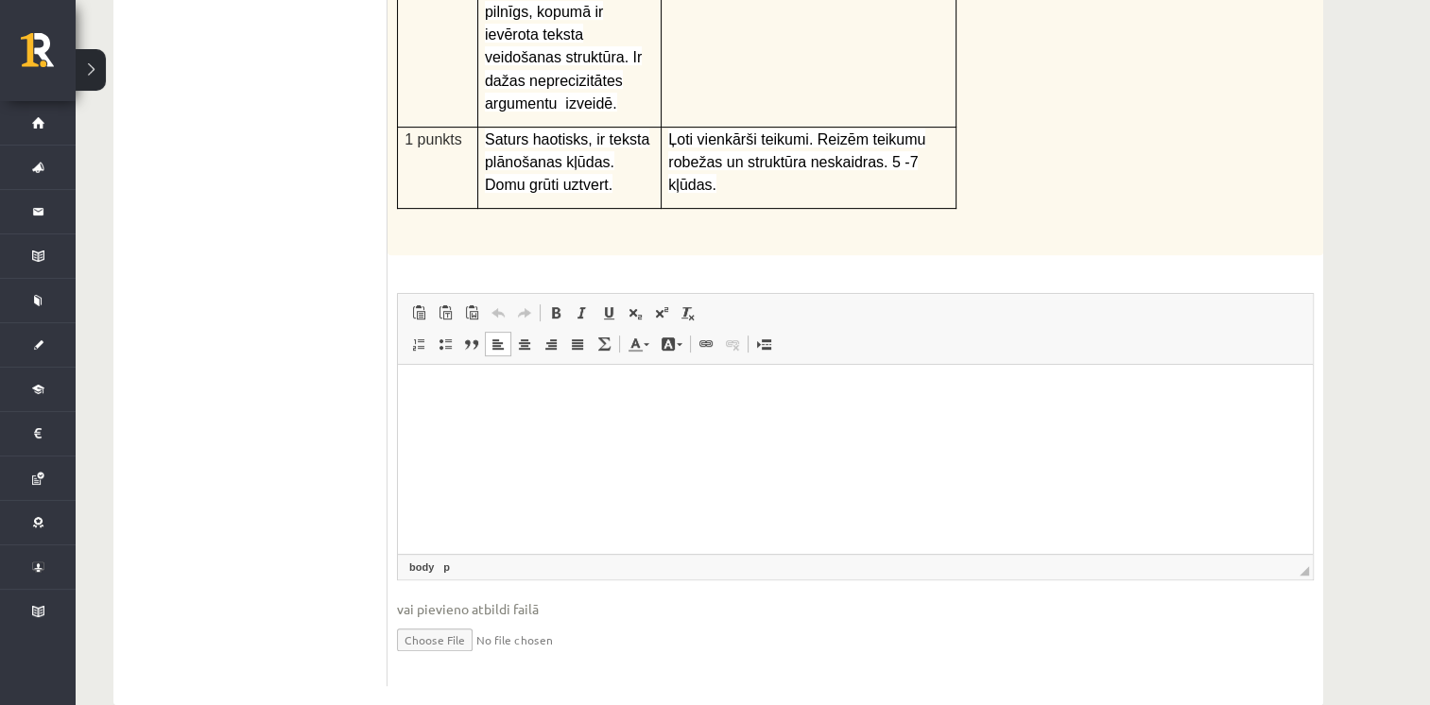
drag, startPoint x: 439, startPoint y: 430, endPoint x: 414, endPoint y: 379, distance: 57.1
click at [414, 379] on html at bounding box center [855, 394] width 915 height 58
drag, startPoint x: 461, startPoint y: 370, endPoint x: 524, endPoint y: 408, distance: 73.4
click at [460, 370] on span "Paste" at bounding box center [472, 366] width 59 height 27
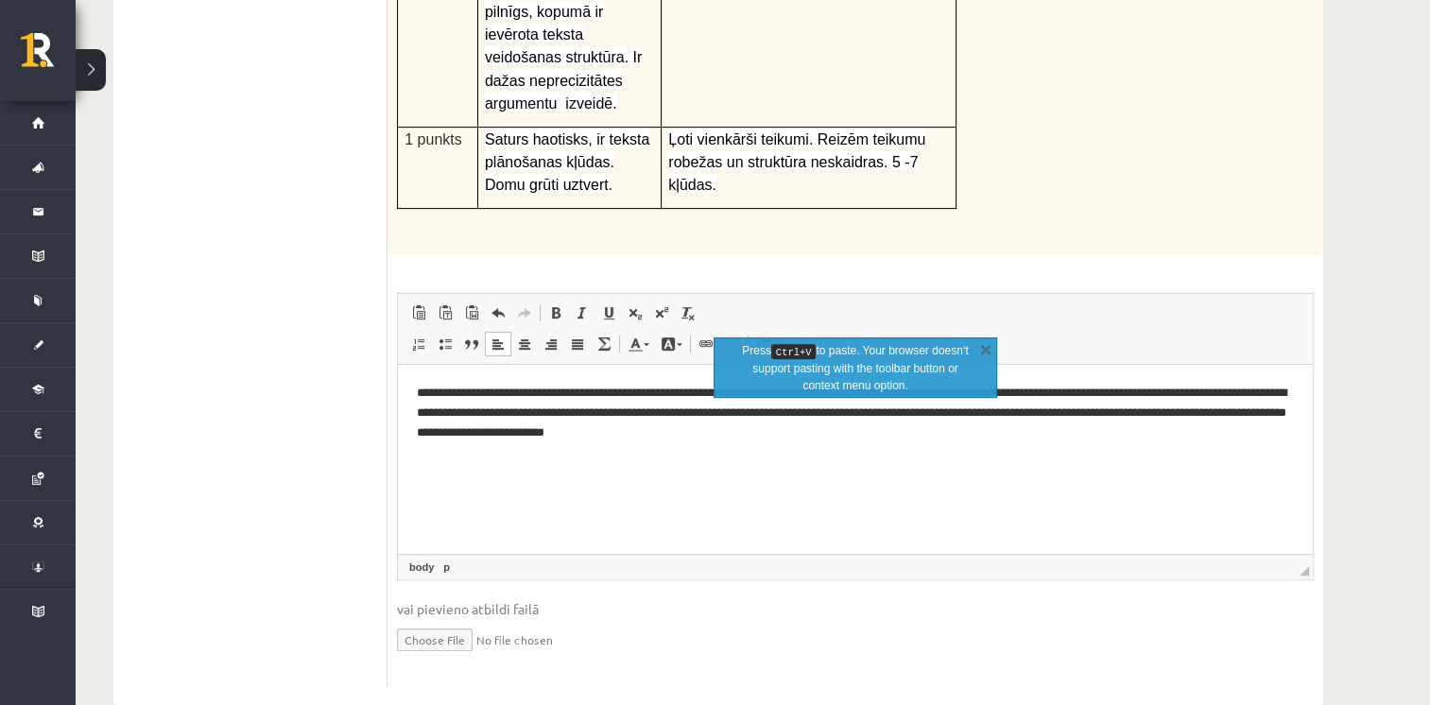
click at [920, 446] on html "**********" at bounding box center [855, 413] width 915 height 96
click at [500, 379] on html "**********" at bounding box center [855, 413] width 915 height 96
click at [415, 392] on html "**********" at bounding box center [855, 413] width 915 height 96
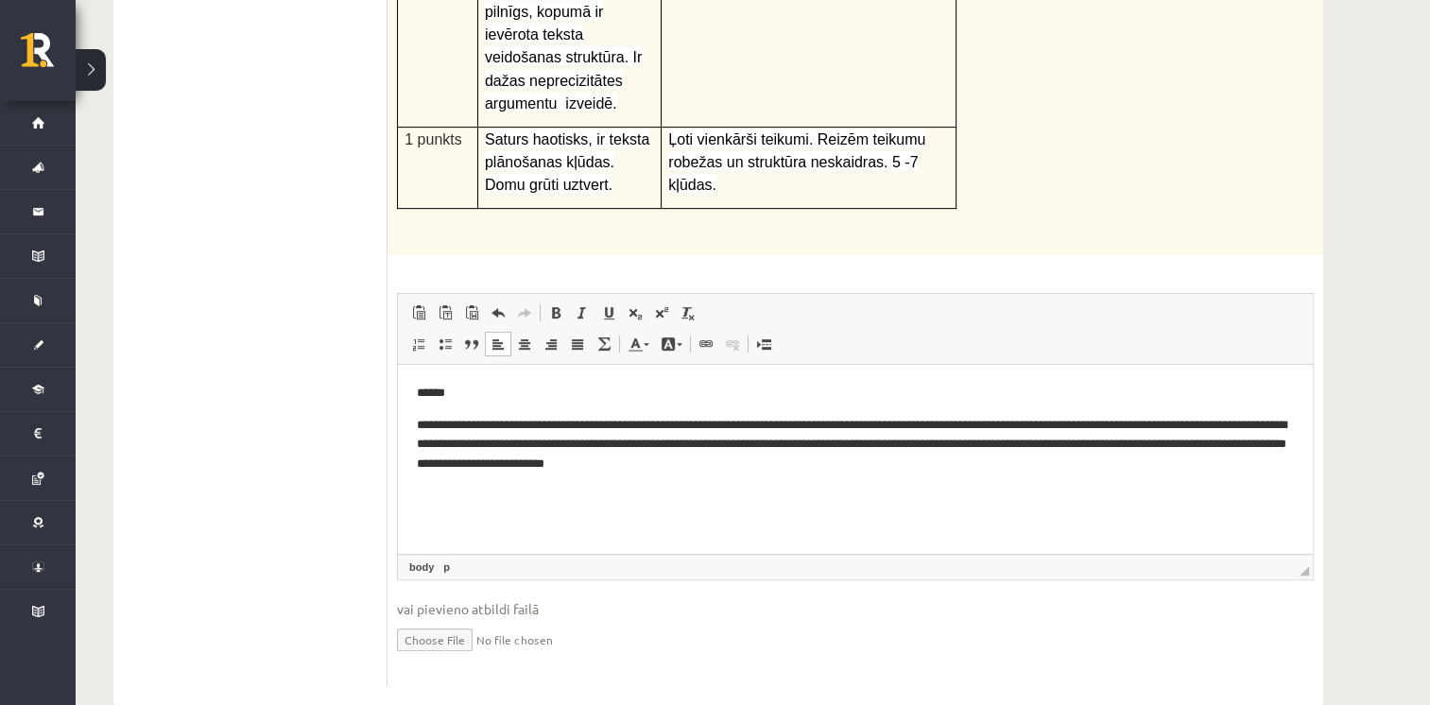
click at [939, 475] on html "**********" at bounding box center [855, 429] width 915 height 129
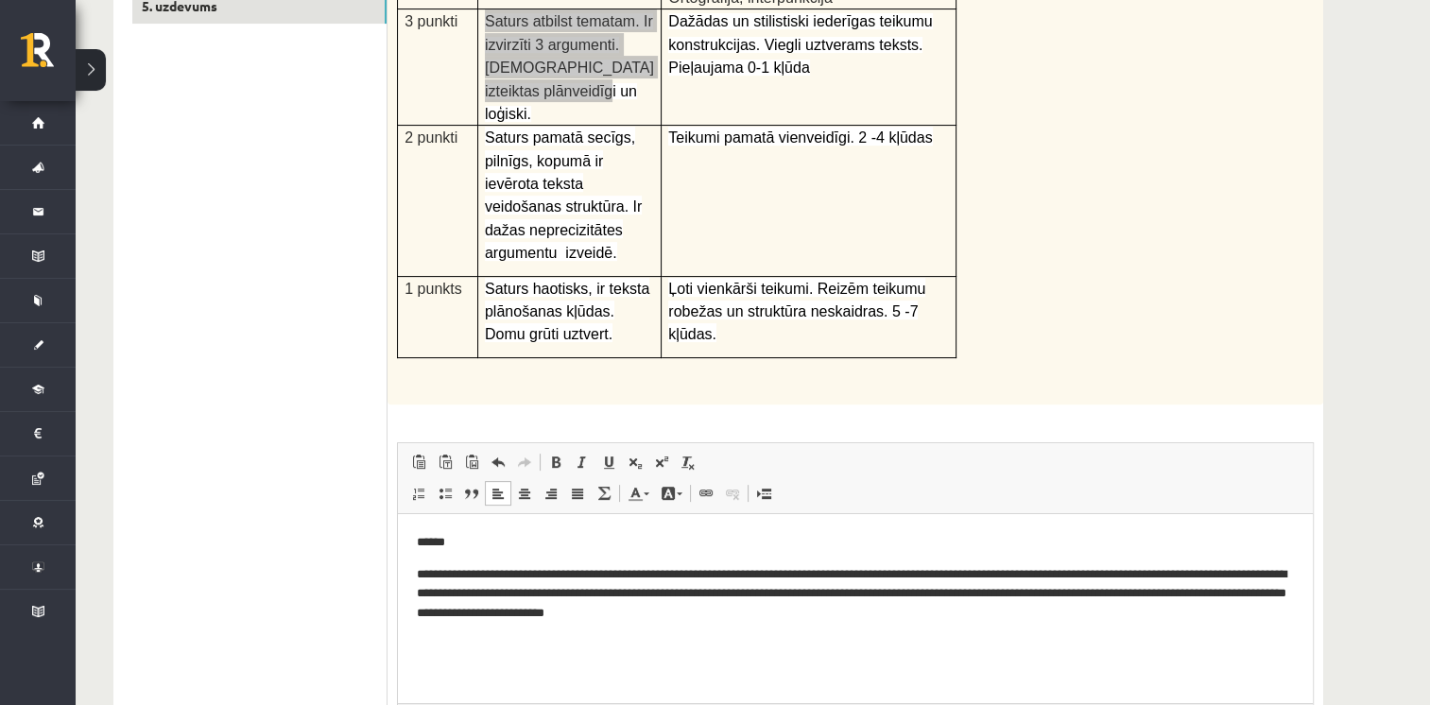
scroll to position [170, 0]
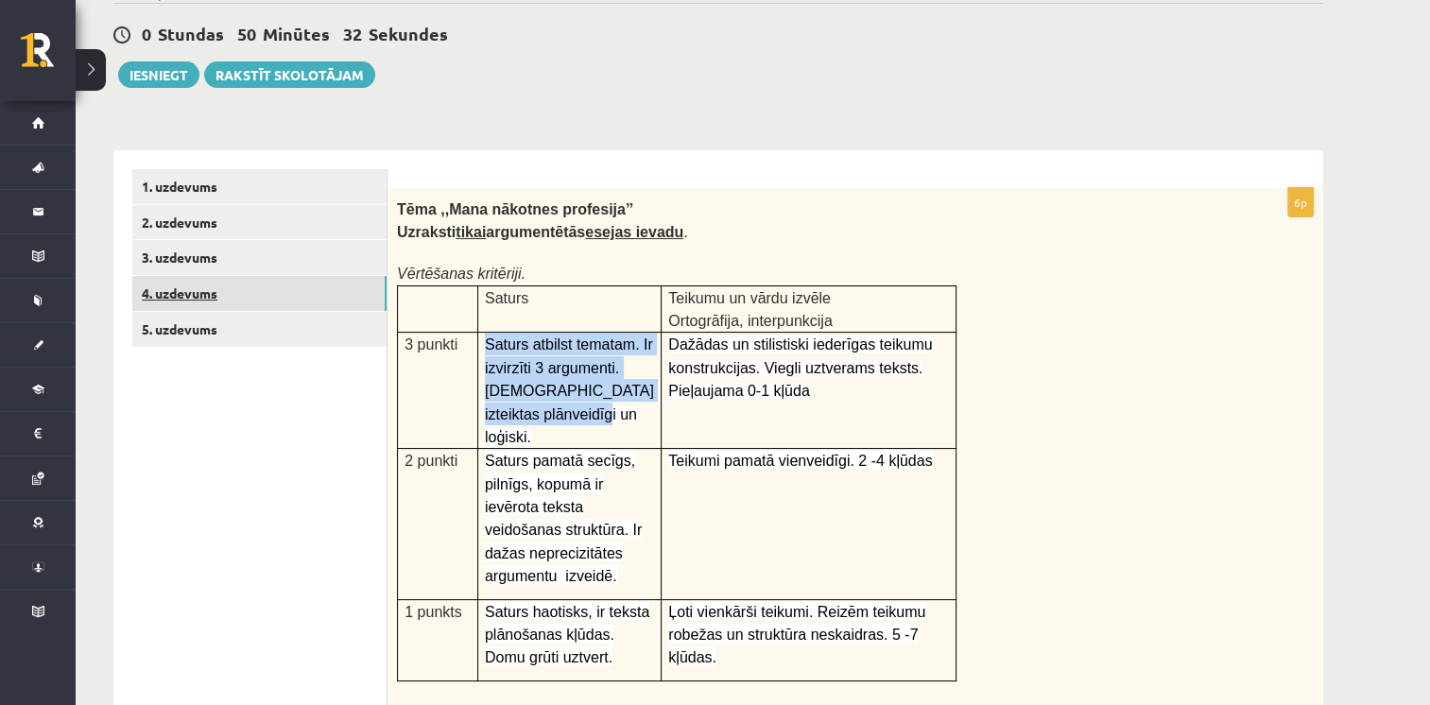
click at [200, 292] on link "4. uzdevums" at bounding box center [259, 293] width 254 height 35
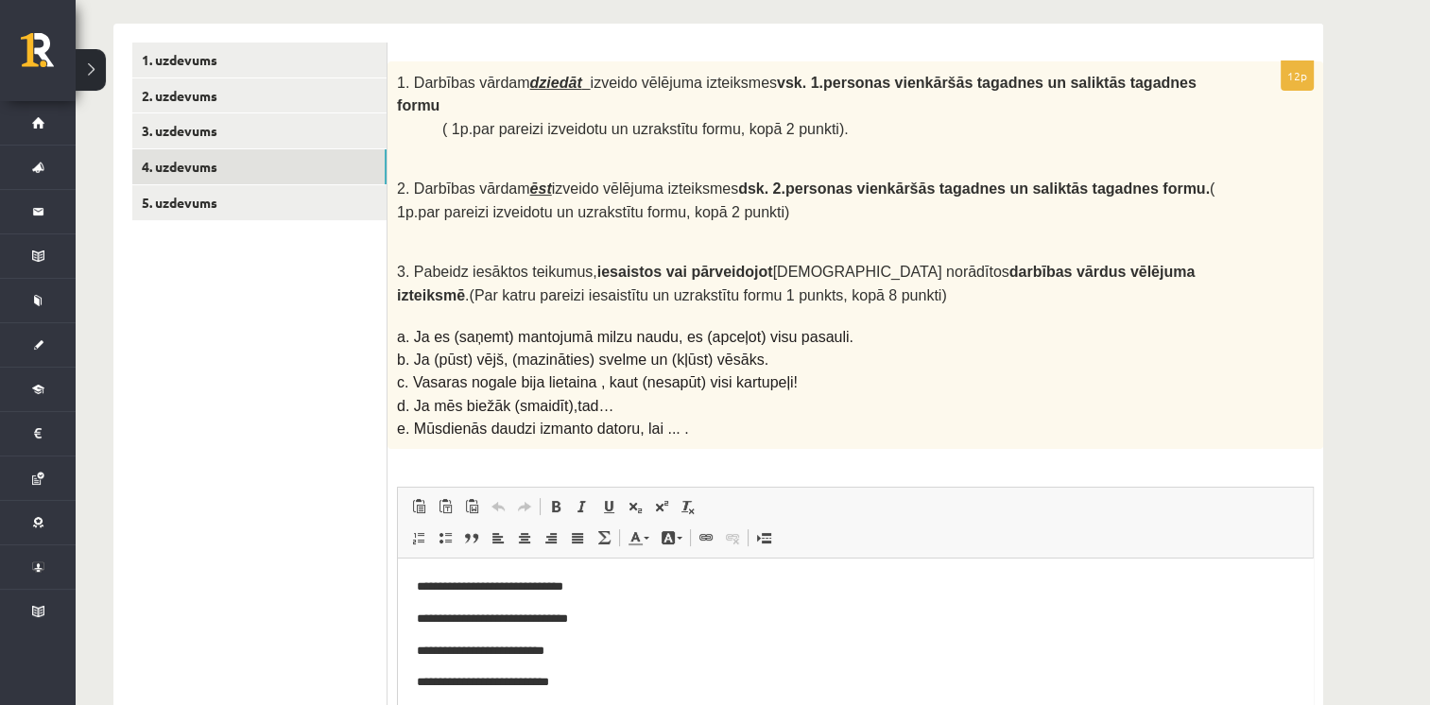
scroll to position [0, 0]
click at [193, 129] on link "3. uzdevums" at bounding box center [259, 130] width 254 height 35
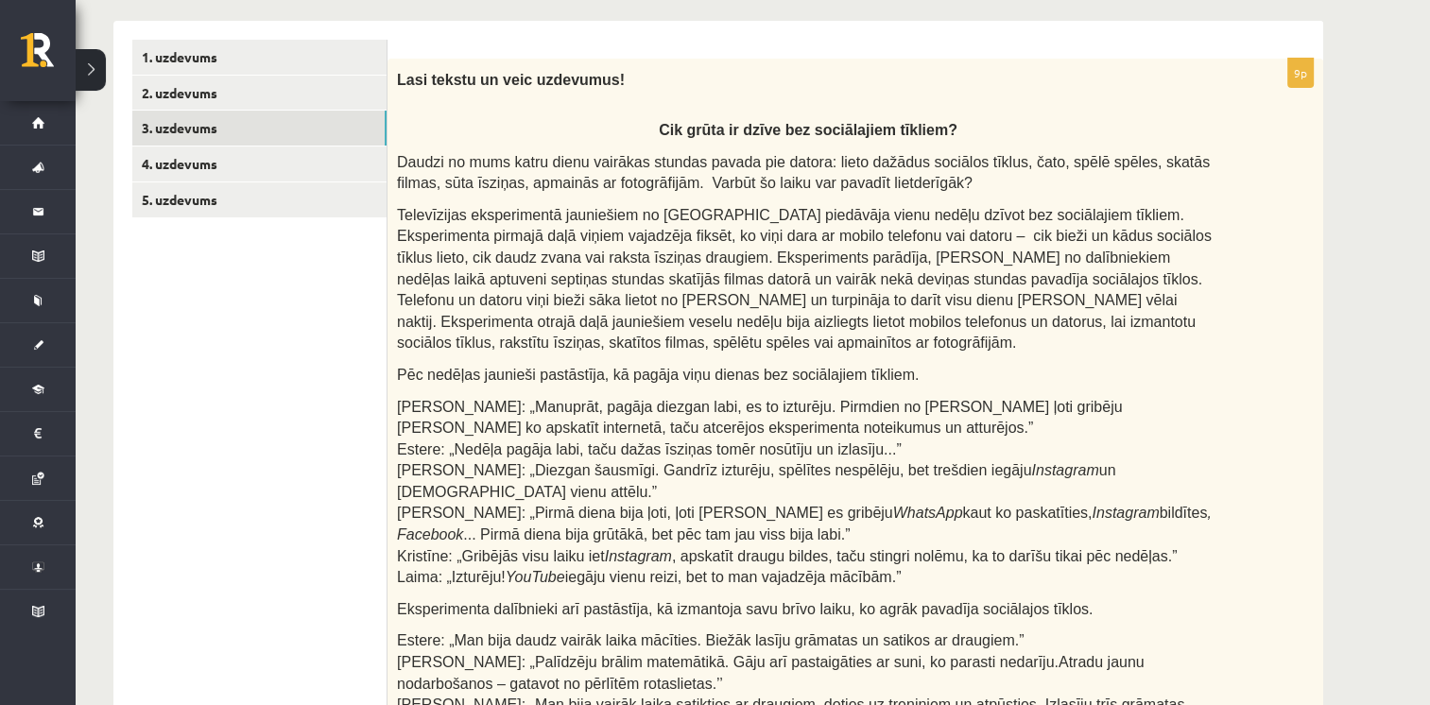
scroll to position [230, 0]
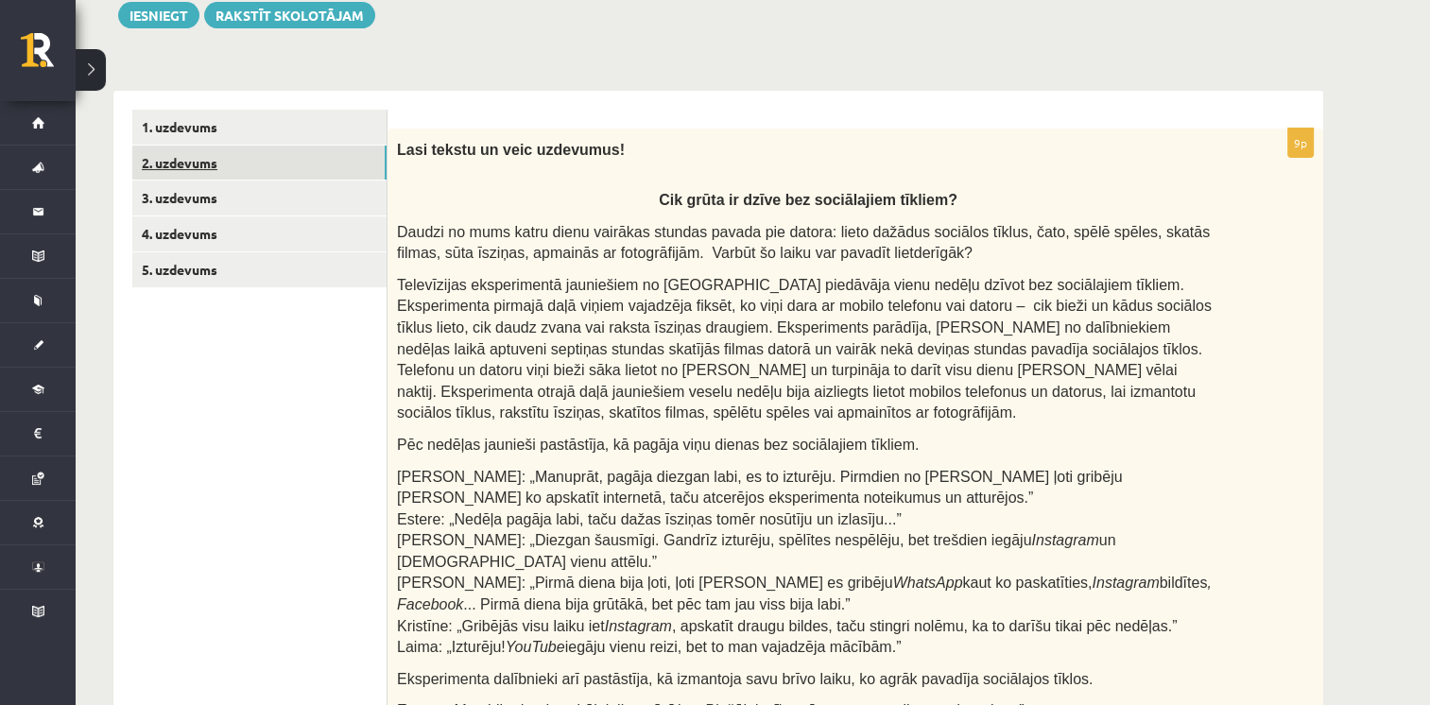
click at [197, 169] on link "2. uzdevums" at bounding box center [259, 163] width 254 height 35
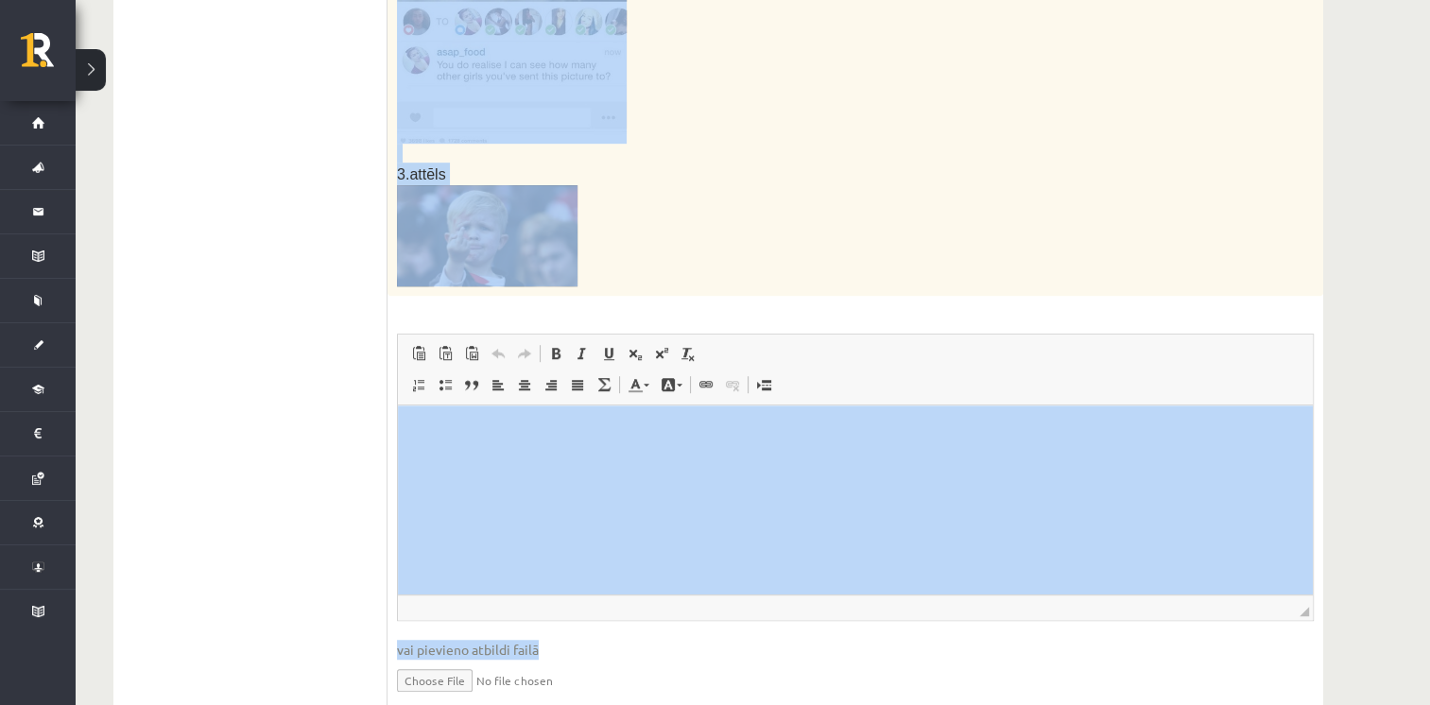
scroll to position [1097, 0]
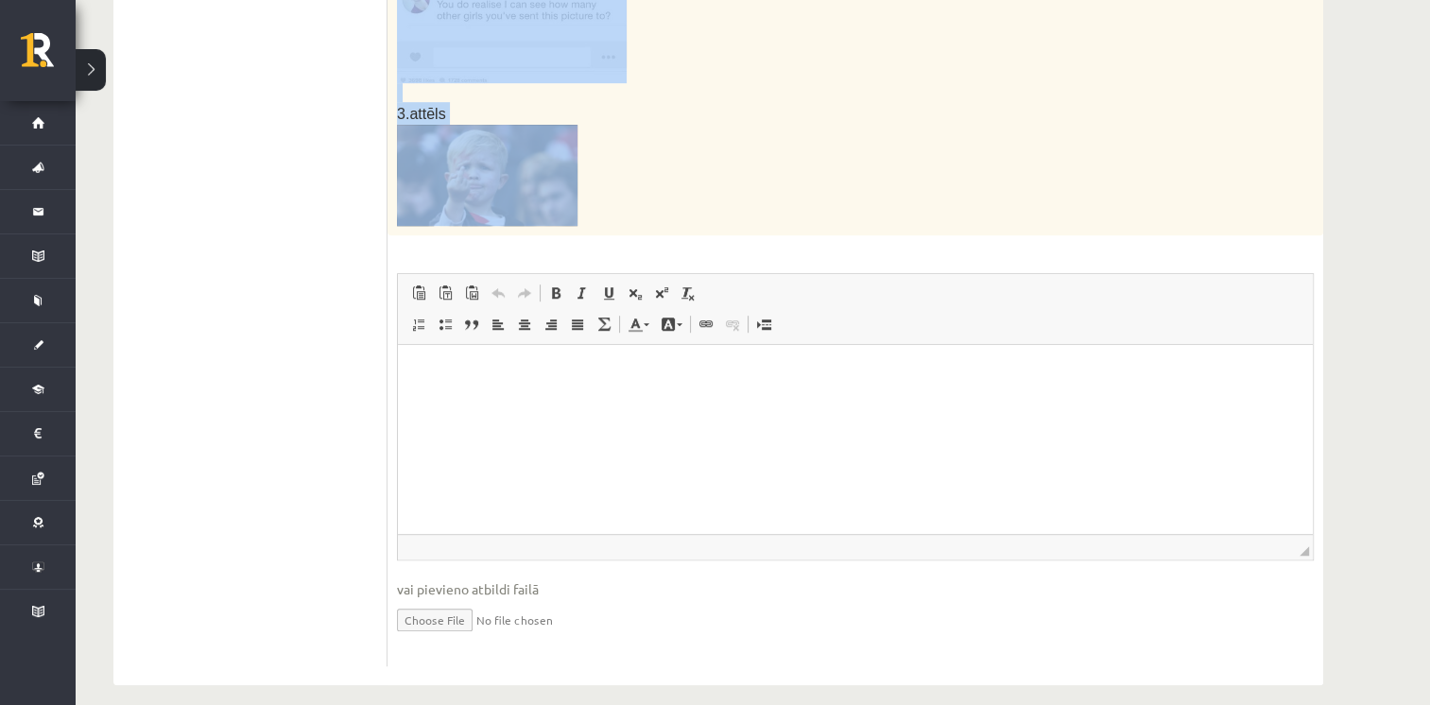
drag, startPoint x: 396, startPoint y: 127, endPoint x: 832, endPoint y: 221, distance: 445.8
click at [801, 146] on p at bounding box center [808, 175] width 822 height 101
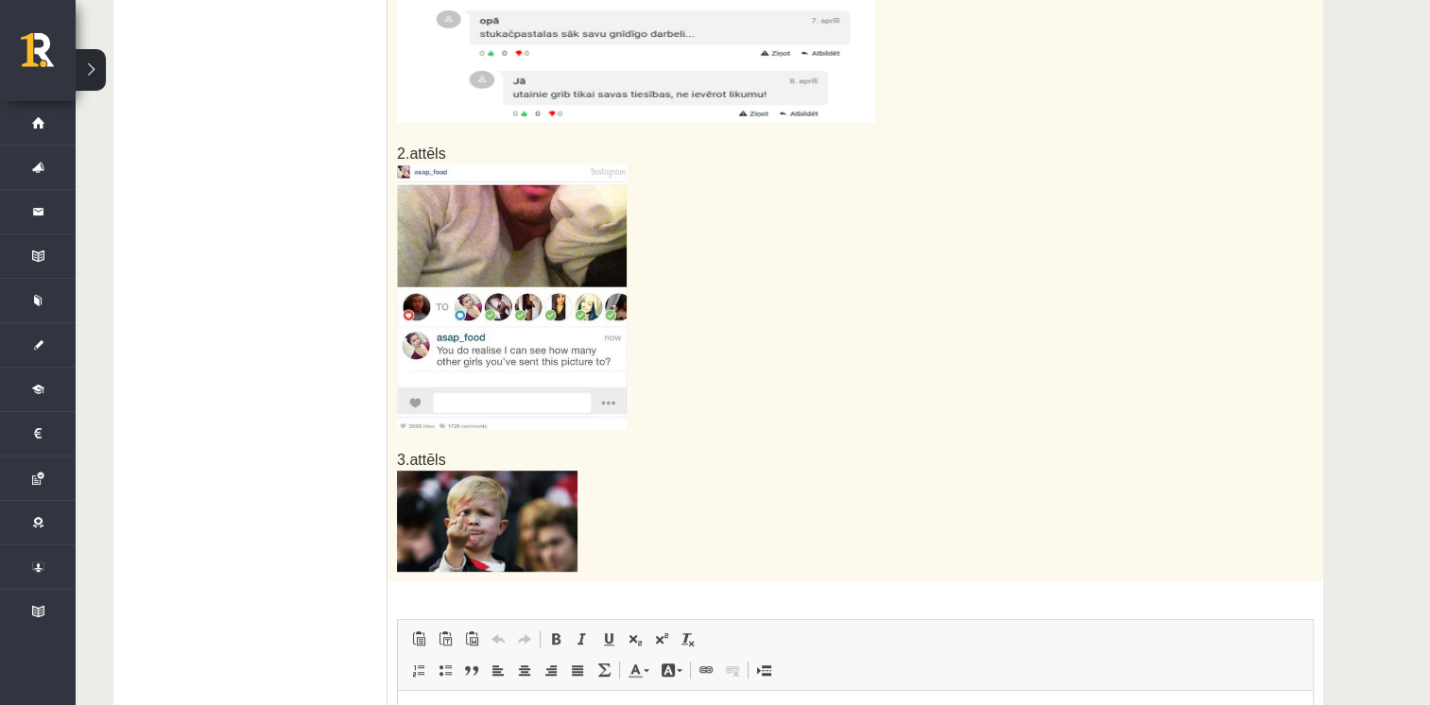
scroll to position [719, 0]
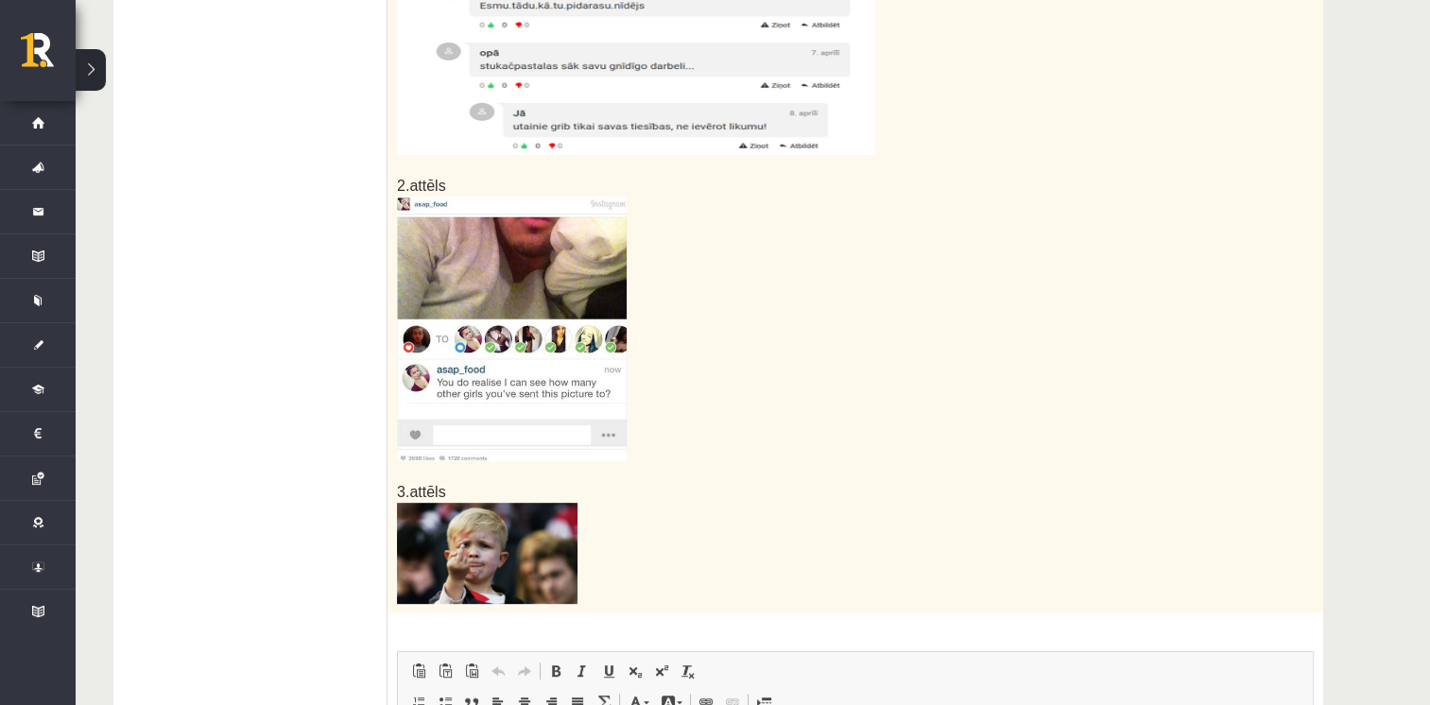
click at [570, 286] on img at bounding box center [512, 329] width 230 height 265
click at [473, 281] on img at bounding box center [512, 329] width 230 height 265
click at [476, 332] on img at bounding box center [512, 329] width 230 height 265
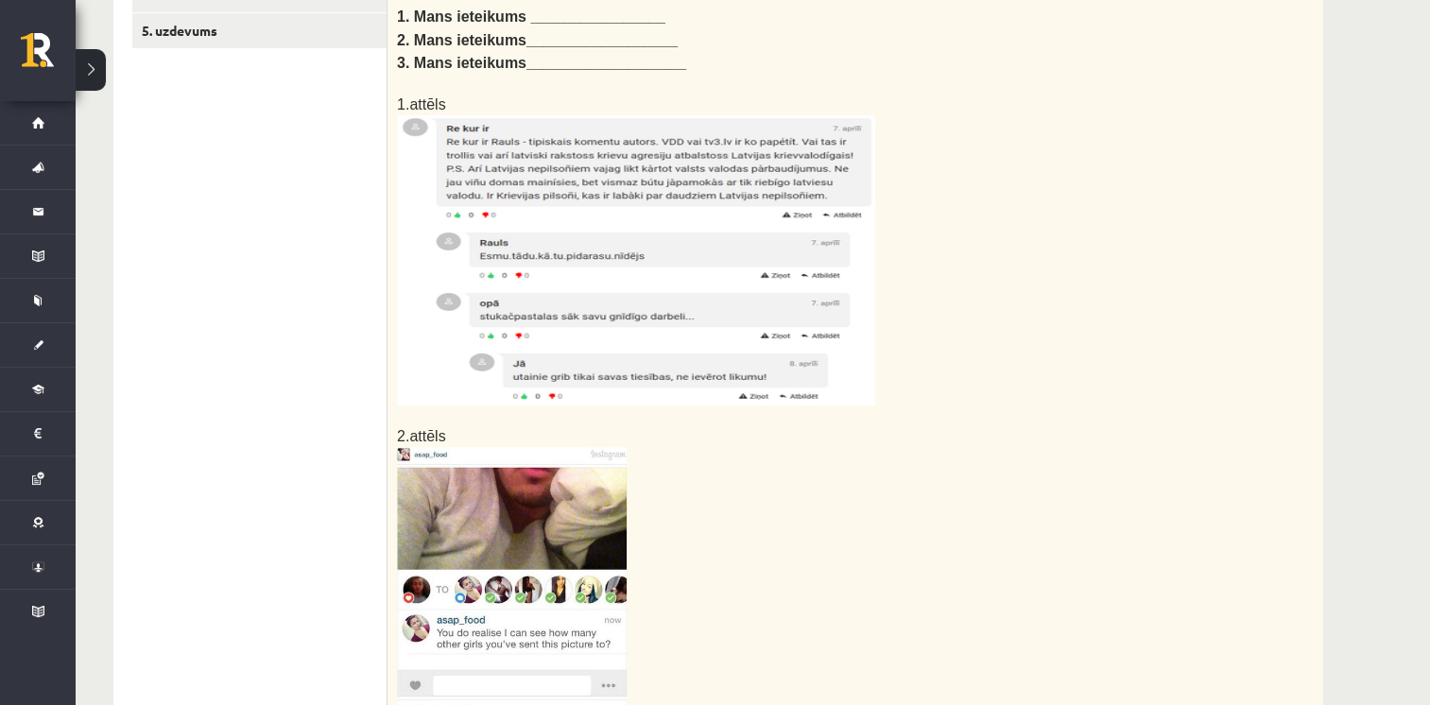
scroll to position [436, 0]
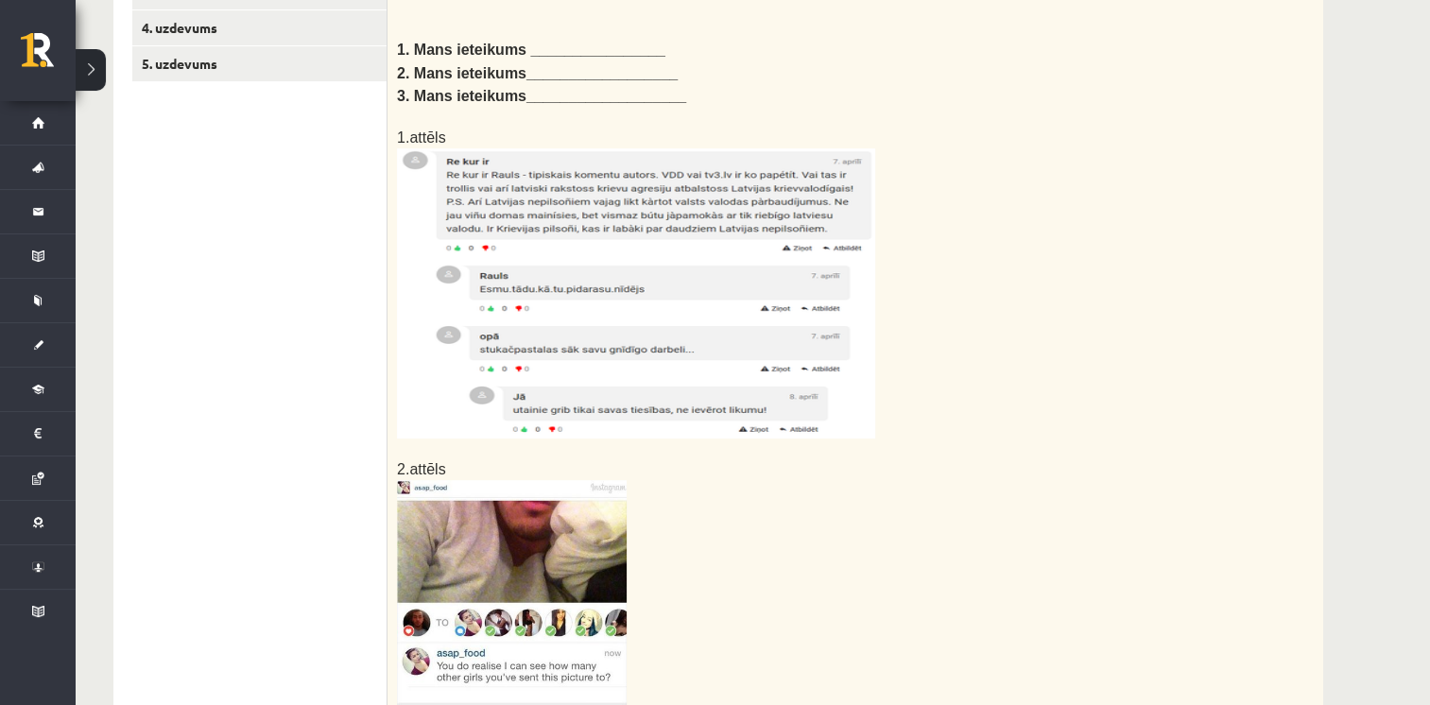
drag, startPoint x: 583, startPoint y: 262, endPoint x: 532, endPoint y: 282, distance: 54.8
click at [532, 282] on img at bounding box center [636, 293] width 478 height 290
click at [528, 266] on img at bounding box center [636, 293] width 478 height 290
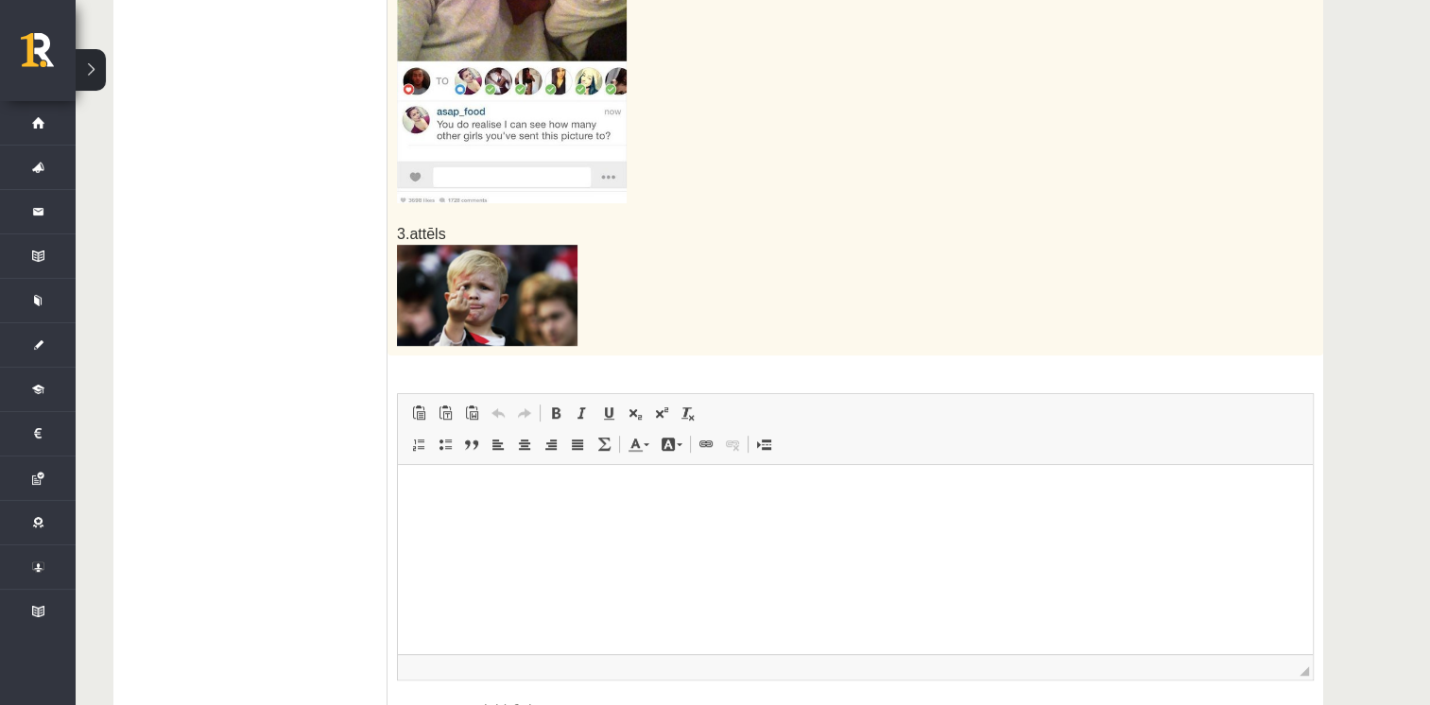
scroll to position [1097, 0]
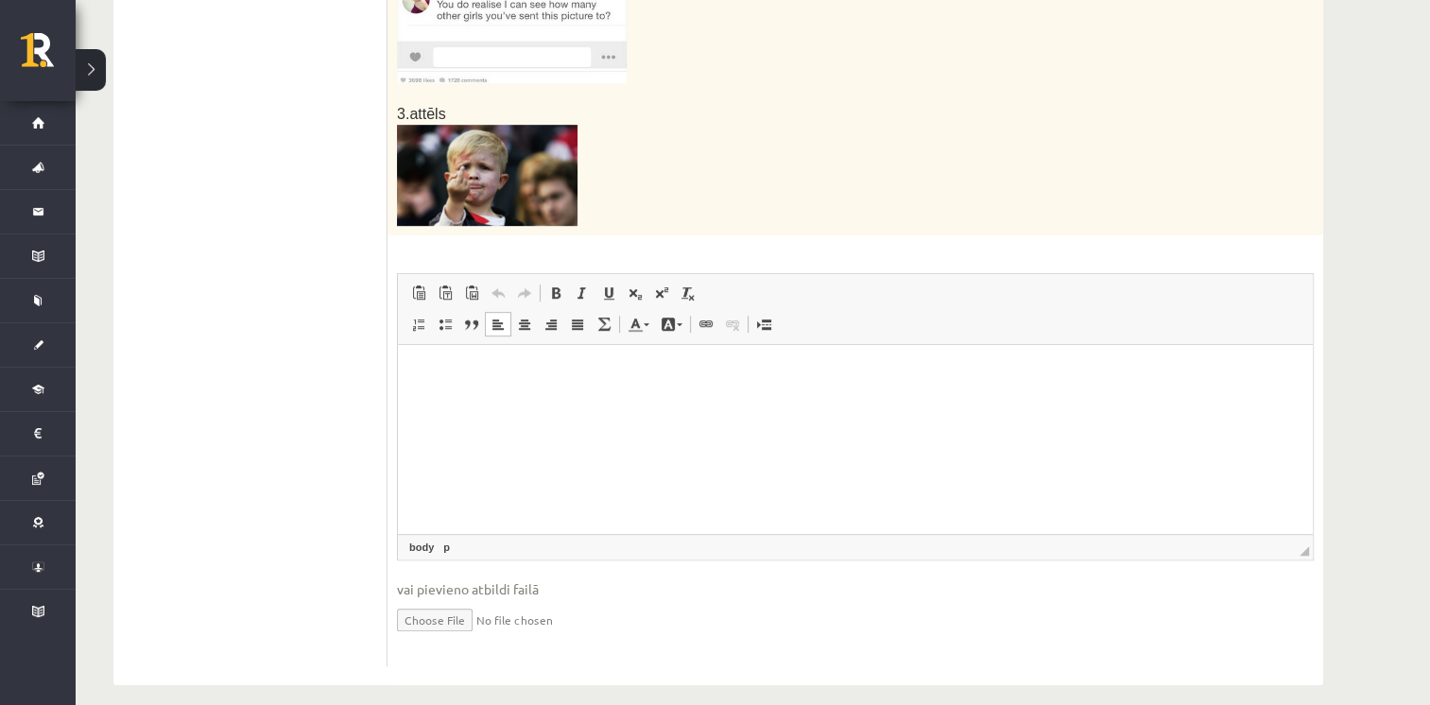
click at [515, 379] on p "Editor, wiswyg-editor-user-answer-47024984565880" at bounding box center [855, 374] width 877 height 20
drag, startPoint x: 481, startPoint y: 388, endPoint x: 457, endPoint y: 372, distance: 28.6
click at [457, 372] on p "**" at bounding box center [856, 374] width 878 height 20
drag, startPoint x: 476, startPoint y: 370, endPoint x: 558, endPoint y: 396, distance: 85.2
click at [476, 370] on span "Paste" at bounding box center [502, 369] width 59 height 27
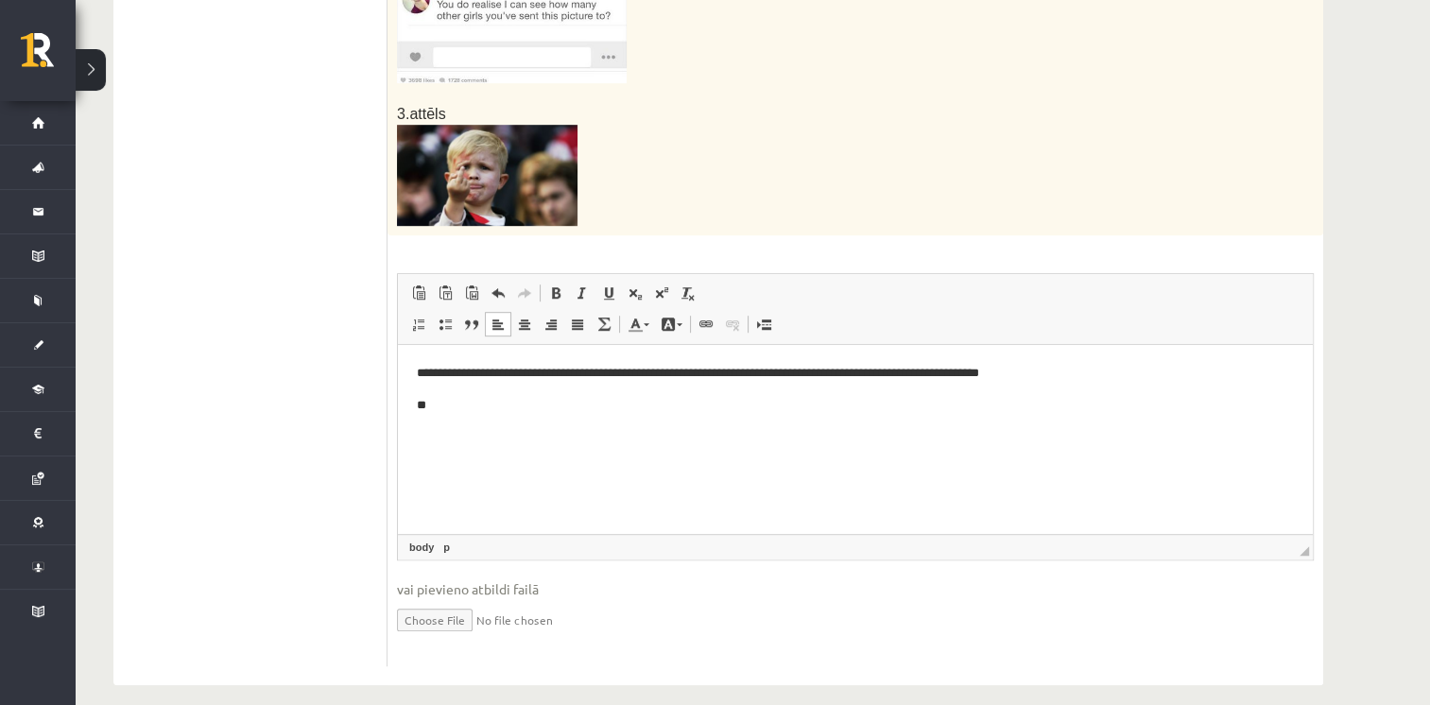
drag, startPoint x: 542, startPoint y: 426, endPoint x: 451, endPoint y: 399, distance: 94.8
click at [451, 399] on p "**" at bounding box center [856, 406] width 878 height 20
click at [440, 403] on p "**" at bounding box center [856, 406] width 878 height 20
click at [488, 410] on span "Paste" at bounding box center [494, 400] width 59 height 27
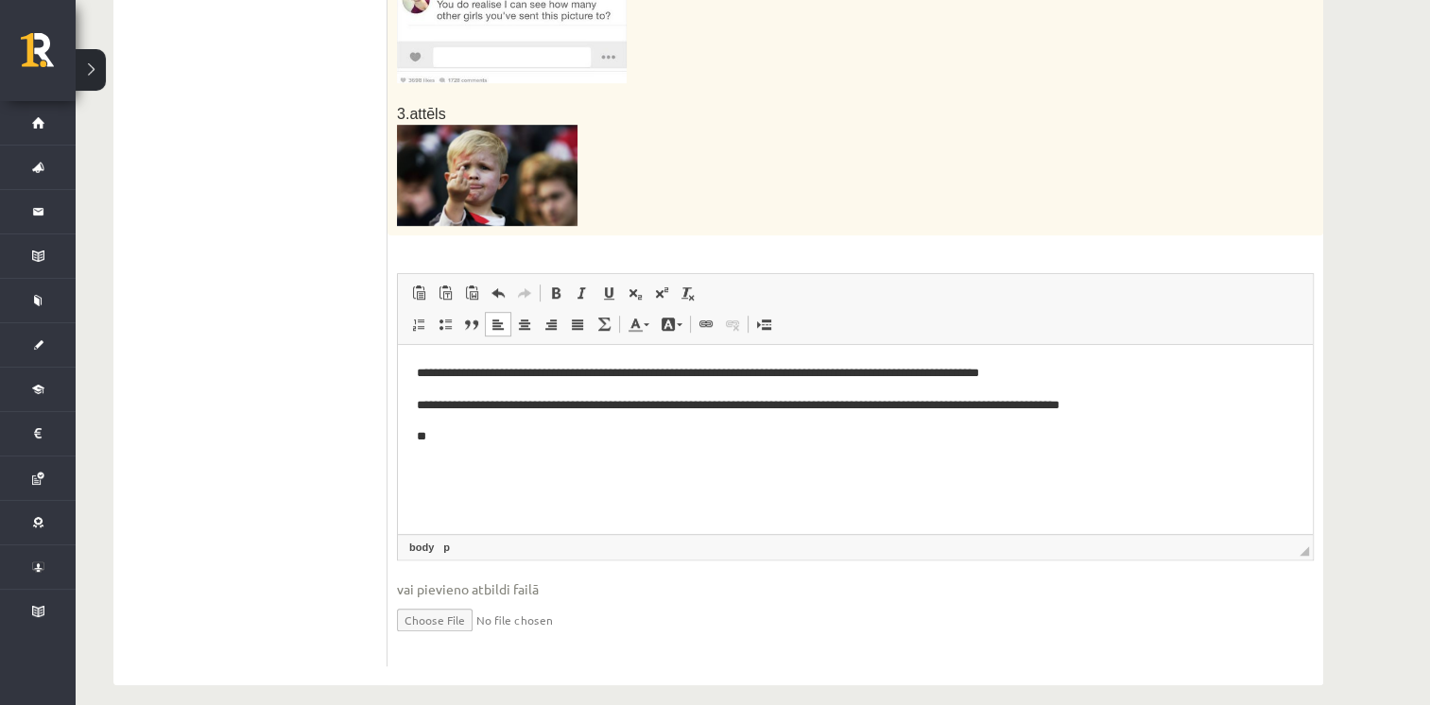
drag, startPoint x: 530, startPoint y: 459, endPoint x: 441, endPoint y: 424, distance: 95.5
click at [441, 424] on body "**********" at bounding box center [855, 405] width 877 height 83
click at [444, 439] on p "**" at bounding box center [856, 437] width 878 height 20
click at [491, 440] on span "Paste" at bounding box center [496, 435] width 59 height 27
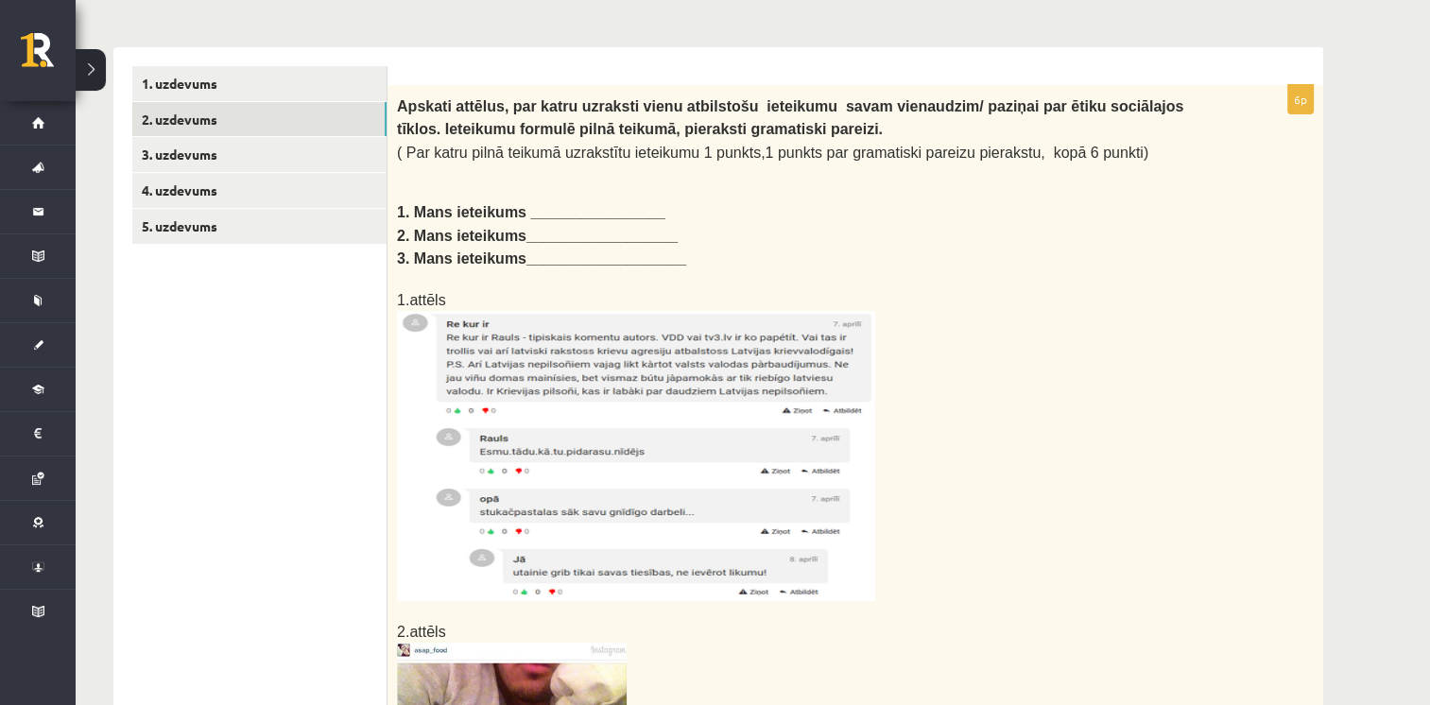
scroll to position [0, 0]
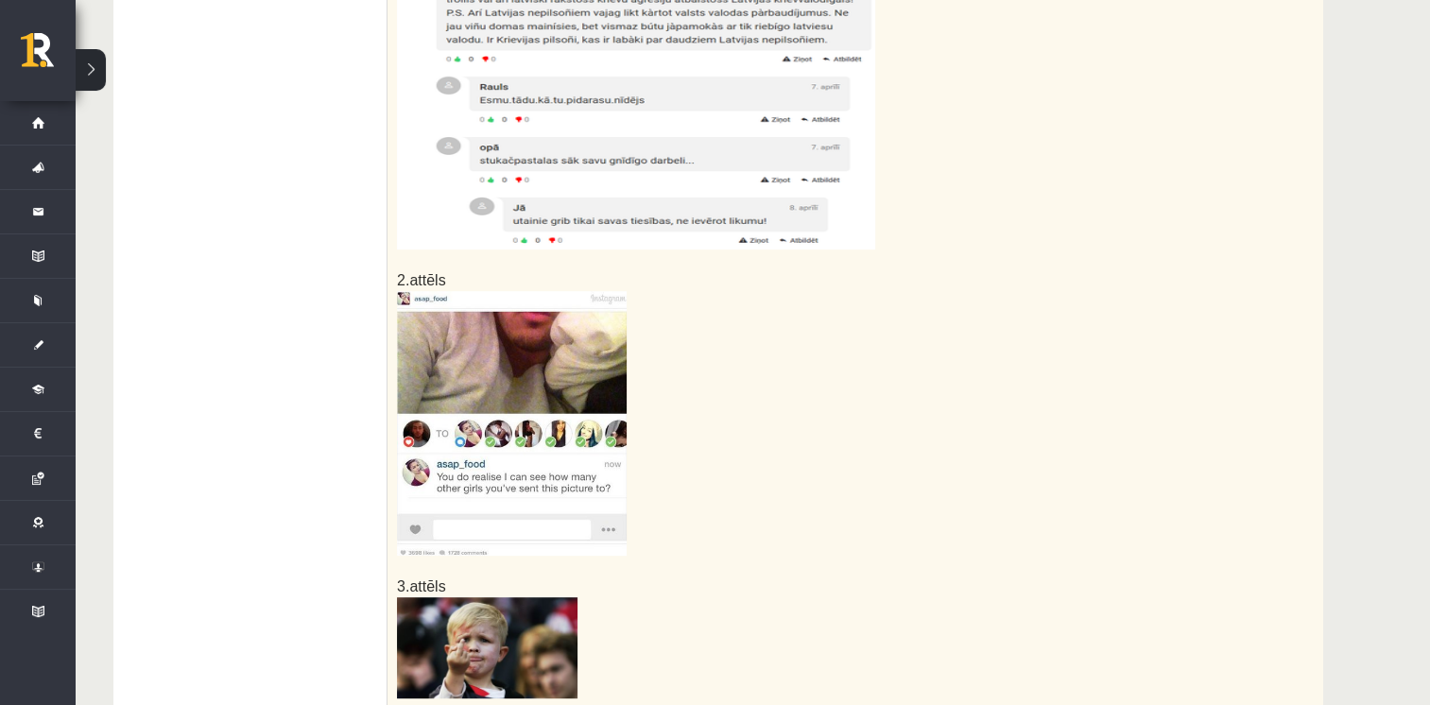
click at [277, 335] on ul "1. uzdevums 2. uzdevums 3. uzdevums 4. uzdevums 5. uzdevums" at bounding box center [259, 427] width 255 height 1424
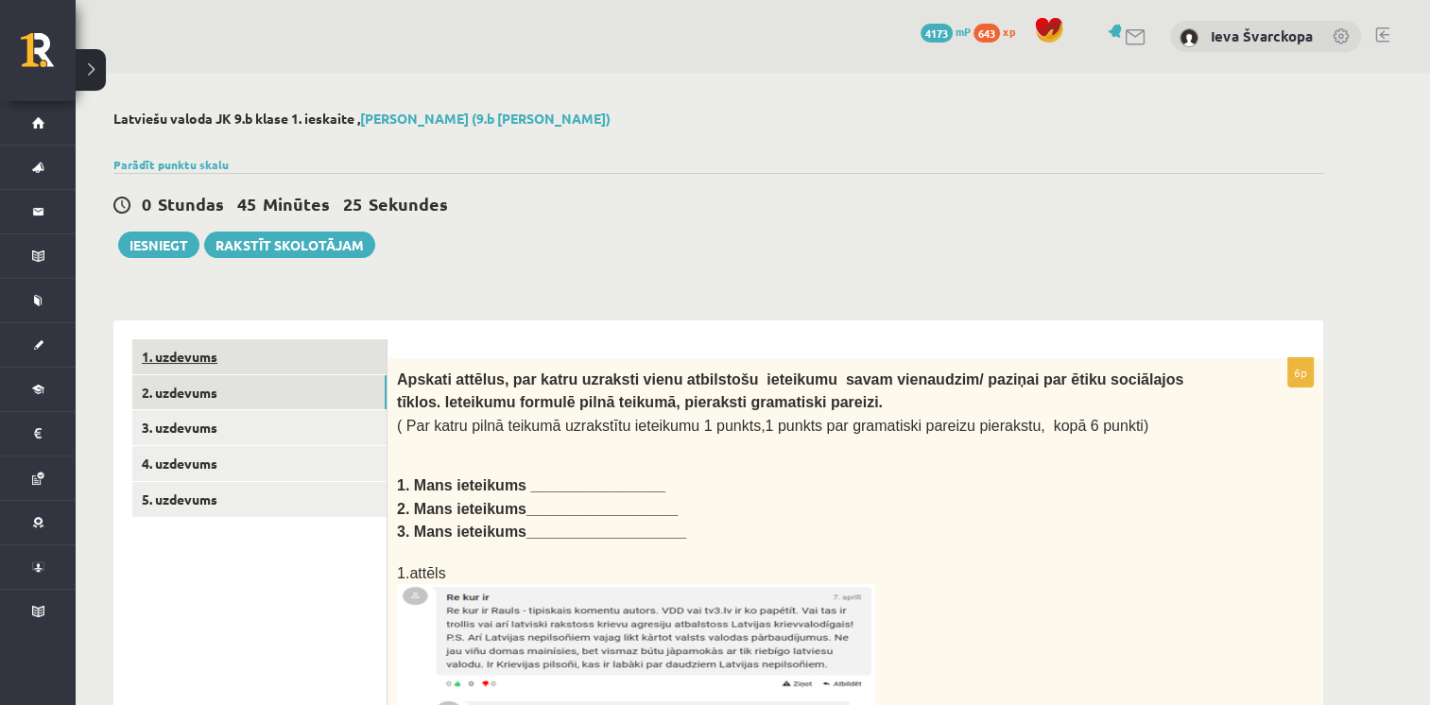
click at [178, 361] on link "1. uzdevums" at bounding box center [259, 356] width 254 height 35
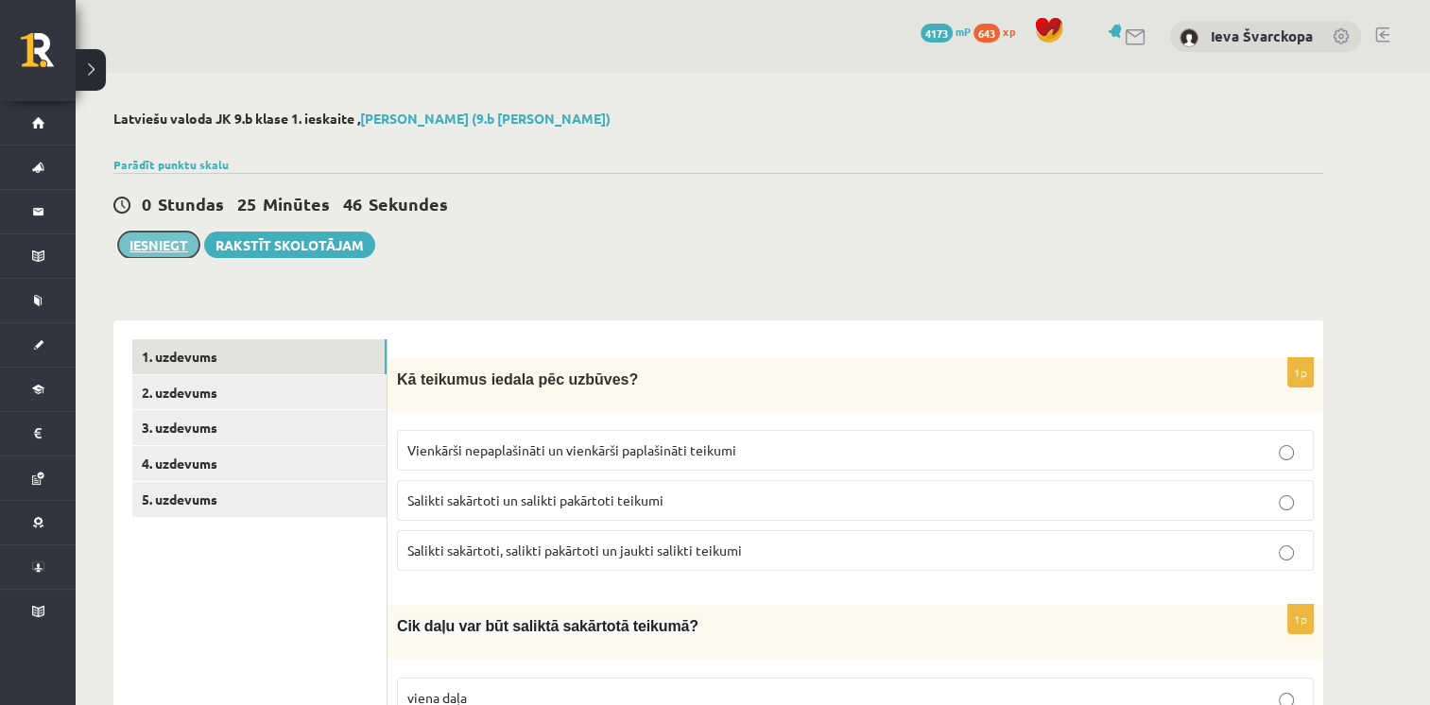
click at [162, 244] on button "Iesniegt" at bounding box center [158, 245] width 81 height 26
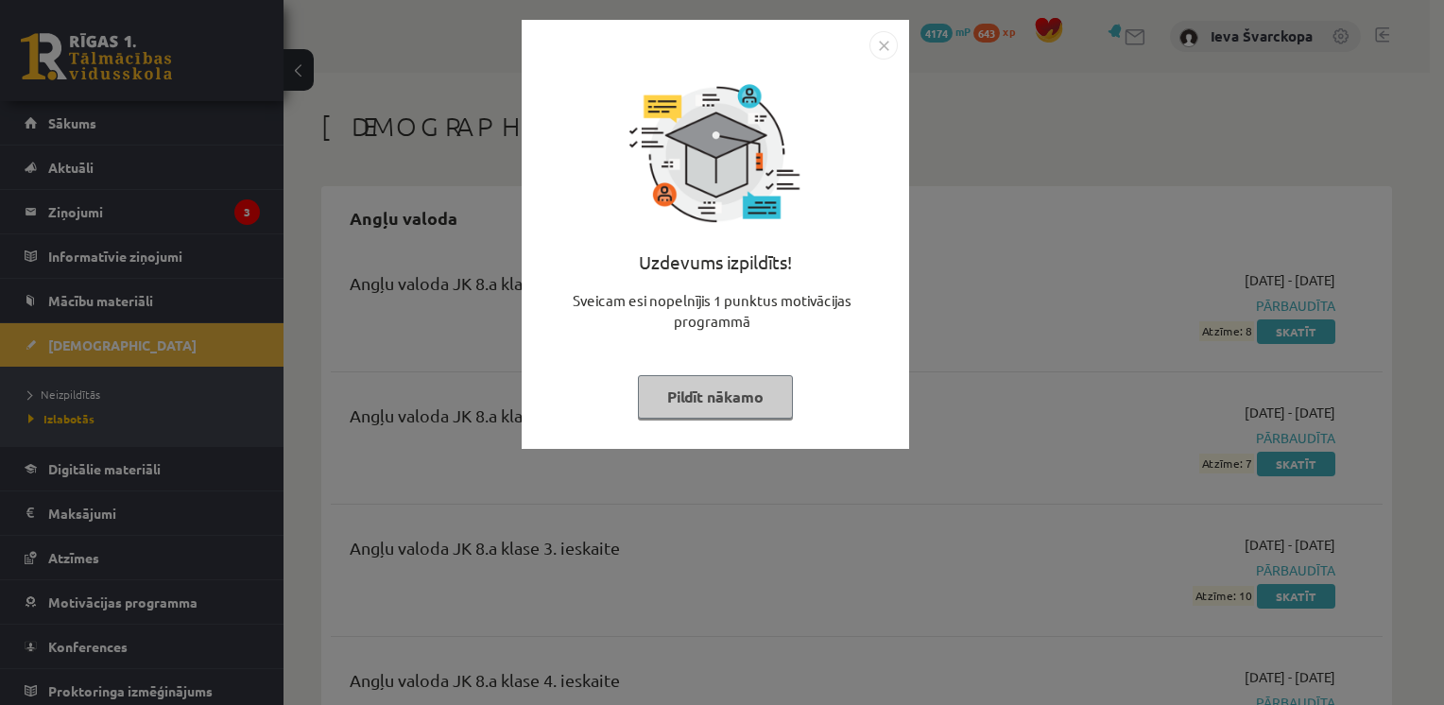
click at [738, 399] on button "Pildīt nākamo" at bounding box center [715, 396] width 155 height 43
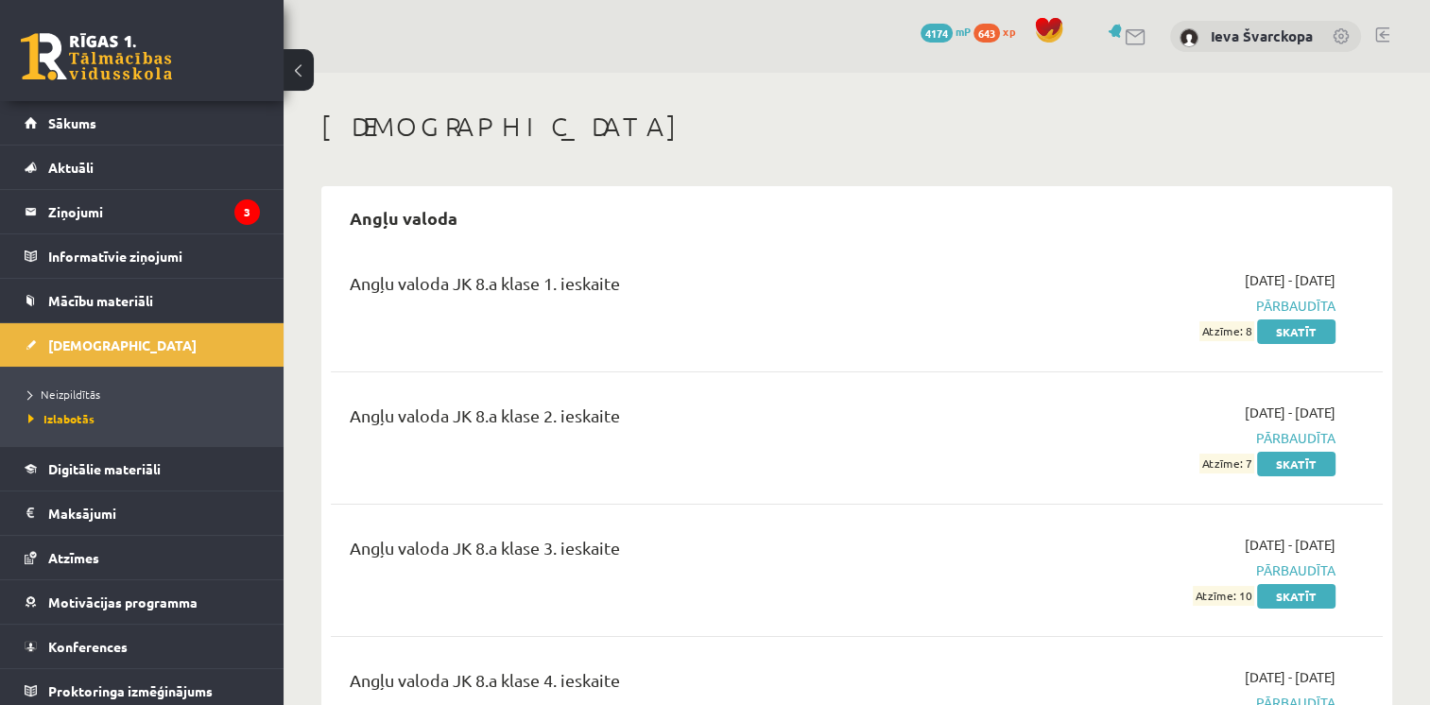
click at [1382, 29] on link at bounding box center [1382, 34] width 14 height 15
